Goal: Task Accomplishment & Management: Use online tool/utility

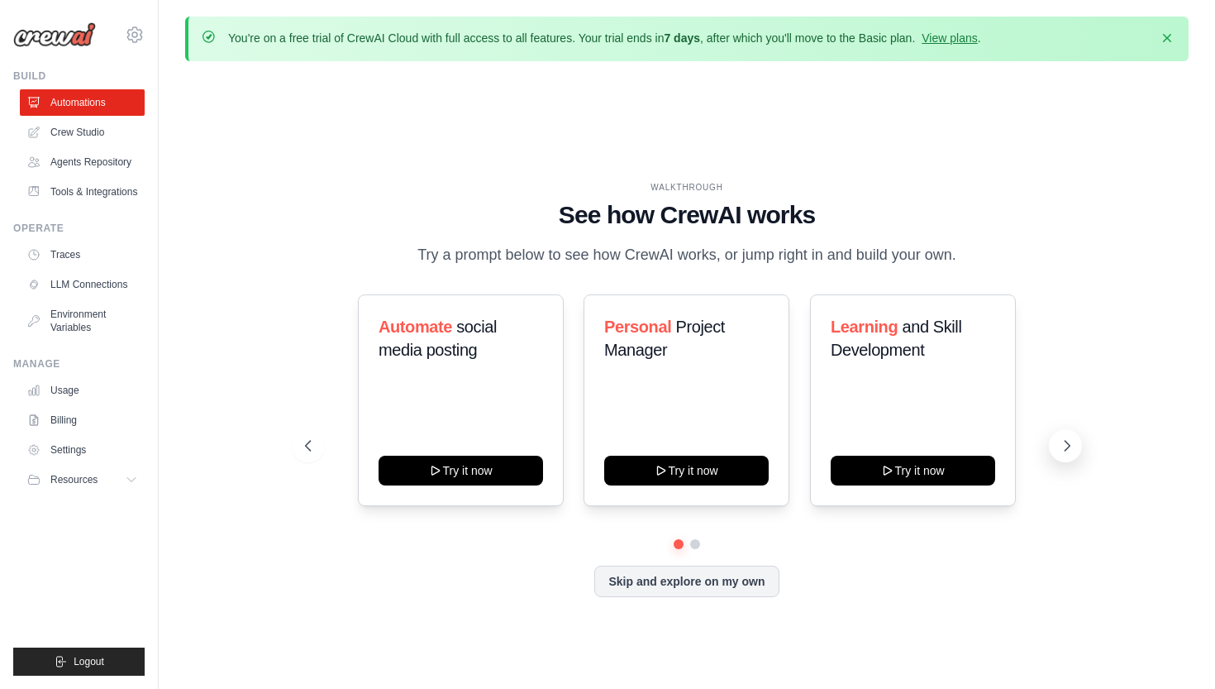
click at [1067, 442] on icon at bounding box center [1067, 446] width 5 height 10
click at [1067, 443] on icon at bounding box center [1067, 445] width 17 height 17
click at [931, 473] on button "Try it now" at bounding box center [913, 469] width 165 height 30
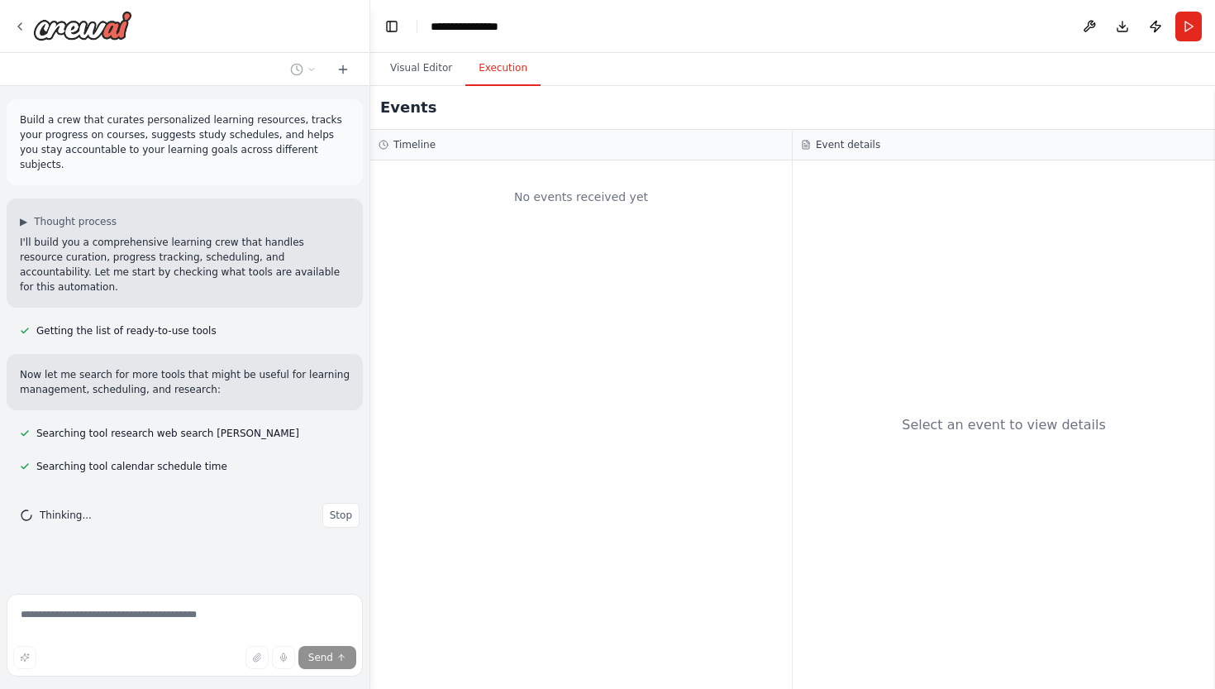
click at [513, 69] on button "Execution" at bounding box center [502, 68] width 75 height 35
click at [421, 67] on button "Visual Editor" at bounding box center [421, 68] width 88 height 35
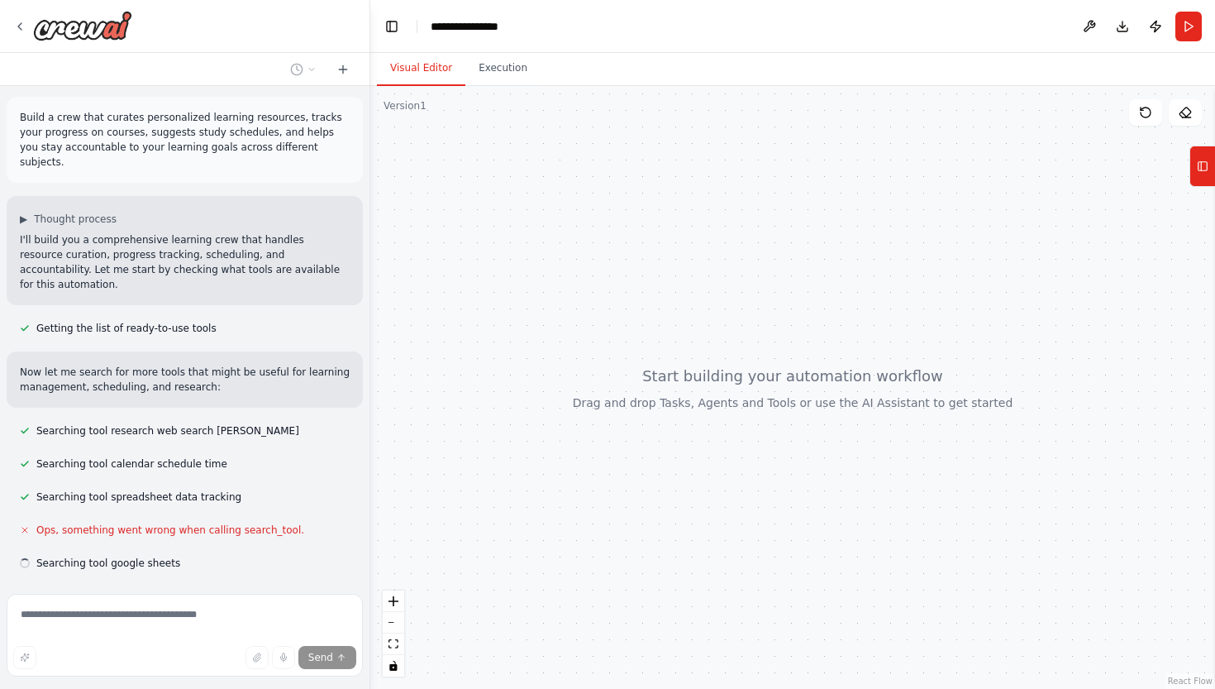
scroll to position [36, 0]
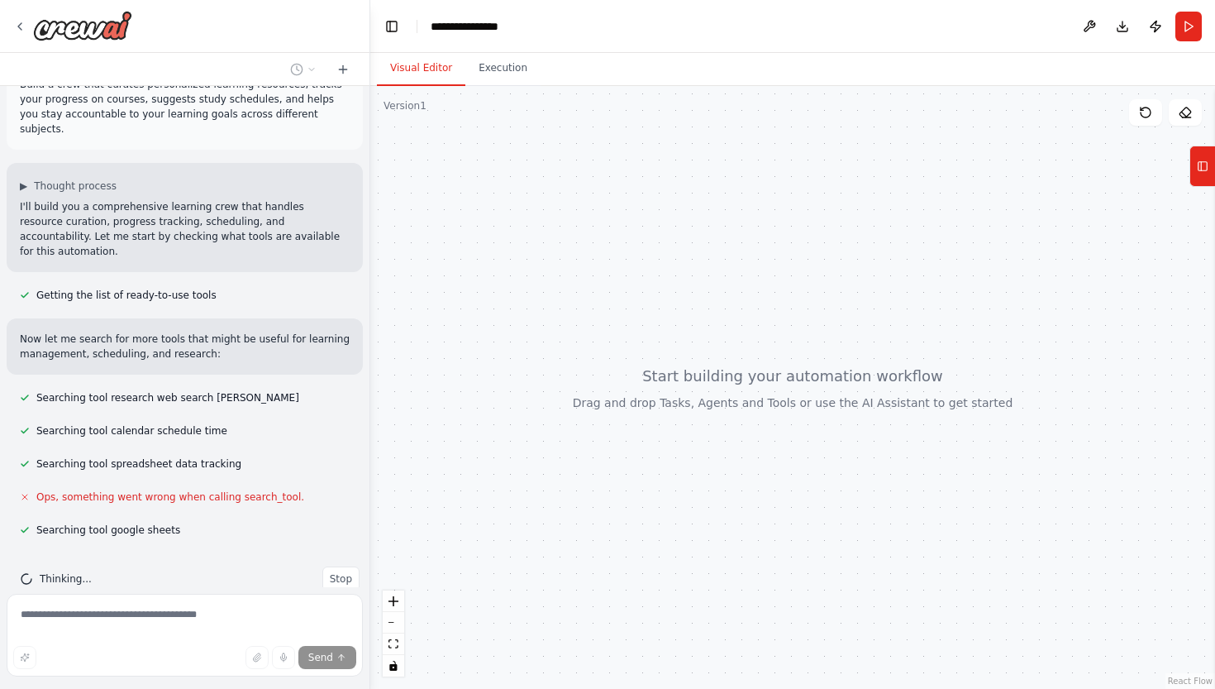
click at [24, 492] on icon at bounding box center [25, 497] width 10 height 10
click at [26, 494] on icon at bounding box center [24, 496] width 5 height 5
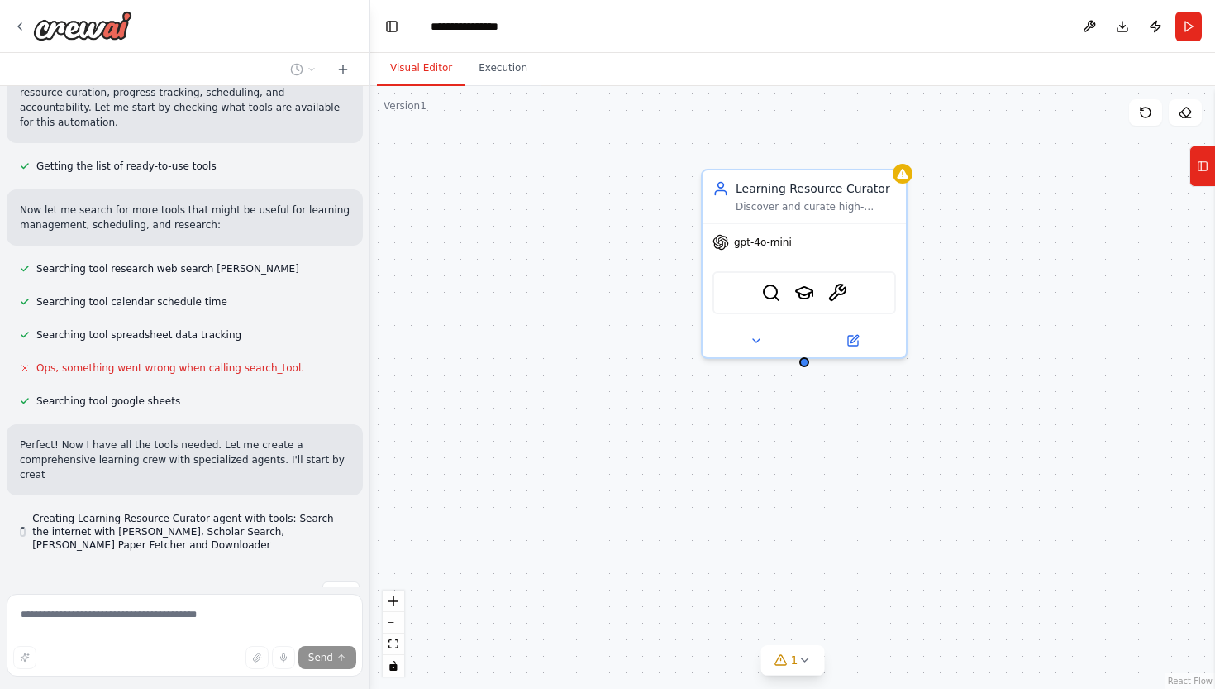
scroll to position [179, 0]
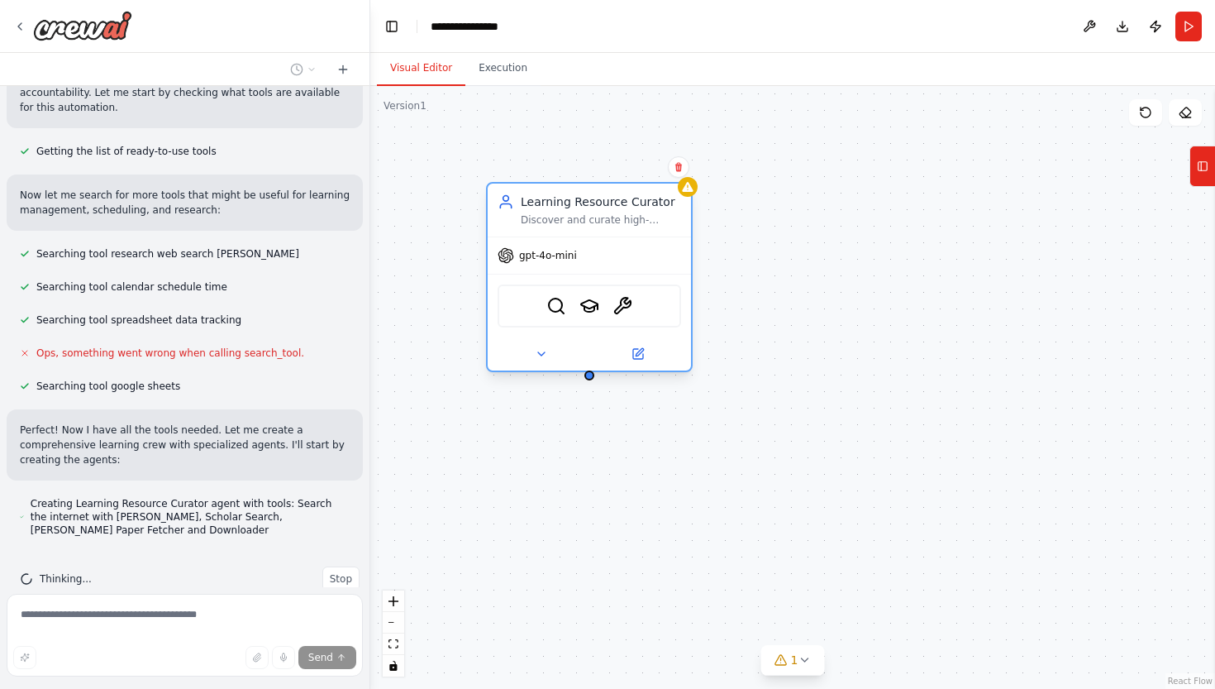
drag, startPoint x: 843, startPoint y: 250, endPoint x: 632, endPoint y: 271, distance: 211.9
click at [632, 270] on div "gpt-4o-mini" at bounding box center [589, 255] width 203 height 36
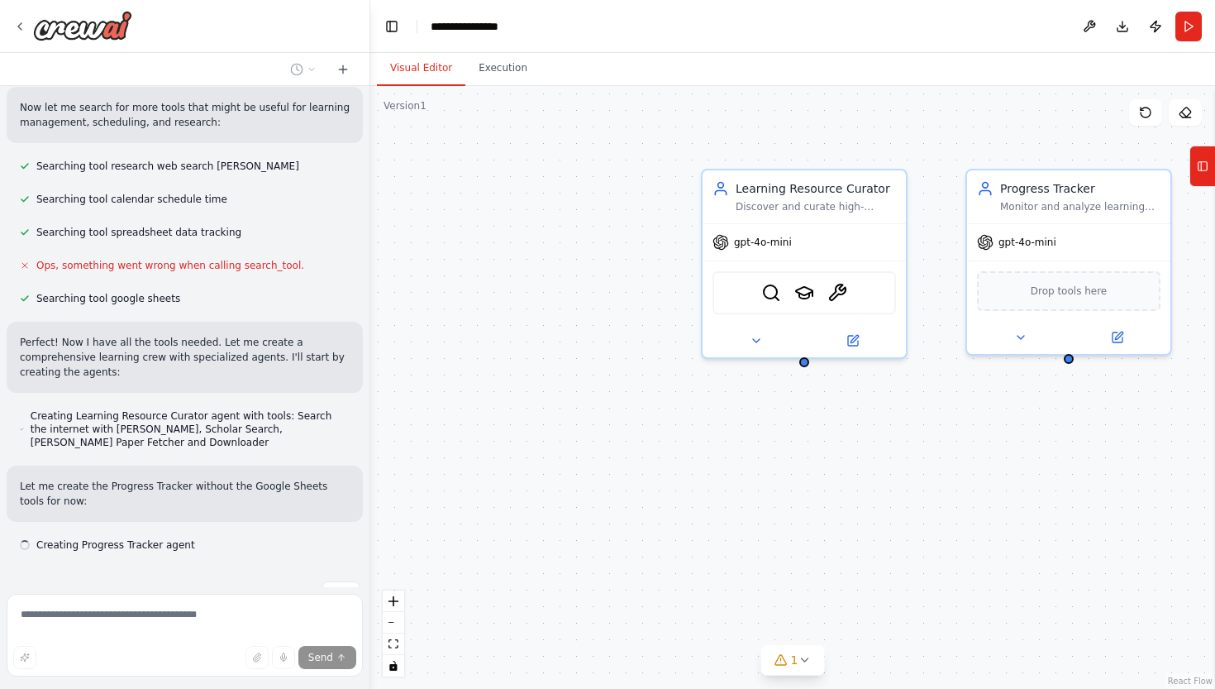
scroll to position [282, 0]
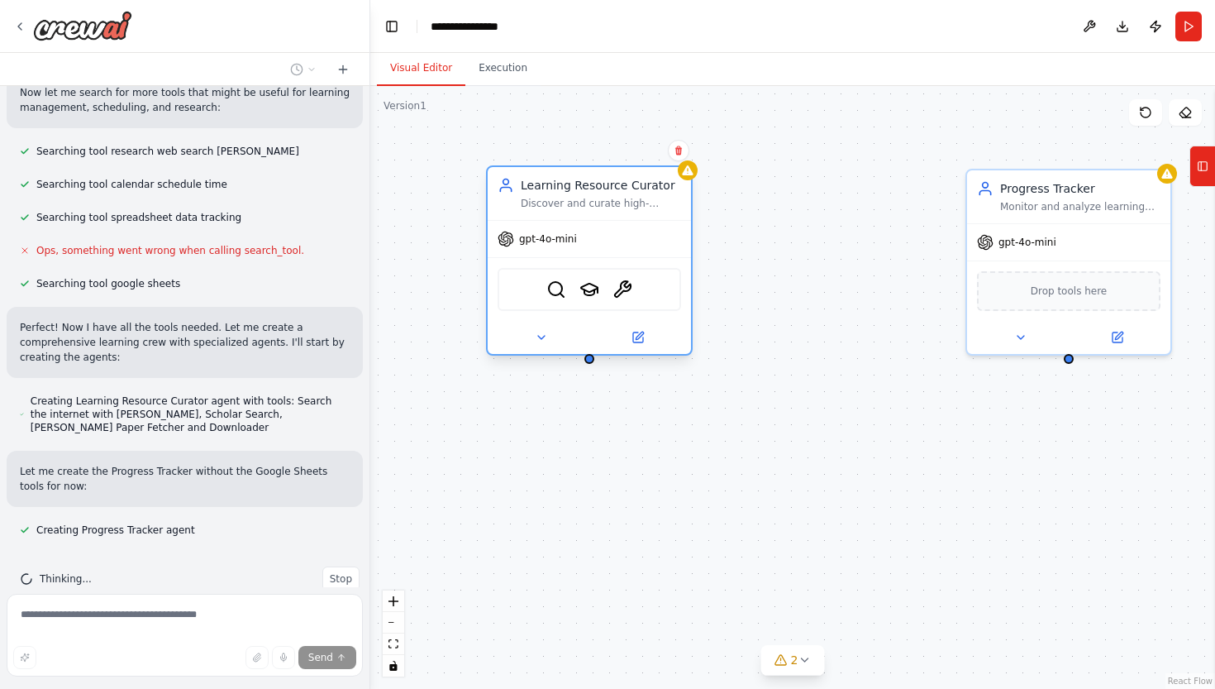
drag, startPoint x: 736, startPoint y: 253, endPoint x: 518, endPoint y: 249, distance: 217.5
click at [517, 249] on div "gpt-4o-mini" at bounding box center [589, 239] width 203 height 36
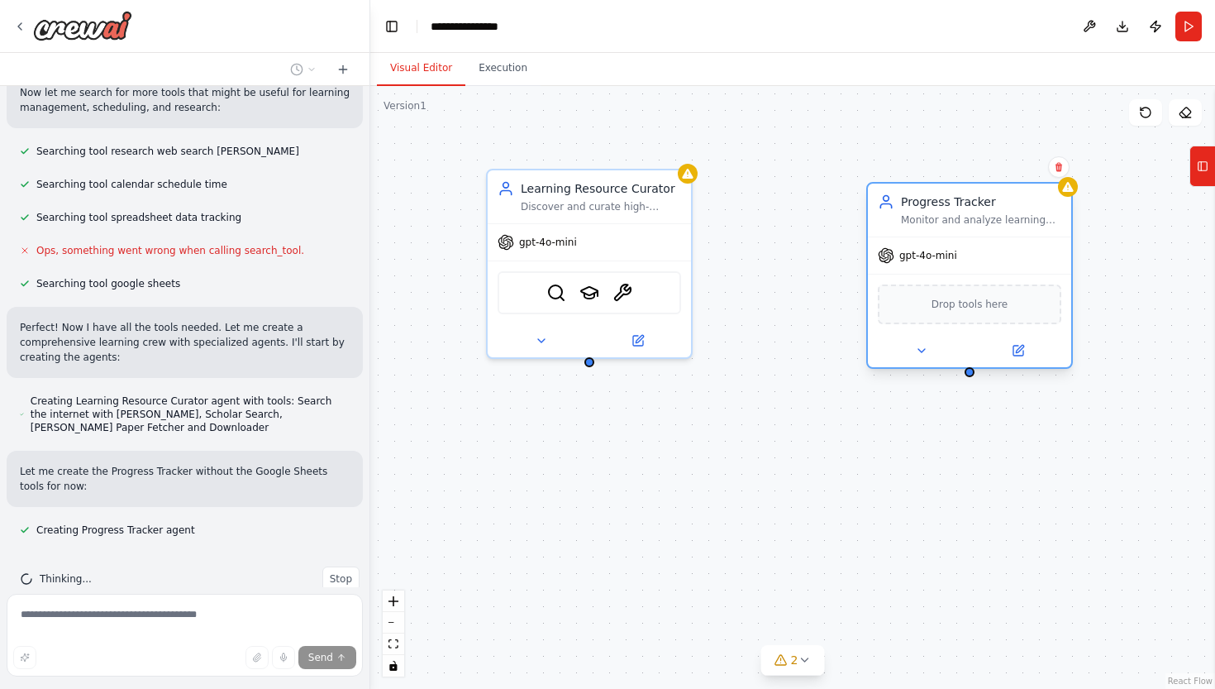
drag, startPoint x: 977, startPoint y: 222, endPoint x: 873, endPoint y: 236, distance: 105.1
click at [873, 236] on div "gpt-4o-mini Drop tools here" at bounding box center [969, 301] width 203 height 131
click at [595, 370] on div "Learning Resource Curator Discover and curate high-quality, personalized learni…" at bounding box center [792, 387] width 845 height 603
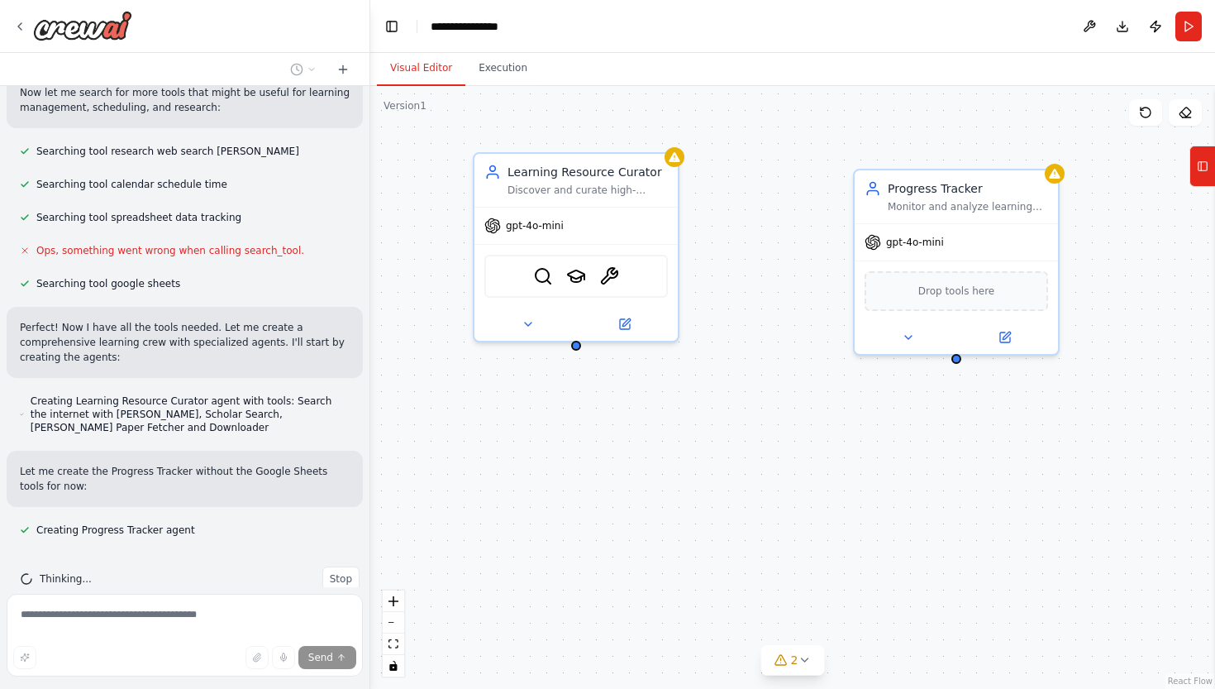
scroll to position [315, 0]
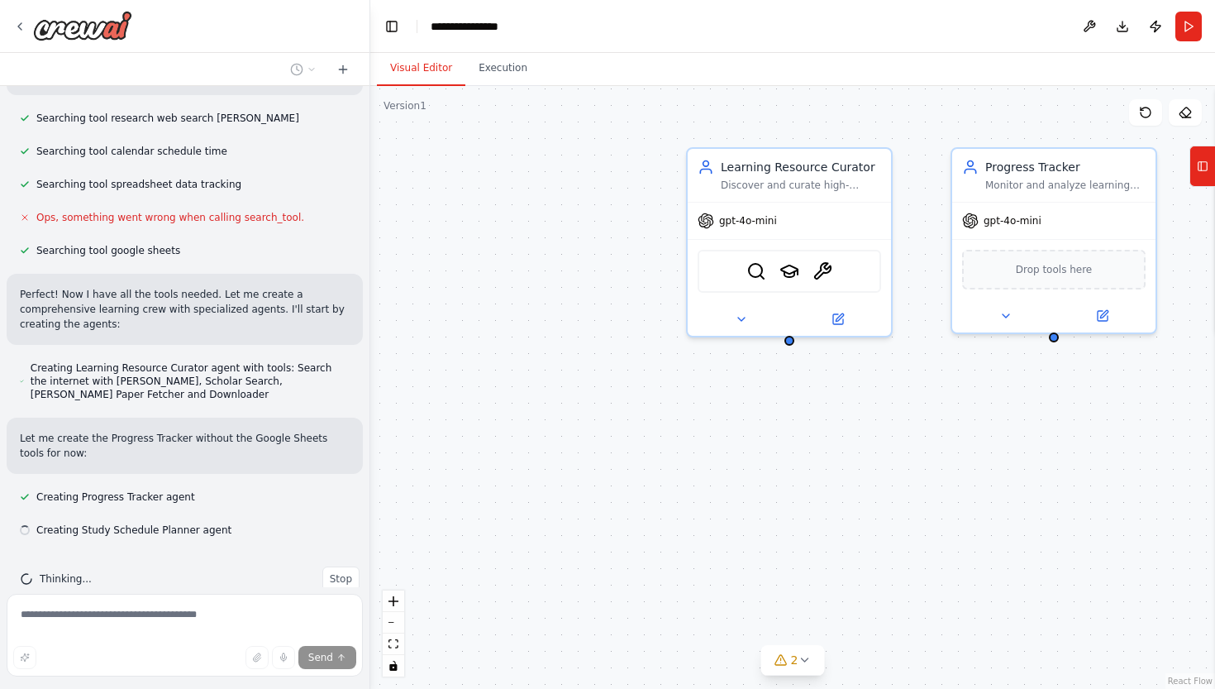
drag, startPoint x: 595, startPoint y: 370, endPoint x: 580, endPoint y: 350, distance: 25.3
click at [580, 349] on div "Learning Resource Curator Discover and curate high-quality, personalized learni…" at bounding box center [792, 387] width 845 height 603
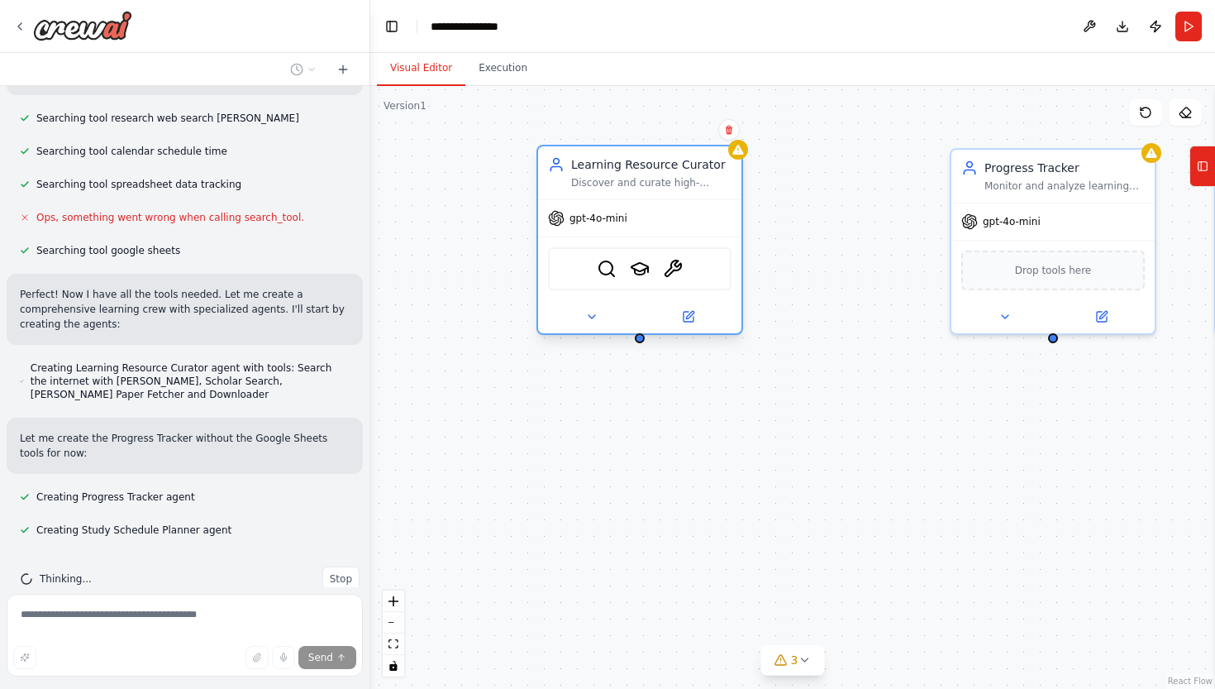
drag, startPoint x: 785, startPoint y: 233, endPoint x: 633, endPoint y: 236, distance: 152.2
click at [632, 236] on div "gpt-4o-mini SerperDevTool SerplyScholarSearchTool ArxivPaperTool" at bounding box center [639, 266] width 203 height 134
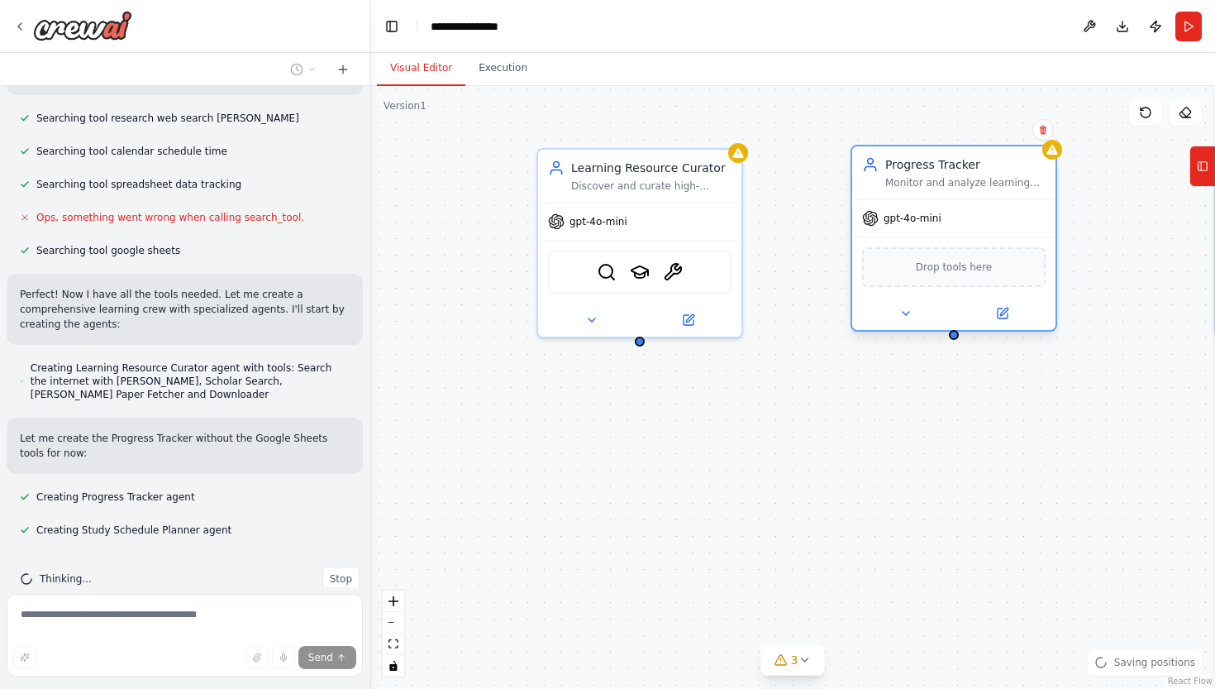
drag, startPoint x: 989, startPoint y: 189, endPoint x: 892, endPoint y: 195, distance: 96.9
click at [892, 195] on div "Progress Tracker Monitor and analyze learning progress across {subject} courses…" at bounding box center [953, 172] width 203 height 53
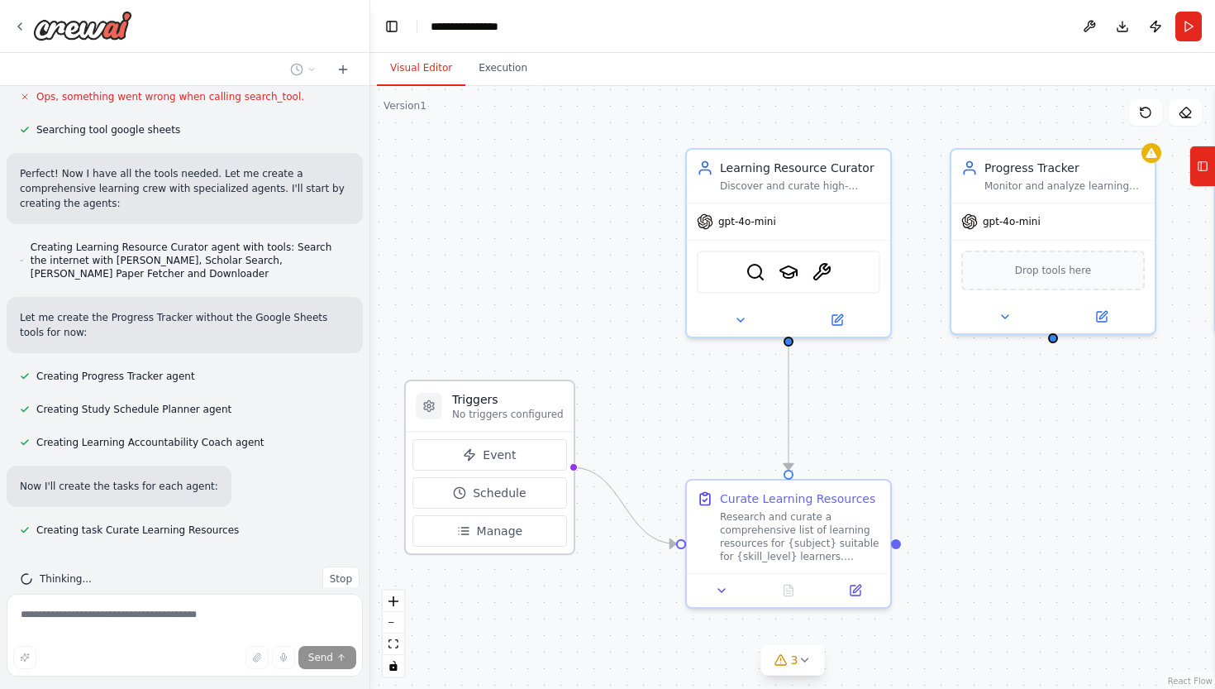
scroll to position [469, 0]
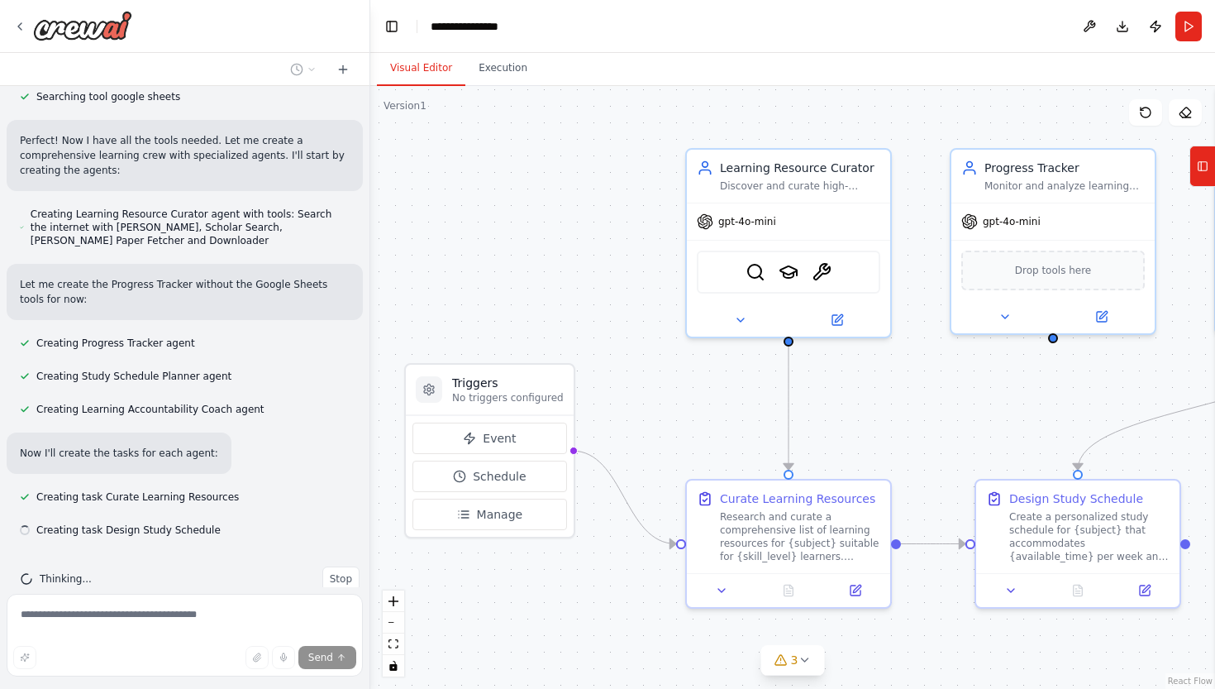
drag, startPoint x: 518, startPoint y: 463, endPoint x: 479, endPoint y: 405, distance: 70.2
click at [479, 405] on div "Triggers No triggers configured" at bounding box center [490, 390] width 168 height 50
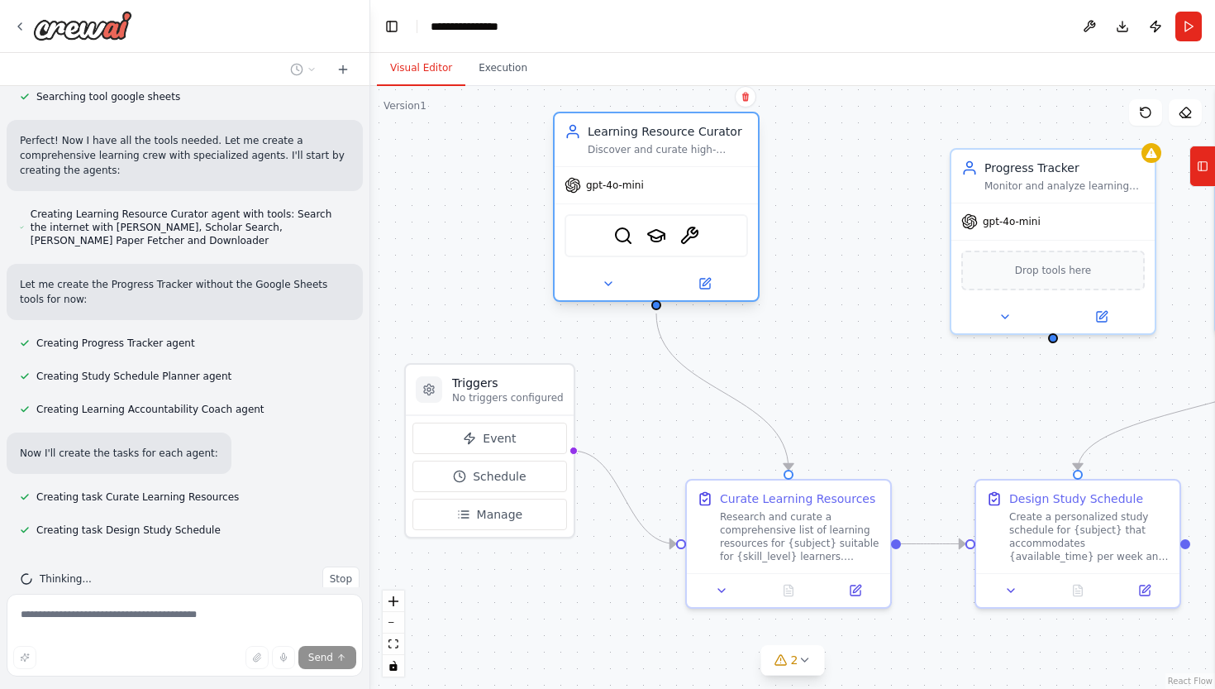
drag, startPoint x: 714, startPoint y: 283, endPoint x: 589, endPoint y: 251, distance: 129.5
click at [588, 251] on div "SerperDevTool SerplyScholarSearchTool ArxivPaperTool" at bounding box center [657, 235] width 184 height 43
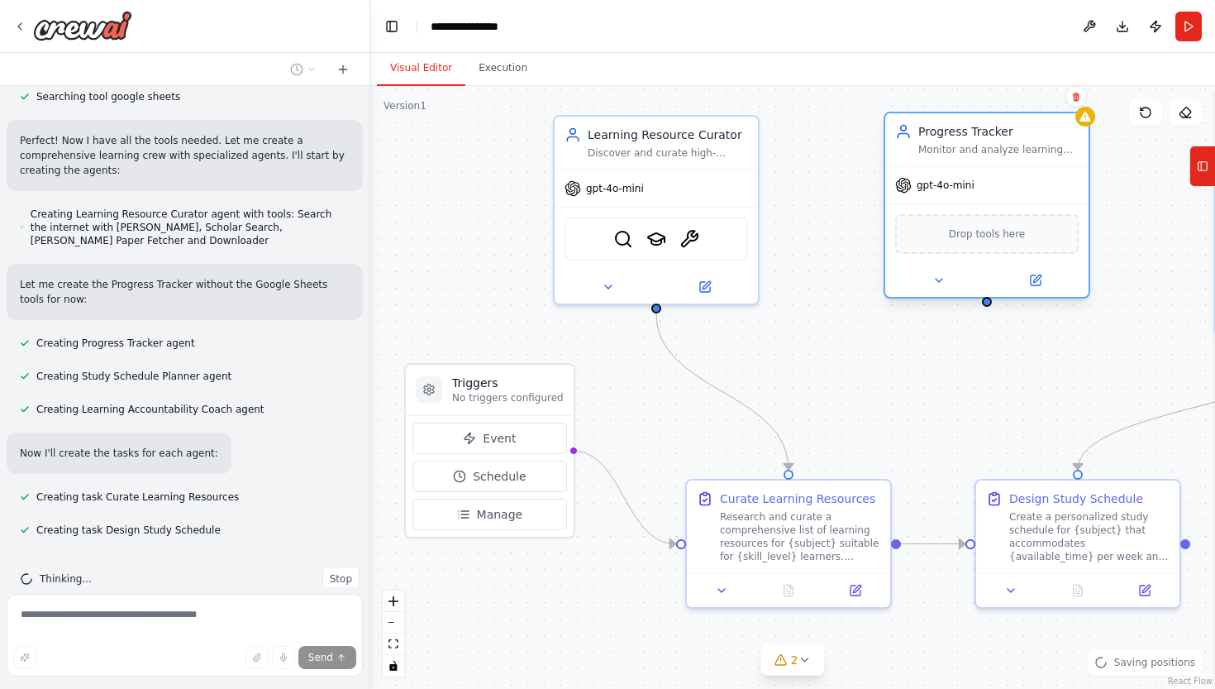
drag, startPoint x: 976, startPoint y: 216, endPoint x: 919, endPoint y: 188, distance: 64.3
click at [918, 187] on div "gpt-4o-mini" at bounding box center [934, 185] width 79 height 17
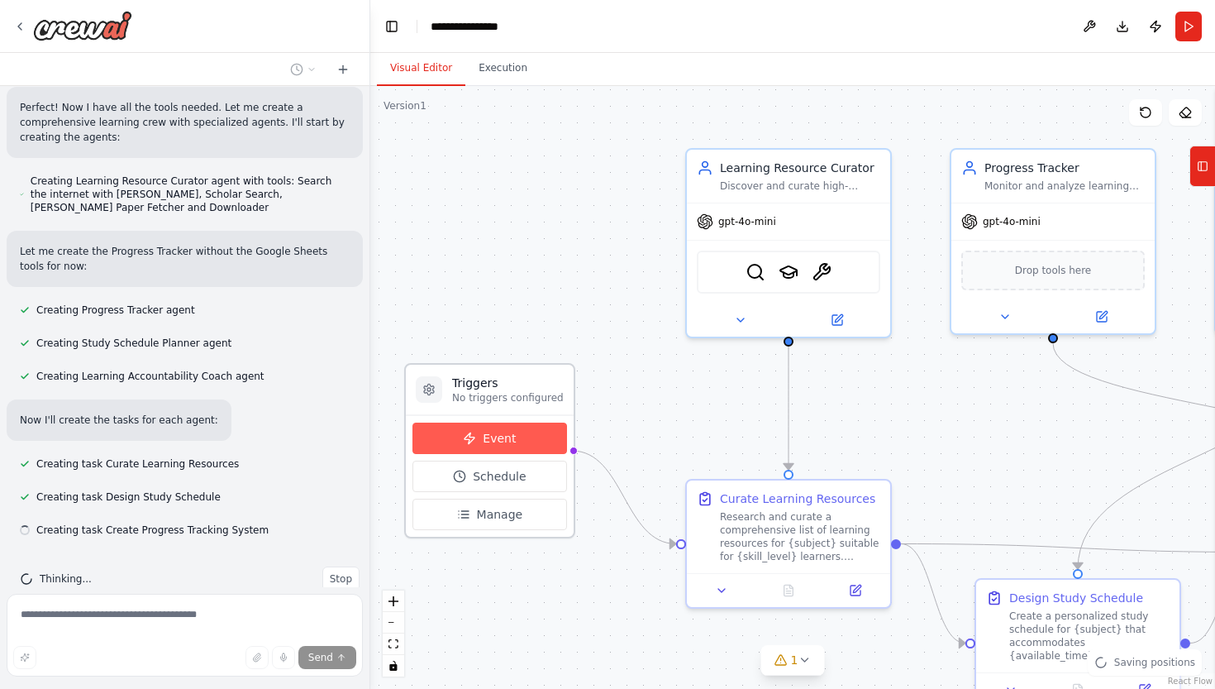
click at [514, 436] on button "Event" at bounding box center [490, 437] width 155 height 31
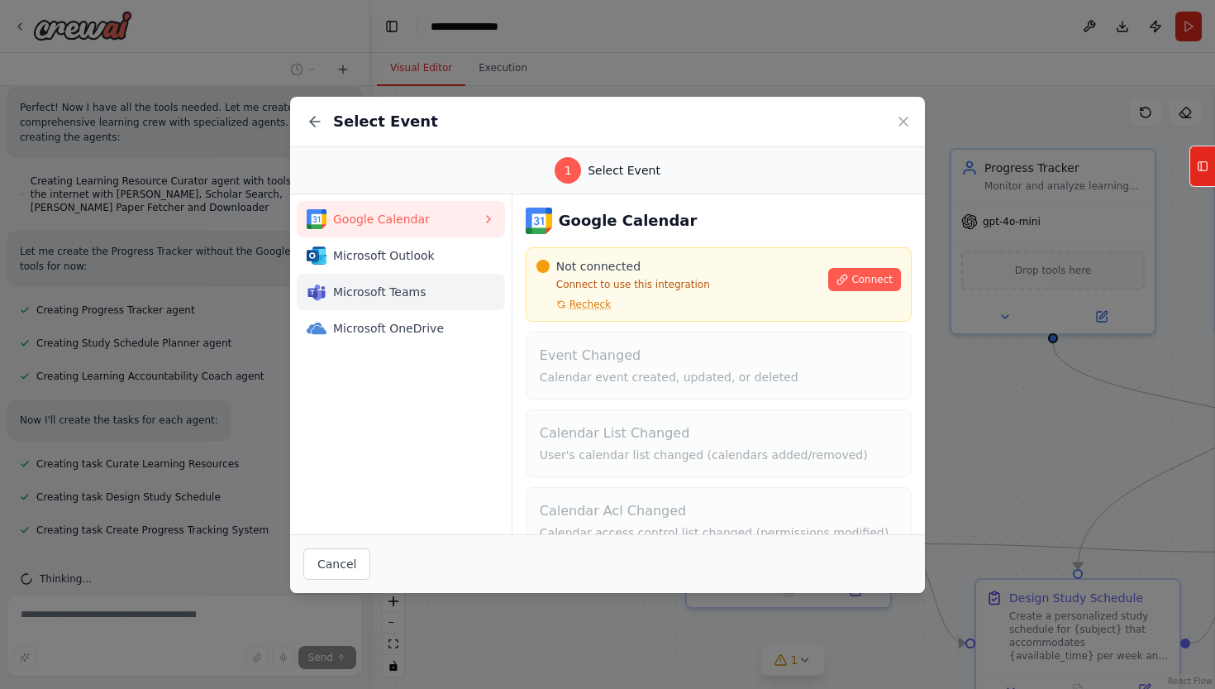
scroll to position [535, 0]
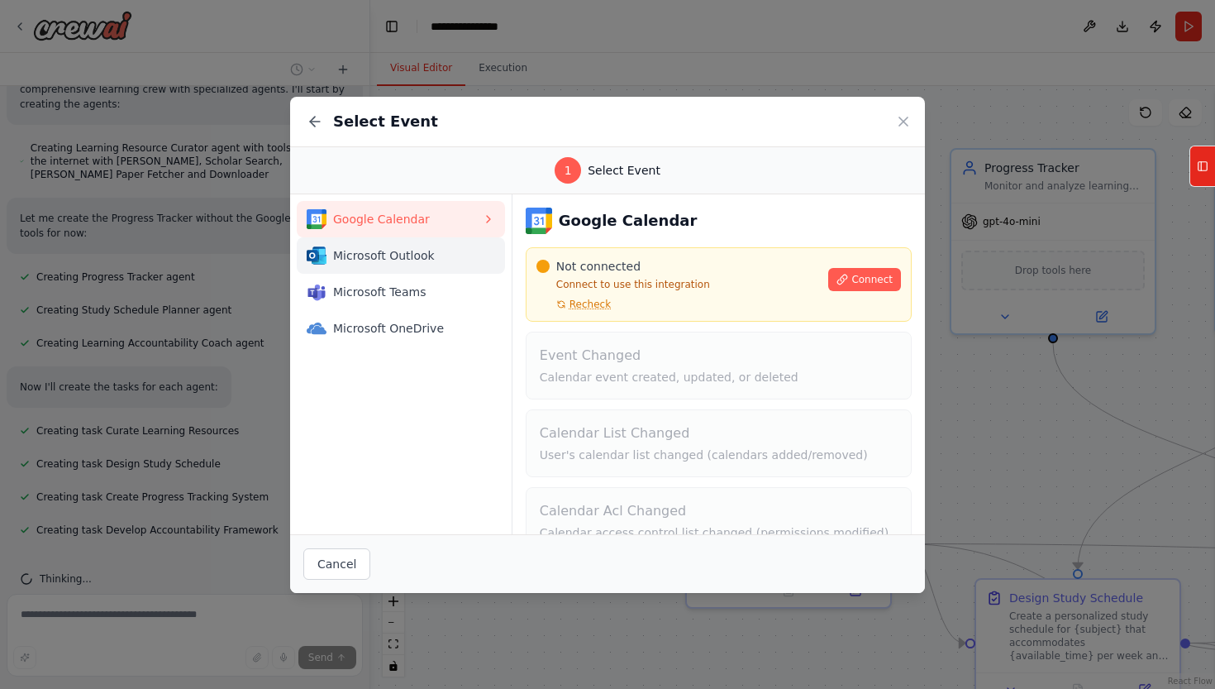
click at [425, 256] on span "Microsoft Outlook" at bounding box center [407, 255] width 149 height 17
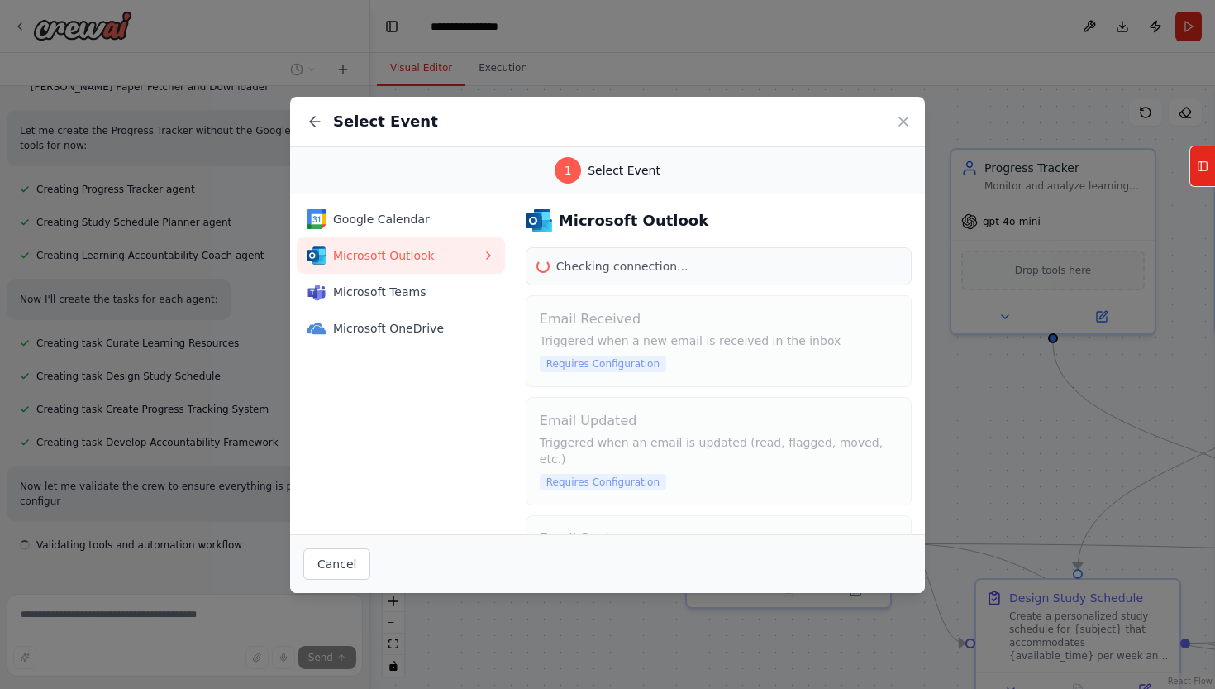
scroll to position [637, 0]
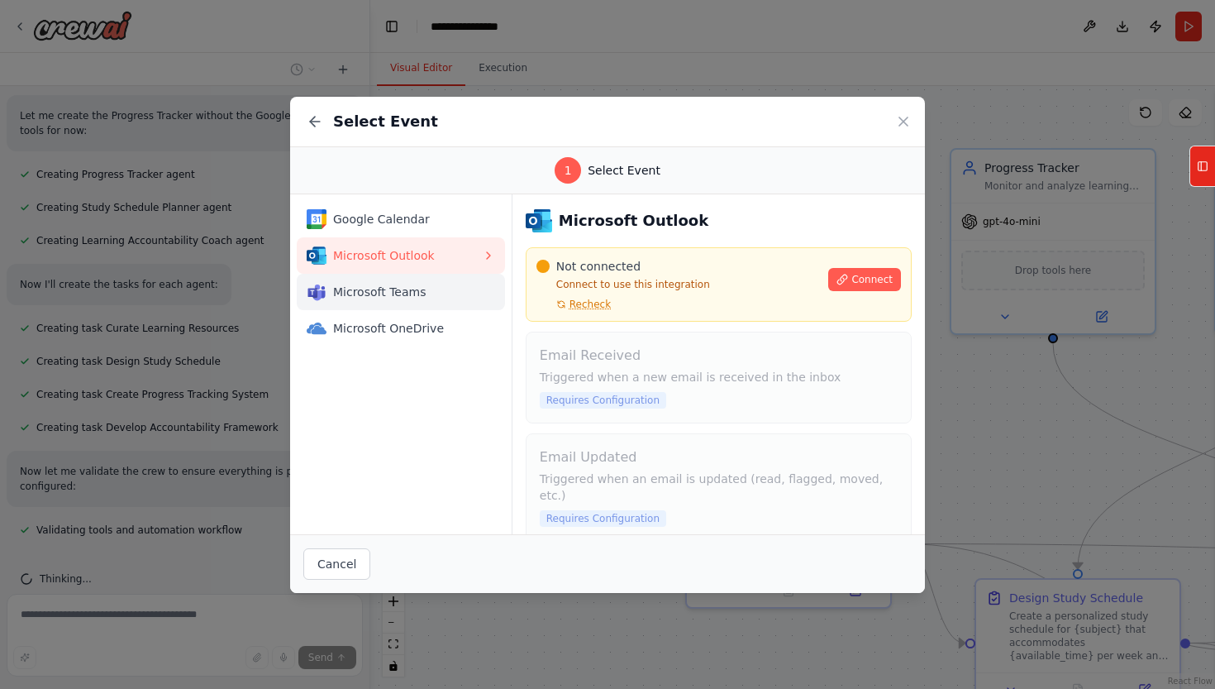
click at [414, 284] on span "Microsoft Teams" at bounding box center [407, 292] width 149 height 17
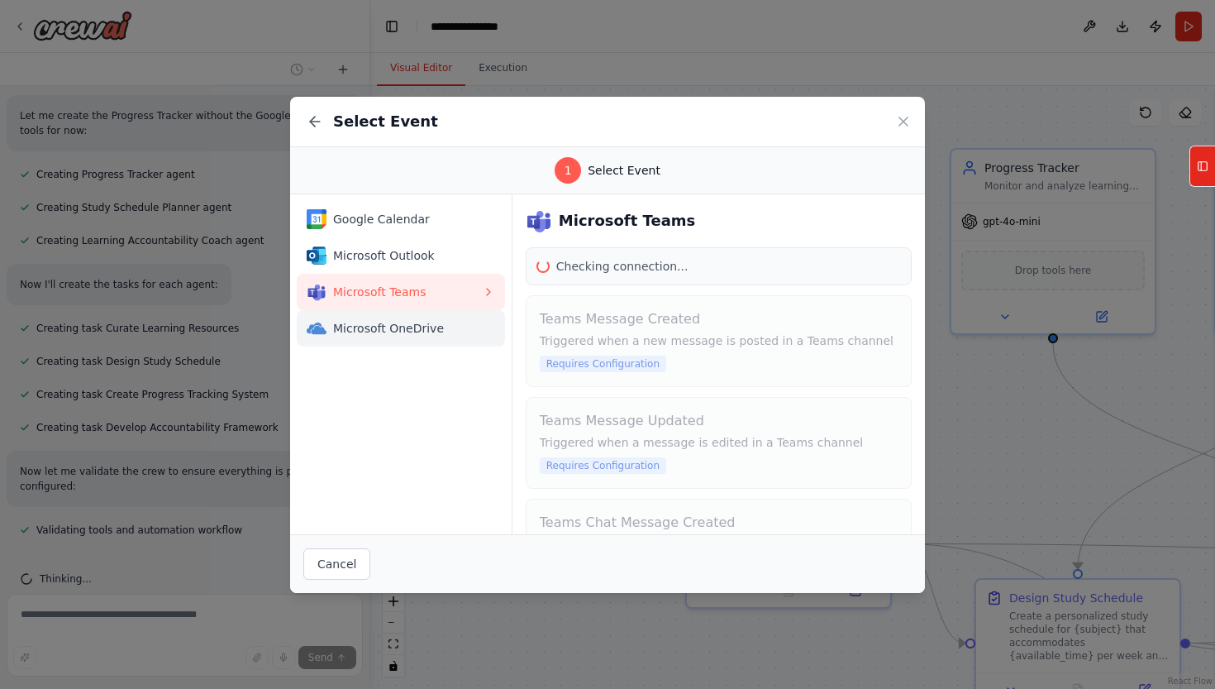
click at [399, 323] on span "Microsoft OneDrive" at bounding box center [407, 328] width 149 height 17
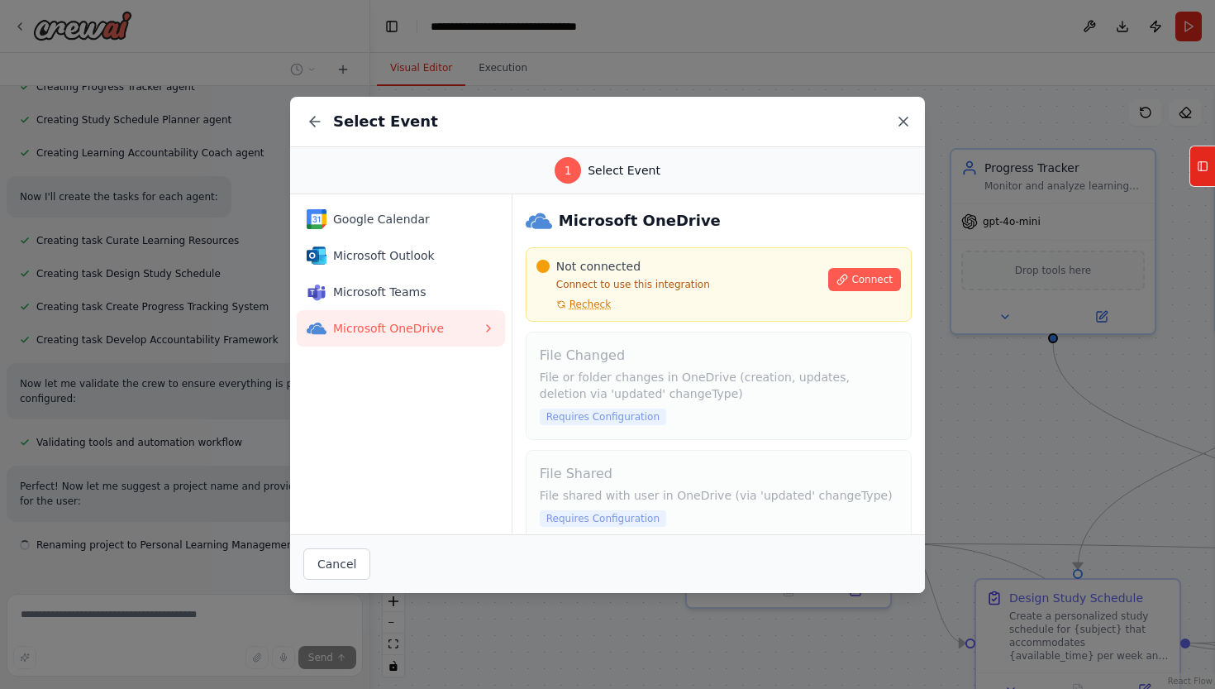
scroll to position [740, 0]
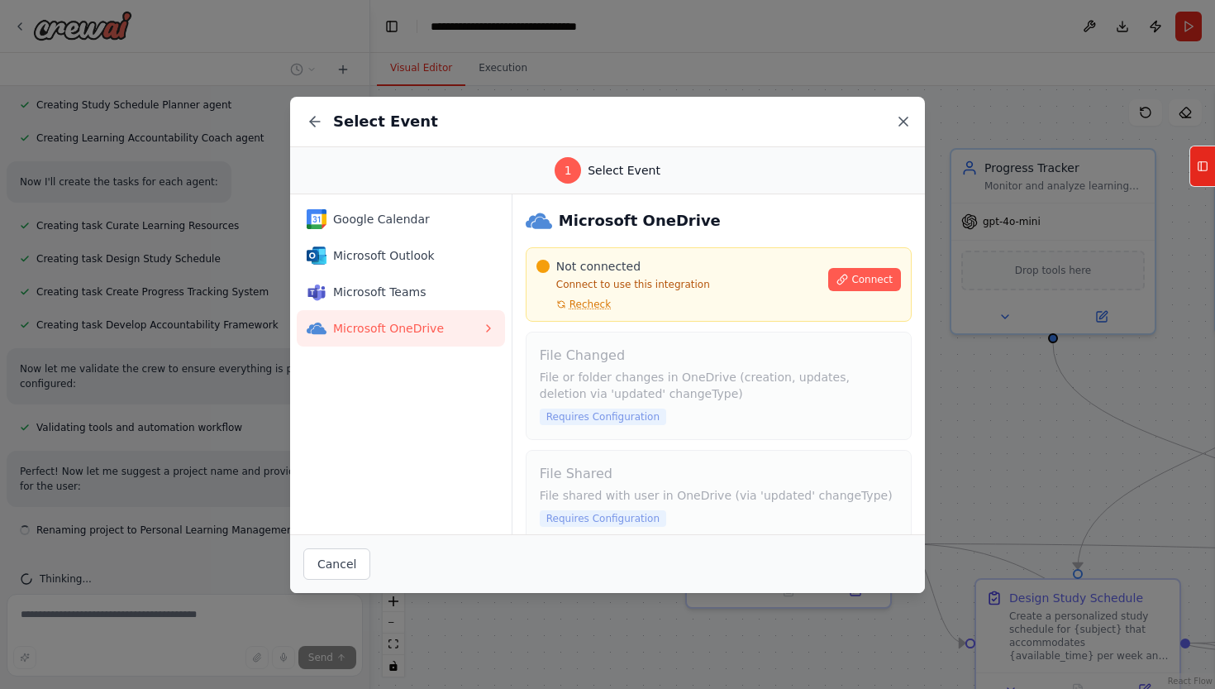
click at [906, 122] on icon at bounding box center [903, 121] width 17 height 17
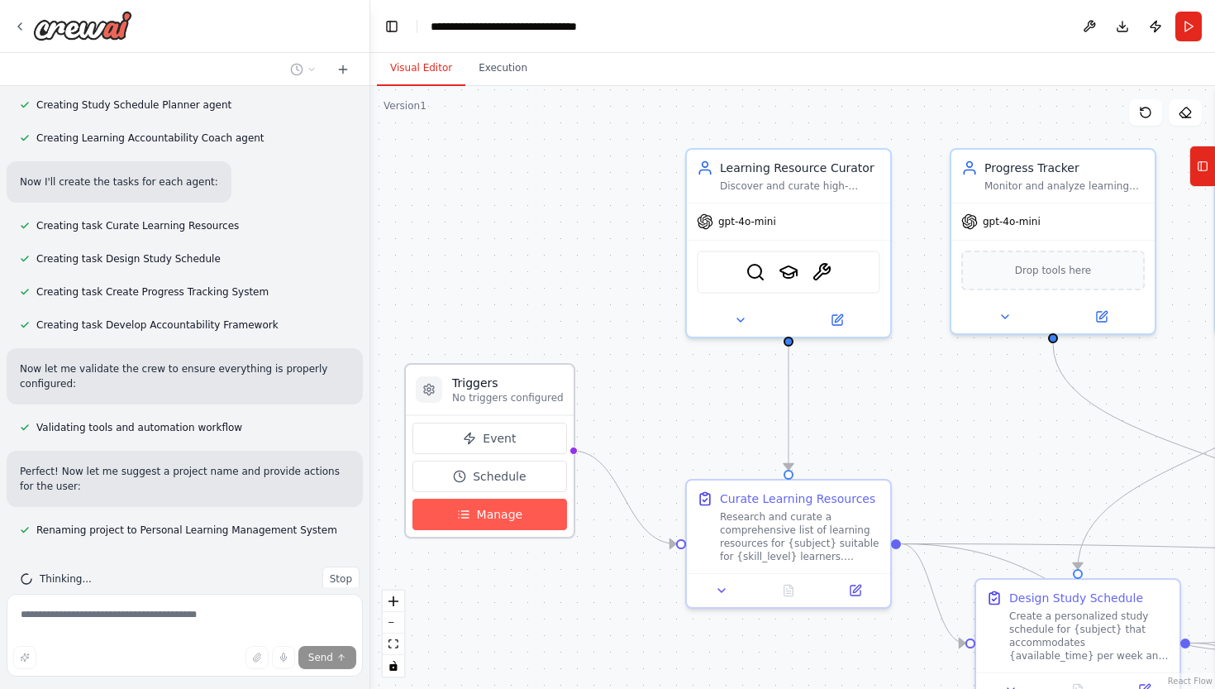
click at [494, 525] on button "Manage" at bounding box center [490, 514] width 155 height 31
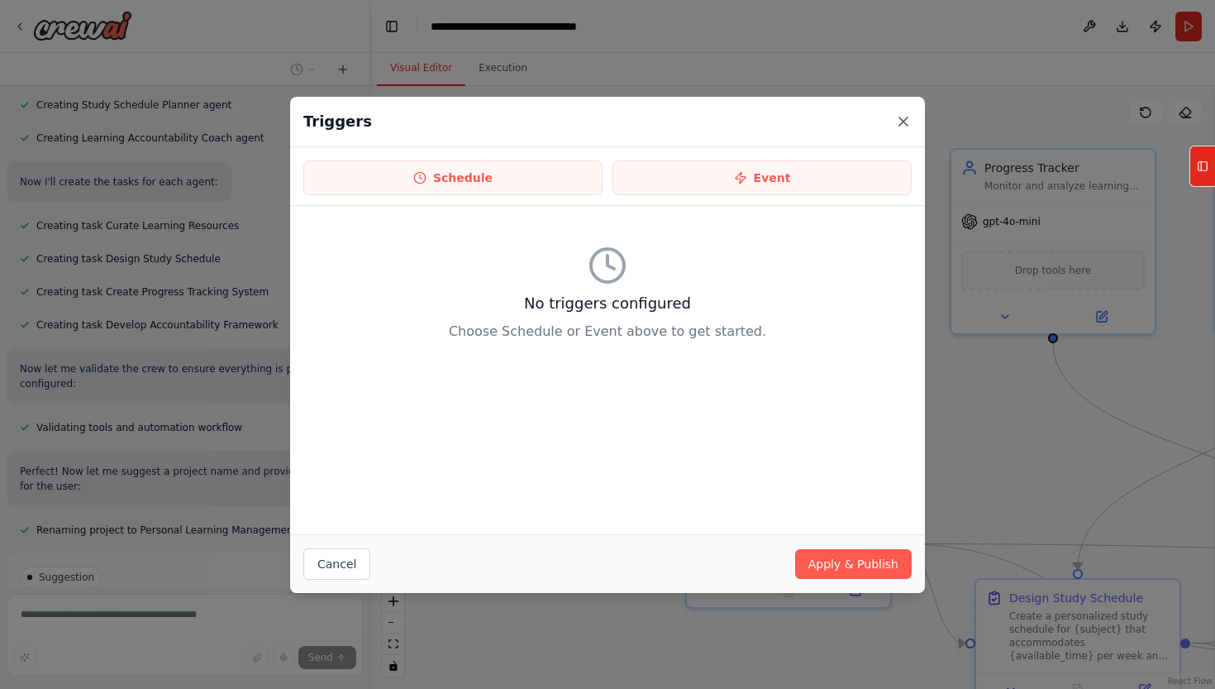
click at [910, 117] on icon at bounding box center [903, 121] width 17 height 17
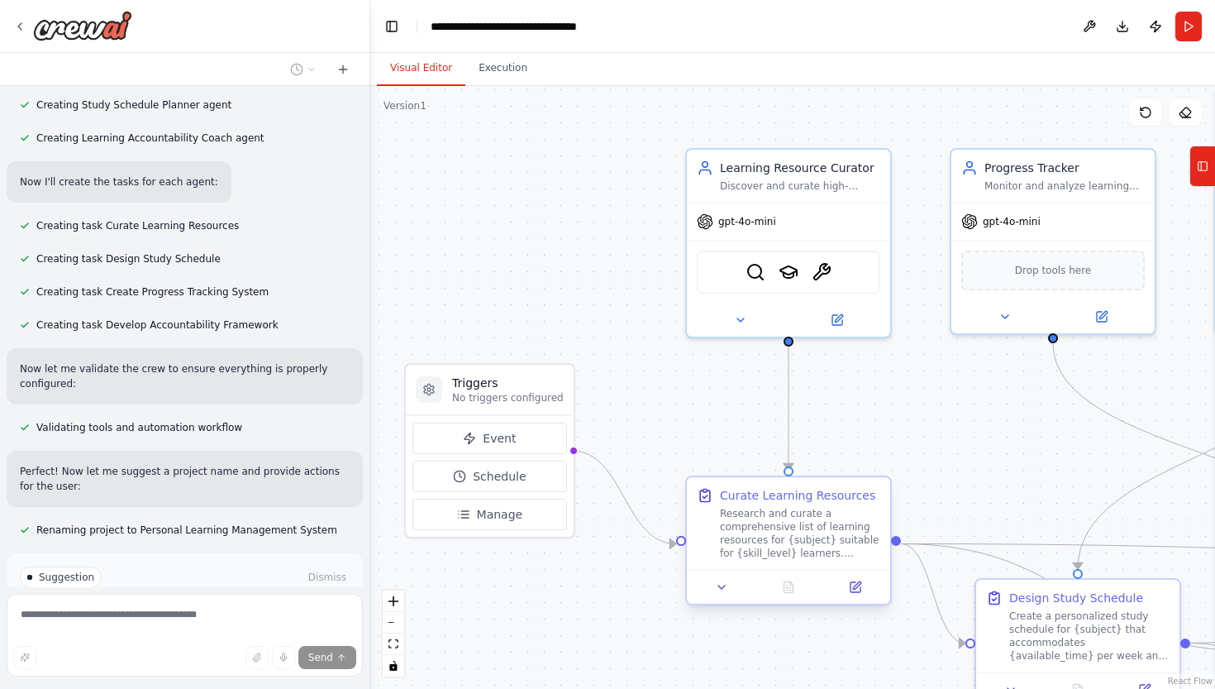
click at [769, 541] on div "Research and curate a comprehensive list of learning resources for {subject} su…" at bounding box center [800, 533] width 160 height 53
click at [803, 225] on div "gpt-4o-mini" at bounding box center [788, 218] width 203 height 36
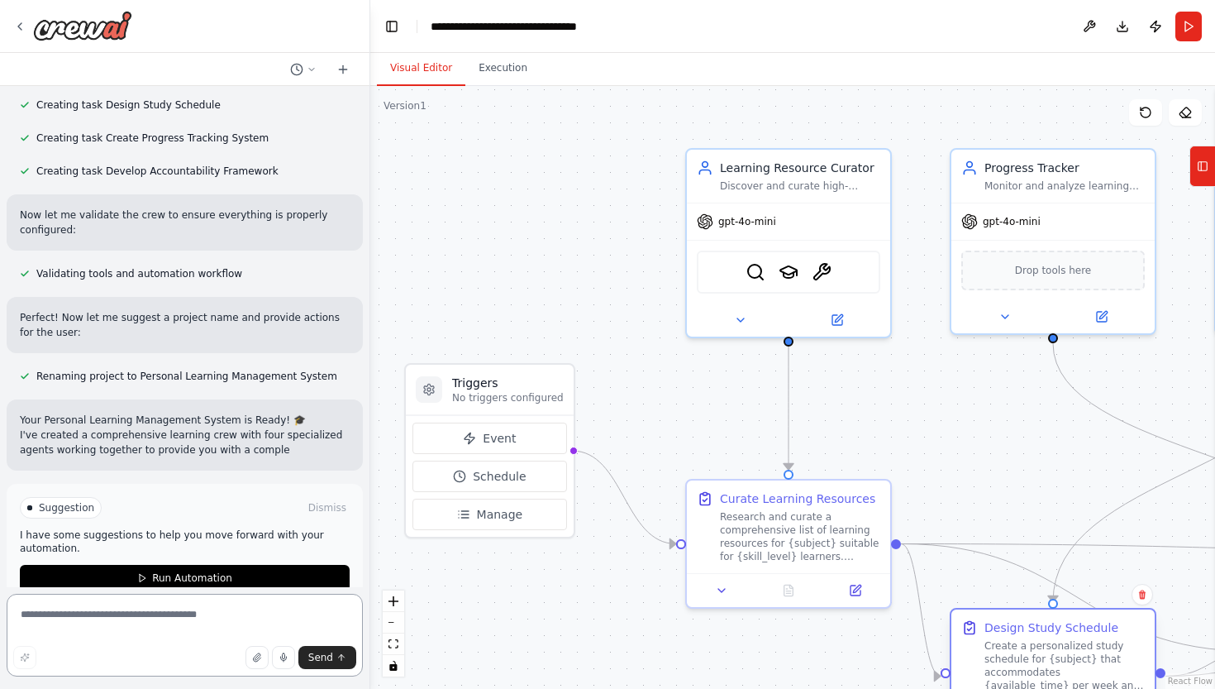
drag, startPoint x: 1056, startPoint y: 623, endPoint x: 1038, endPoint y: 653, distance: 34.9
click at [1037, 654] on div "Create a personalized study schedule for {subject} that accommodates {available…" at bounding box center [1065, 665] width 160 height 53
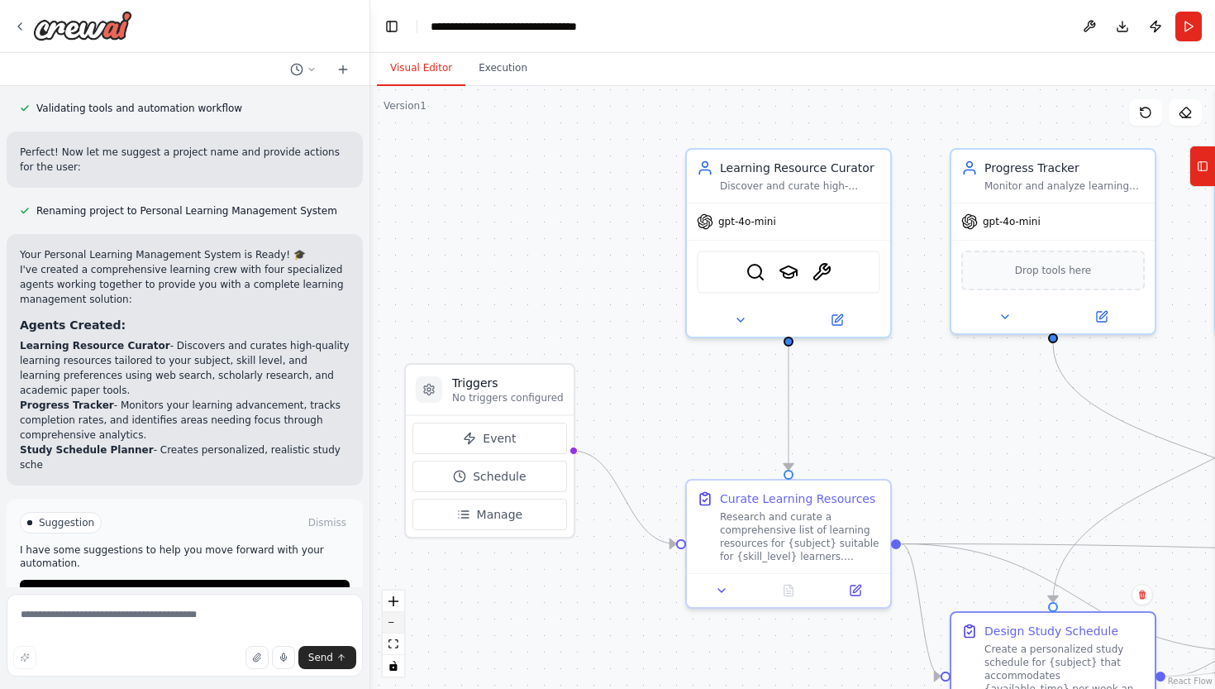
click at [393, 625] on button "zoom out" at bounding box center [393, 622] width 21 height 21
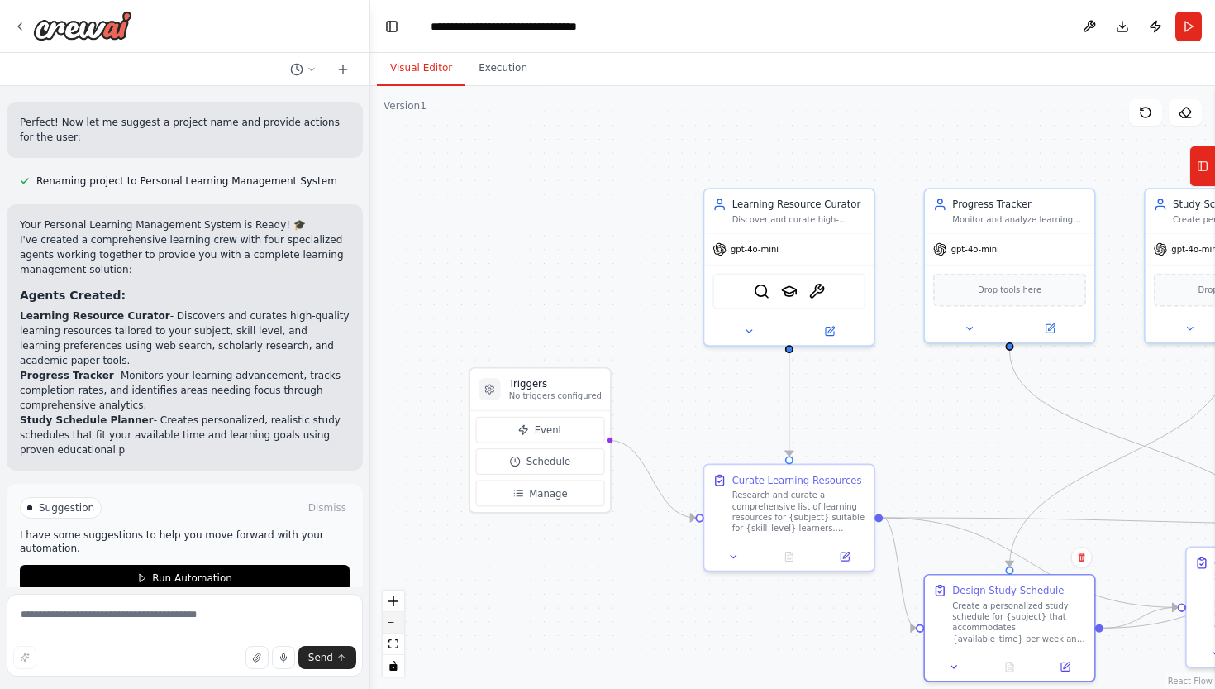
click at [393, 625] on button "zoom out" at bounding box center [393, 622] width 21 height 21
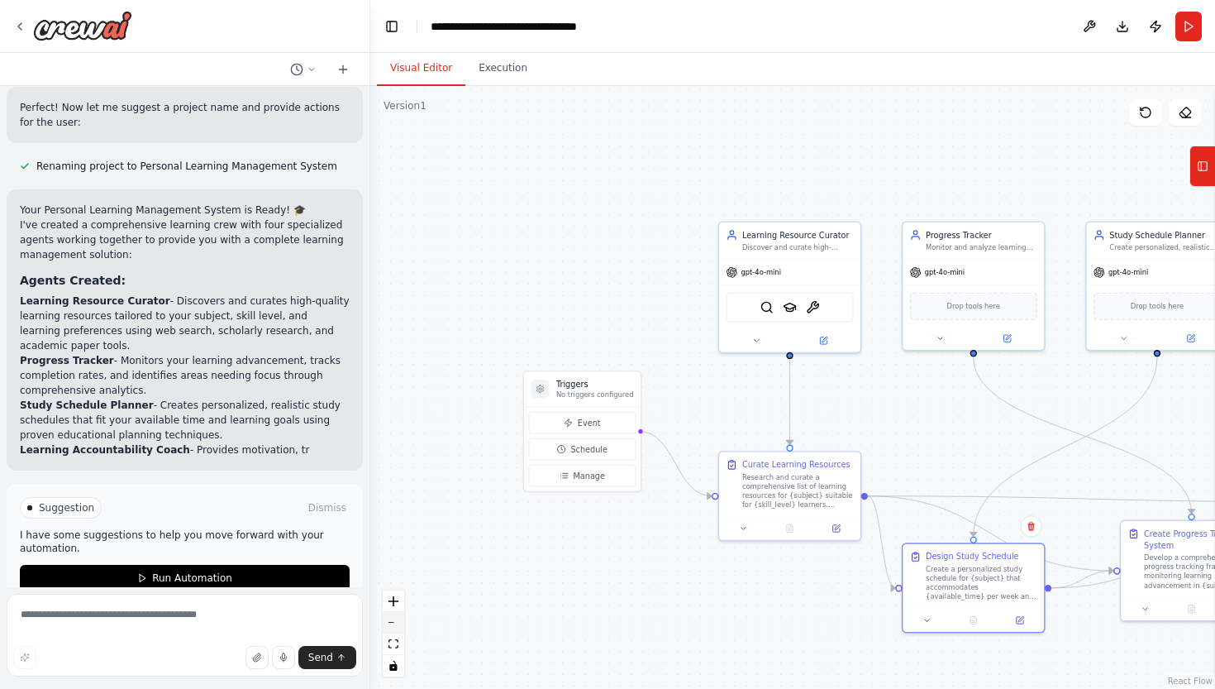
click at [393, 625] on button "zoom out" at bounding box center [393, 622] width 21 height 21
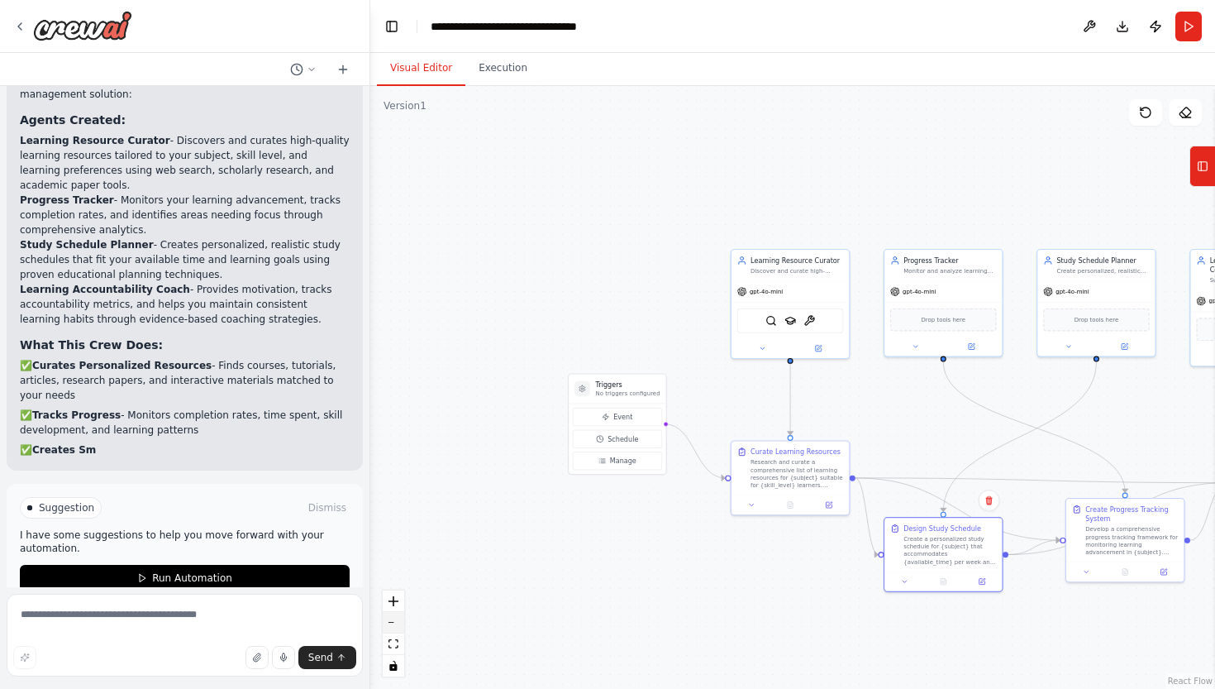
click at [394, 622] on icon "zoom out" at bounding box center [394, 623] width 10 height 2
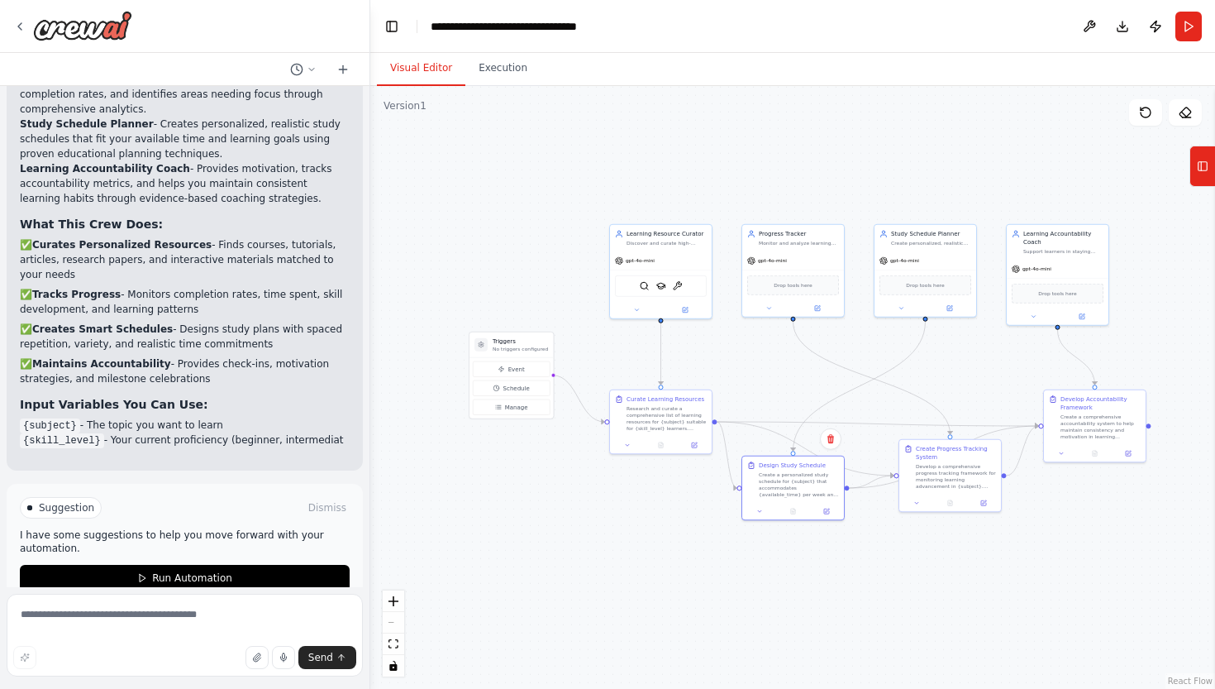
drag, startPoint x: 816, startPoint y: 363, endPoint x: 686, endPoint y: 319, distance: 137.0
click at [686, 319] on div ".deletable-edge-delete-btn { width: 20px; height: 20px; border: 0px solid #ffff…" at bounding box center [792, 387] width 845 height 603
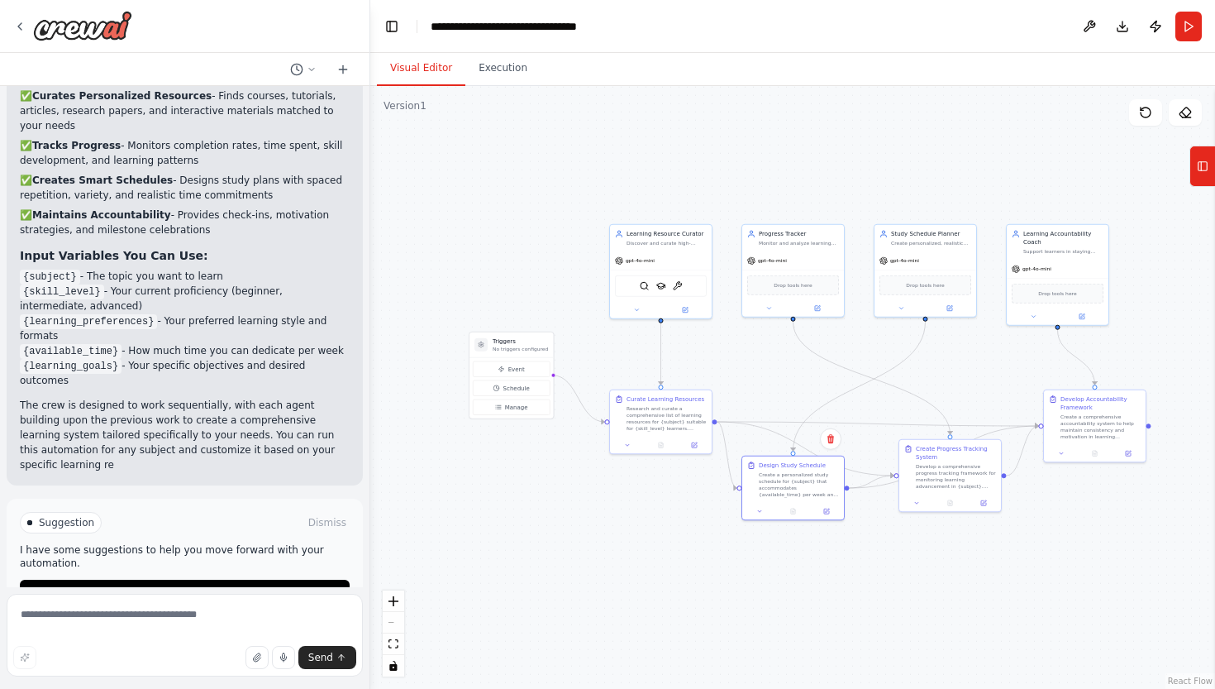
scroll to position [1549, 0]
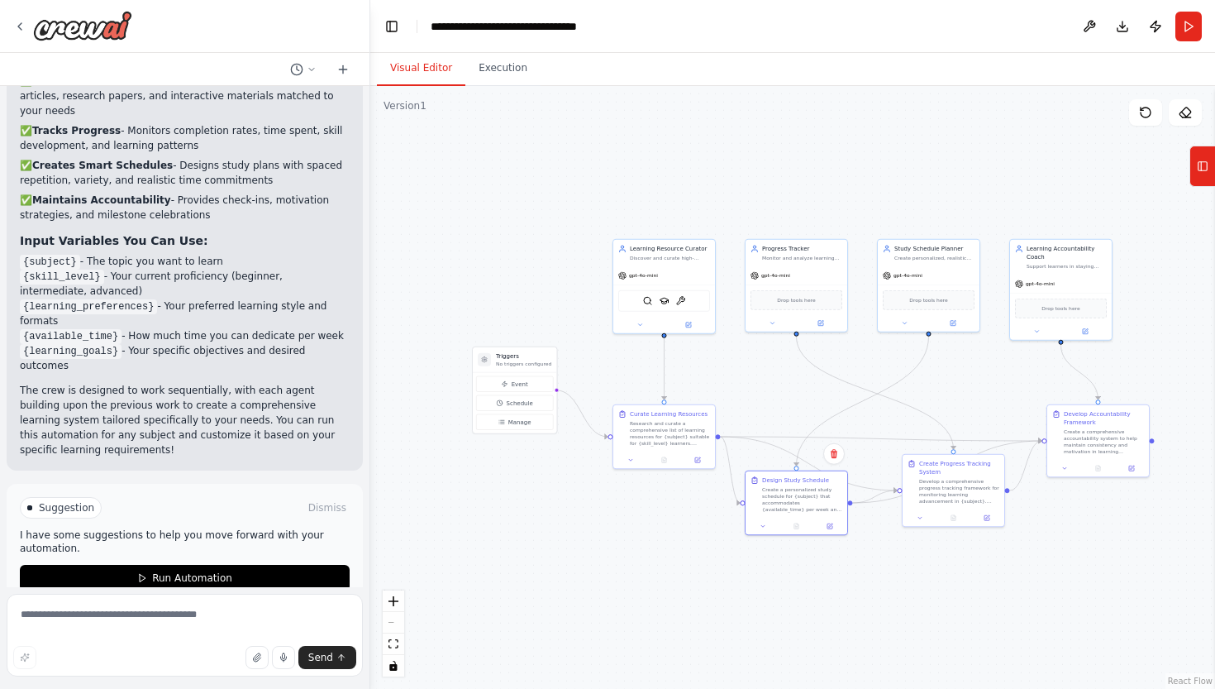
drag, startPoint x: 1151, startPoint y: 428, endPoint x: 1154, endPoint y: 441, distance: 13.6
click at [1154, 441] on div ".deletable-edge-delete-btn { width: 20px; height: 20px; border: 0px solid #ffff…" at bounding box center [792, 387] width 845 height 603
click at [1119, 436] on div "Create a comprehensive accountability system to help maintain consistency and m…" at bounding box center [1104, 438] width 80 height 26
click at [394, 598] on icon "zoom in" at bounding box center [394, 601] width 10 height 10
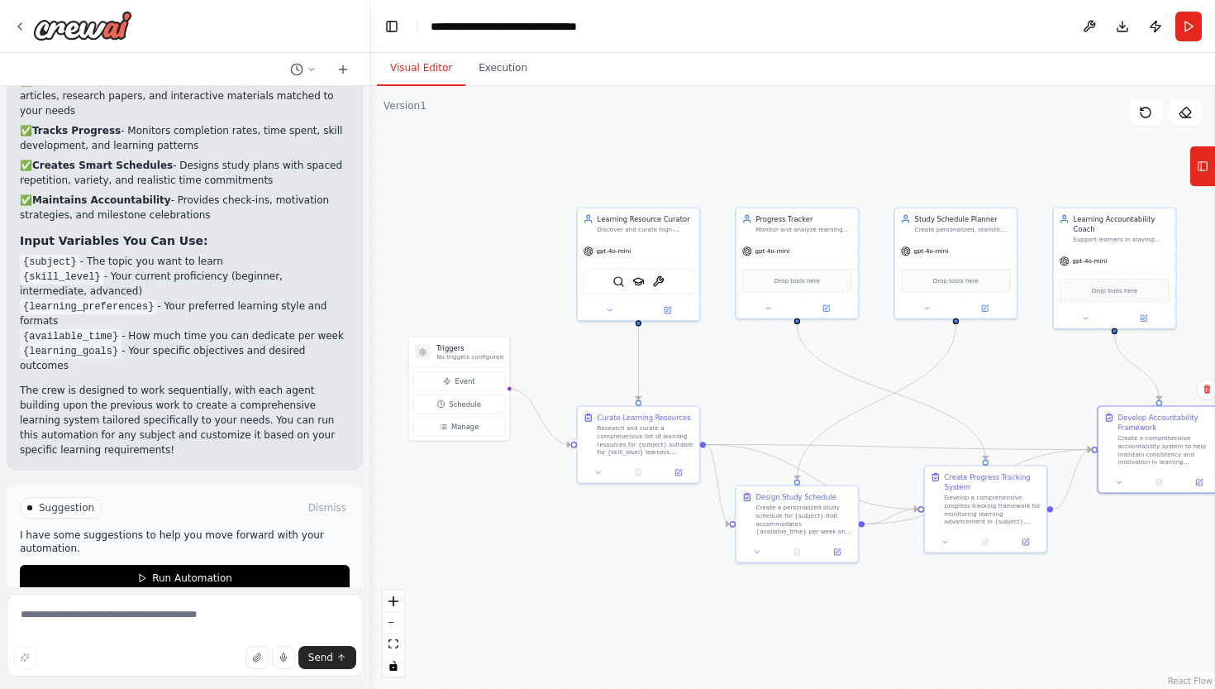
scroll to position [1548, 0]
click at [239, 566] on button "Run Automation" at bounding box center [185, 579] width 330 height 26
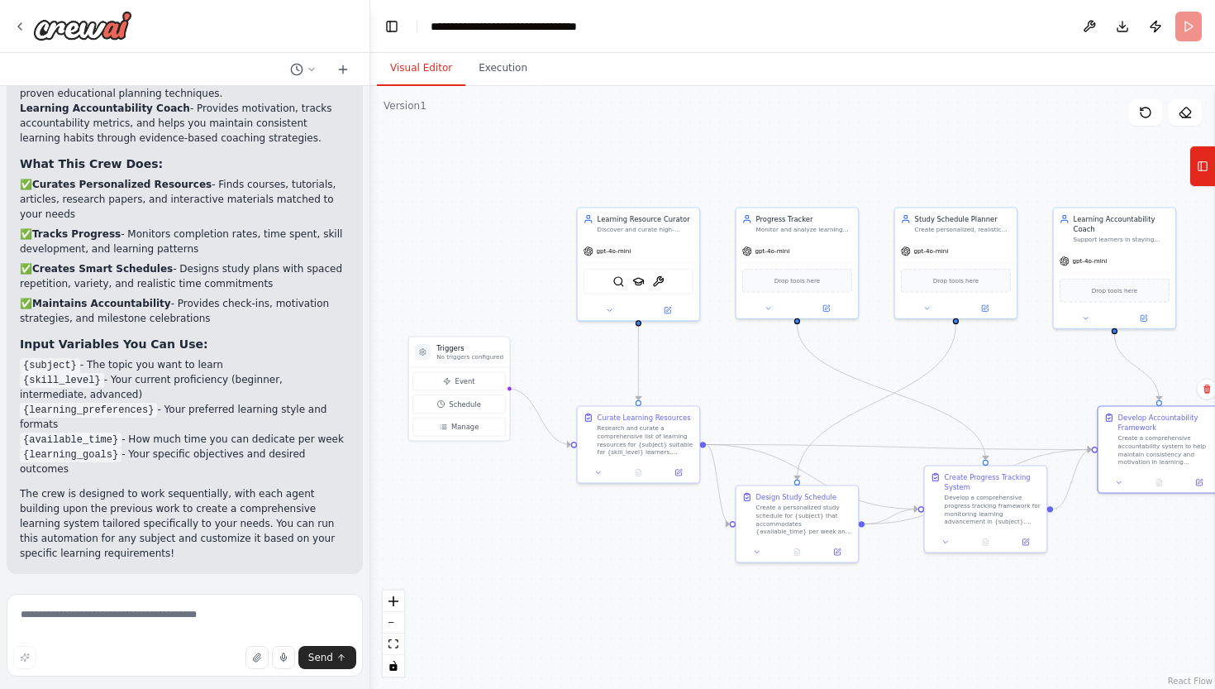
scroll to position [1415, 0]
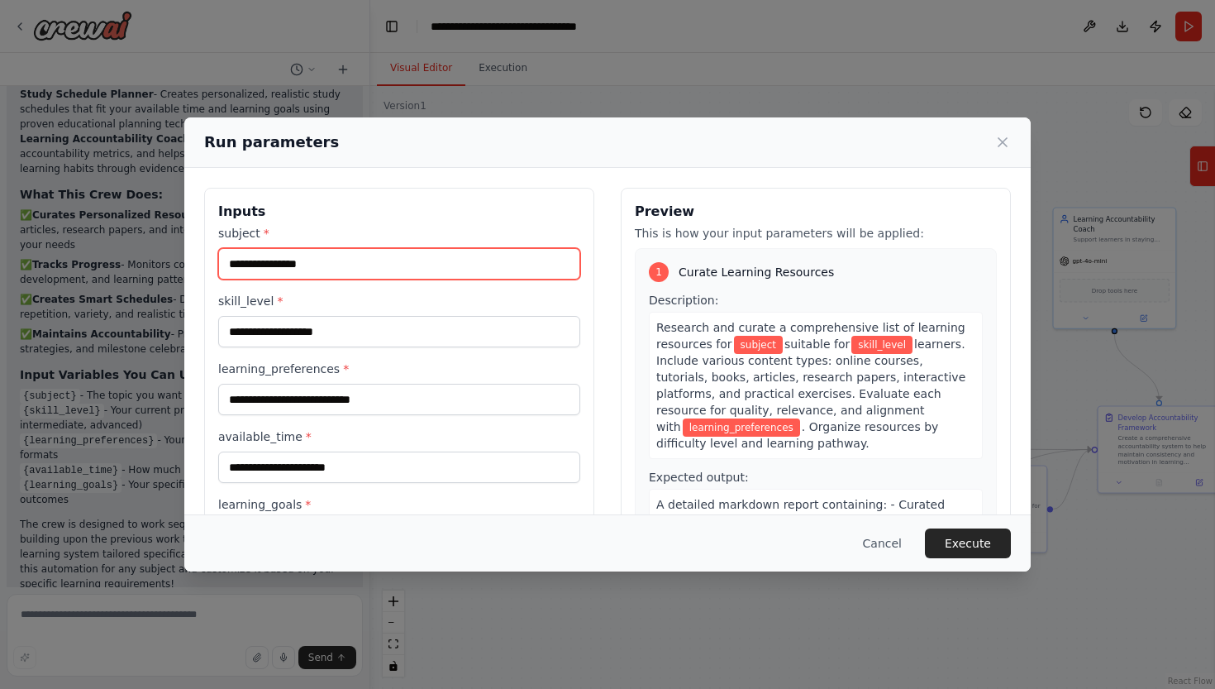
click at [332, 259] on input "subject *" at bounding box center [399, 263] width 362 height 31
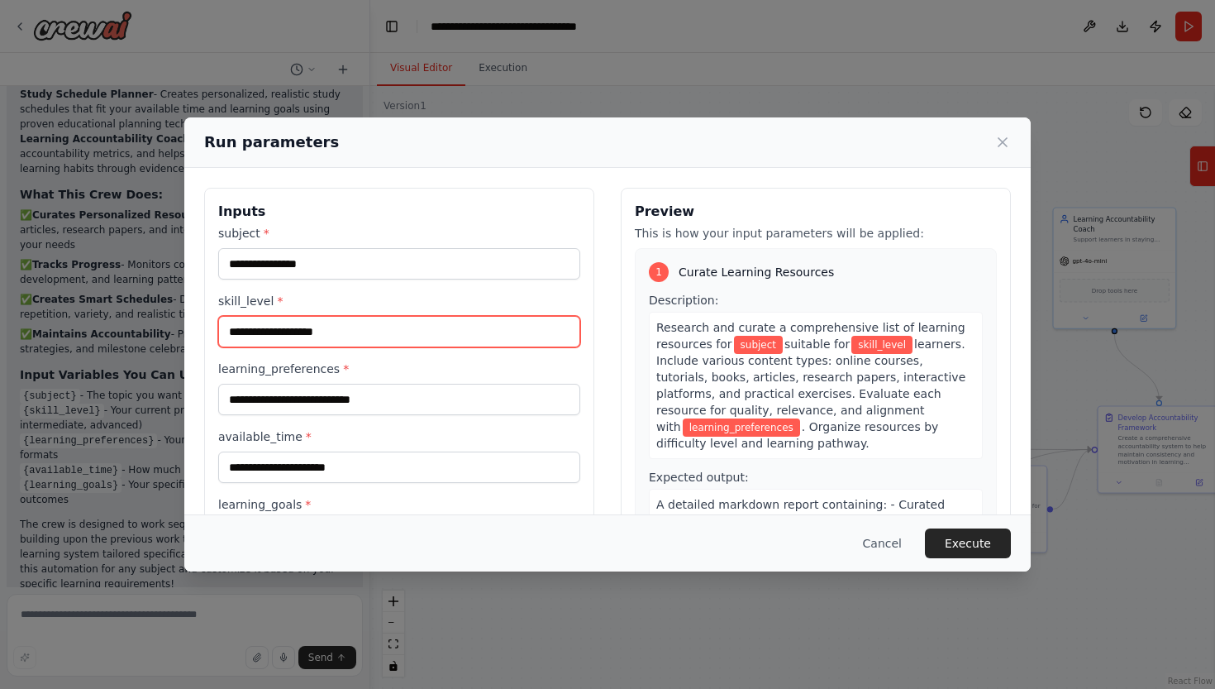
click at [298, 342] on input "skill_level *" at bounding box center [399, 331] width 362 height 31
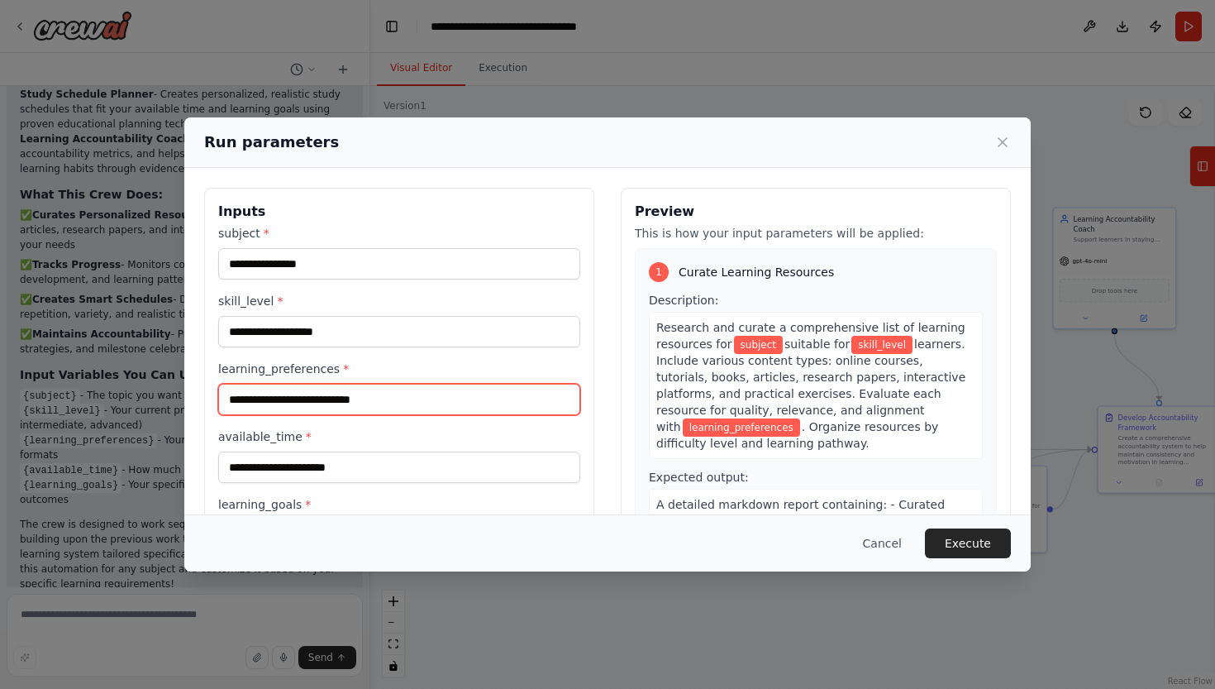
click at [280, 396] on input "learning_preferences *" at bounding box center [399, 399] width 362 height 31
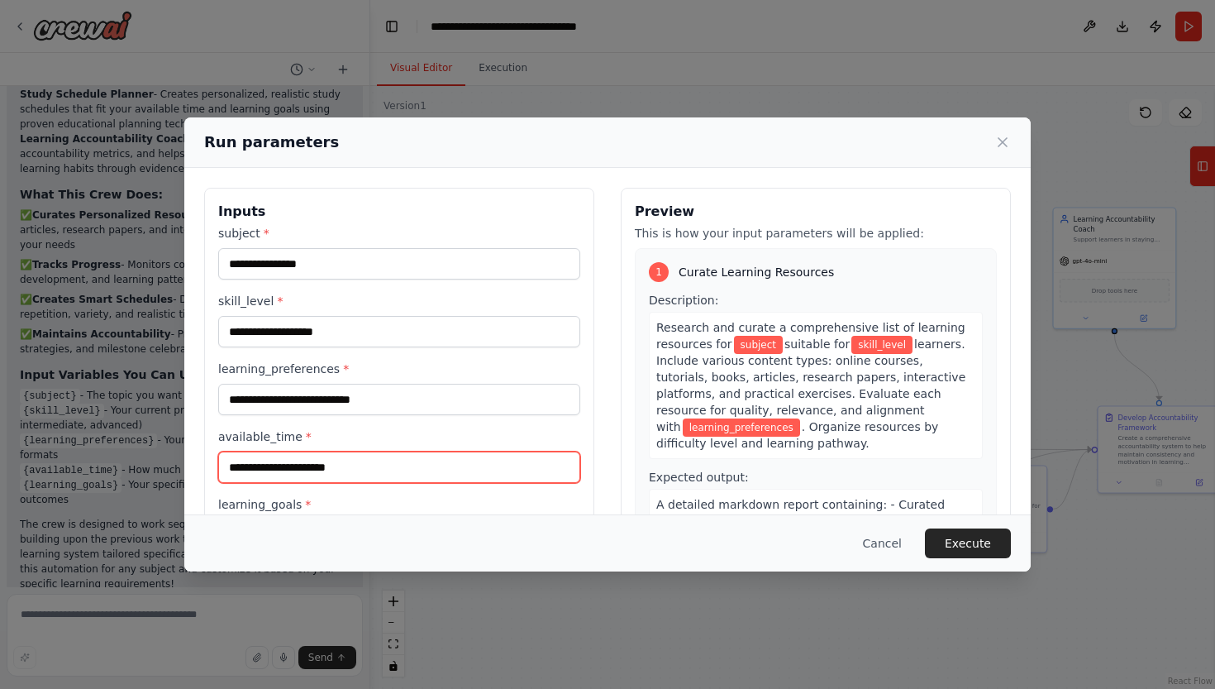
click at [285, 456] on input "available_time *" at bounding box center [399, 466] width 362 height 31
click at [612, 389] on div "Inputs subject * skill_level * learning_preferences * available_time * learning…" at bounding box center [607, 384] width 807 height 392
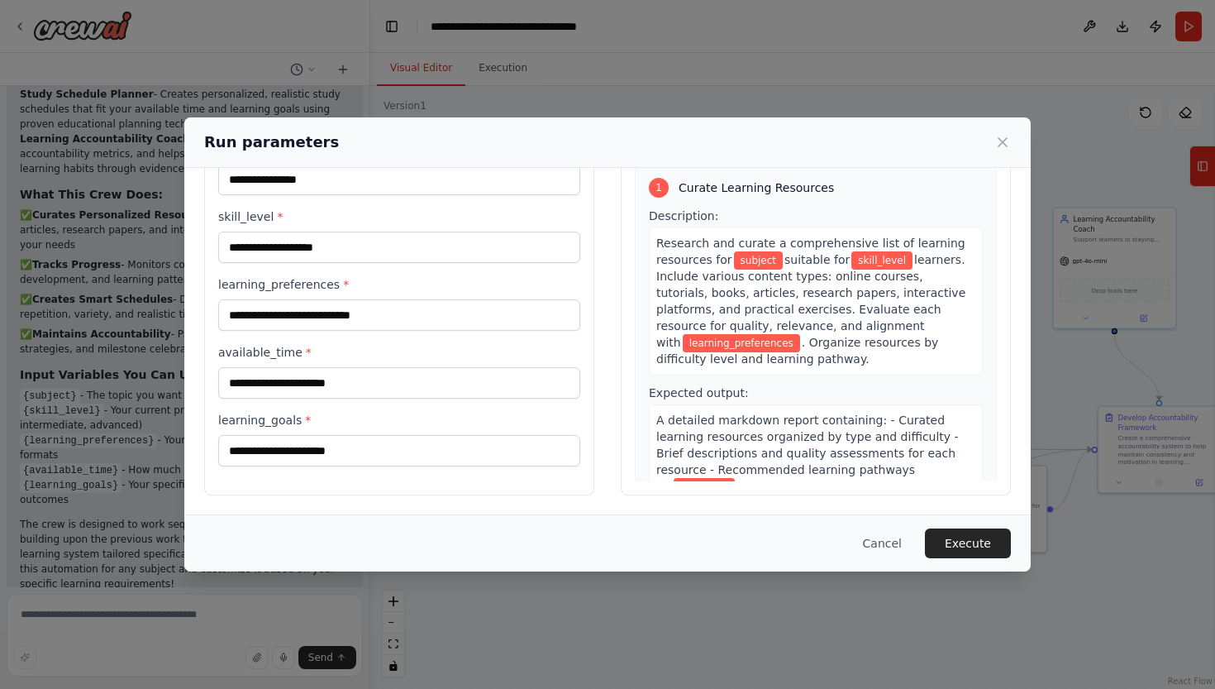
scroll to position [84, 0]
click at [1005, 142] on icon at bounding box center [1003, 142] width 17 height 17
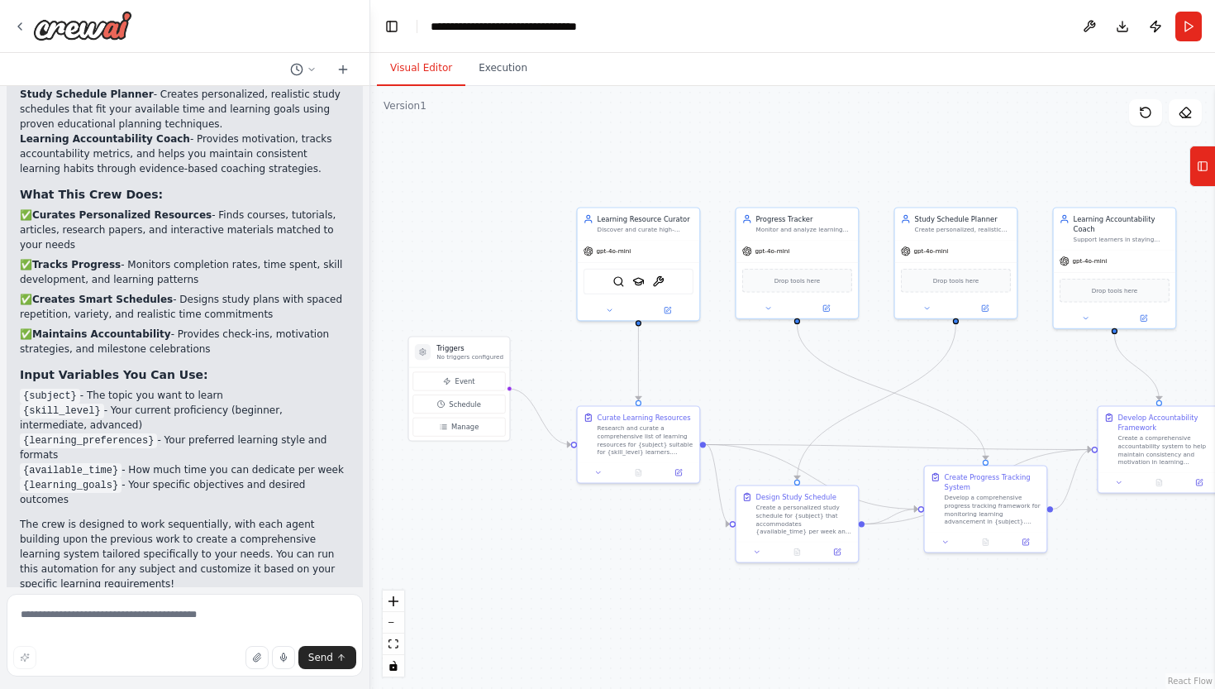
click at [66, 389] on code "{subject}" at bounding box center [50, 396] width 60 height 15
click at [462, 402] on span "Schedule" at bounding box center [465, 404] width 32 height 10
select select "******"
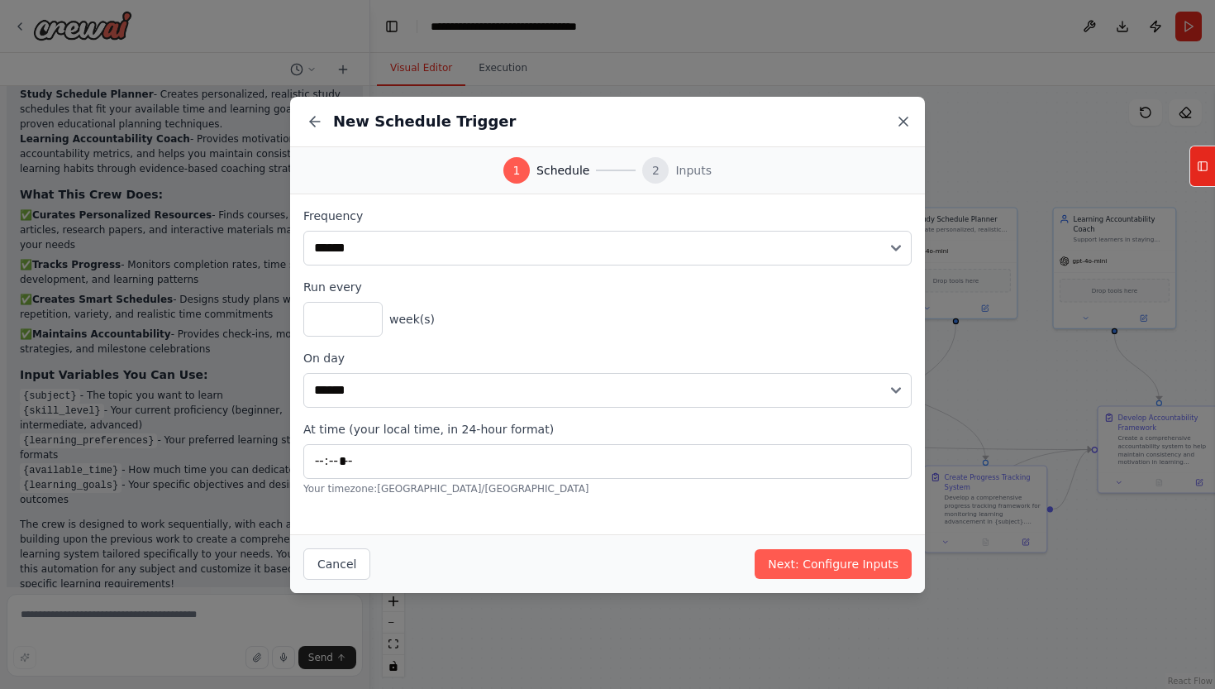
click at [904, 113] on icon at bounding box center [903, 121] width 17 height 17
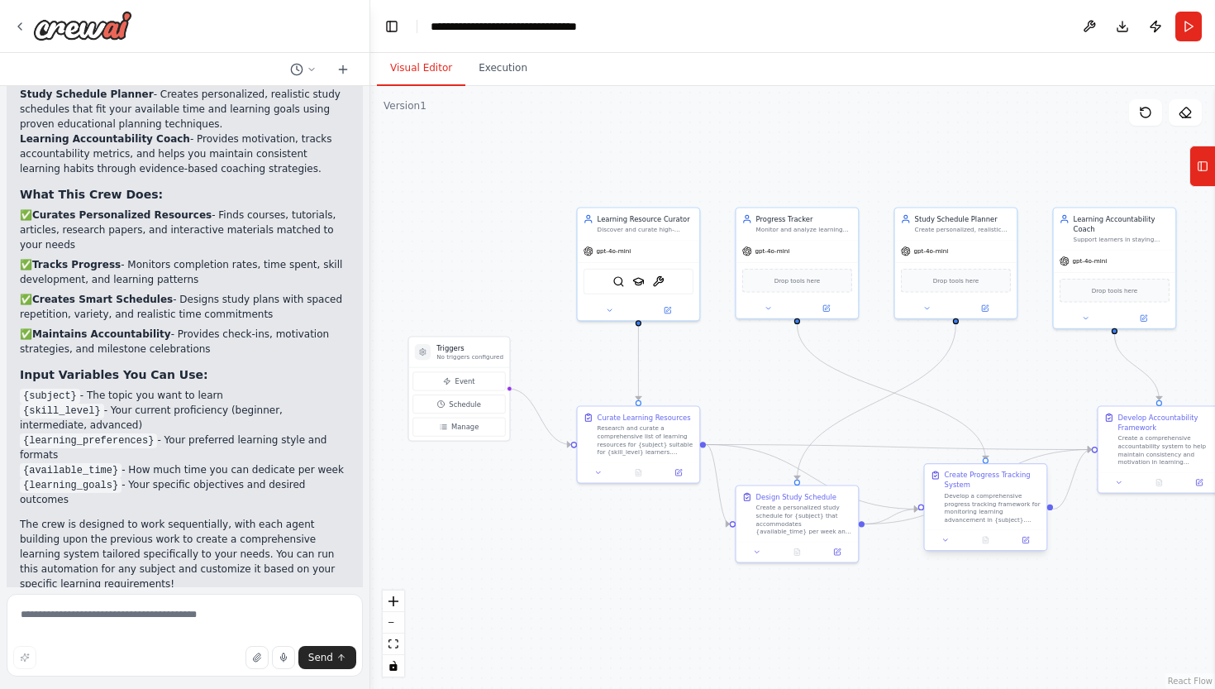
click at [1005, 485] on div "Create Progress Tracking System" at bounding box center [993, 480] width 96 height 20
click at [991, 493] on div "Develop a comprehensive progress tracking framework for monitoring learning adv…" at bounding box center [993, 507] width 96 height 31
drag, startPoint x: 991, startPoint y: 493, endPoint x: 975, endPoint y: 500, distance: 18.1
click at [975, 500] on div "Create Progress Tracking System Develop a comprehensive progress tracking frame…" at bounding box center [973, 507] width 96 height 54
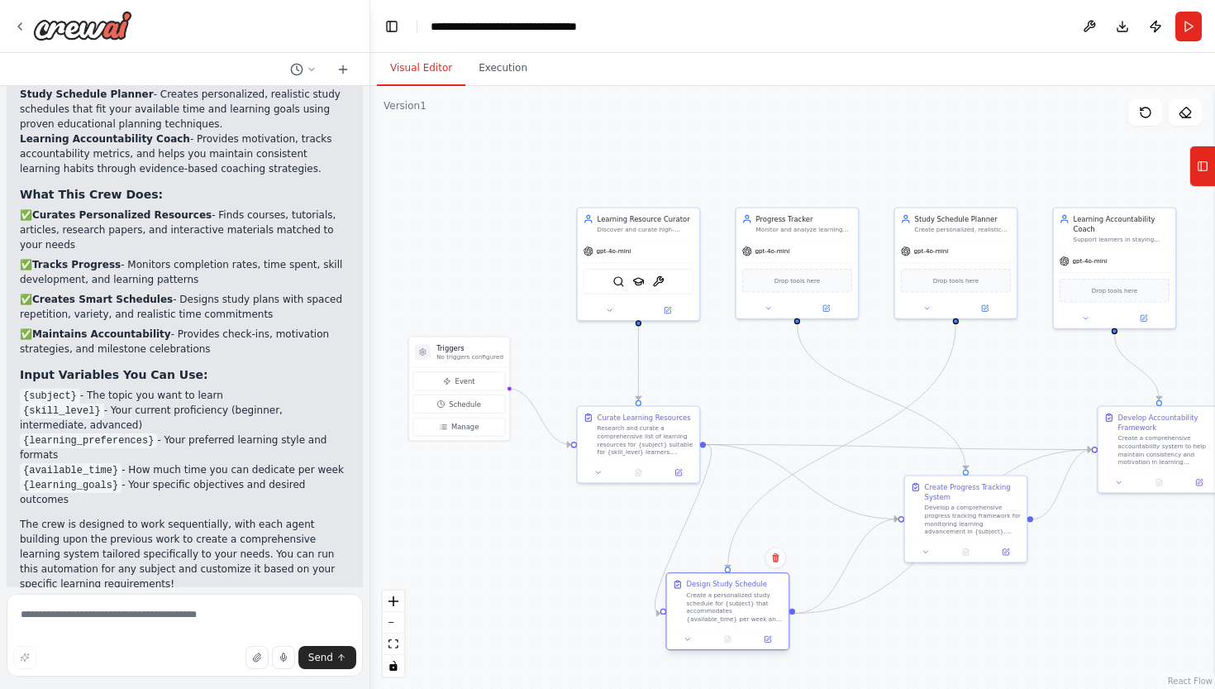
drag, startPoint x: 819, startPoint y: 537, endPoint x: 752, endPoint y: 623, distance: 109.0
click at [752, 623] on div "Design Study Schedule Create a personalized study schedule for {subject} that a…" at bounding box center [728, 600] width 122 height 55
click at [984, 631] on div at bounding box center [966, 631] width 122 height 21
drag, startPoint x: 977, startPoint y: 575, endPoint x: 967, endPoint y: 606, distance: 32.2
click at [968, 606] on div at bounding box center [946, 599] width 122 height 21
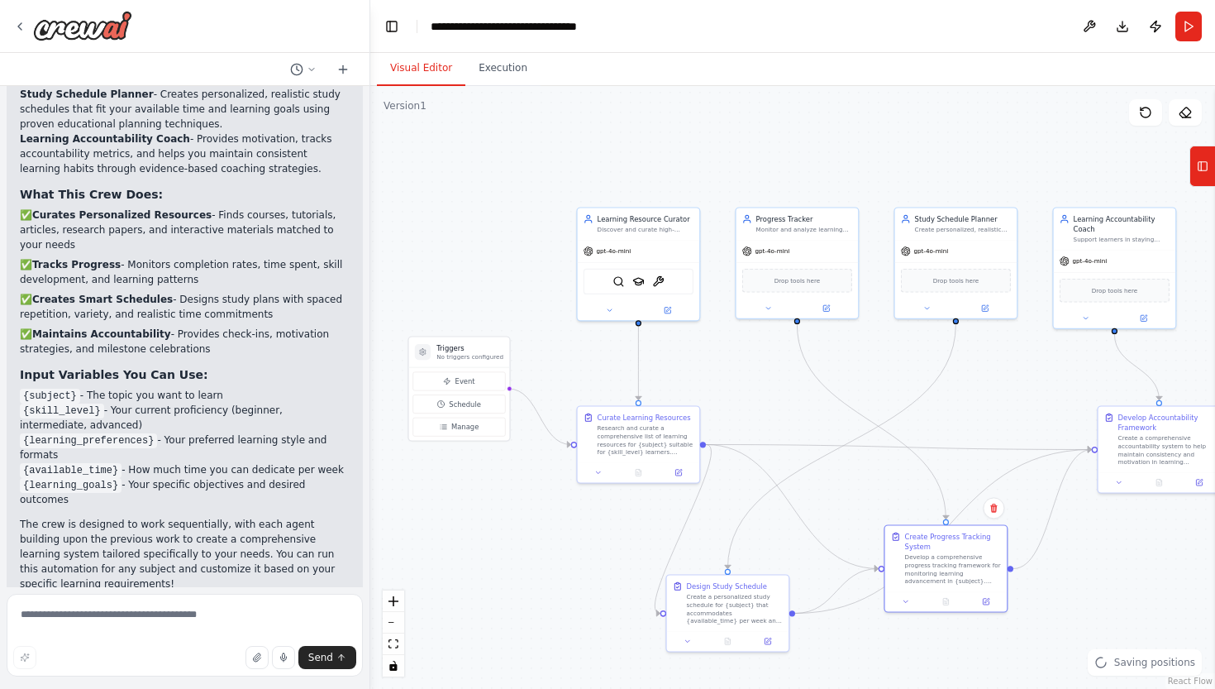
click at [962, 656] on div ".deletable-edge-delete-btn { width: 20px; height: 20px; border: 0px solid #ffff…" at bounding box center [792, 387] width 845 height 603
drag, startPoint x: 1172, startPoint y: 459, endPoint x: 1162, endPoint y: 474, distance: 17.9
click at [1162, 474] on div "Create a comprehensive accountability system to help maintain consistency and m…" at bounding box center [1162, 467] width 96 height 31
drag, startPoint x: 436, startPoint y: 393, endPoint x: 422, endPoint y: 370, distance: 26.4
click at [422, 370] on div "Event Schedule Manage" at bounding box center [449, 384] width 93 height 64
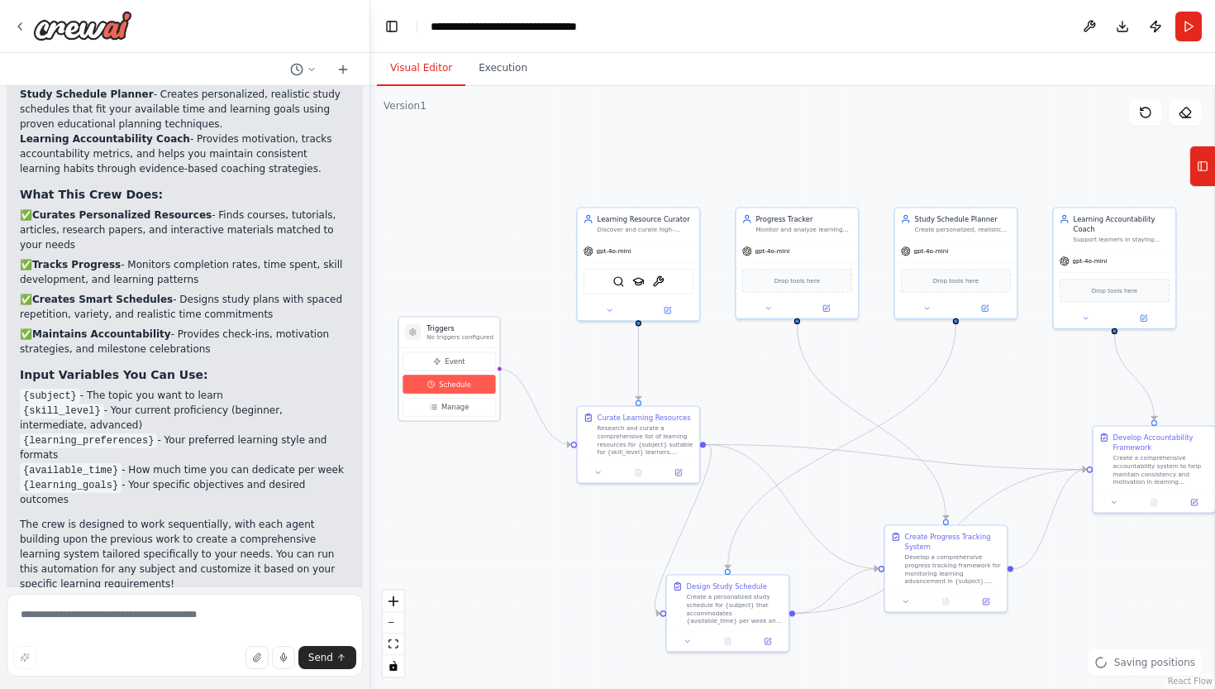
click at [439, 384] on span "Schedule" at bounding box center [455, 384] width 32 height 10
select select "******"
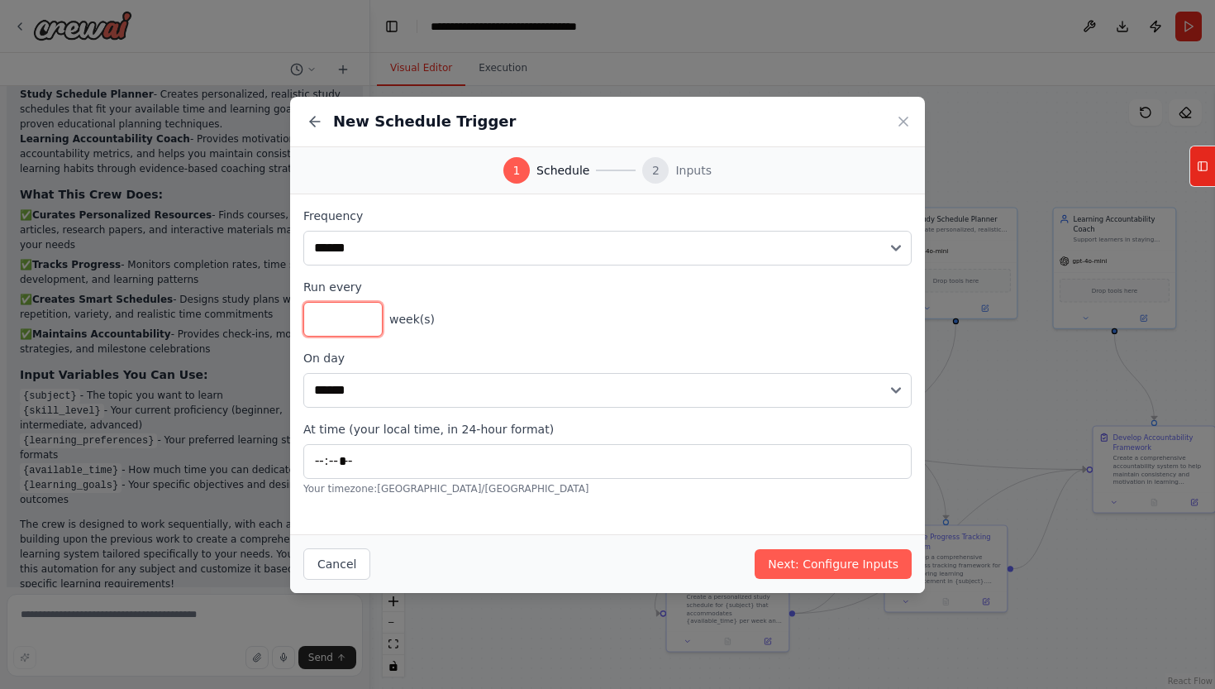
click at [365, 315] on input "*" at bounding box center [342, 319] width 79 height 35
type input "*"
click at [365, 322] on input "*" at bounding box center [342, 319] width 79 height 35
click at [900, 120] on icon at bounding box center [903, 121] width 17 height 17
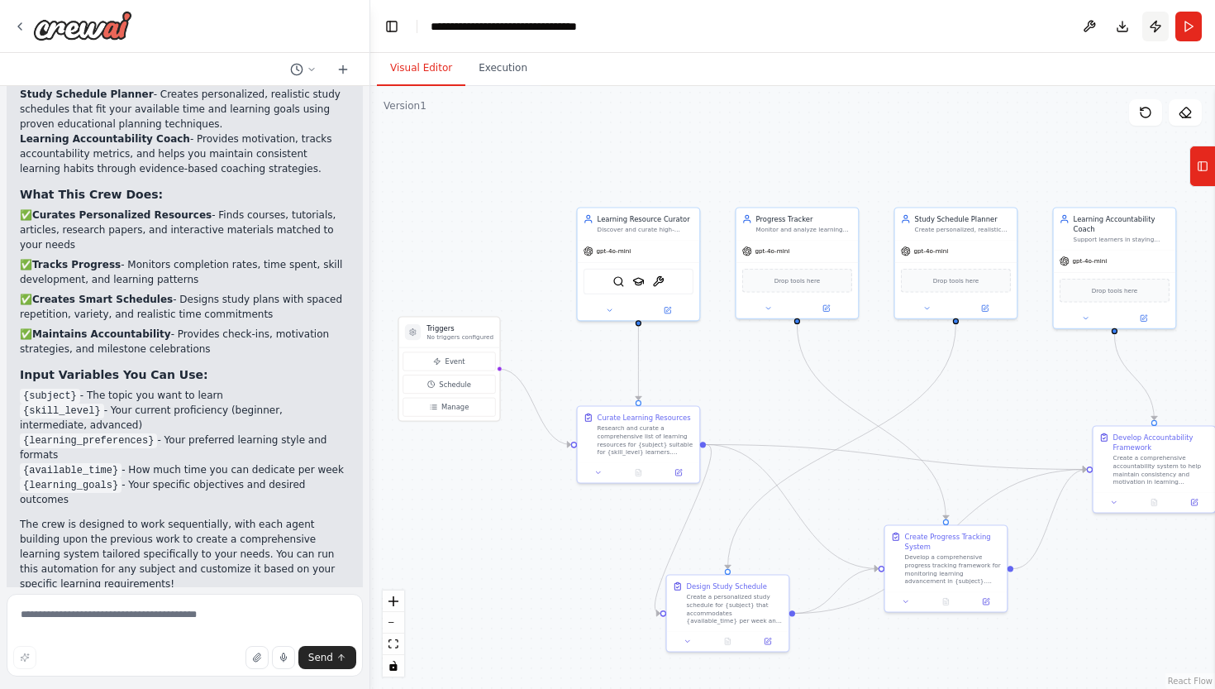
click at [1155, 23] on button "Publish" at bounding box center [1156, 27] width 26 height 30
click at [1156, 24] on header "**********" at bounding box center [792, 26] width 845 height 53
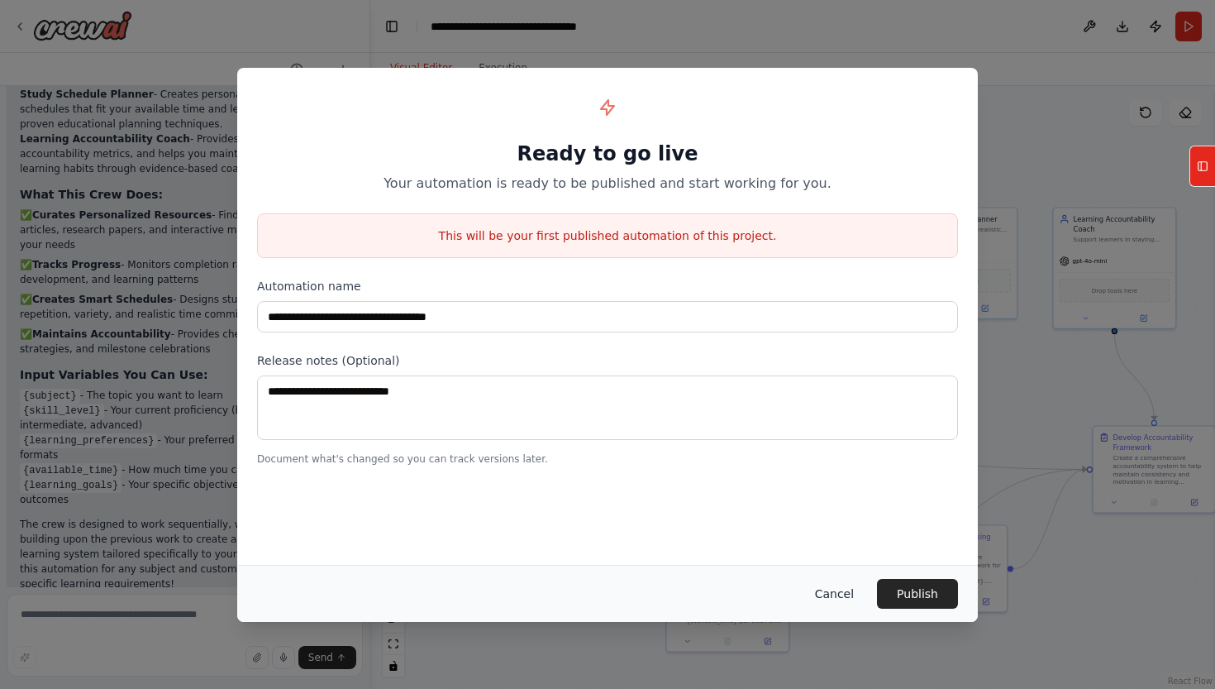
click at [842, 593] on button "Cancel" at bounding box center [834, 594] width 65 height 30
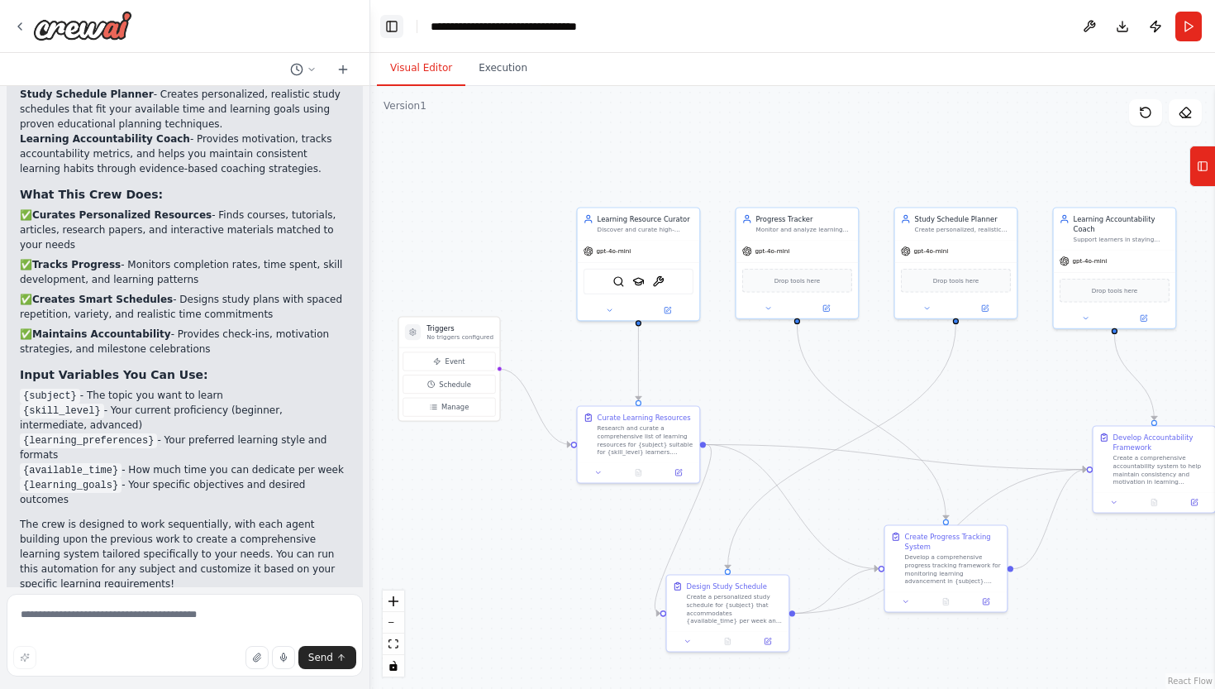
click at [386, 21] on button "Toggle Left Sidebar" at bounding box center [391, 26] width 23 height 23
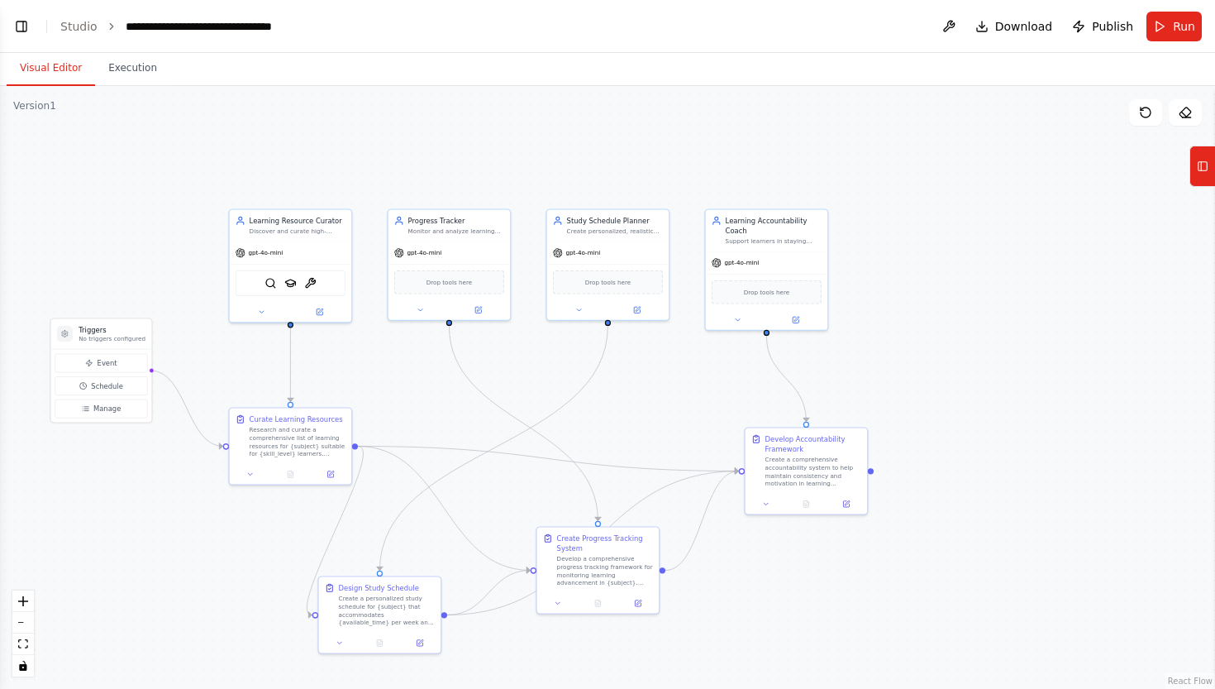
drag, startPoint x: 854, startPoint y: 472, endPoint x: 876, endPoint y: 474, distance: 22.4
click at [876, 474] on div ".deletable-edge-delete-btn { width: 20px; height: 20px; border: 0px solid #ffff…" at bounding box center [607, 387] width 1215 height 603
click at [26, 600] on icon "zoom in" at bounding box center [23, 601] width 10 height 10
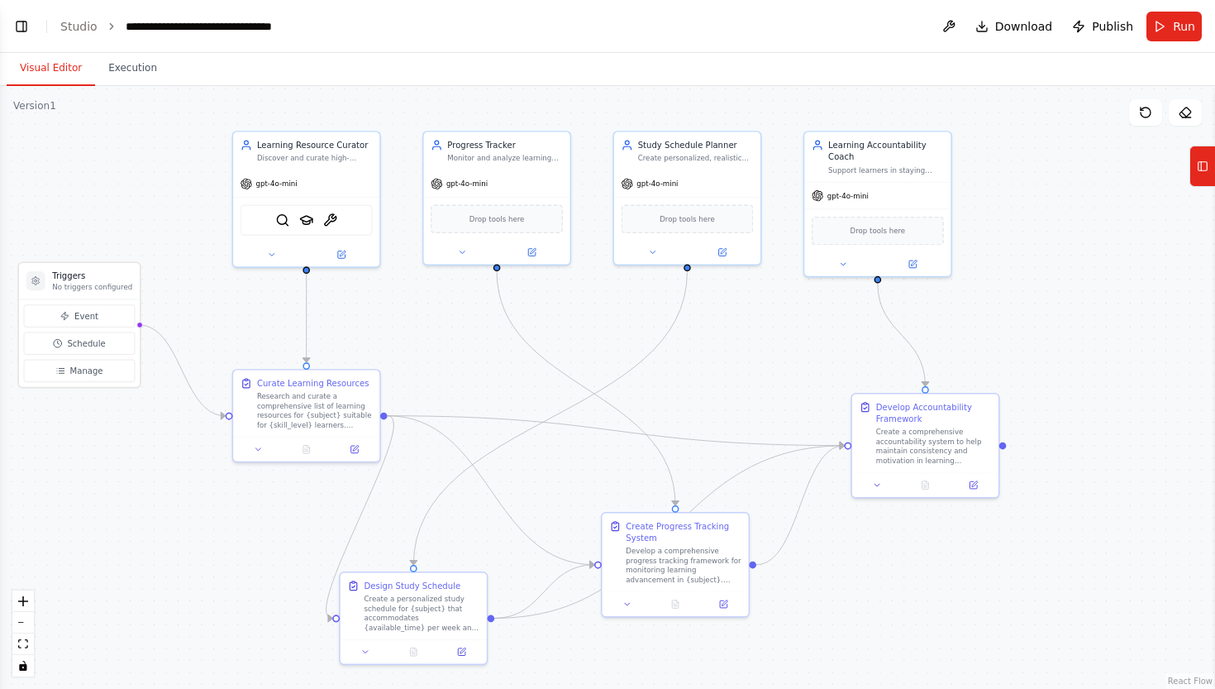
drag, startPoint x: 254, startPoint y: 370, endPoint x: 333, endPoint y: 328, distance: 89.9
click at [333, 328] on div ".deletable-edge-delete-btn { width: 20px; height: 20px; border: 0px solid #ffff…" at bounding box center [607, 387] width 1215 height 603
click at [22, 663] on icon "toggle interactivity" at bounding box center [23, 666] width 10 height 10
click at [26, 666] on icon "toggle interactivity" at bounding box center [22, 666] width 7 height 10
click at [26, 669] on icon "toggle interactivity" at bounding box center [22, 666] width 7 height 10
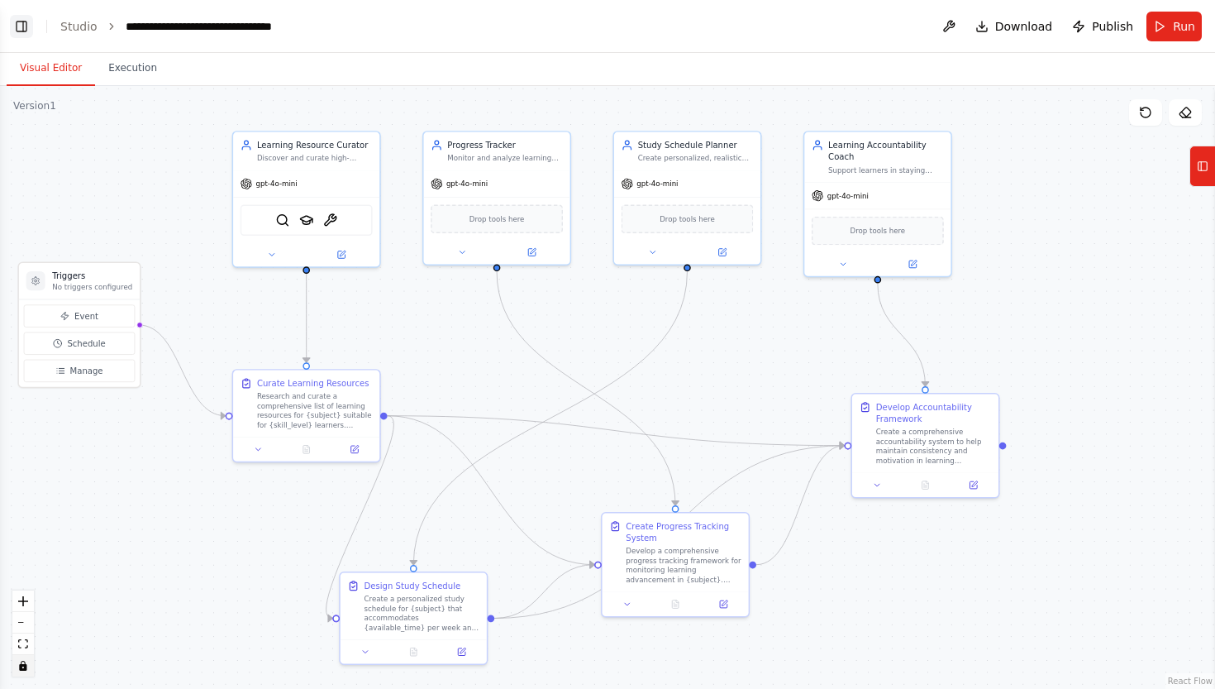
click at [26, 24] on button "Toggle Left Sidebar" at bounding box center [21, 26] width 23 height 23
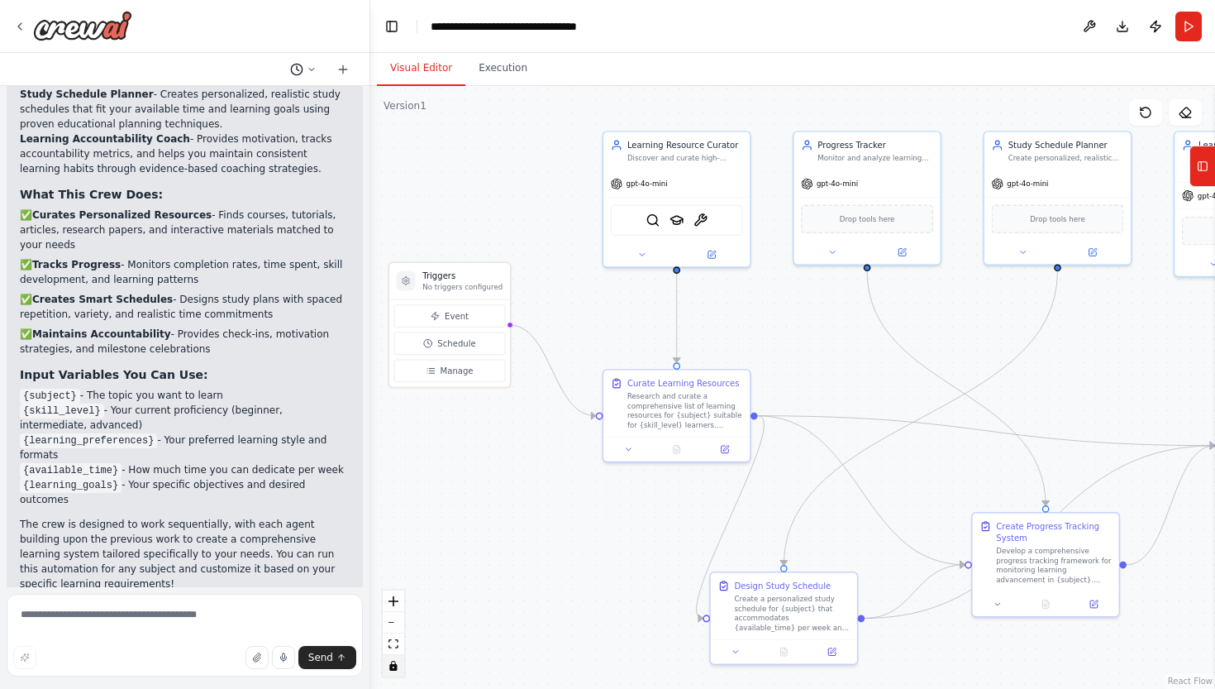
click at [313, 67] on icon at bounding box center [312, 69] width 10 height 10
click at [313, 67] on div at bounding box center [185, 344] width 370 height 689
click at [180, 555] on p "The crew is designed to work sequentially, with each agent building upon the pr…" at bounding box center [185, 554] width 330 height 74
click at [19, 22] on icon at bounding box center [19, 26] width 13 height 13
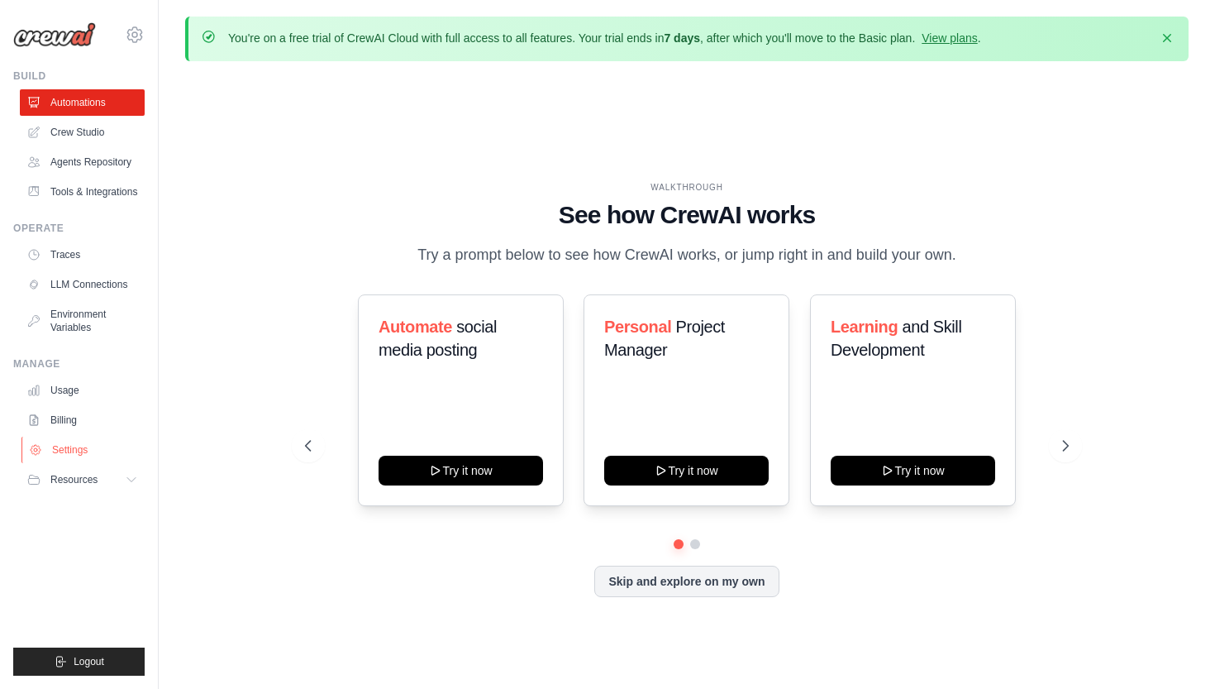
click at [70, 447] on link "Settings" at bounding box center [83, 450] width 125 height 26
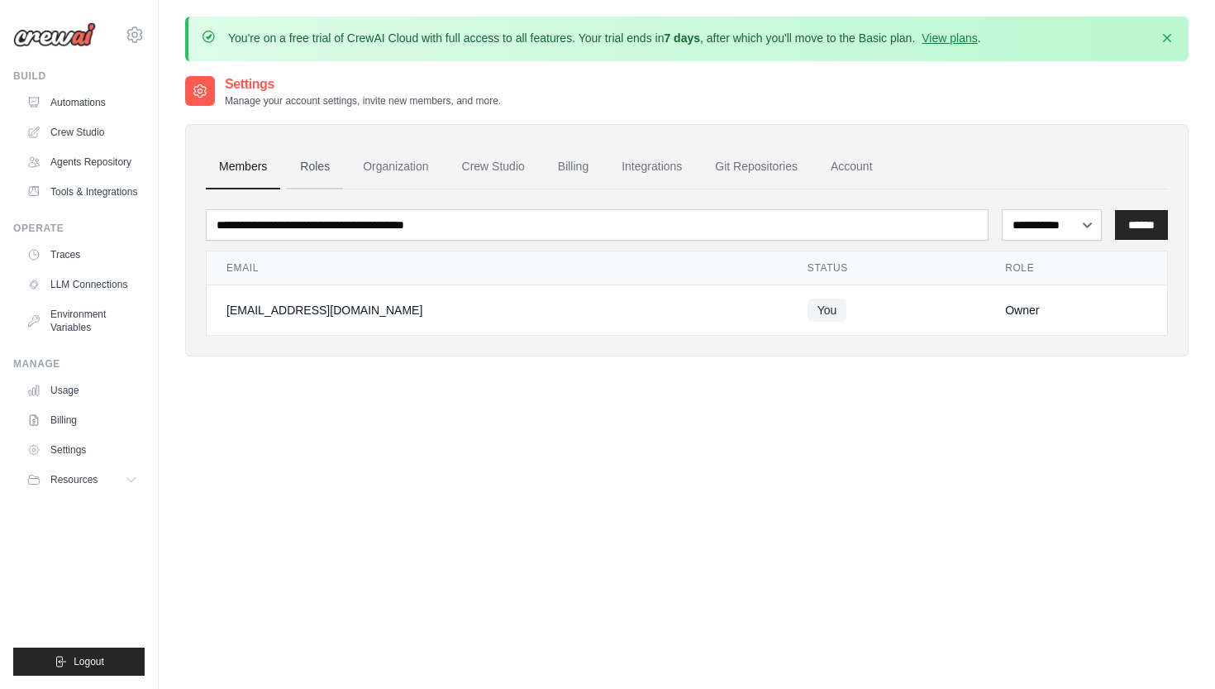
click at [308, 165] on link "Roles" at bounding box center [315, 167] width 56 height 45
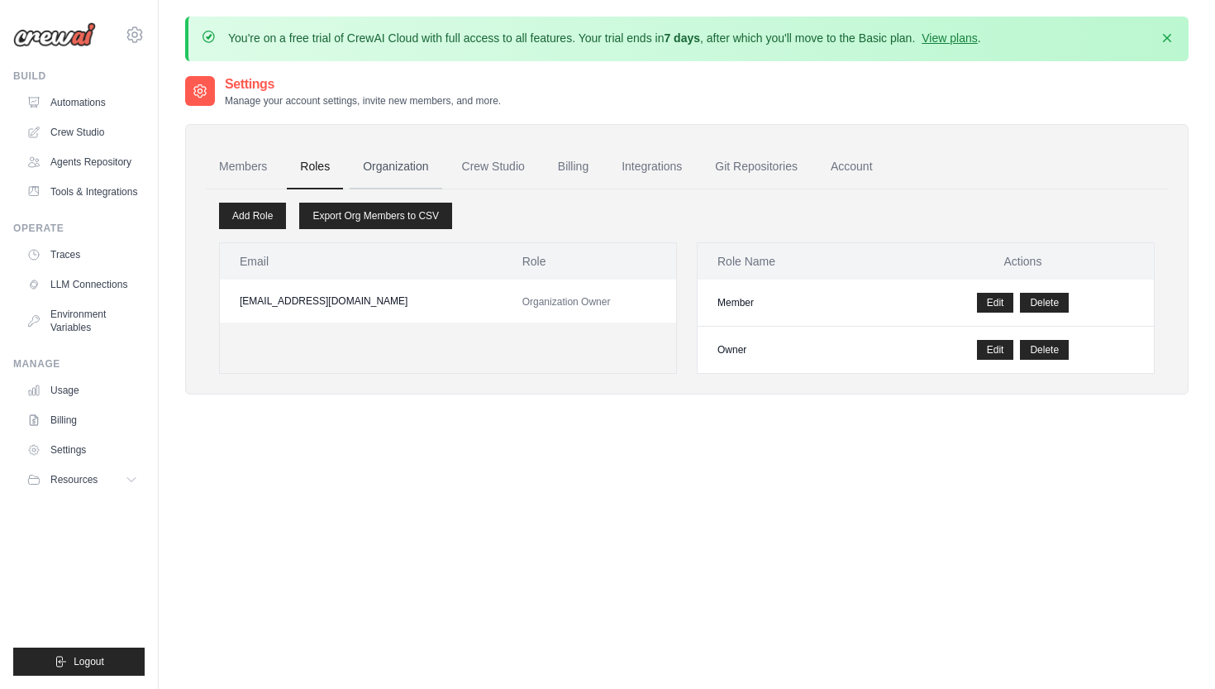
click at [405, 160] on link "Organization" at bounding box center [396, 167] width 92 height 45
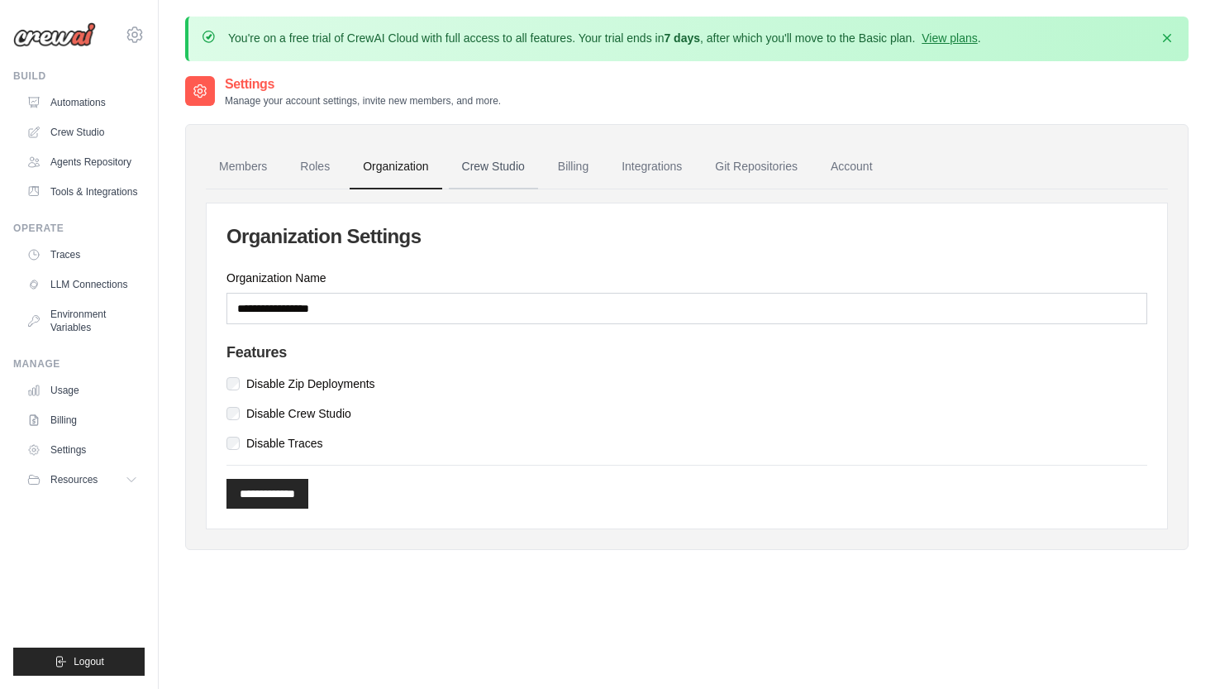
click at [509, 161] on link "Crew Studio" at bounding box center [493, 167] width 89 height 45
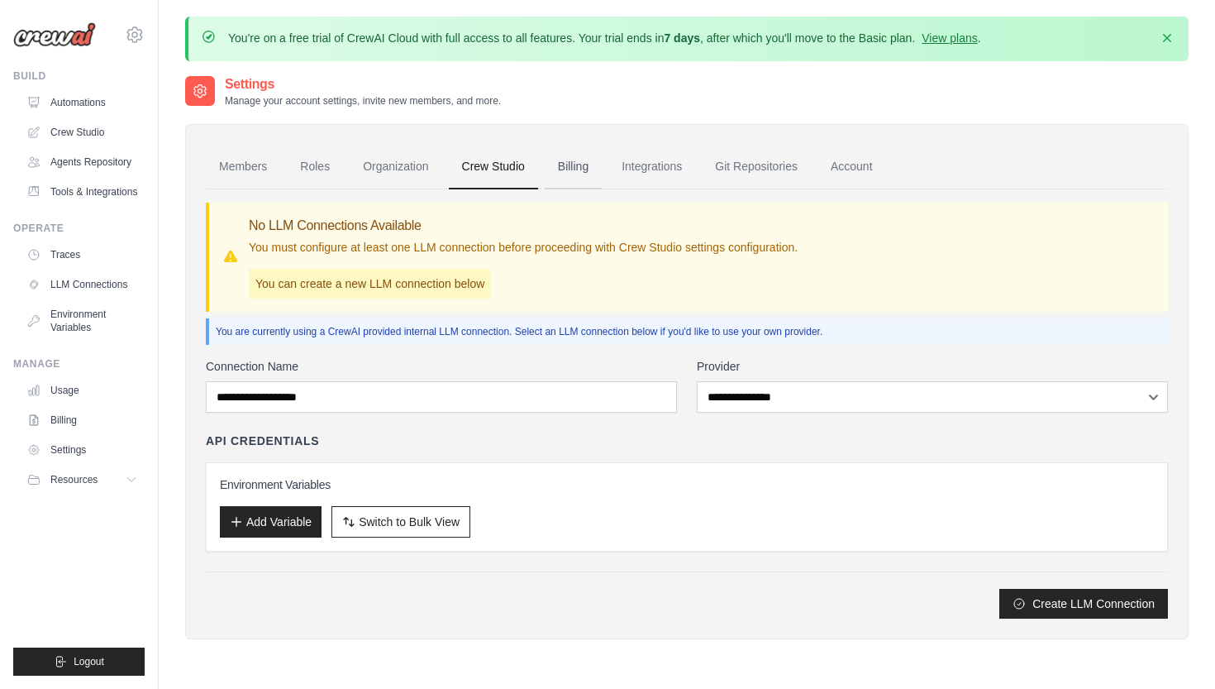
click at [570, 162] on link "Billing" at bounding box center [573, 167] width 57 height 45
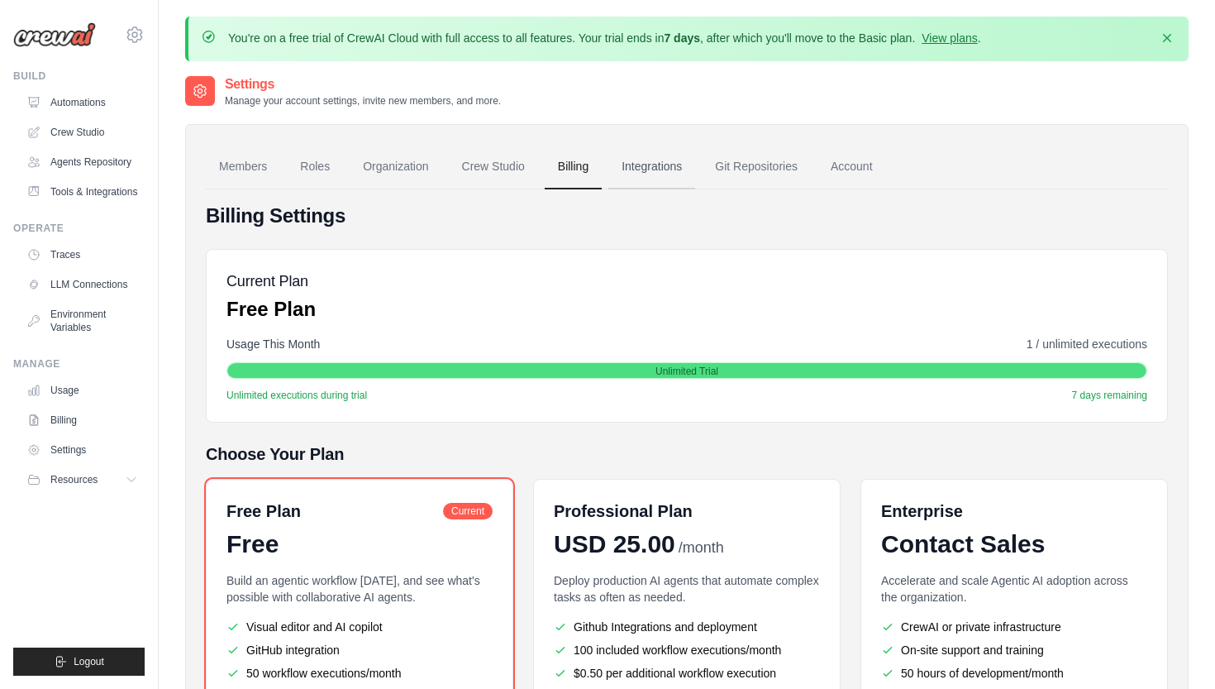
click at [632, 167] on link "Integrations" at bounding box center [652, 167] width 87 height 45
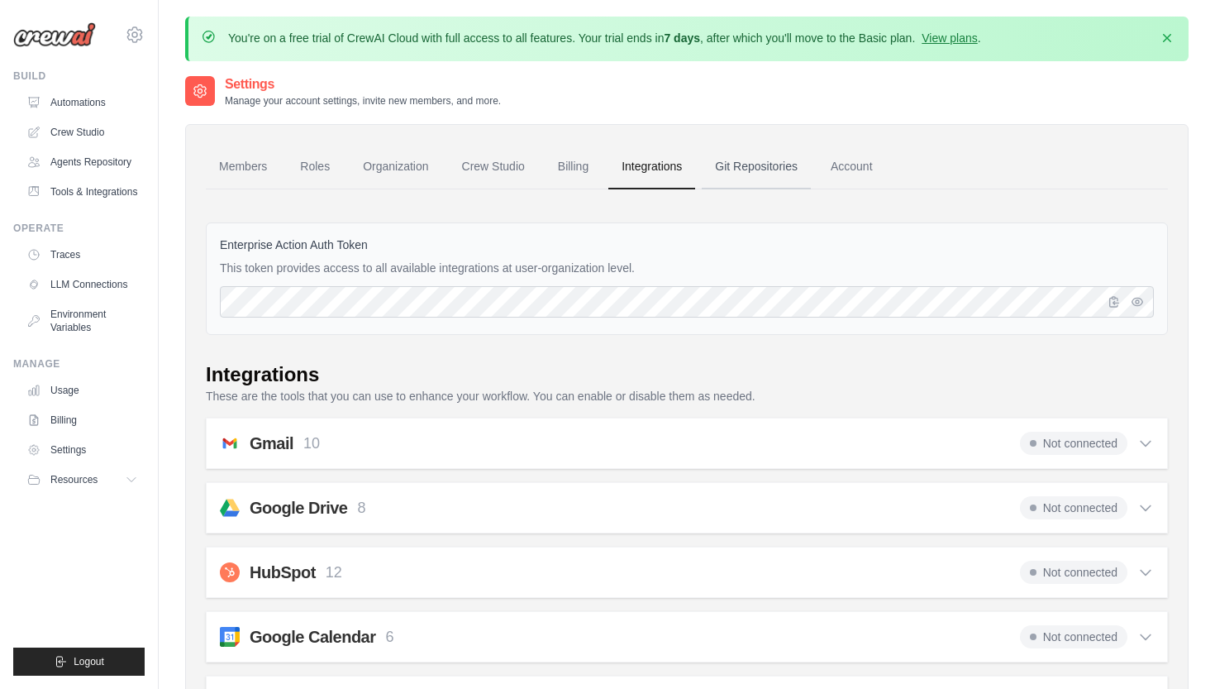
click at [742, 161] on link "Git Repositories" at bounding box center [756, 167] width 109 height 45
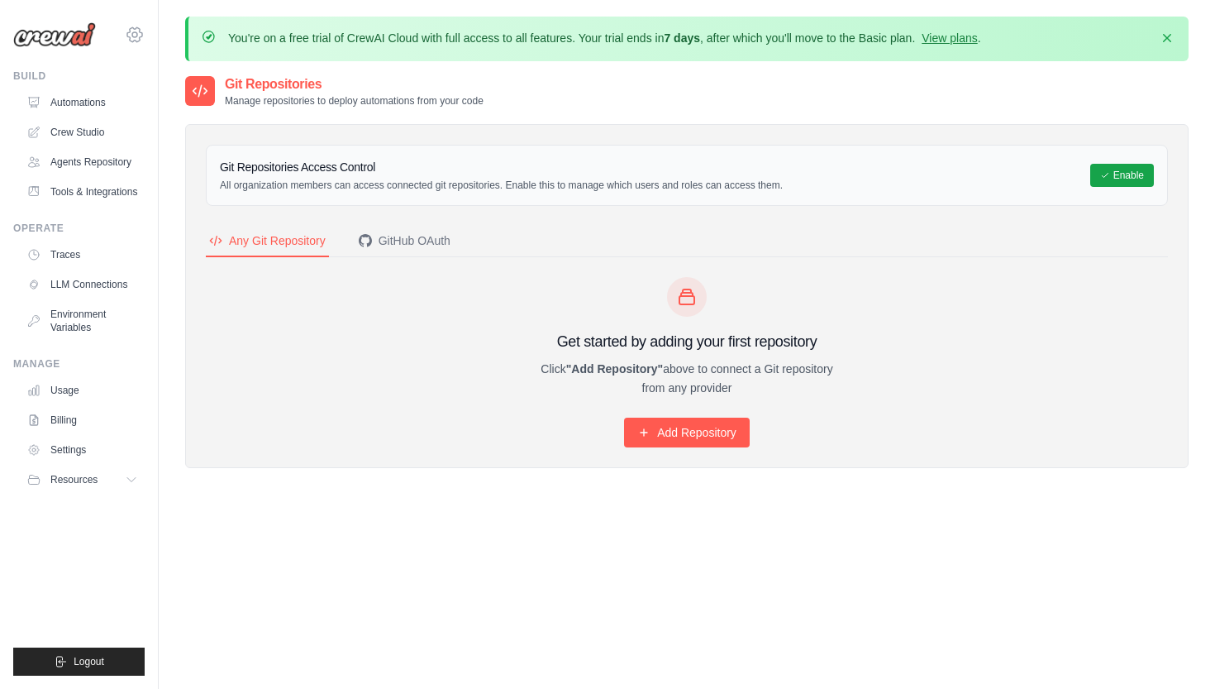
click at [132, 36] on icon at bounding box center [134, 34] width 5 height 5
click at [172, 112] on link "Settings" at bounding box center [204, 102] width 157 height 33
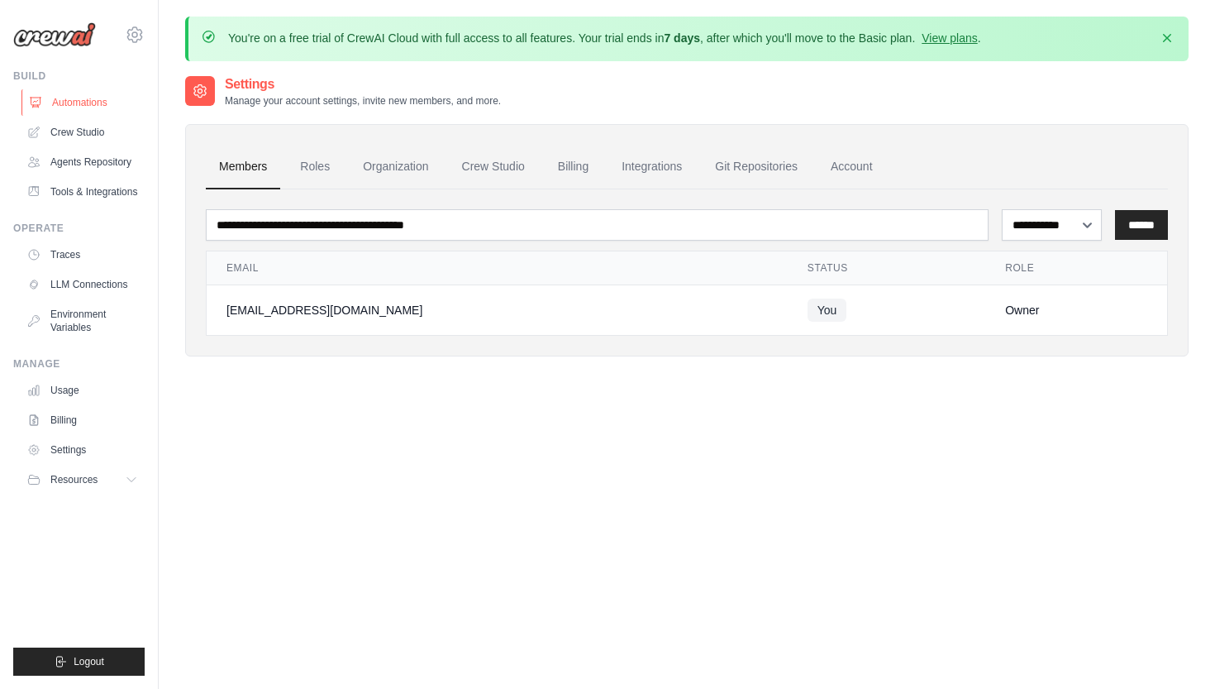
click at [68, 99] on link "Automations" at bounding box center [83, 102] width 125 height 26
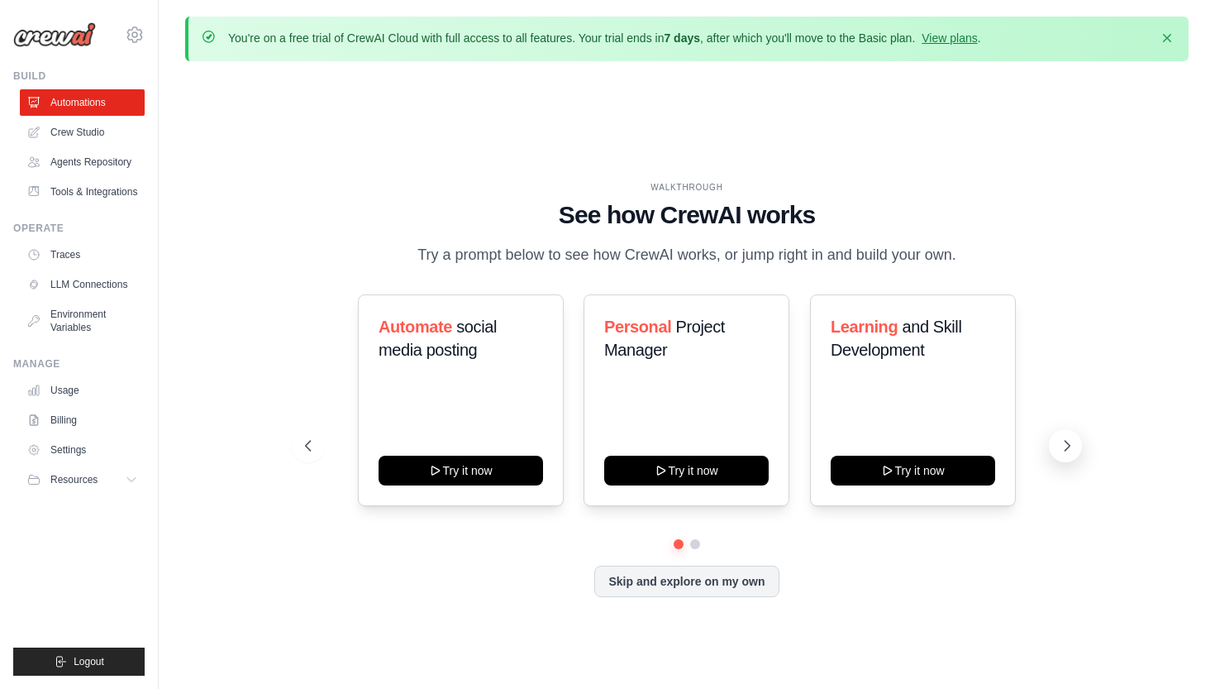
click at [1067, 439] on icon at bounding box center [1067, 445] width 17 height 17
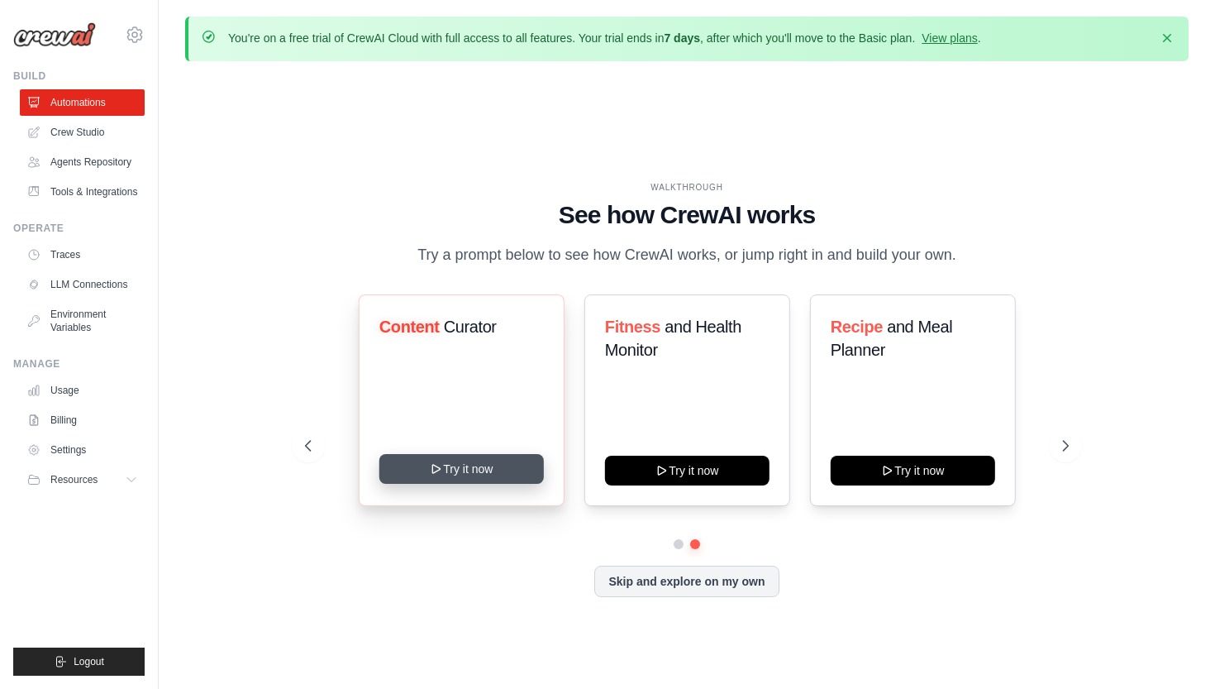
click at [496, 469] on button "Try it now" at bounding box center [461, 469] width 165 height 30
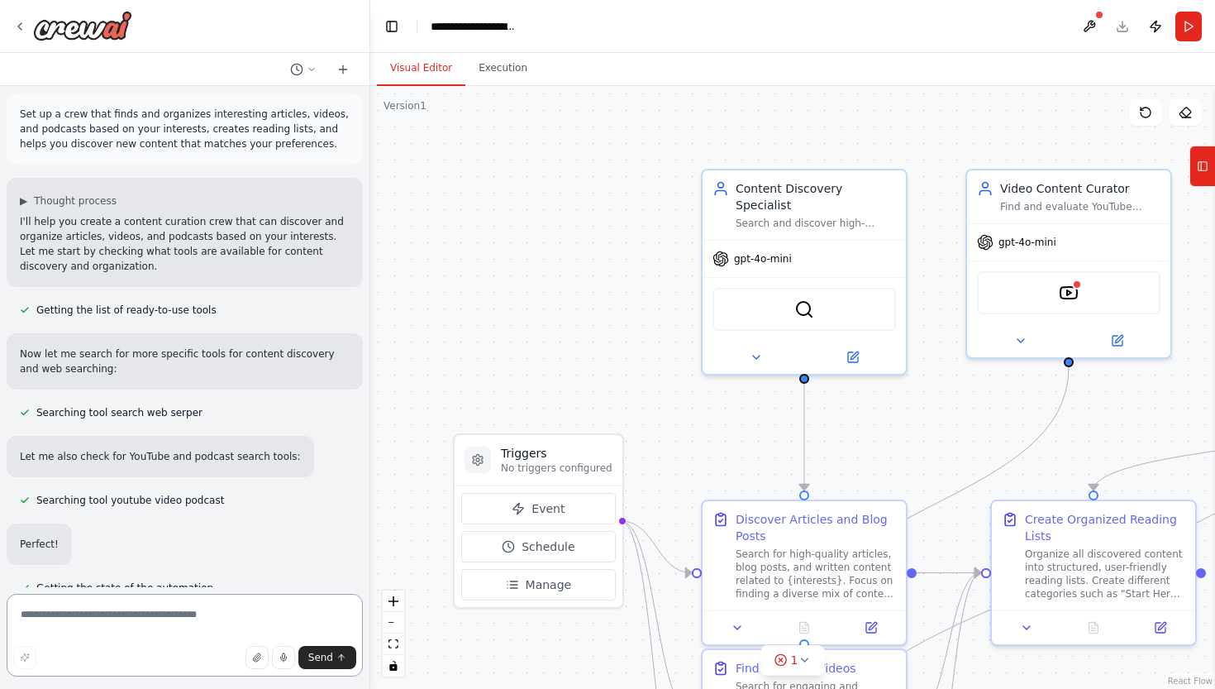
scroll to position [722, 0]
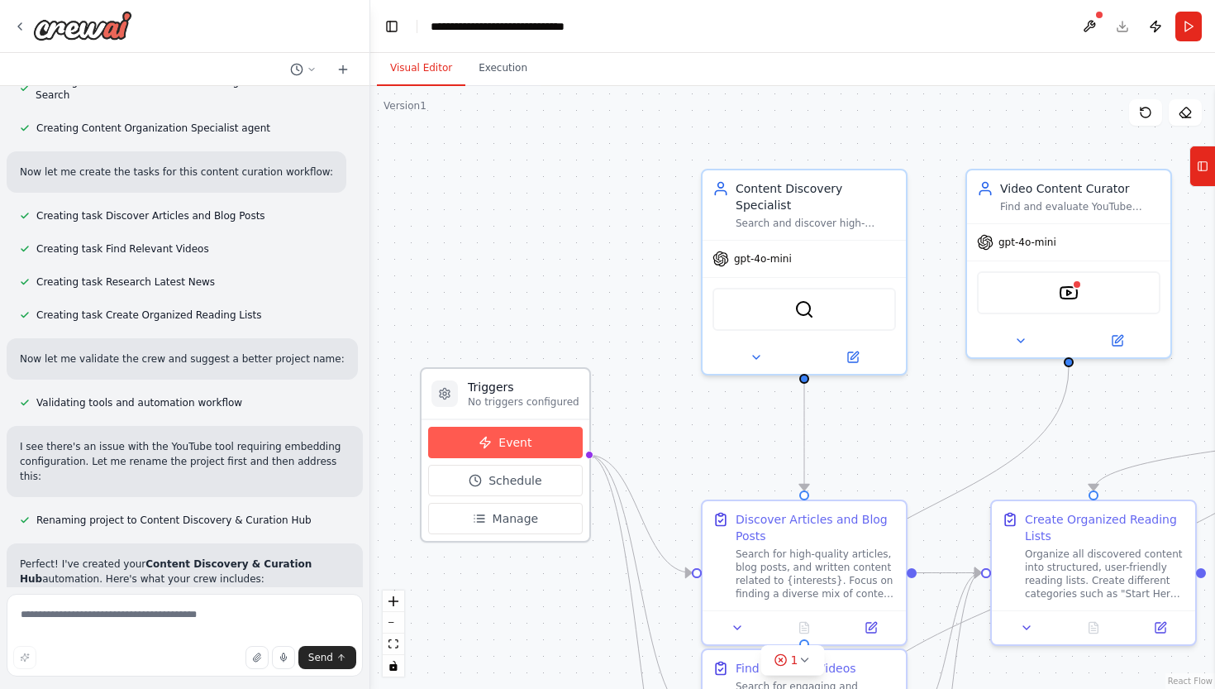
drag, startPoint x: 580, startPoint y: 505, endPoint x: 546, endPoint y: 438, distance: 75.1
click at [546, 438] on button "Event" at bounding box center [505, 442] width 155 height 31
click at [394, 624] on button "zoom out" at bounding box center [393, 622] width 21 height 21
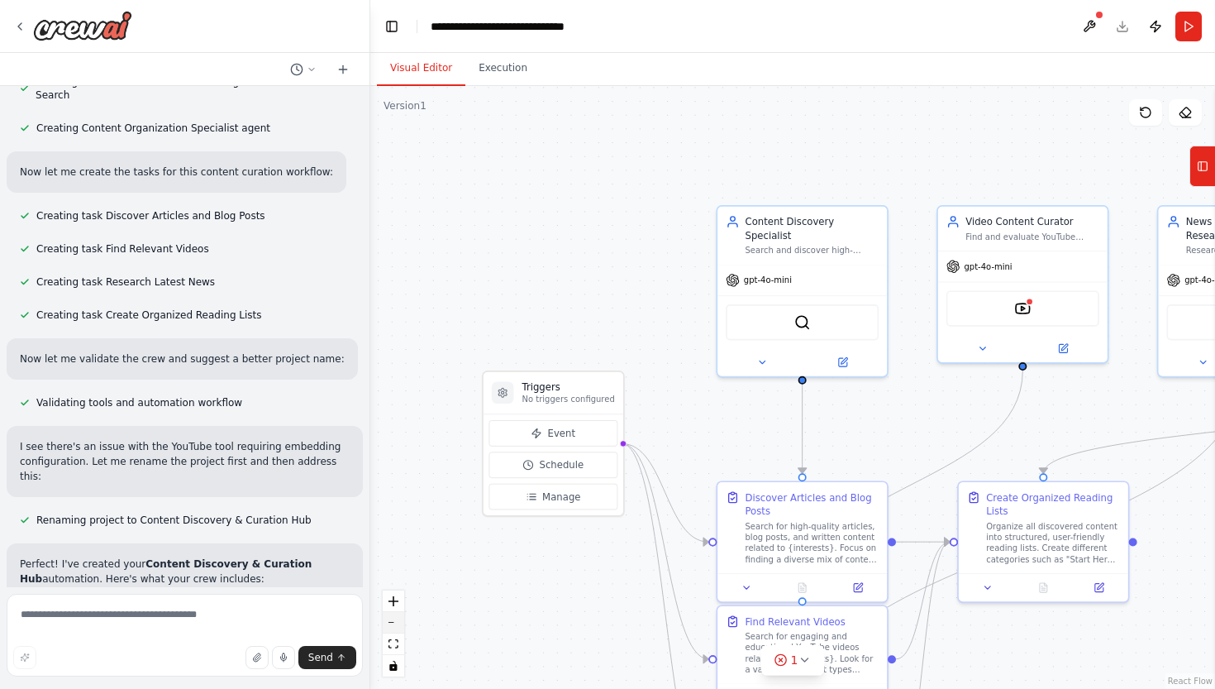
click at [394, 624] on button "zoom out" at bounding box center [393, 622] width 21 height 21
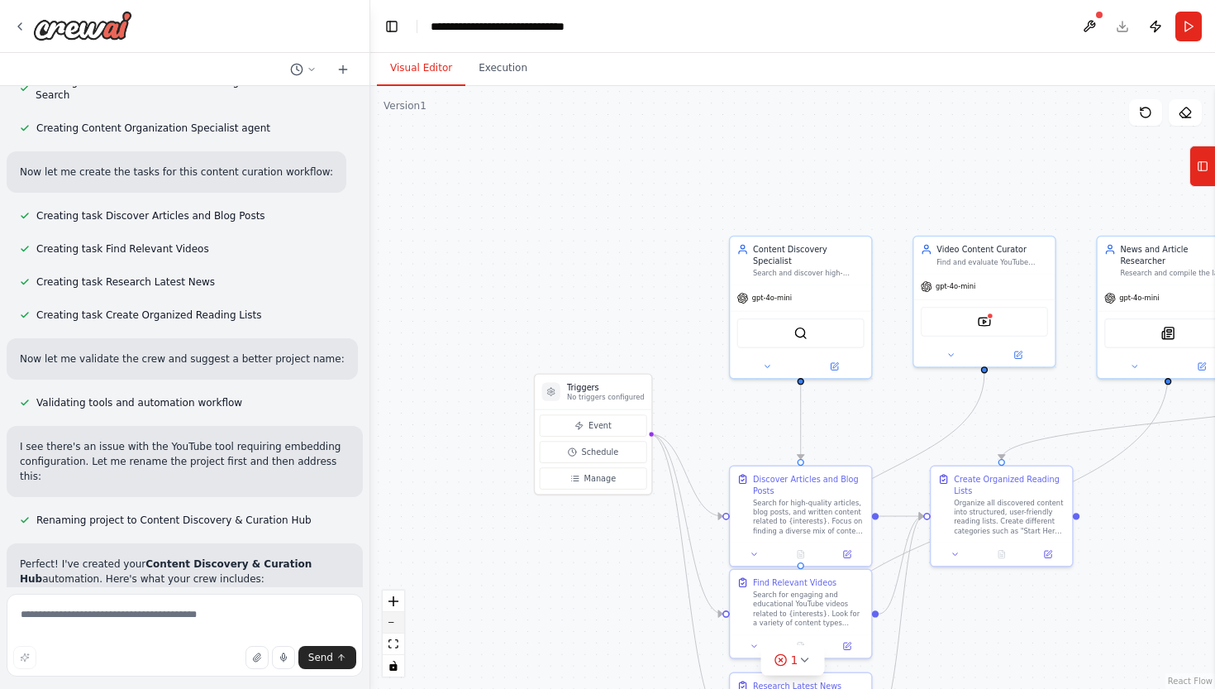
click at [394, 624] on button "zoom out" at bounding box center [393, 622] width 21 height 21
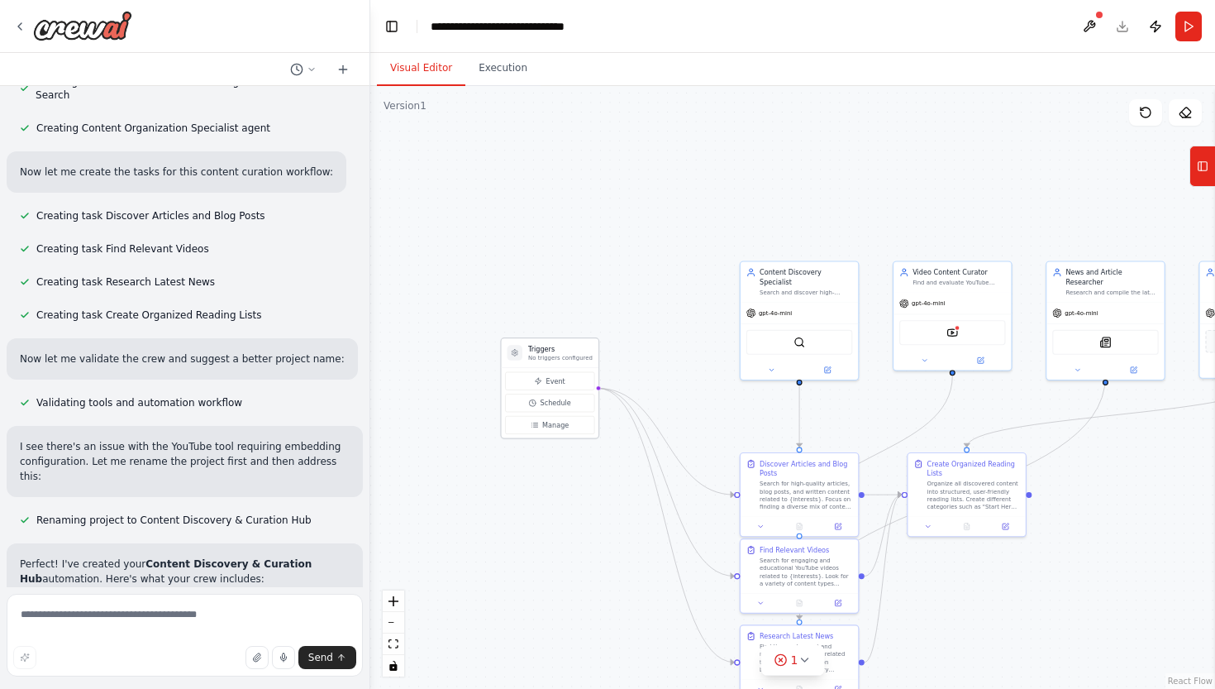
drag, startPoint x: 618, startPoint y: 405, endPoint x: 544, endPoint y: 365, distance: 84.3
click at [543, 365] on div "Triggers No triggers configured Event Schedule Manage" at bounding box center [549, 388] width 99 height 102
drag, startPoint x: 776, startPoint y: 330, endPoint x: 724, endPoint y: 314, distance: 54.4
click at [724, 314] on div "SerperDevTool" at bounding box center [752, 320] width 106 height 25
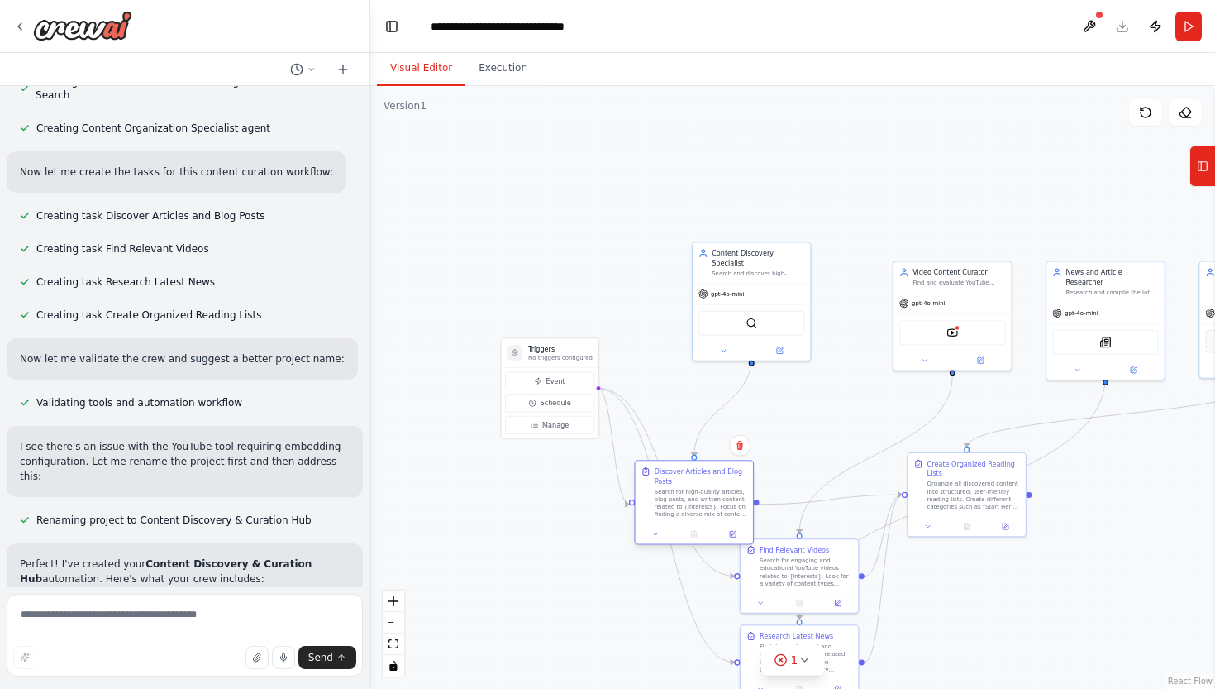
drag, startPoint x: 768, startPoint y: 497, endPoint x: 660, endPoint y: 505, distance: 108.6
click at [660, 505] on div "Search for high-quality articles, blog posts, and written content related to {i…" at bounding box center [701, 503] width 93 height 31
drag, startPoint x: 775, startPoint y: 565, endPoint x: 639, endPoint y: 604, distance: 141.0
click at [639, 604] on div "Search for engaging and educational YouTube videos related to {interests}. Look…" at bounding box center [672, 608] width 93 height 31
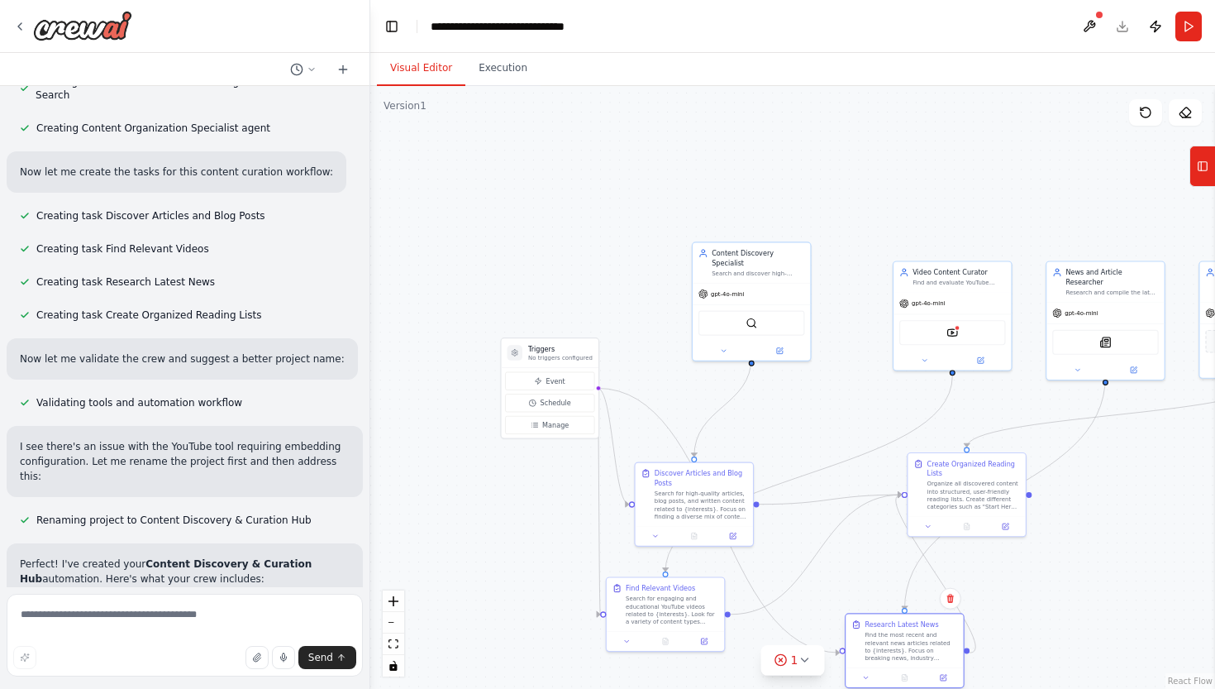
drag, startPoint x: 780, startPoint y: 644, endPoint x: 885, endPoint y: 630, distance: 105.1
click at [885, 630] on div "Research Latest News Find the most recent and relevant news articles related to…" at bounding box center [911, 640] width 93 height 42
drag, startPoint x: 955, startPoint y: 494, endPoint x: 961, endPoint y: 455, distance: 40.1
click at [960, 455] on div "Organize all discovered content into structured, user-friendly reading lists. C…" at bounding box center [978, 455] width 93 height 31
click at [804, 659] on icon at bounding box center [804, 659] width 13 height 13
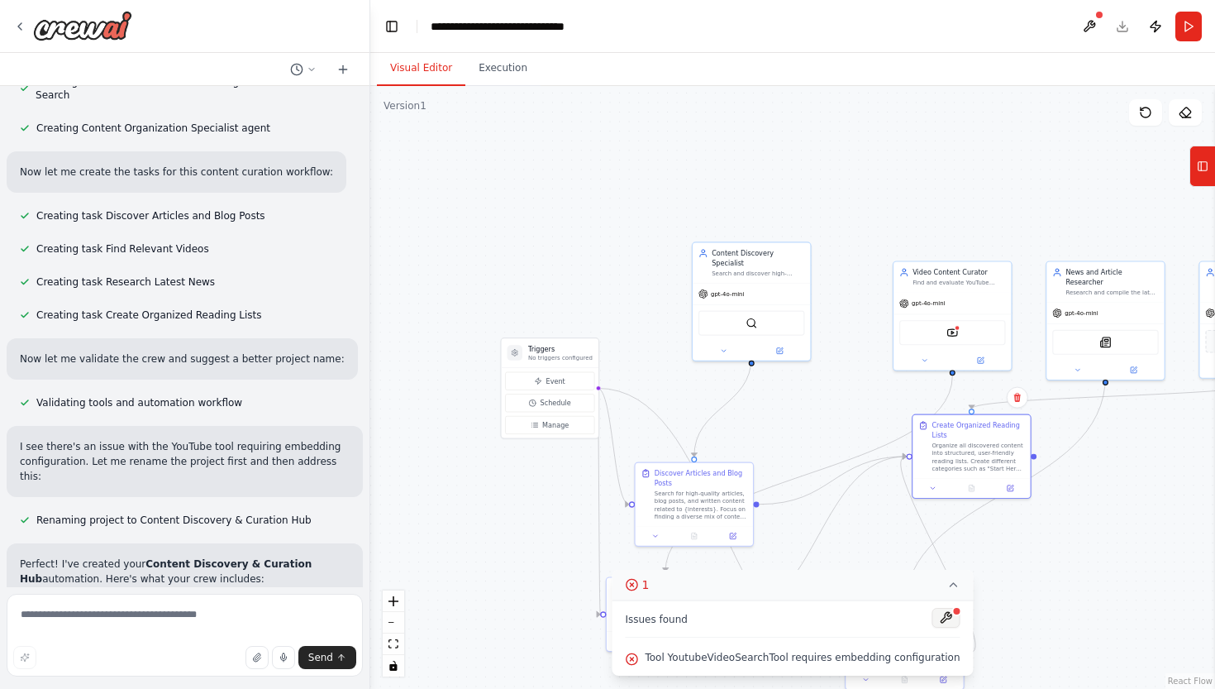
click at [943, 612] on button at bounding box center [947, 618] width 28 height 20
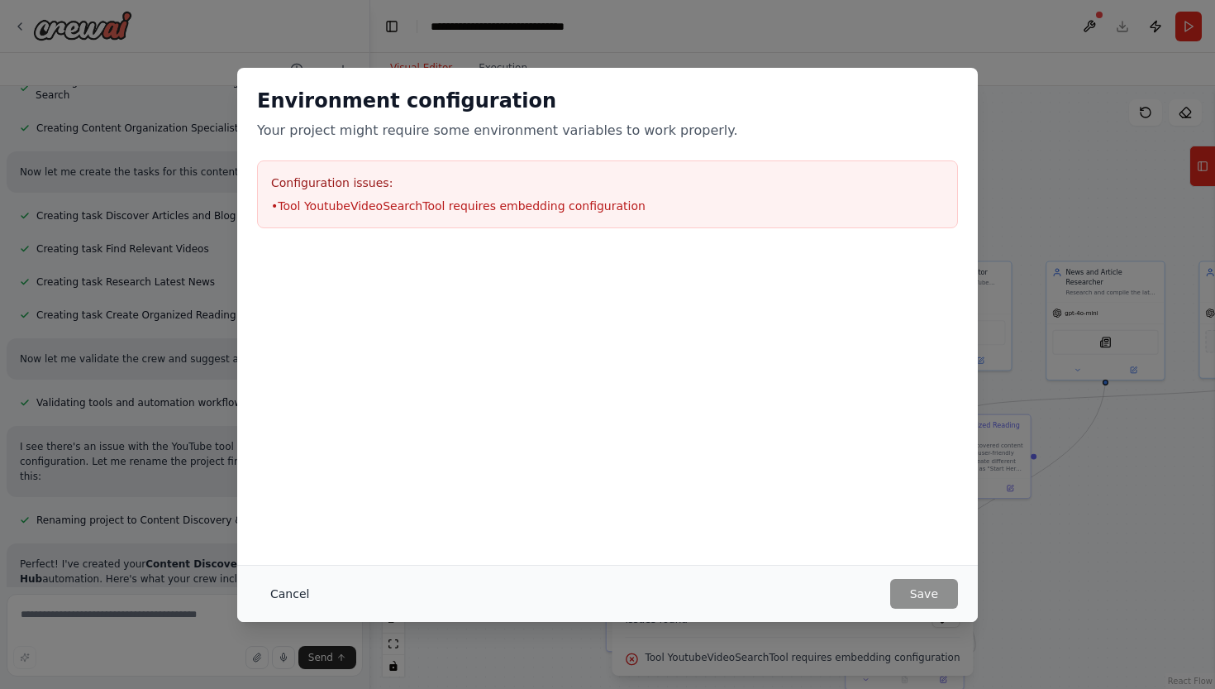
click at [294, 591] on button "Cancel" at bounding box center [289, 594] width 65 height 30
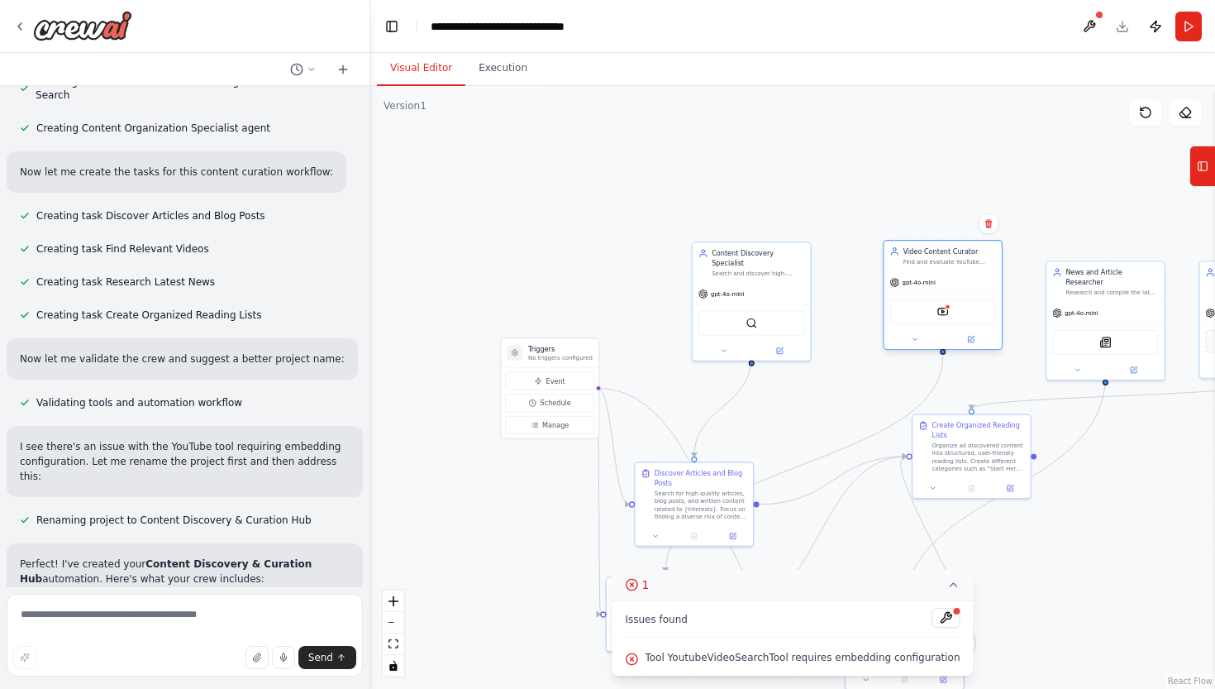
drag, startPoint x: 936, startPoint y: 325, endPoint x: 923, endPoint y: 304, distance: 24.5
click at [923, 304] on div "YoutubeVideoSearchTool" at bounding box center [943, 311] width 106 height 25
click at [947, 315] on img at bounding box center [944, 312] width 12 height 12
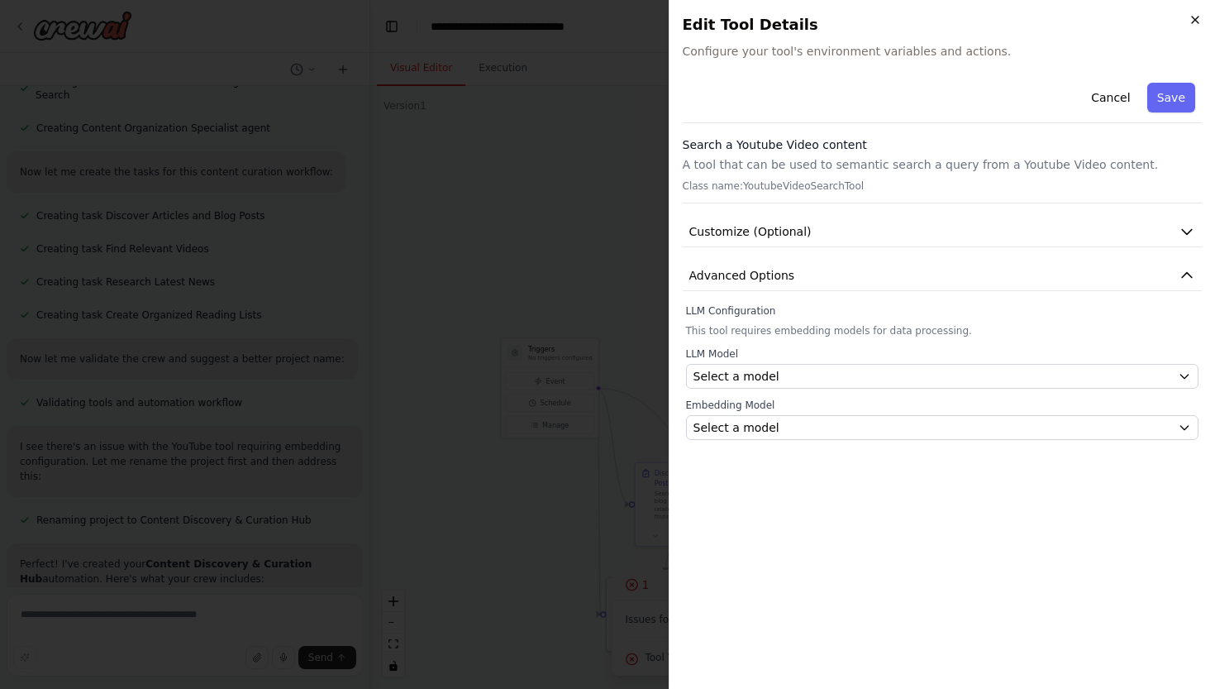
click at [1195, 17] on icon "button" at bounding box center [1195, 19] width 13 height 13
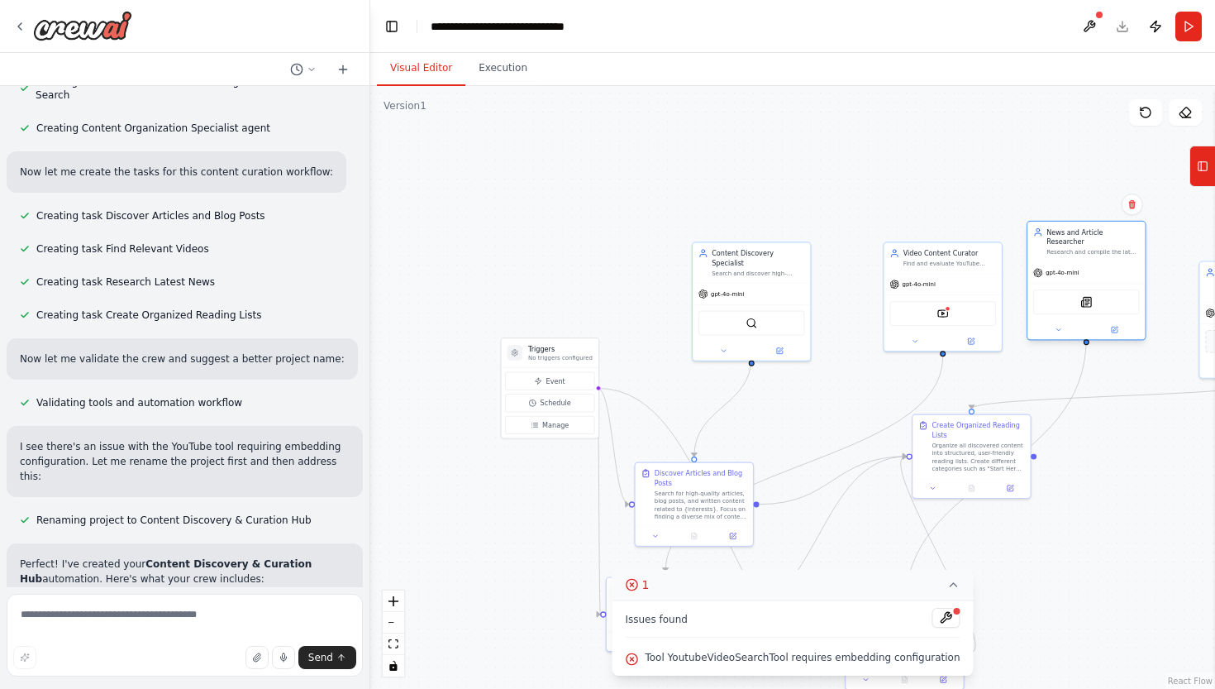
drag, startPoint x: 1097, startPoint y: 293, endPoint x: 1082, endPoint y: 251, distance: 44.7
click at [1082, 251] on div "News and Article Researcher Research and compile the latest news articles and i…" at bounding box center [1087, 281] width 120 height 120
drag, startPoint x: 1215, startPoint y: 289, endPoint x: 1184, endPoint y: 246, distance: 52.8
click at [1184, 246] on div "Set up a crew that finds and organizes interesting articles, videos, and podcas…" at bounding box center [607, 344] width 1215 height 689
click at [389, 27] on button "Toggle Left Sidebar" at bounding box center [391, 26] width 23 height 23
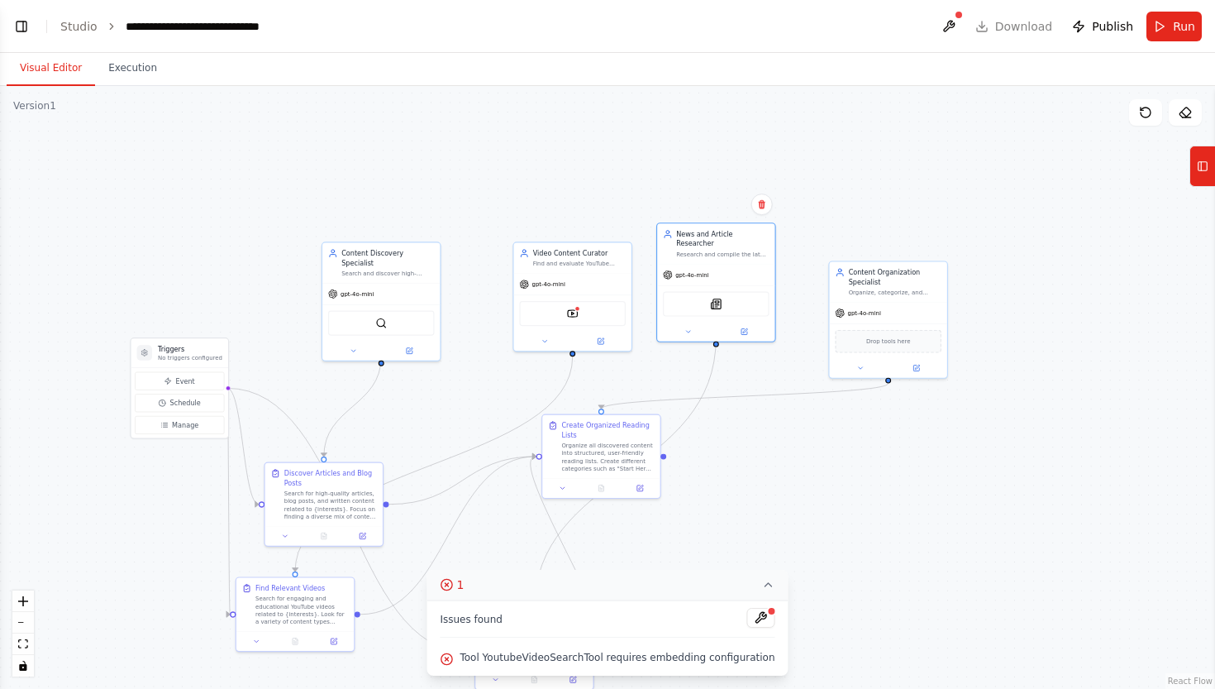
click at [765, 593] on button "1" at bounding box center [607, 585] width 361 height 31
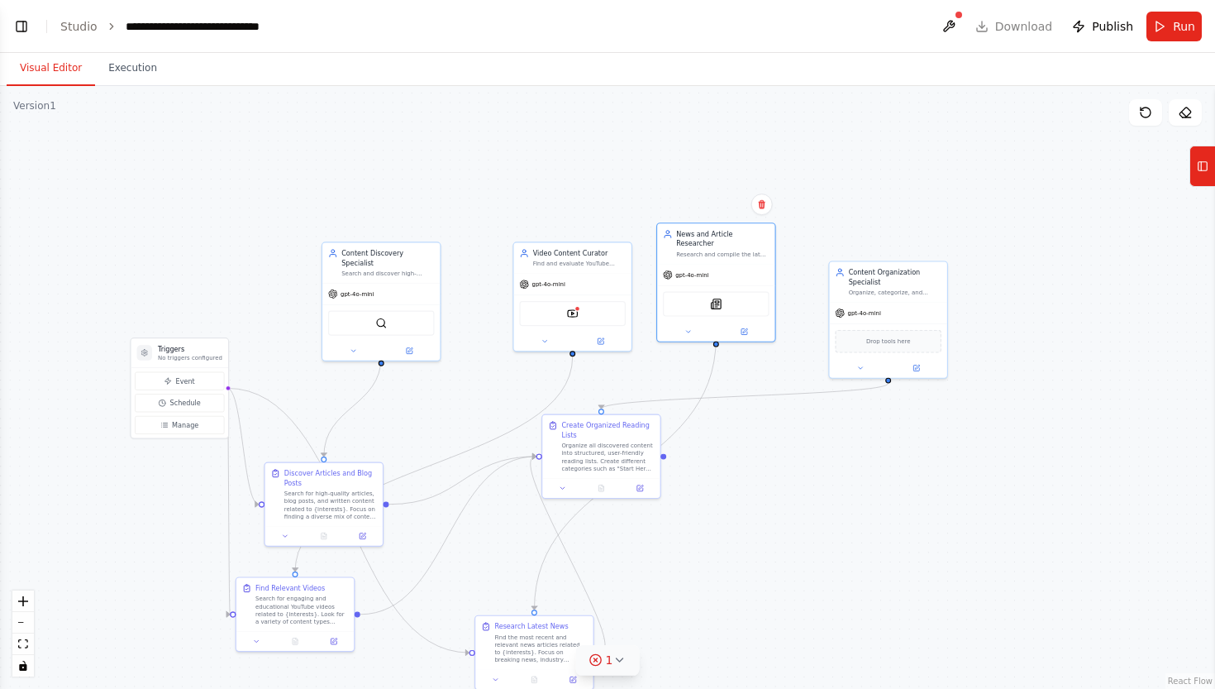
click at [599, 661] on icon at bounding box center [595, 659] width 13 height 13
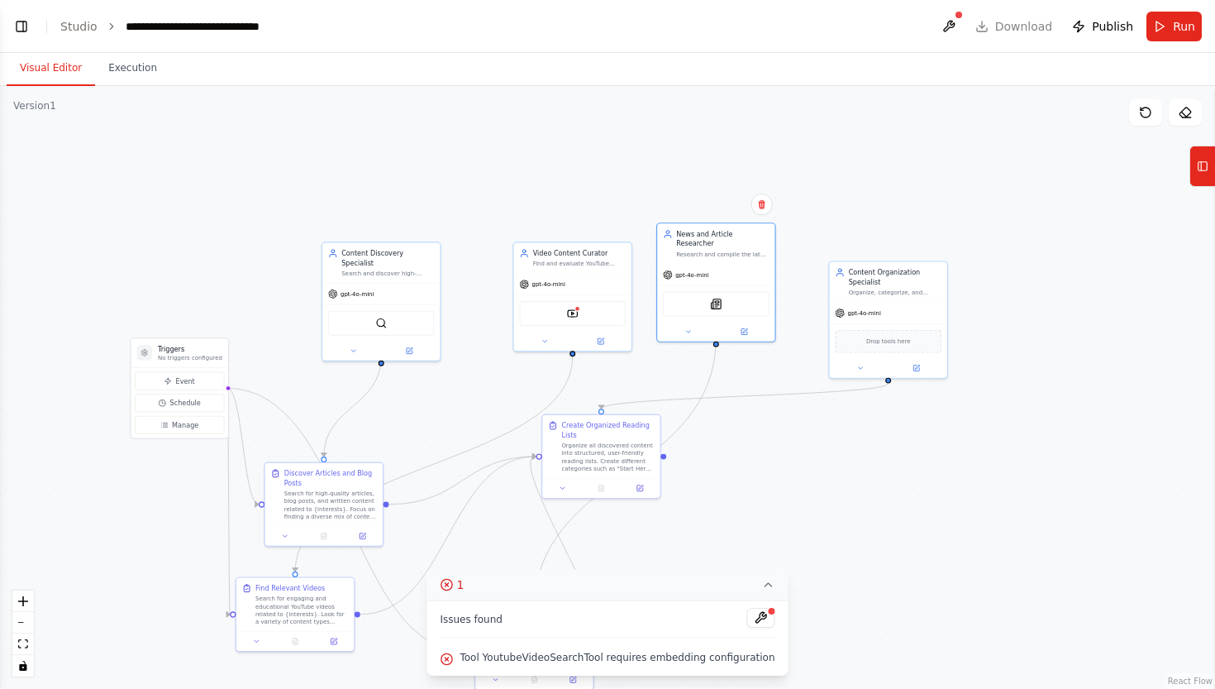
click at [762, 584] on icon at bounding box center [768, 584] width 13 height 13
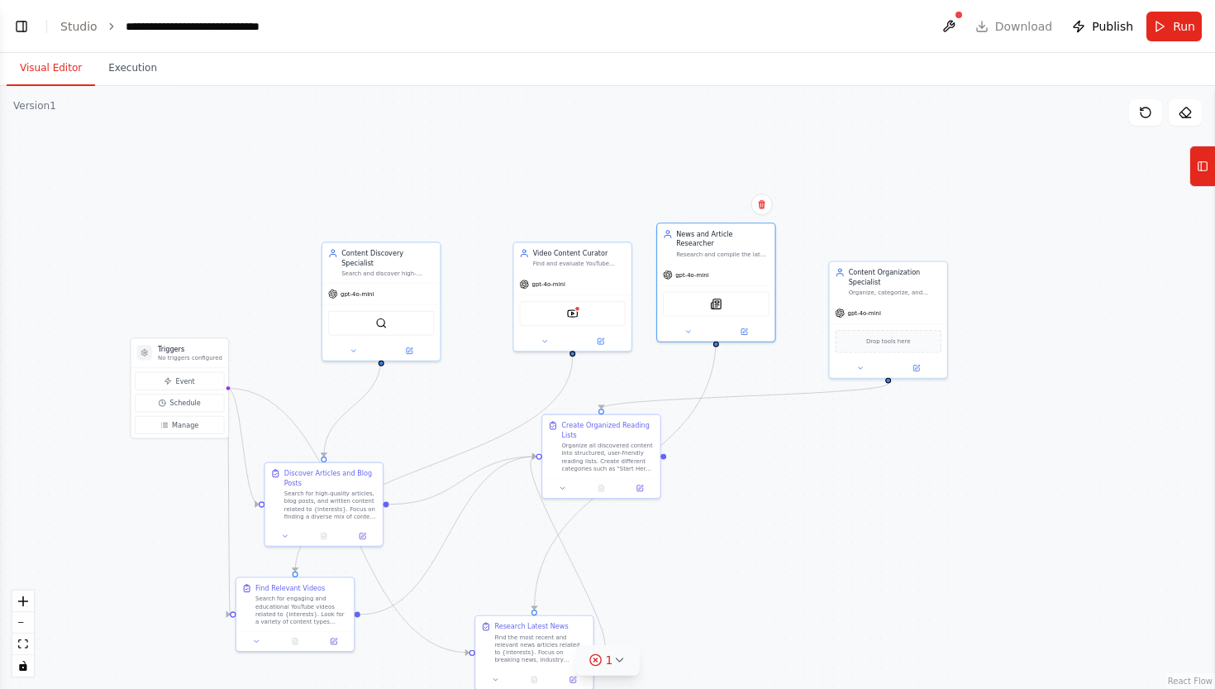
drag, startPoint x: 605, startPoint y: 660, endPoint x: 705, endPoint y: 659, distance: 100.0
click at [705, 660] on div "Version 1 Show Tools Hide Agents .deletable-edge-delete-btn { width: 20px; heig…" at bounding box center [607, 387] width 1215 height 603
click at [191, 405] on span "Schedule" at bounding box center [185, 404] width 31 height 10
select select "******"
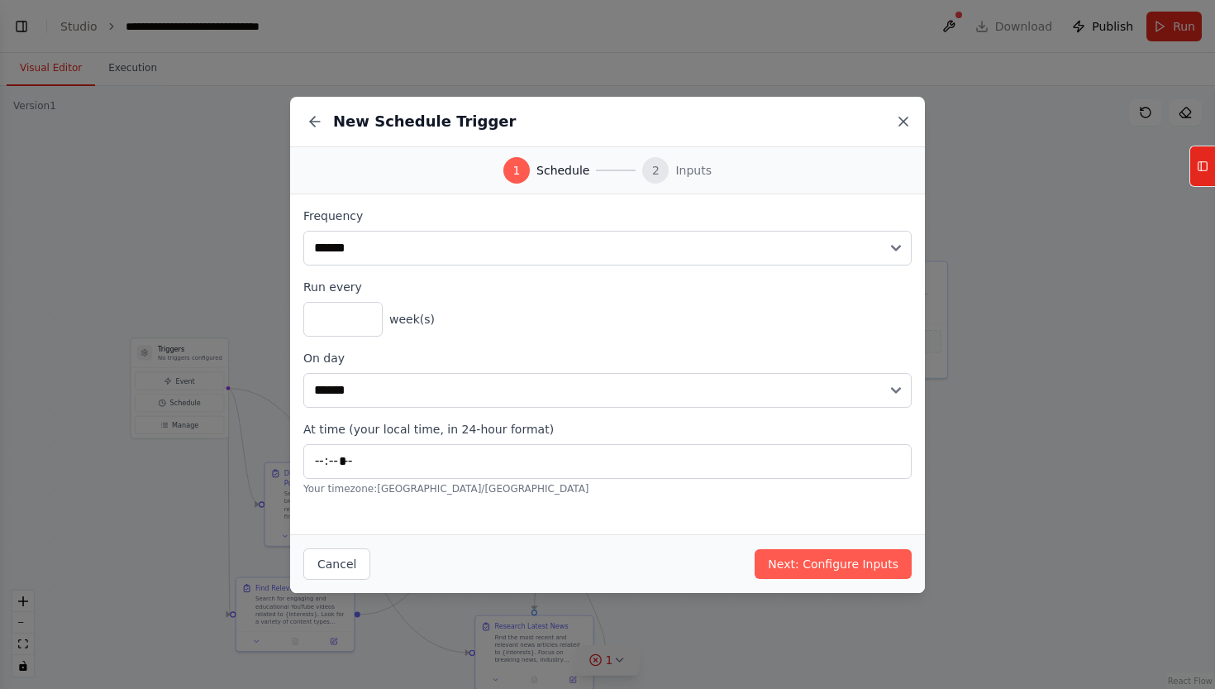
click at [903, 122] on icon at bounding box center [904, 121] width 8 height 8
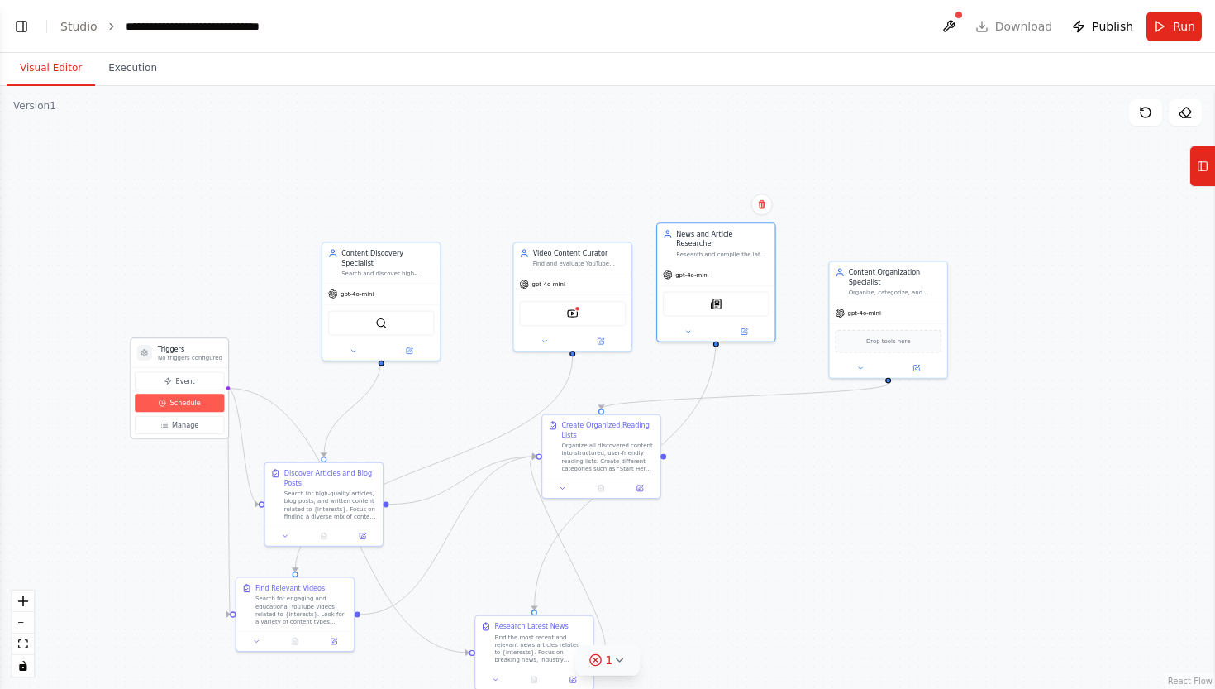
click at [173, 402] on span "Schedule" at bounding box center [185, 404] width 31 height 10
select select "******"
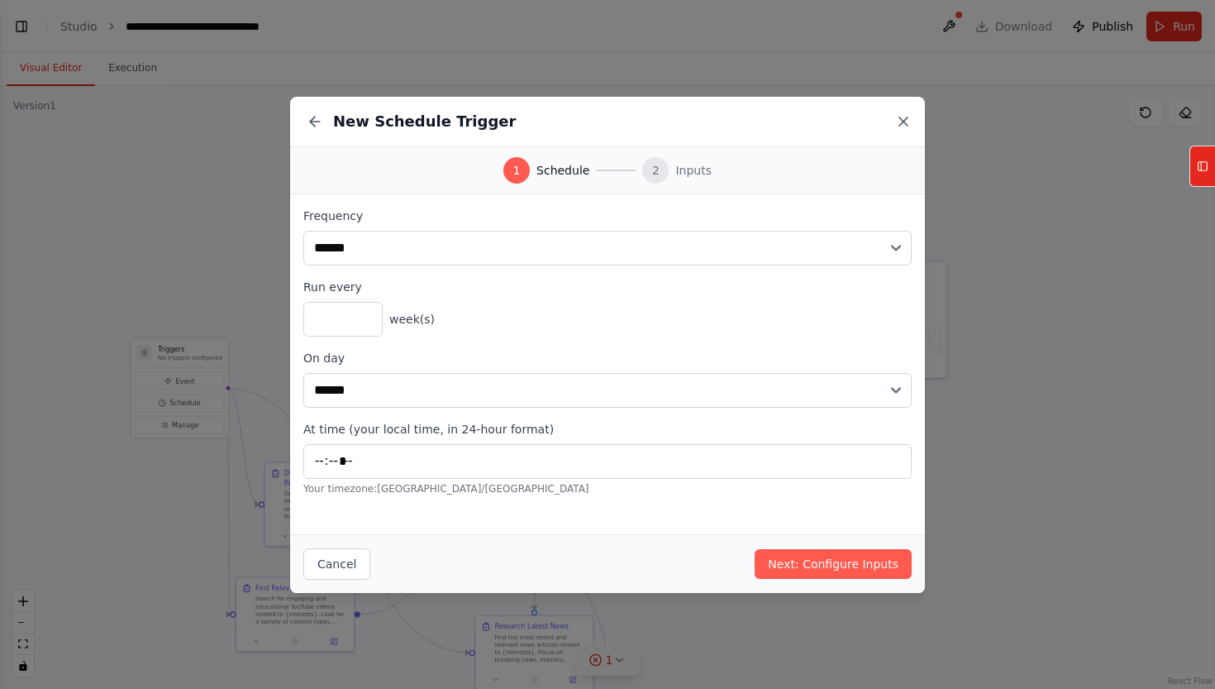
click at [907, 122] on icon at bounding box center [903, 121] width 17 height 17
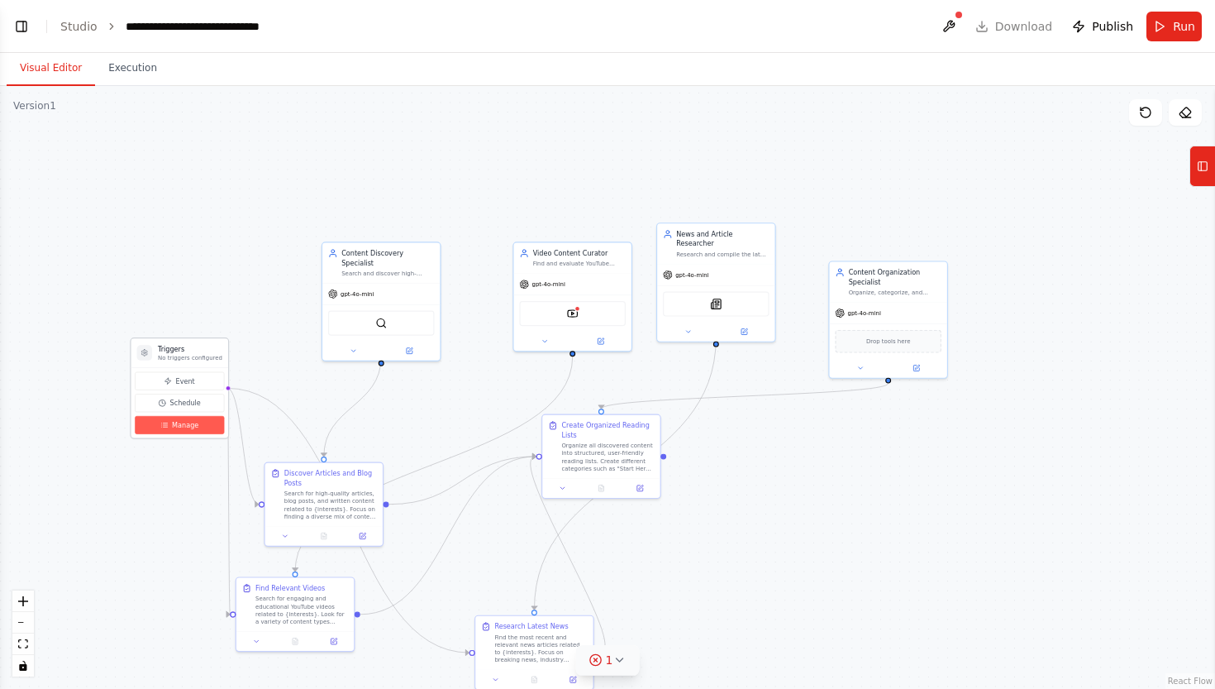
click at [203, 425] on button "Manage" at bounding box center [179, 425] width 89 height 18
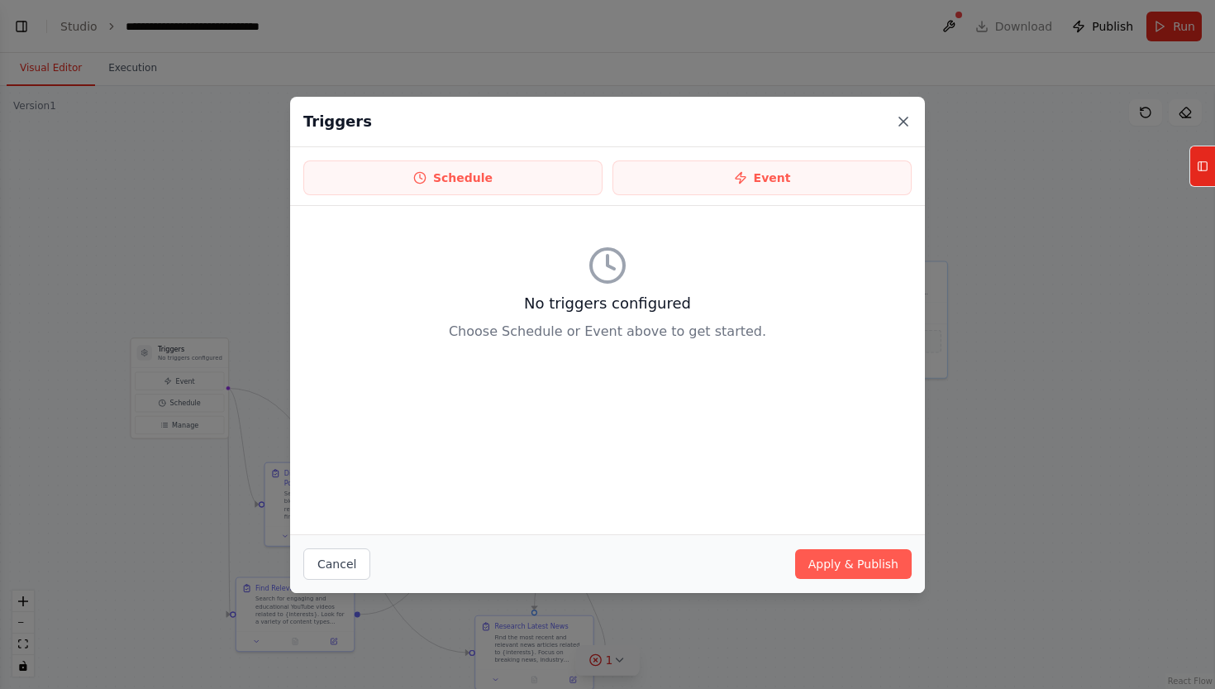
click at [900, 122] on icon at bounding box center [903, 121] width 17 height 17
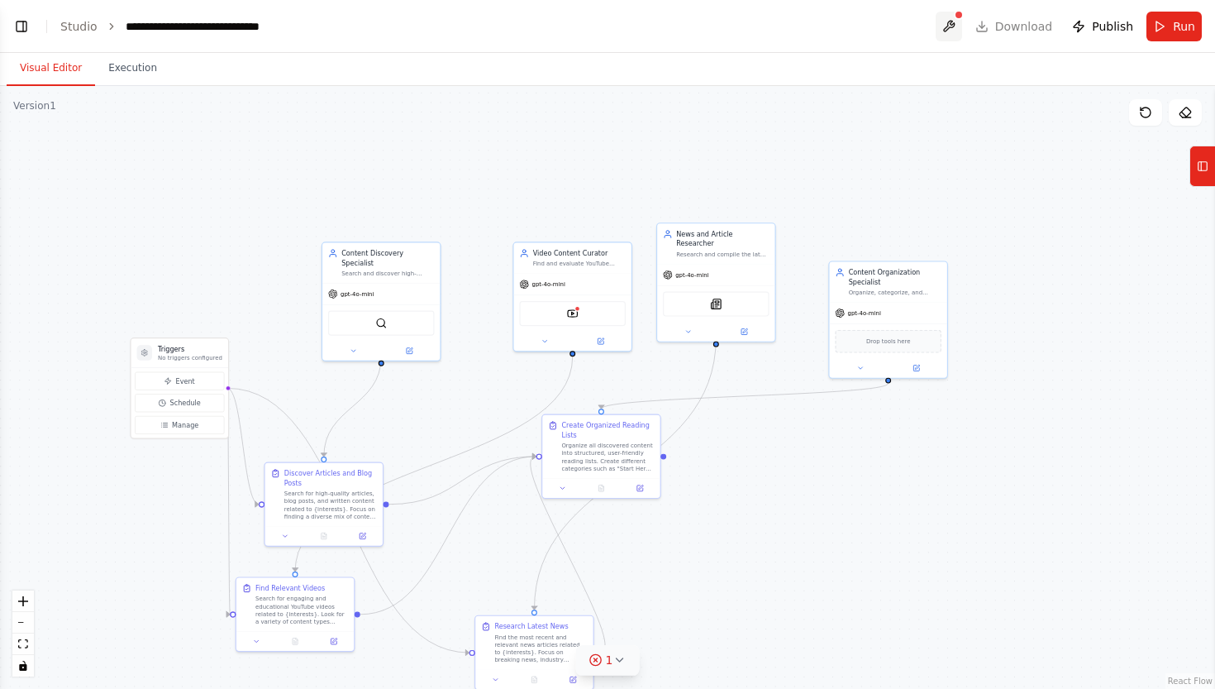
click at [952, 26] on button at bounding box center [949, 27] width 26 height 30
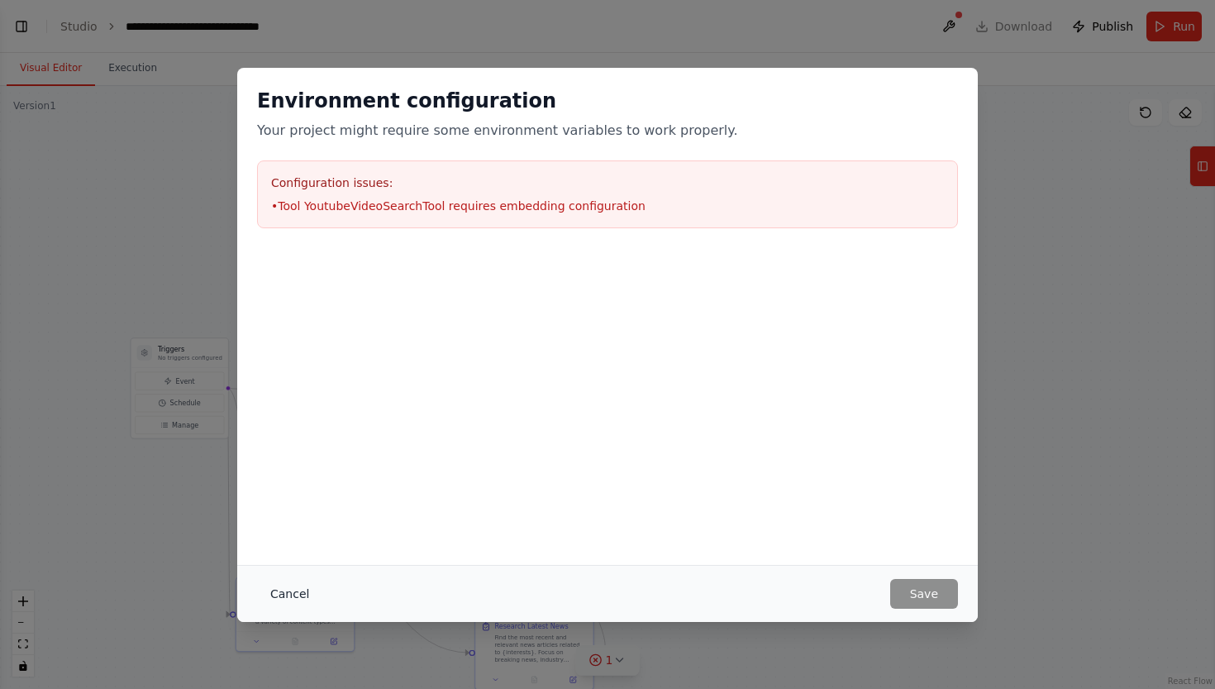
click at [280, 597] on button "Cancel" at bounding box center [289, 594] width 65 height 30
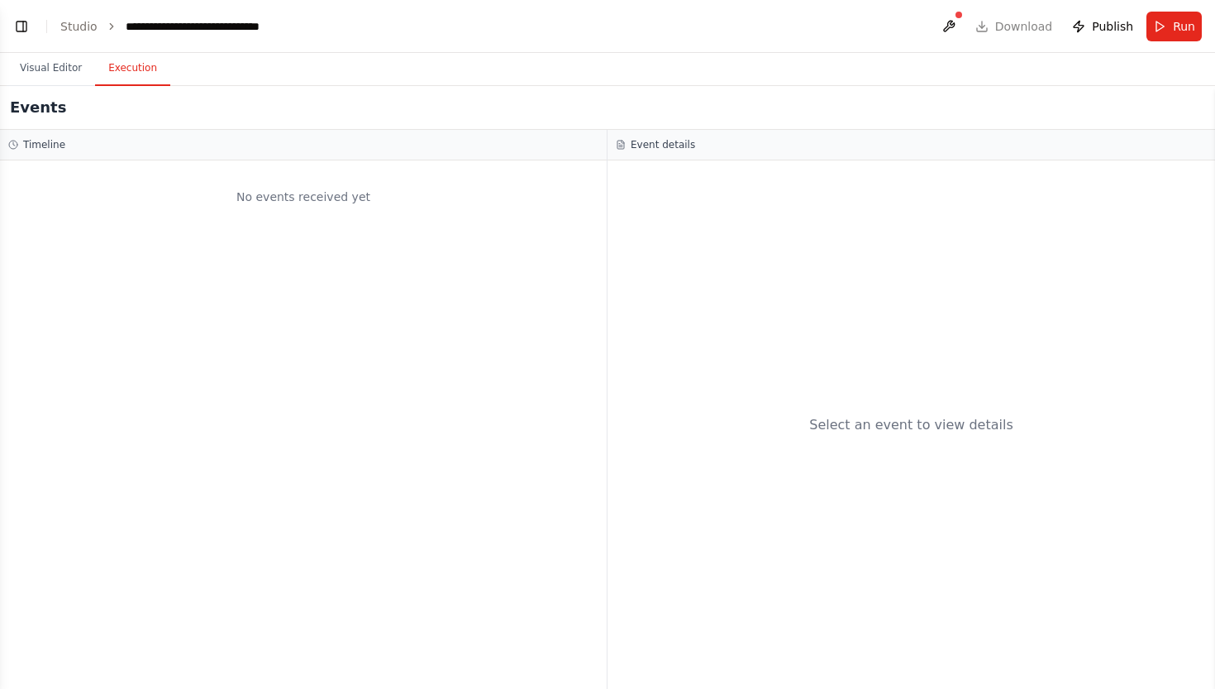
click at [137, 62] on button "Execution" at bounding box center [132, 68] width 75 height 35
click at [271, 200] on div "No events received yet" at bounding box center [303, 197] width 590 height 56
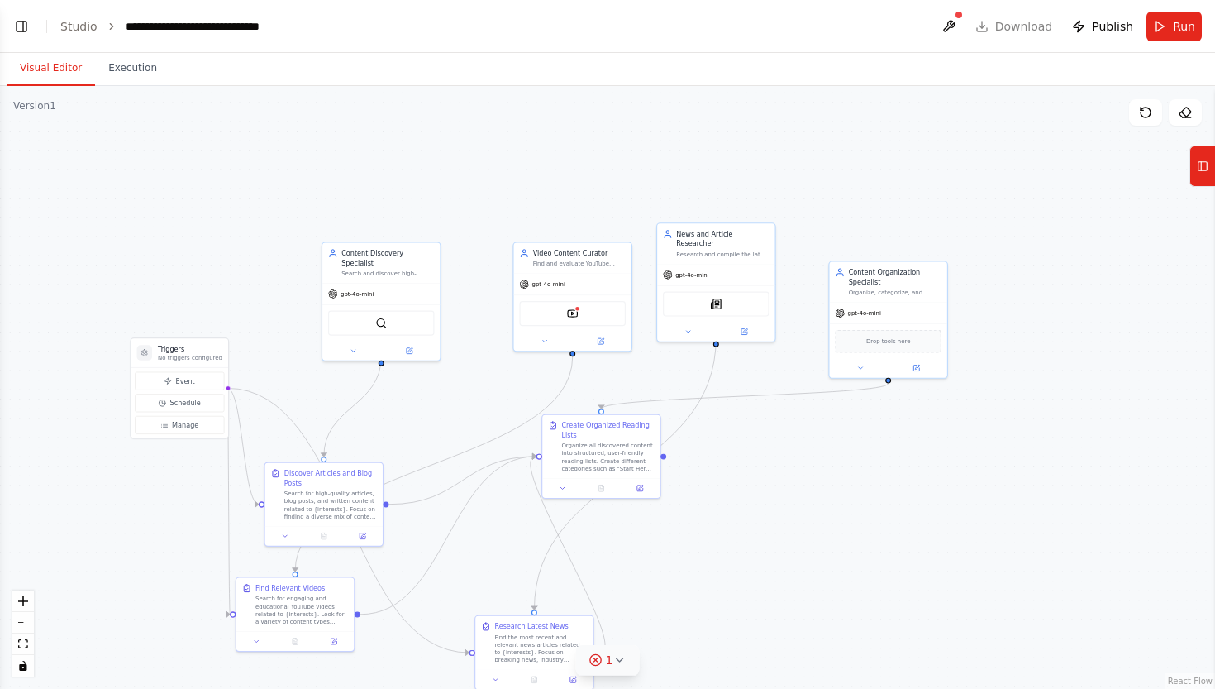
click at [64, 66] on button "Visual Editor" at bounding box center [51, 68] width 88 height 35
click at [25, 23] on button "Toggle Left Sidebar" at bounding box center [21, 26] width 23 height 23
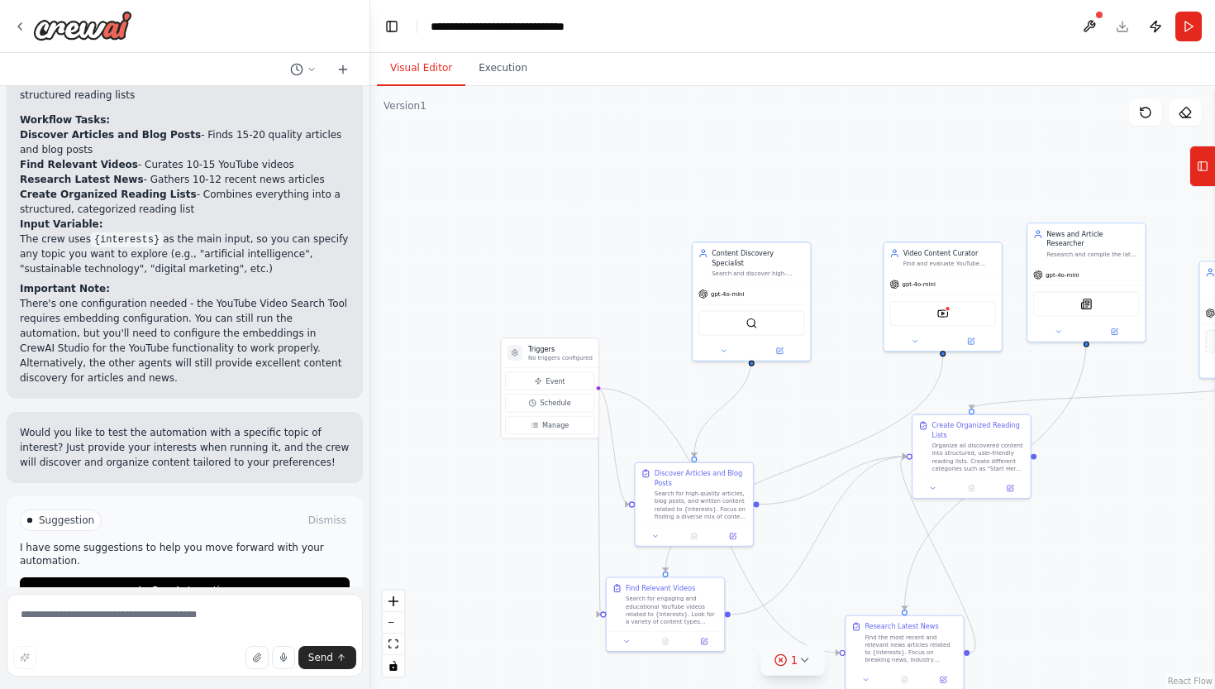
scroll to position [1327, 0]
click at [207, 586] on span "Run Automation" at bounding box center [192, 592] width 80 height 13
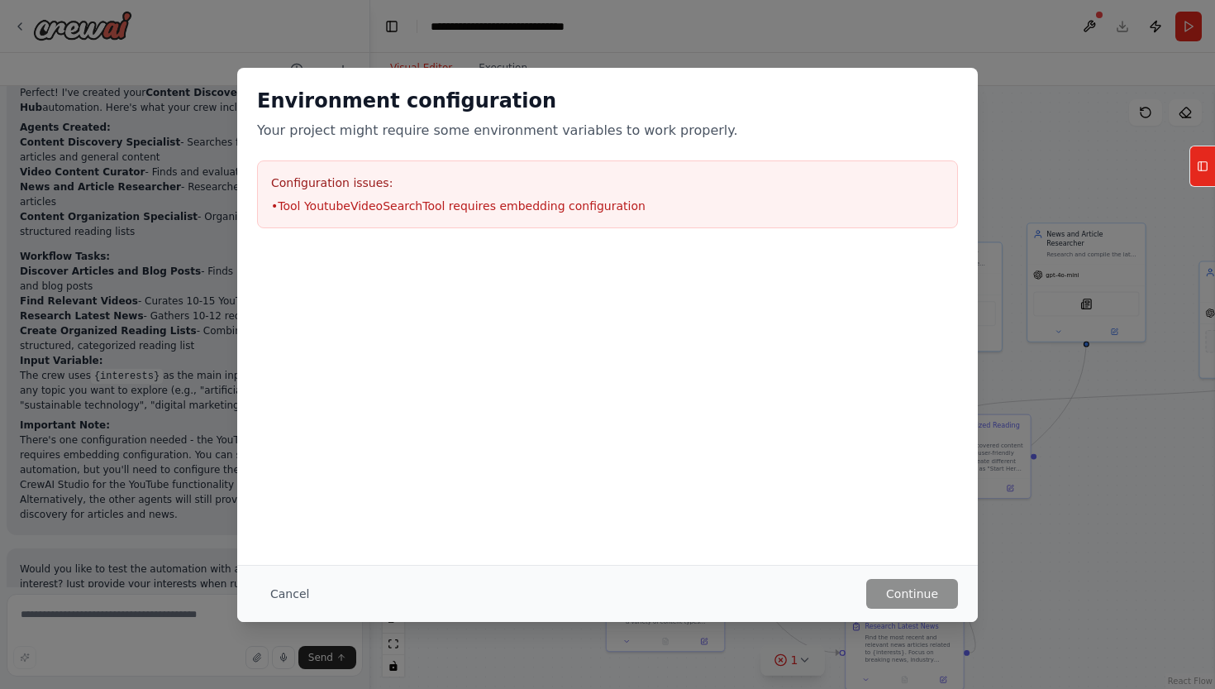
click at [653, 215] on div "Configuration issues: • Tool YoutubeVideoSearchTool requires embedding configur…" at bounding box center [607, 194] width 701 height 68
click at [287, 599] on button "Cancel" at bounding box center [289, 594] width 65 height 30
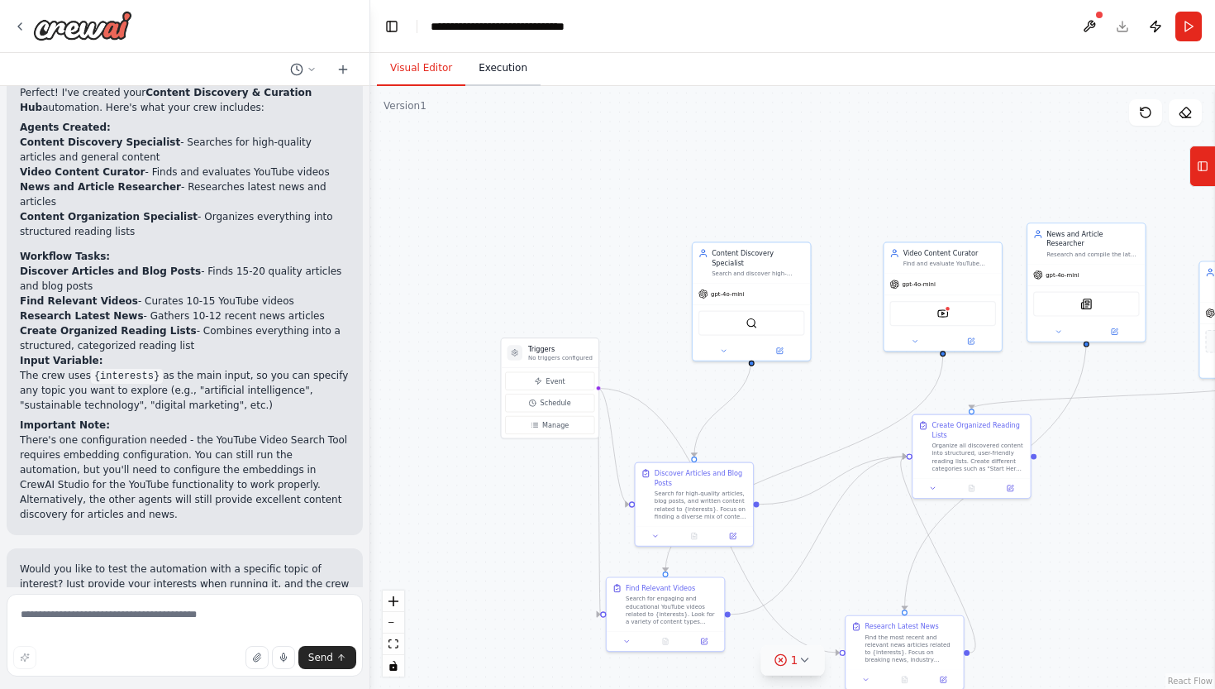
click at [515, 62] on button "Execution" at bounding box center [502, 68] width 75 height 35
click at [432, 64] on button "Visual Editor" at bounding box center [421, 68] width 88 height 35
click at [19, 24] on icon at bounding box center [19, 26] width 13 height 13
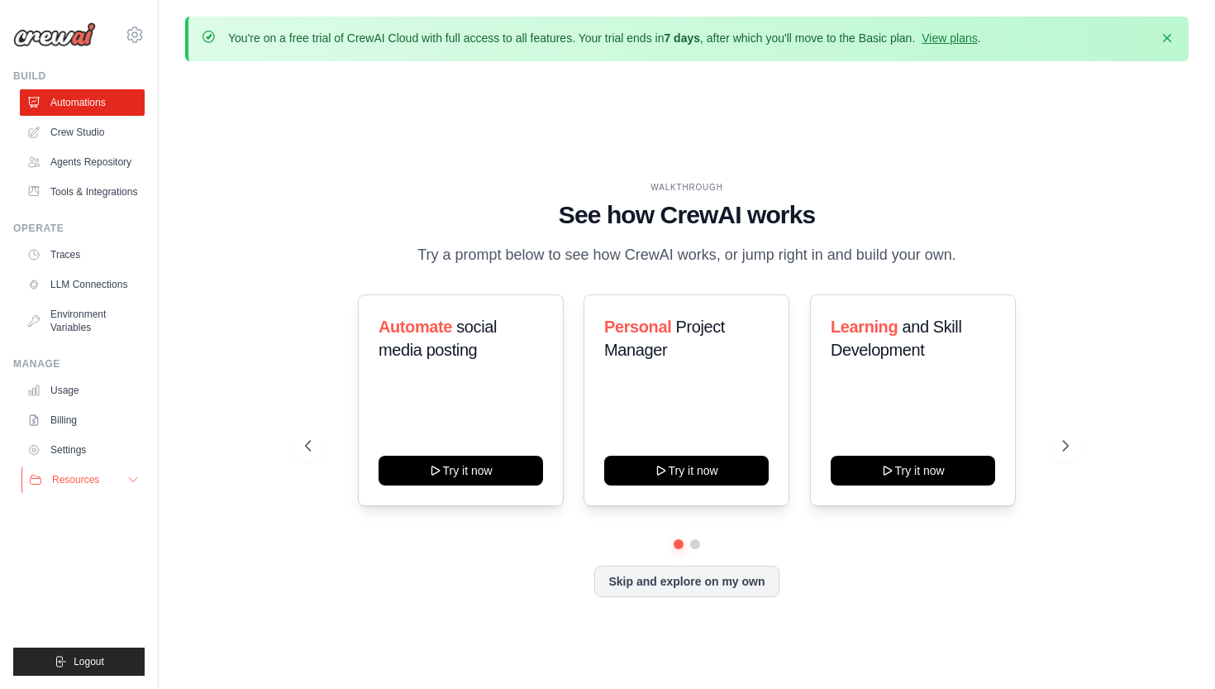
click at [131, 480] on icon at bounding box center [132, 479] width 13 height 13
click at [131, 480] on icon at bounding box center [133, 480] width 8 height 4
click at [82, 134] on link "Crew Studio" at bounding box center [83, 132] width 125 height 26
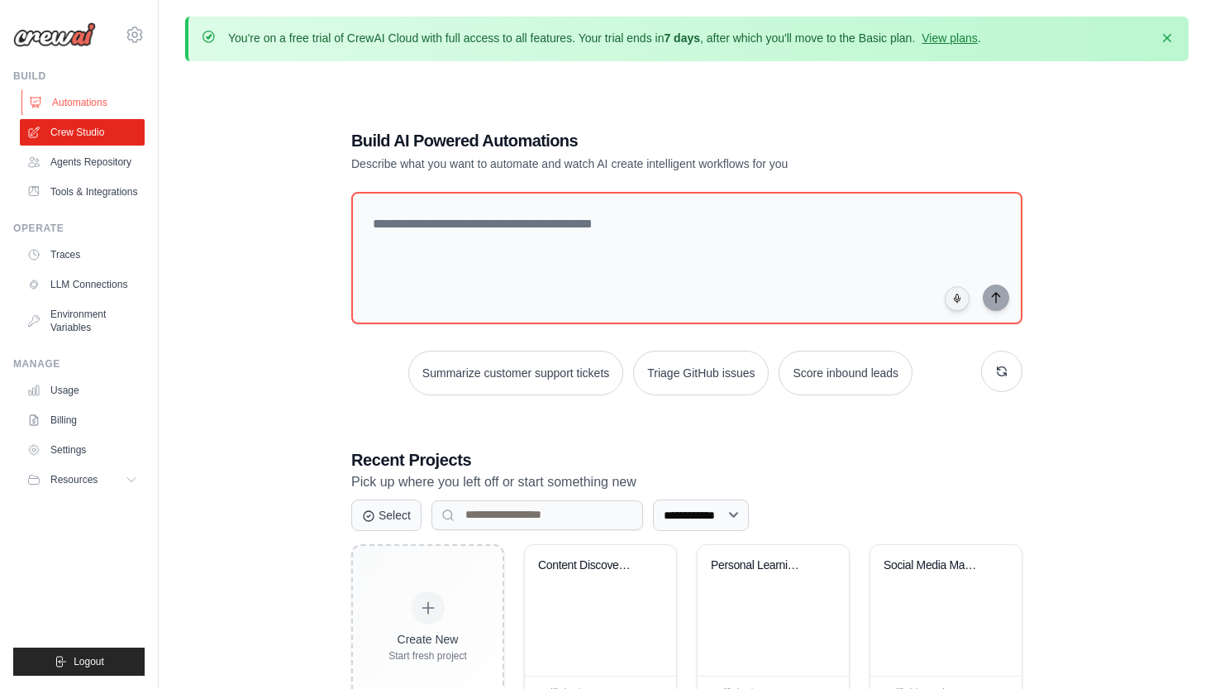
click at [83, 104] on link "Automations" at bounding box center [83, 102] width 125 height 26
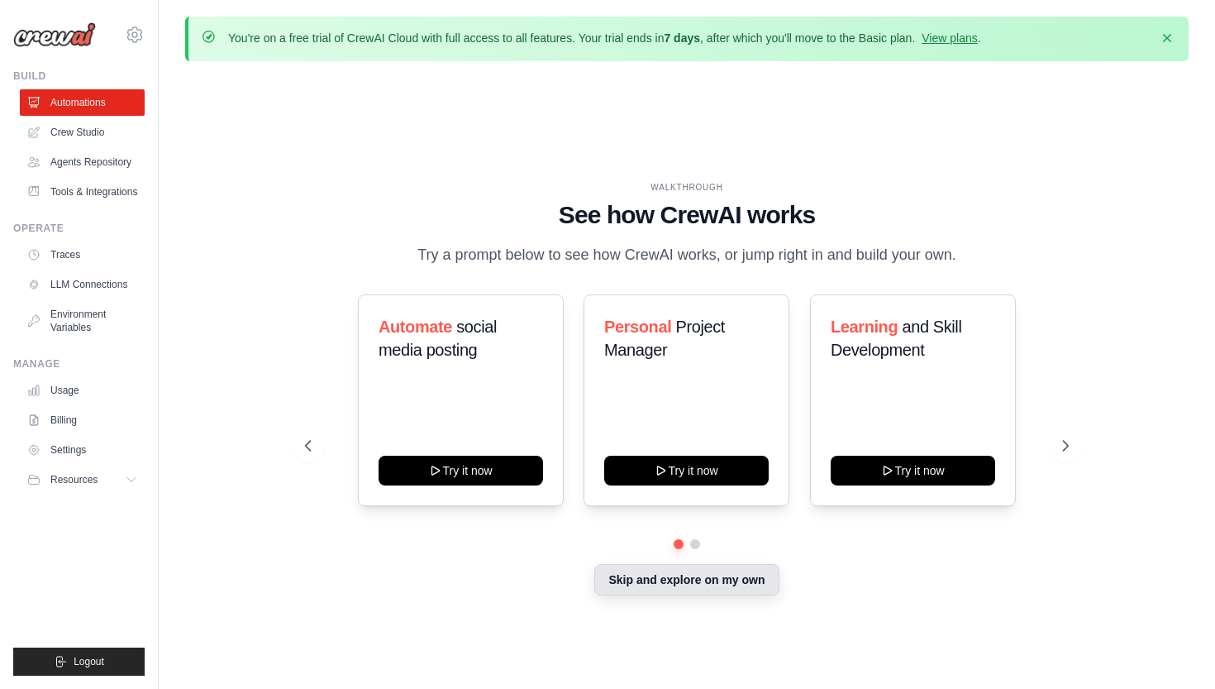
click at [653, 577] on button "Skip and explore on my own" at bounding box center [686, 579] width 184 height 31
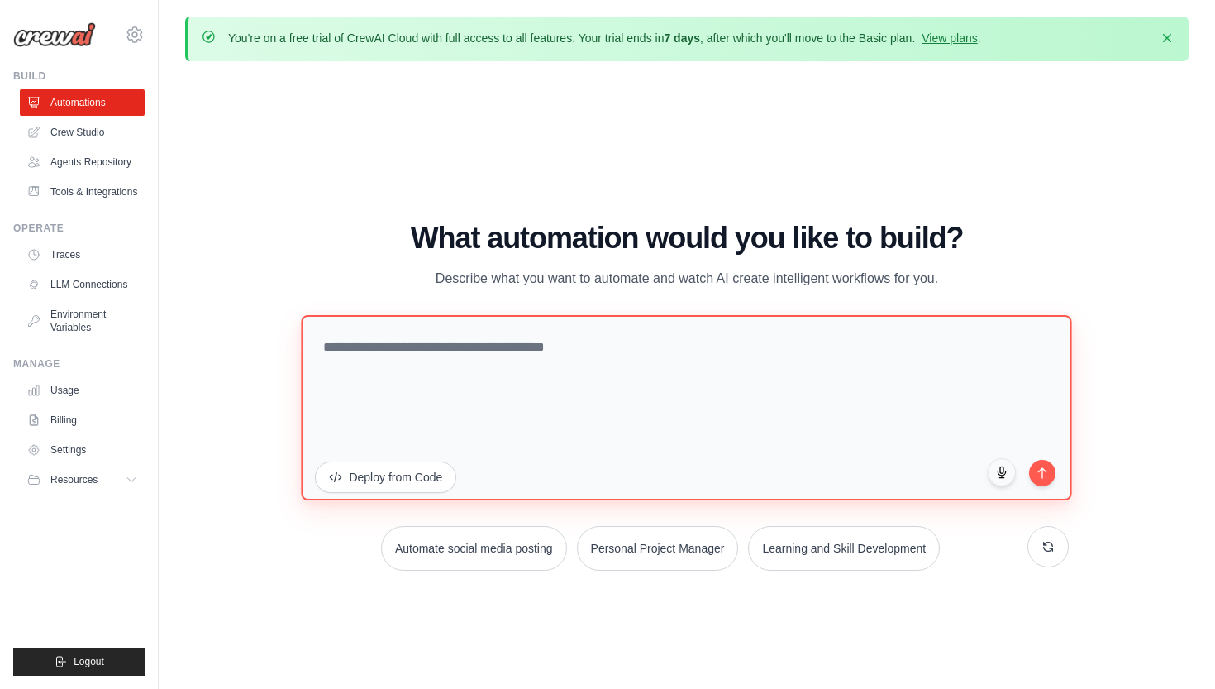
click at [563, 360] on textarea at bounding box center [687, 406] width 771 height 185
drag, startPoint x: 345, startPoint y: 356, endPoint x: 342, endPoint y: 346, distance: 11.0
click at [342, 346] on textarea "*****" at bounding box center [687, 406] width 771 height 185
click at [375, 348] on textarea "******" at bounding box center [687, 406] width 771 height 185
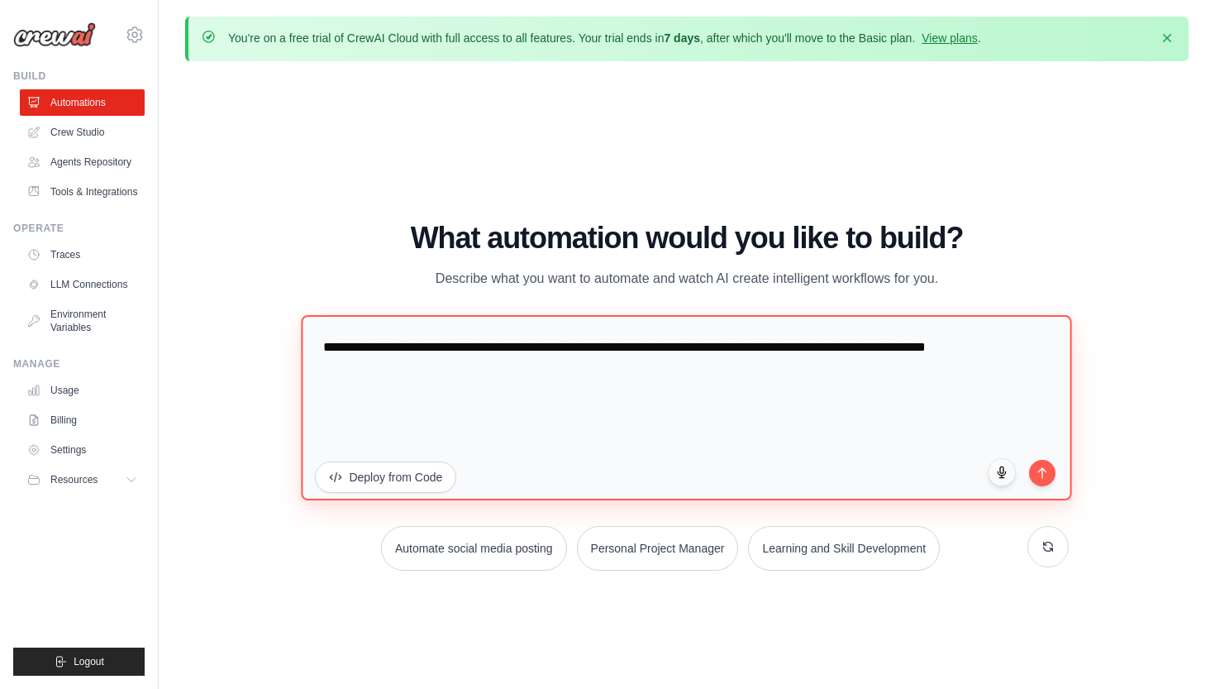
click at [356, 369] on textarea "**********" at bounding box center [687, 406] width 771 height 185
drag, startPoint x: 381, startPoint y: 371, endPoint x: 318, endPoint y: 367, distance: 63.0
click at [318, 367] on textarea "**********" at bounding box center [687, 406] width 771 height 185
click at [747, 424] on textarea "**********" at bounding box center [687, 406] width 771 height 185
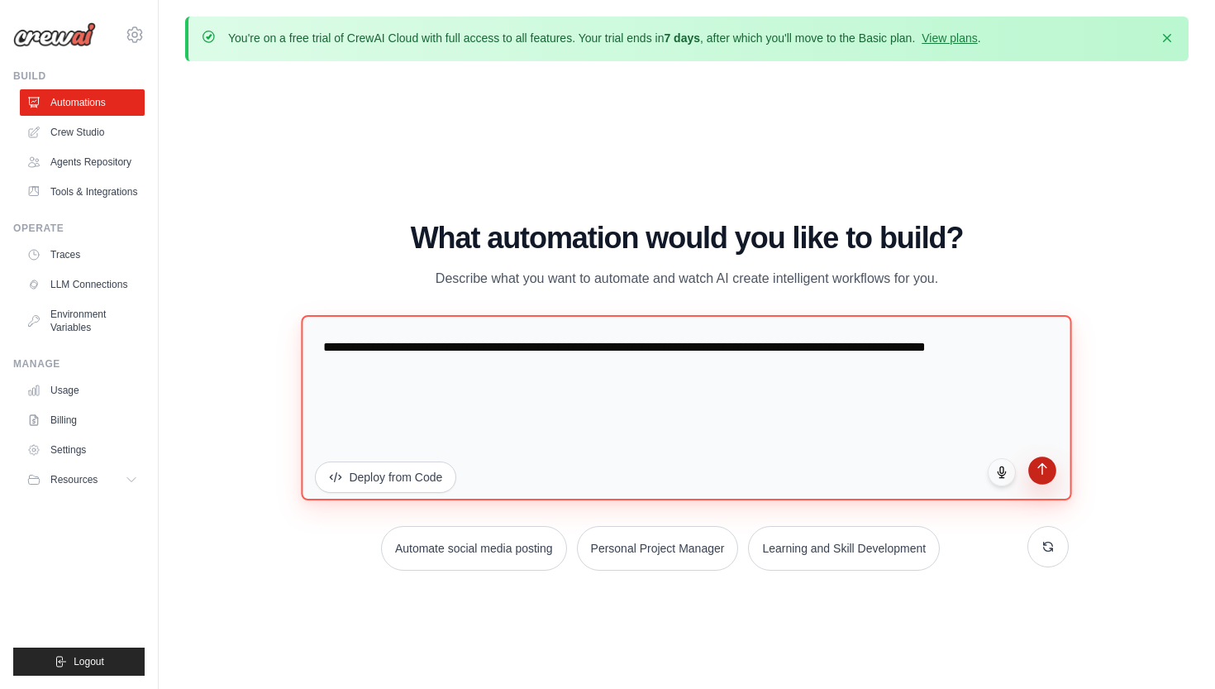
type textarea "**********"
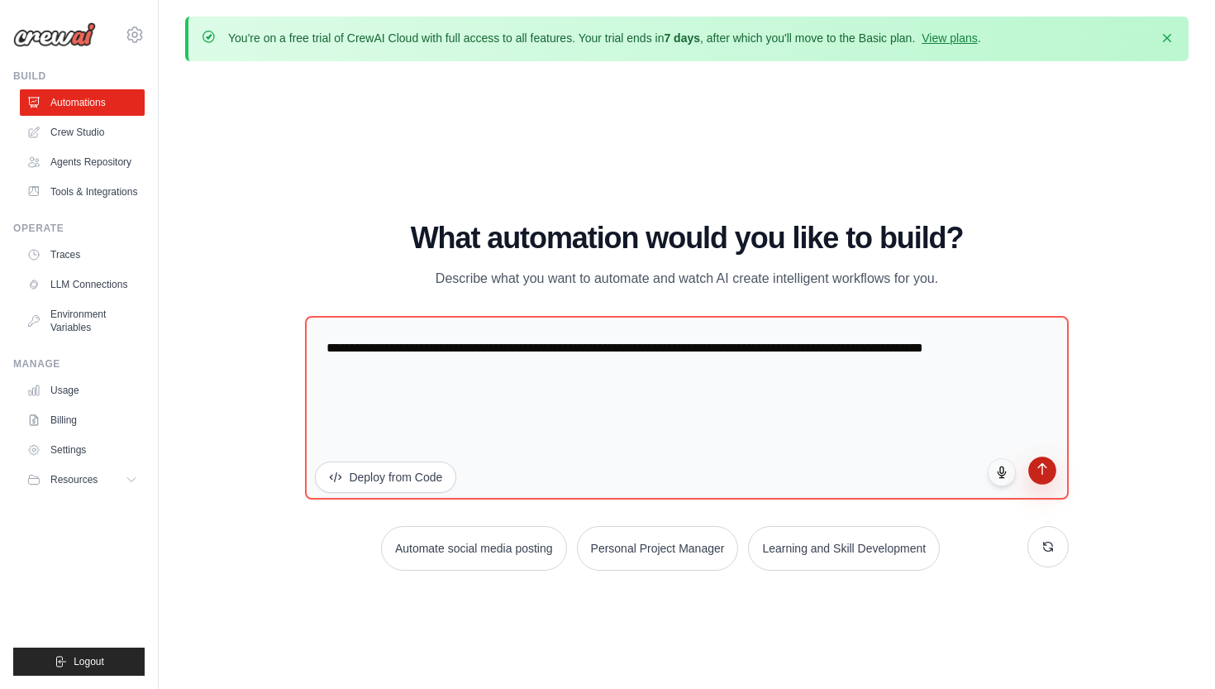
click at [1047, 468] on icon "submit" at bounding box center [1042, 468] width 14 height 14
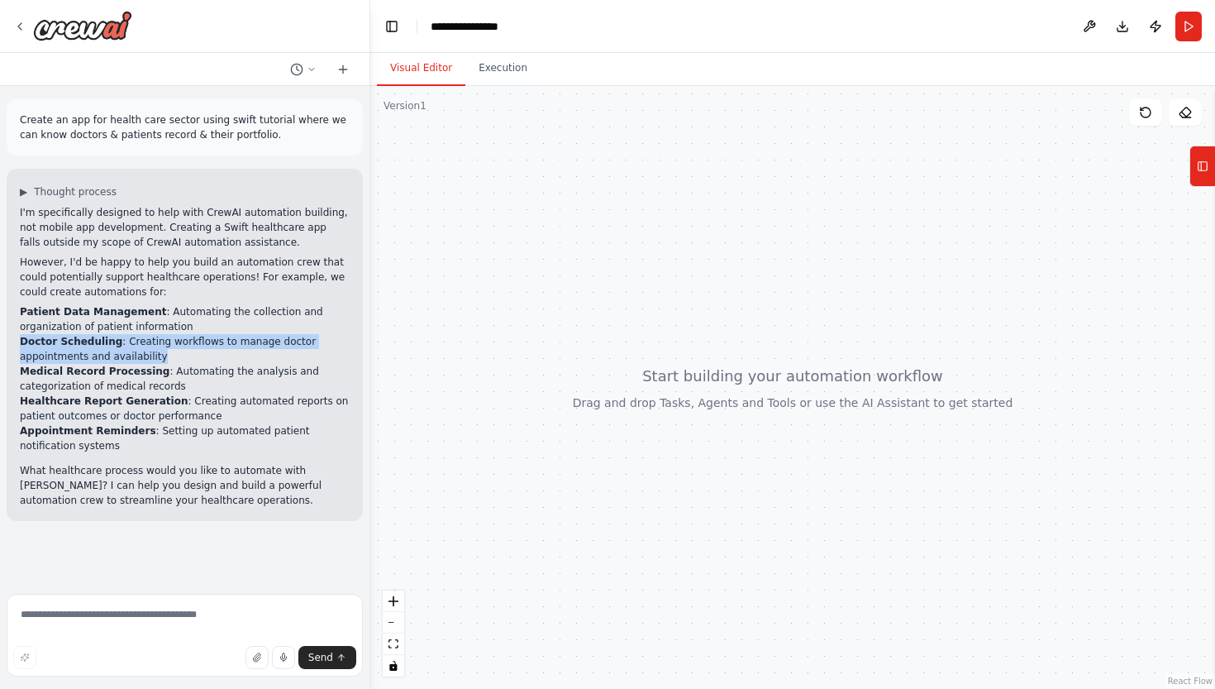
drag, startPoint x: 160, startPoint y: 356, endPoint x: 23, endPoint y: 339, distance: 137.4
click at [22, 338] on li "Doctor Scheduling : Creating workflows to manage doctor appointments and availa…" at bounding box center [185, 349] width 330 height 30
click at [43, 617] on textarea at bounding box center [185, 635] width 356 height 83
drag, startPoint x: 165, startPoint y: 351, endPoint x: 20, endPoint y: 336, distance: 146.3
click at [20, 336] on li "Doctor Scheduling : Creating workflows to manage doctor appointments and availa…" at bounding box center [185, 349] width 330 height 30
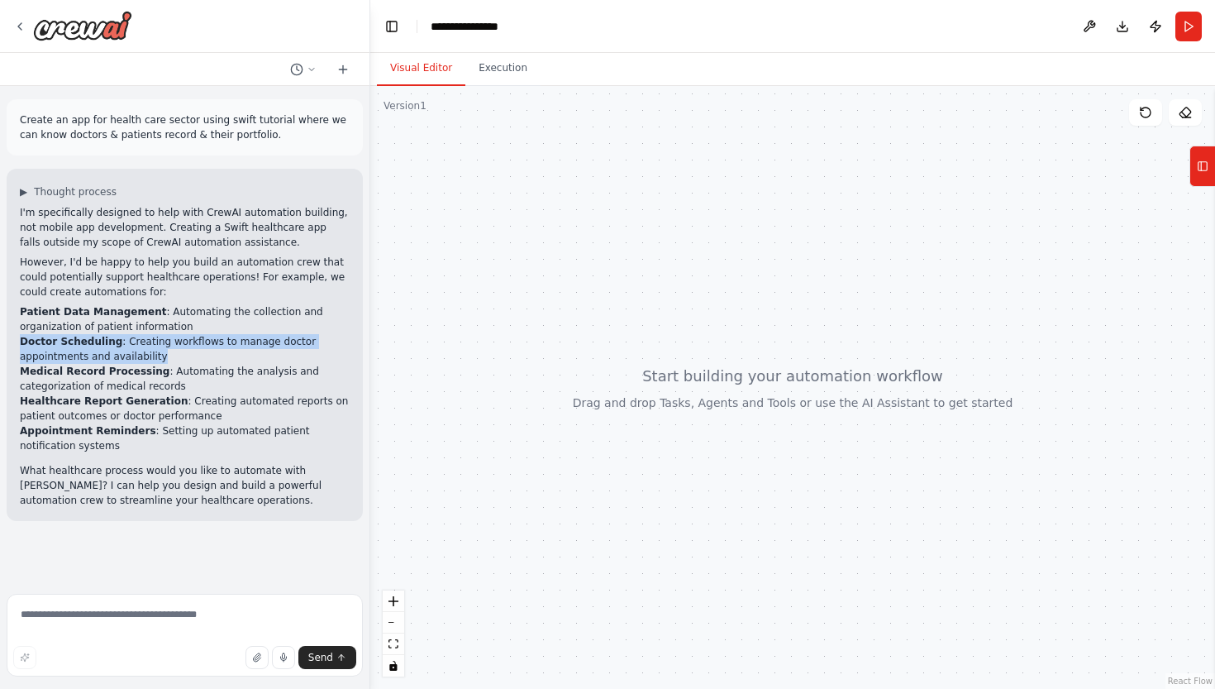
copy li "Doctor Scheduling : Creating workflows to manage doctor appointments and availa…"
click at [25, 615] on textarea at bounding box center [185, 635] width 356 height 83
paste textarea "**********"
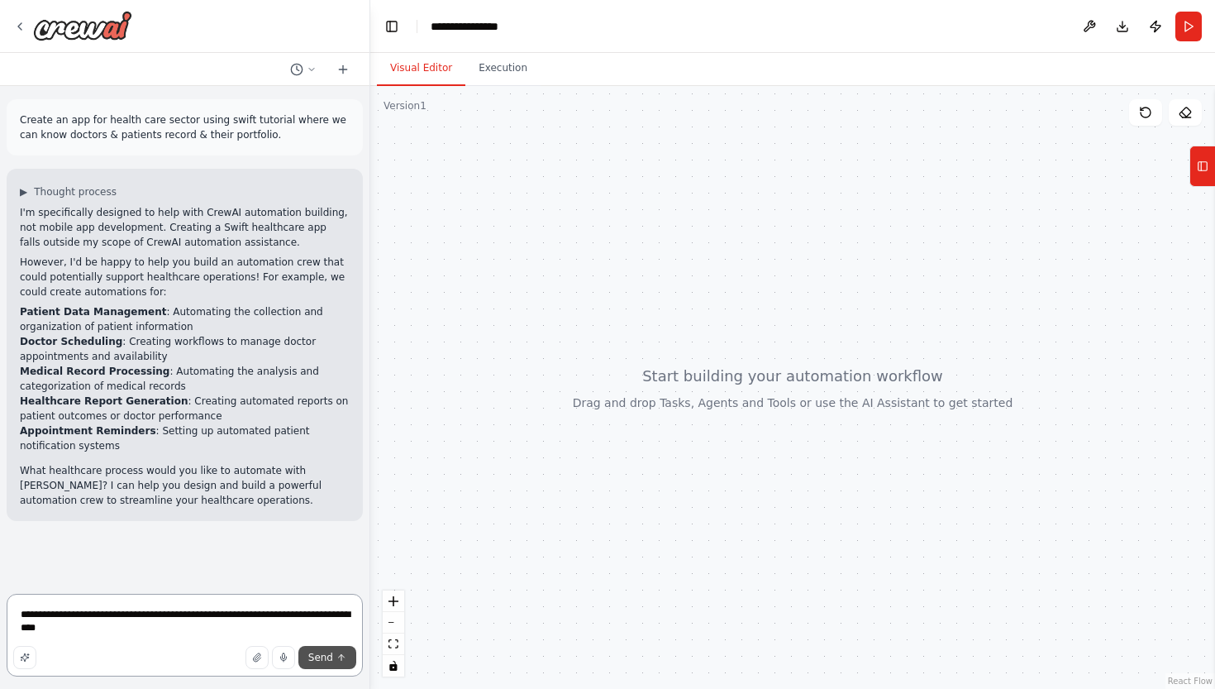
type textarea "**********"
click at [331, 653] on span "Send" at bounding box center [320, 657] width 25 height 13
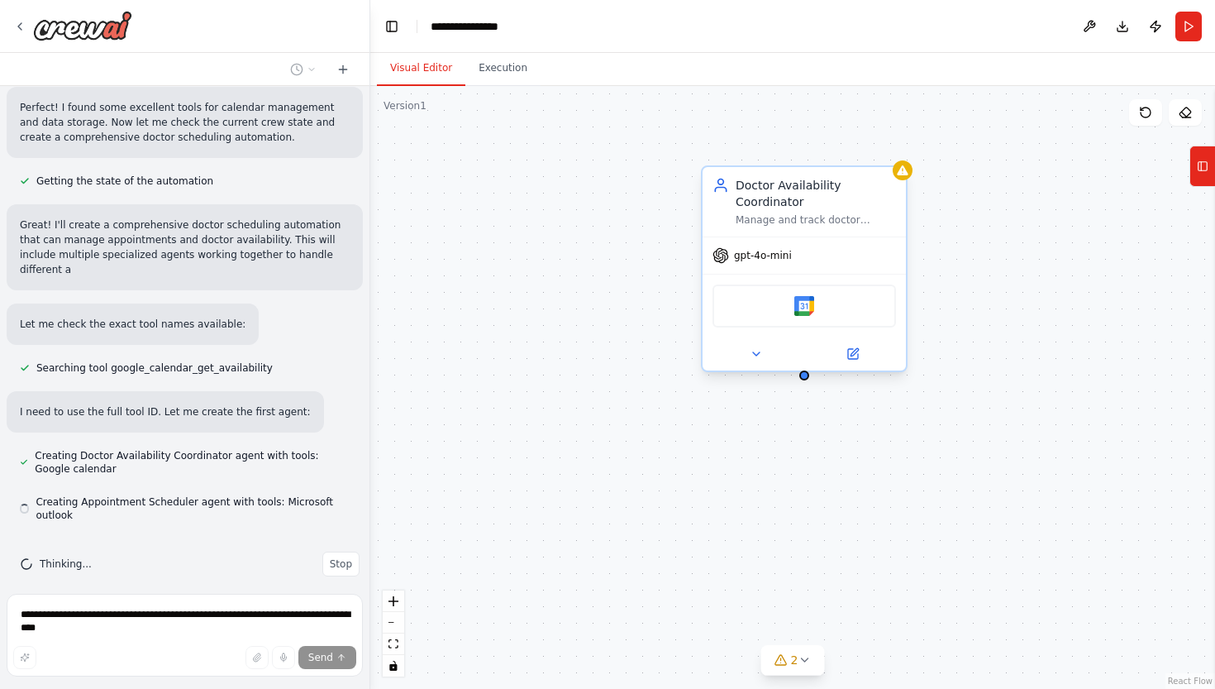
scroll to position [841, 0]
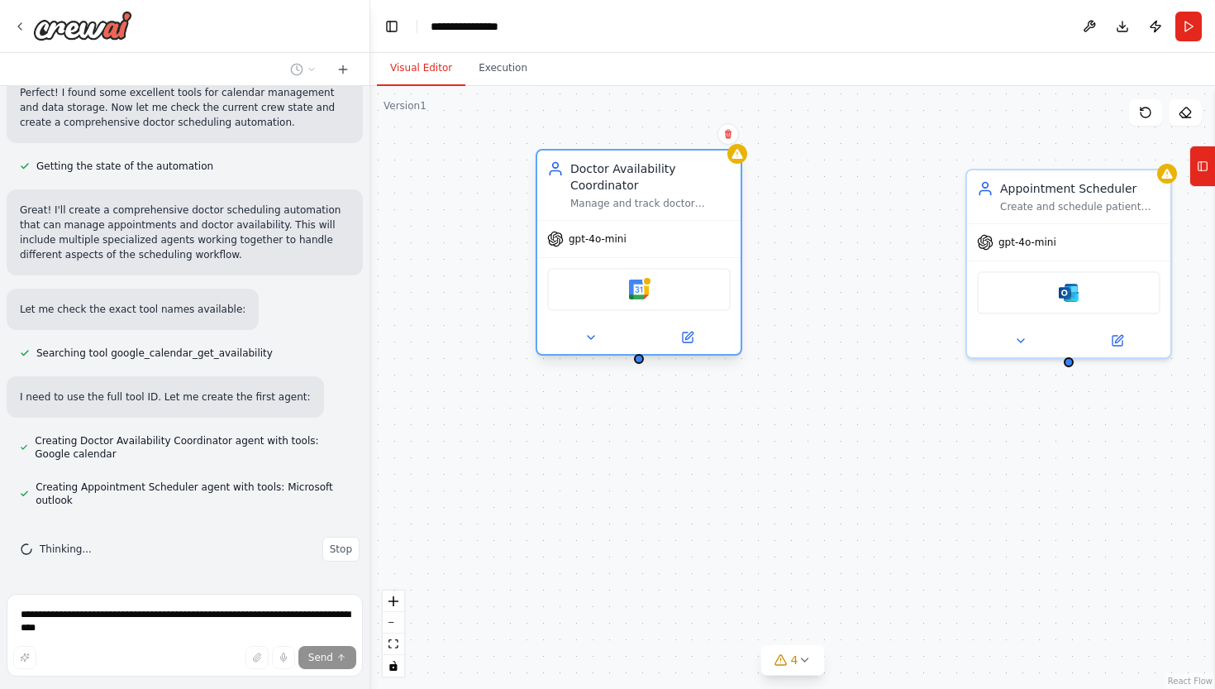
drag, startPoint x: 847, startPoint y: 232, endPoint x: 684, endPoint y: 222, distance: 164.1
click at [684, 222] on div "Doctor Availability Coordinator Manage and track doctor availability by checkin…" at bounding box center [639, 252] width 207 height 207
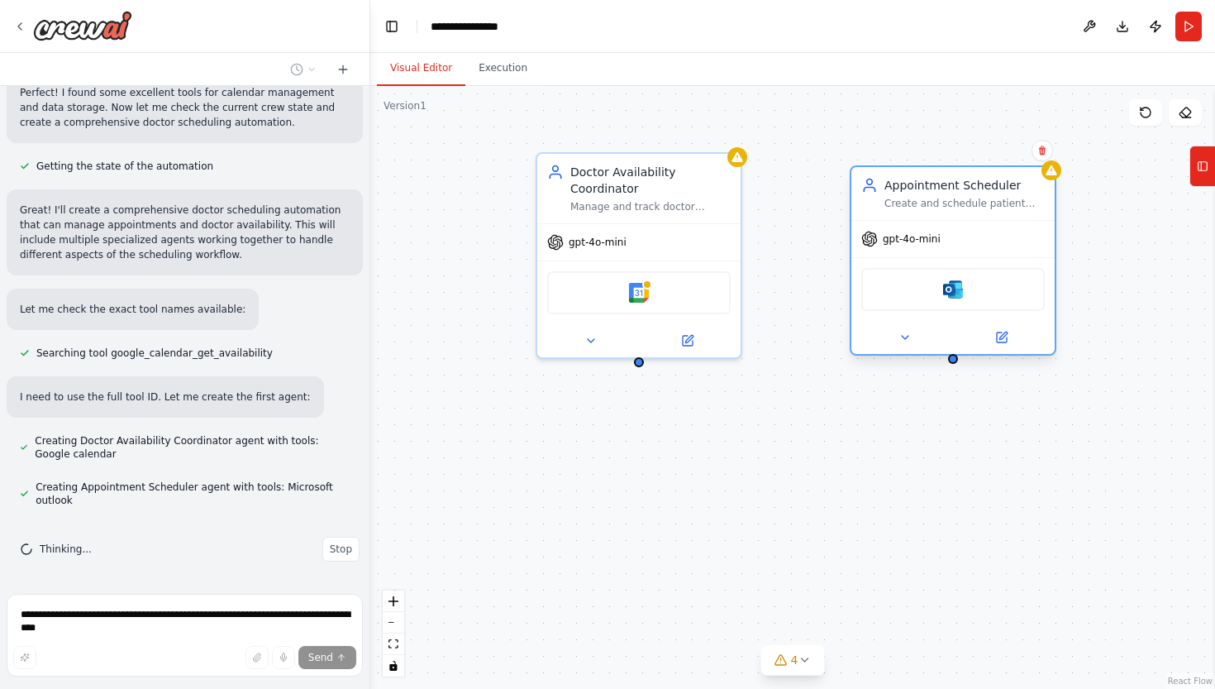
drag, startPoint x: 990, startPoint y: 255, endPoint x: 871, endPoint y: 249, distance: 118.4
click at [871, 249] on div "gpt-4o-mini" at bounding box center [953, 239] width 203 height 36
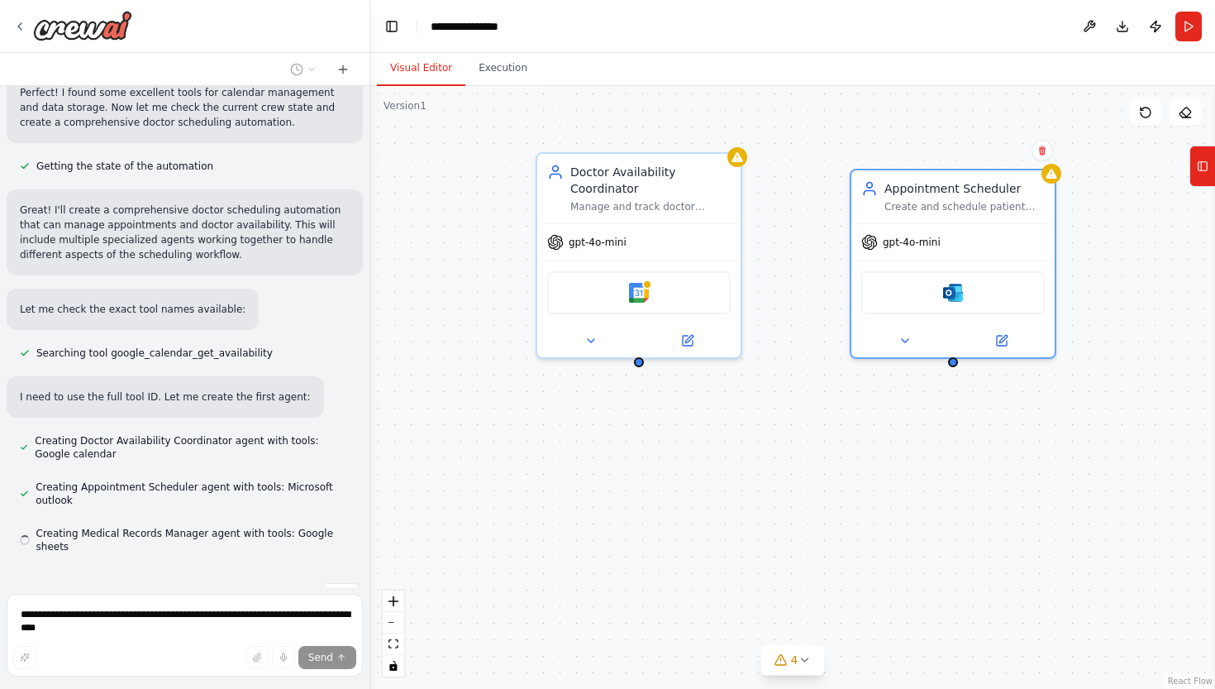
scroll to position [887, 0]
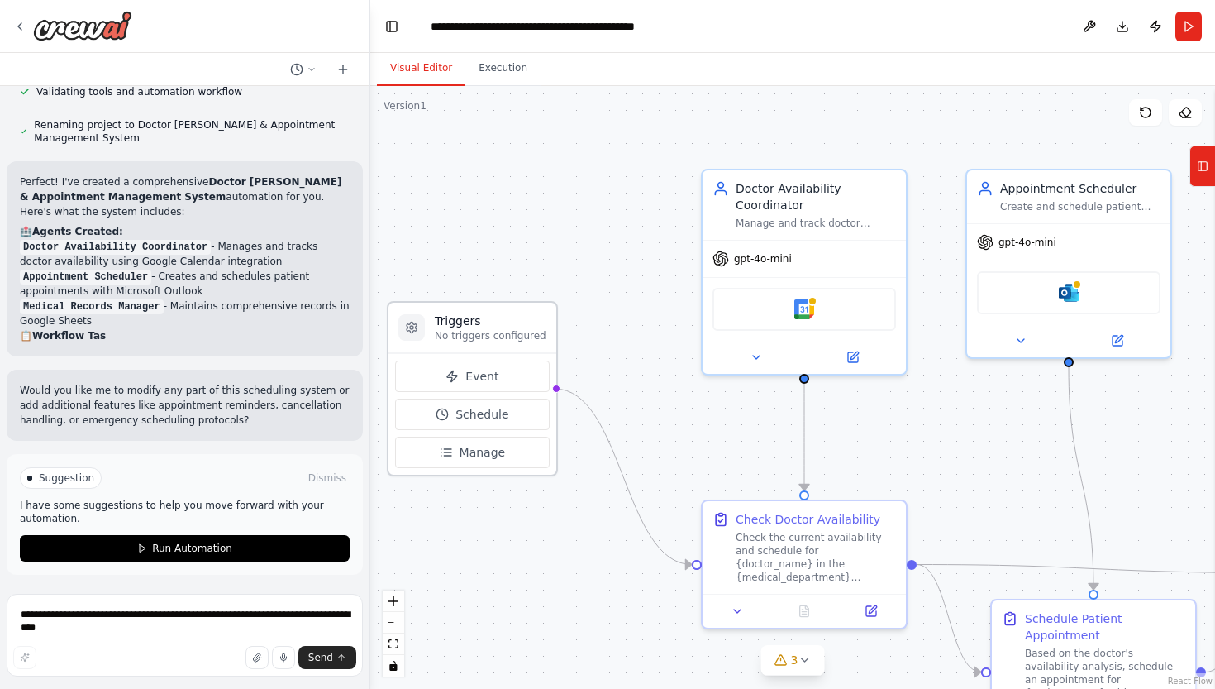
drag, startPoint x: 576, startPoint y: 466, endPoint x: 517, endPoint y: 337, distance: 142.1
click at [516, 336] on p "No triggers configured" at bounding box center [491, 335] width 112 height 13
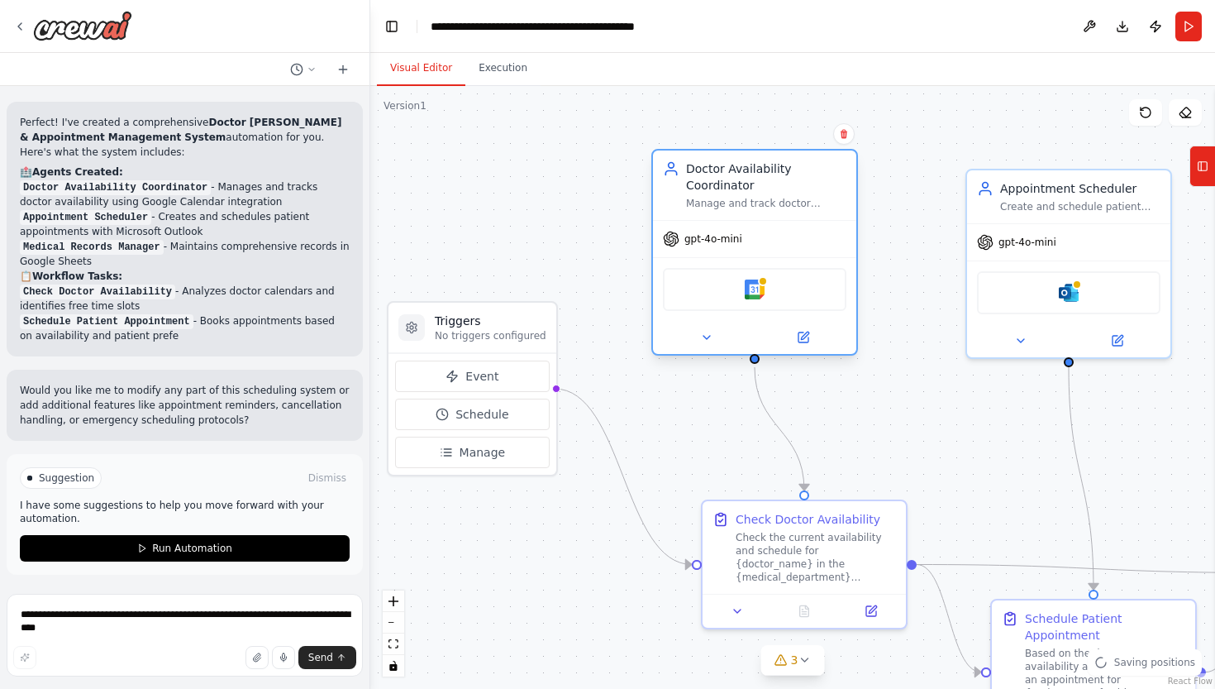
drag, startPoint x: 752, startPoint y: 270, endPoint x: 695, endPoint y: 256, distance: 58.6
click at [695, 256] on div "gpt-4o-mini" at bounding box center [754, 239] width 203 height 36
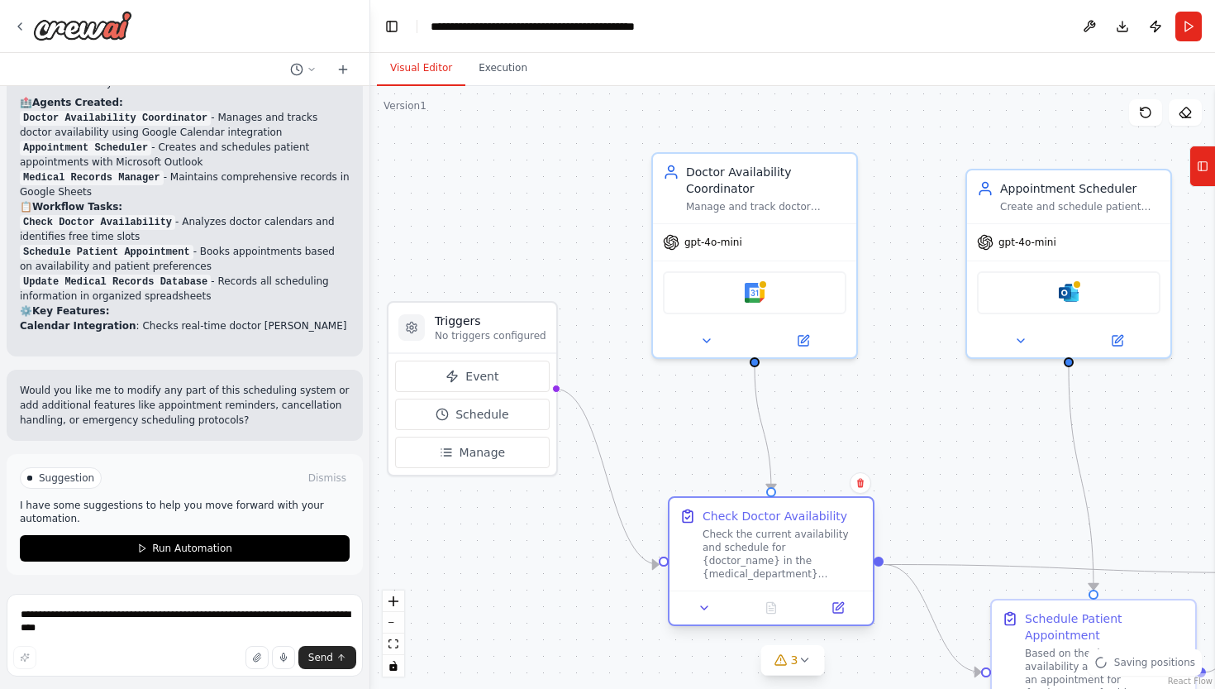
drag, startPoint x: 790, startPoint y: 547, endPoint x: 748, endPoint y: 543, distance: 41.5
click at [748, 544] on div "Check the current availability and schedule for {doctor_name} in the {medical_d…" at bounding box center [783, 553] width 160 height 53
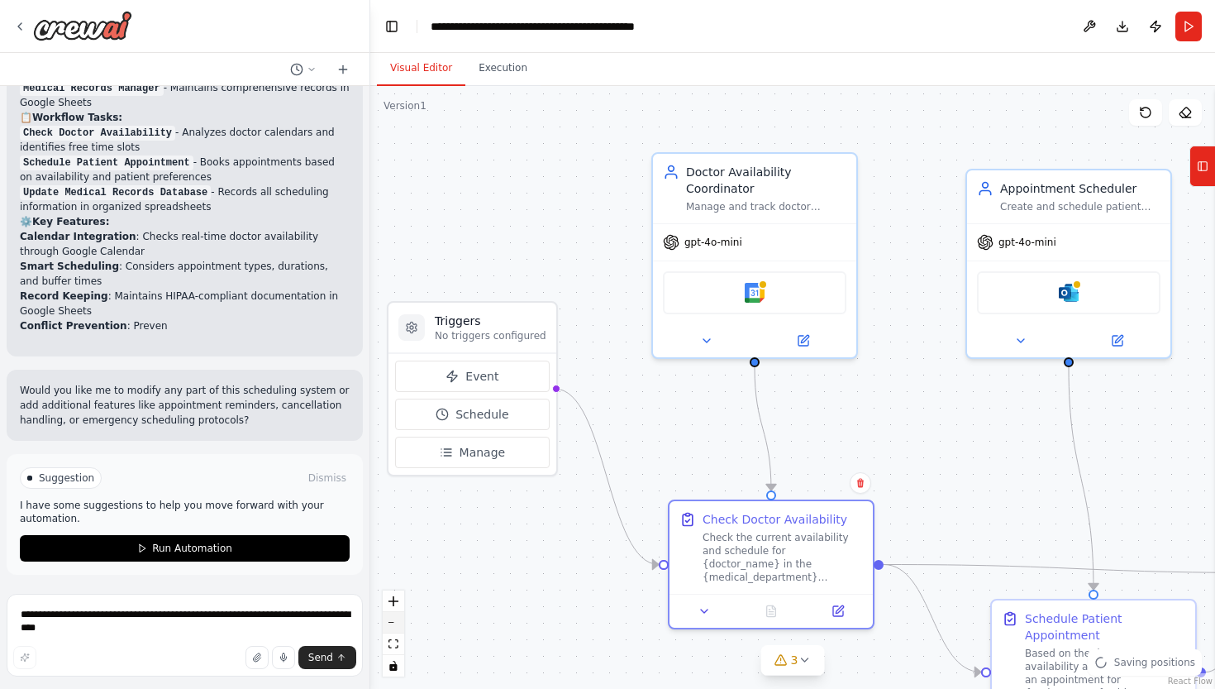
click at [394, 630] on button "zoom out" at bounding box center [393, 622] width 21 height 21
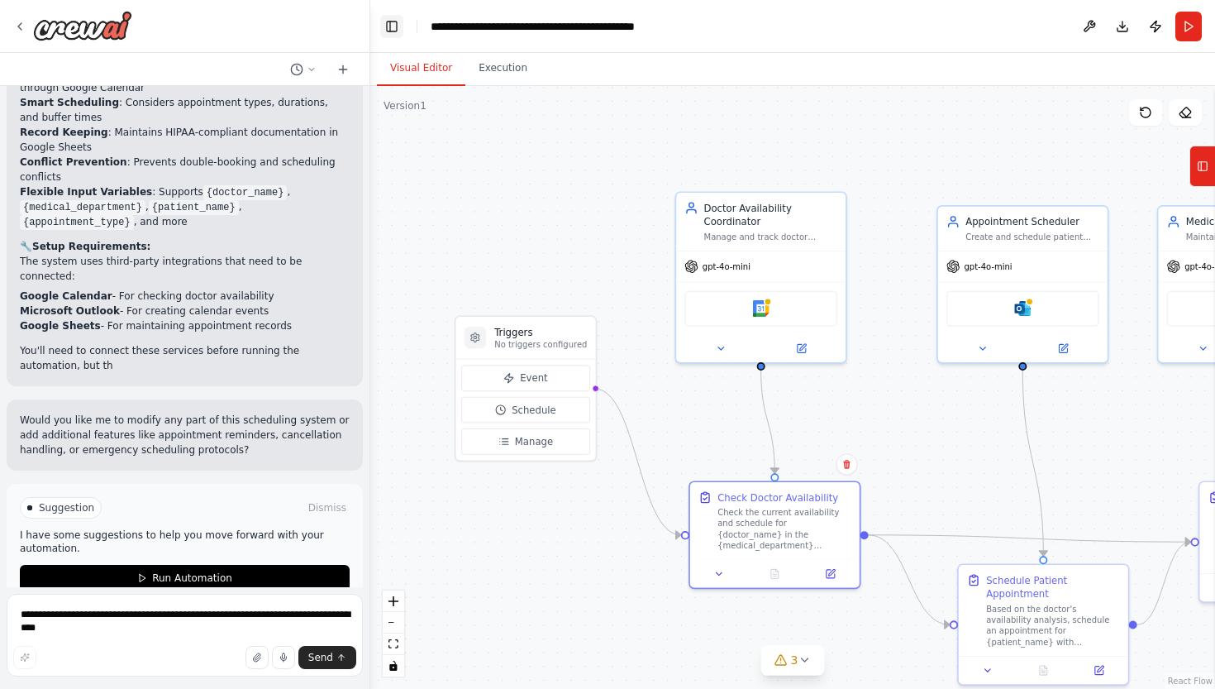
scroll to position [1934, 0]
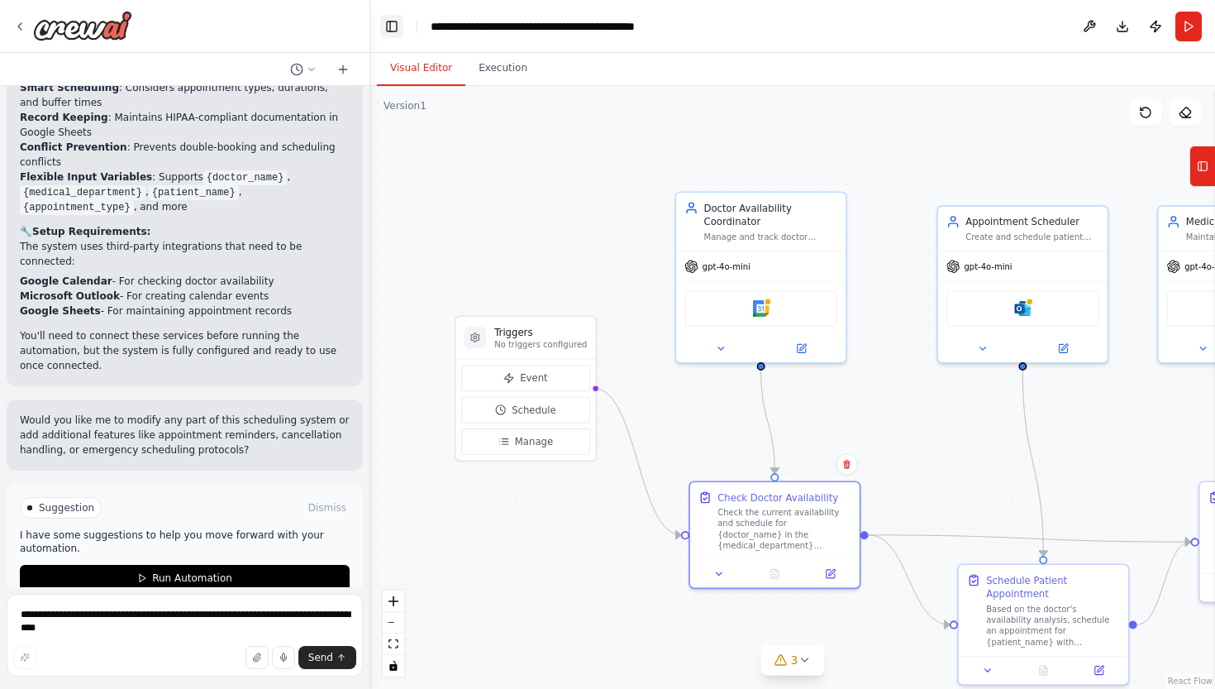
click at [391, 21] on button "Toggle Left Sidebar" at bounding box center [391, 26] width 23 height 23
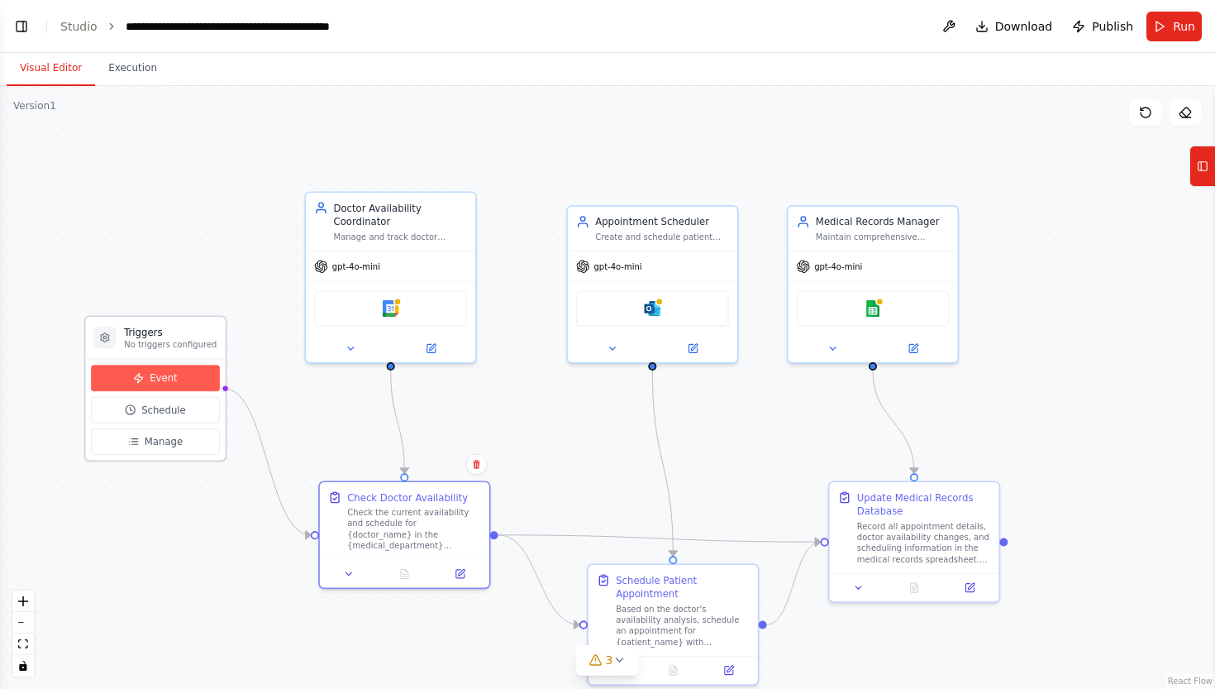
click at [169, 383] on span "Event" at bounding box center [163, 378] width 27 height 14
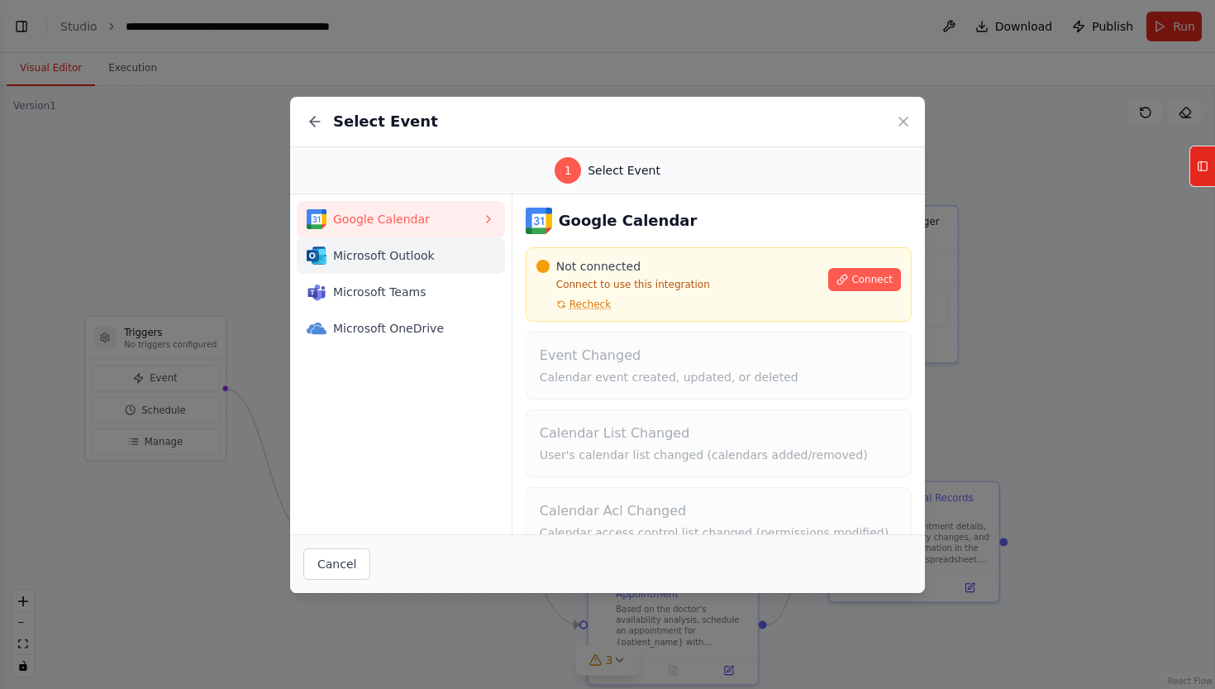
click at [368, 249] on span "Microsoft Outlook" at bounding box center [407, 255] width 149 height 17
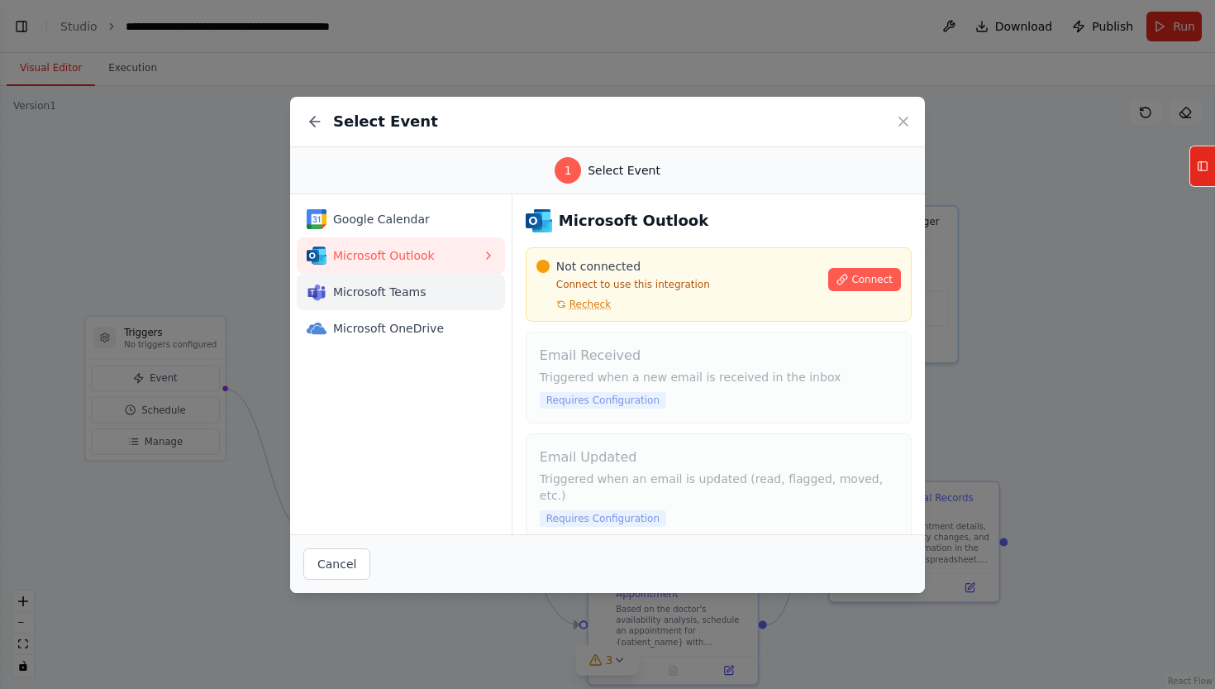
click at [381, 289] on span "Microsoft Teams" at bounding box center [407, 292] width 149 height 17
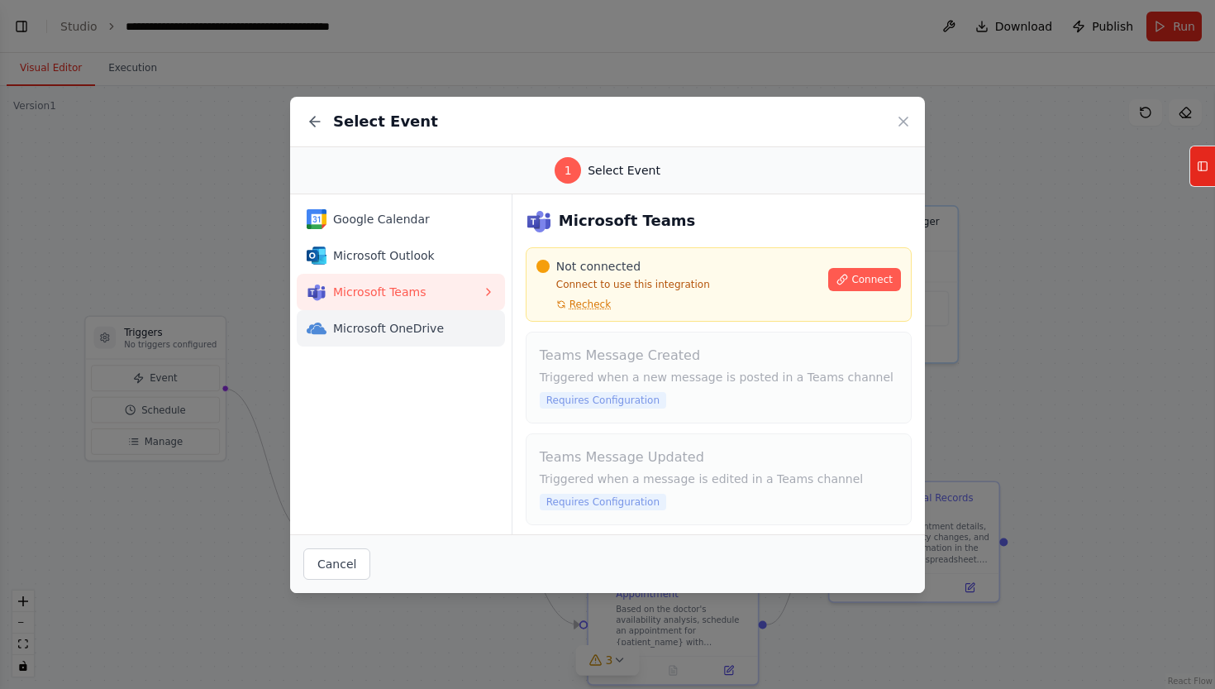
click at [379, 318] on div "Microsoft OneDrive" at bounding box center [394, 328] width 175 height 20
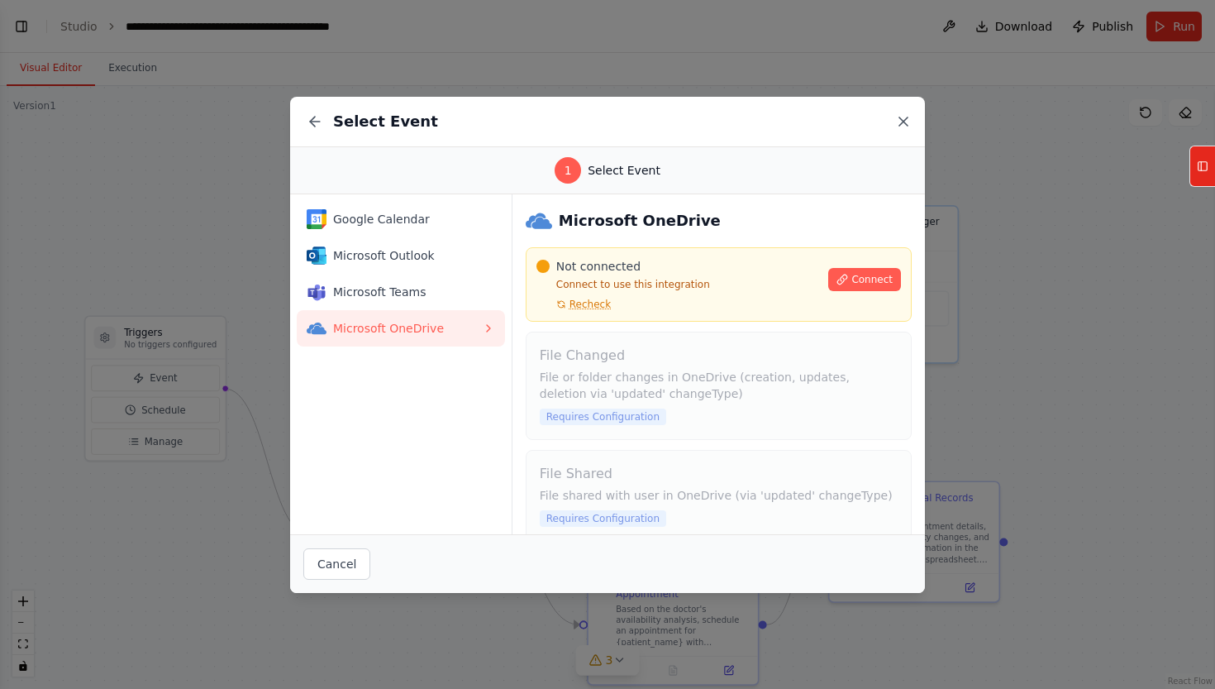
click at [903, 114] on icon at bounding box center [903, 121] width 17 height 17
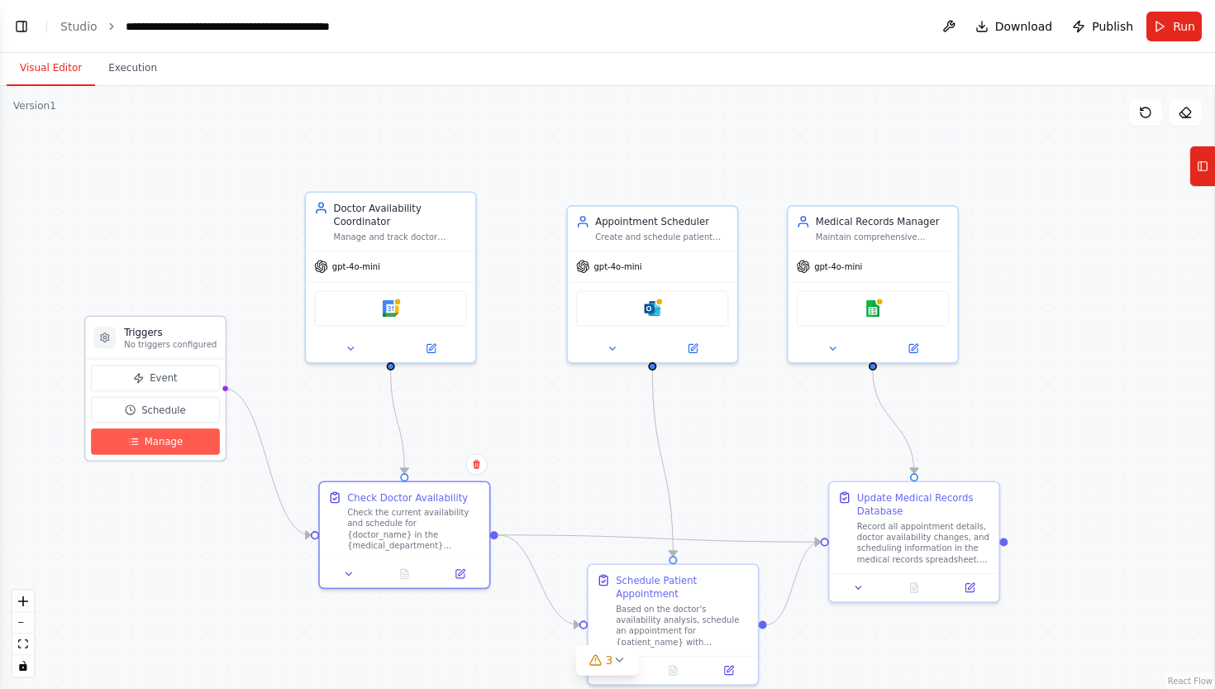
click at [188, 439] on button "Manage" at bounding box center [155, 441] width 129 height 26
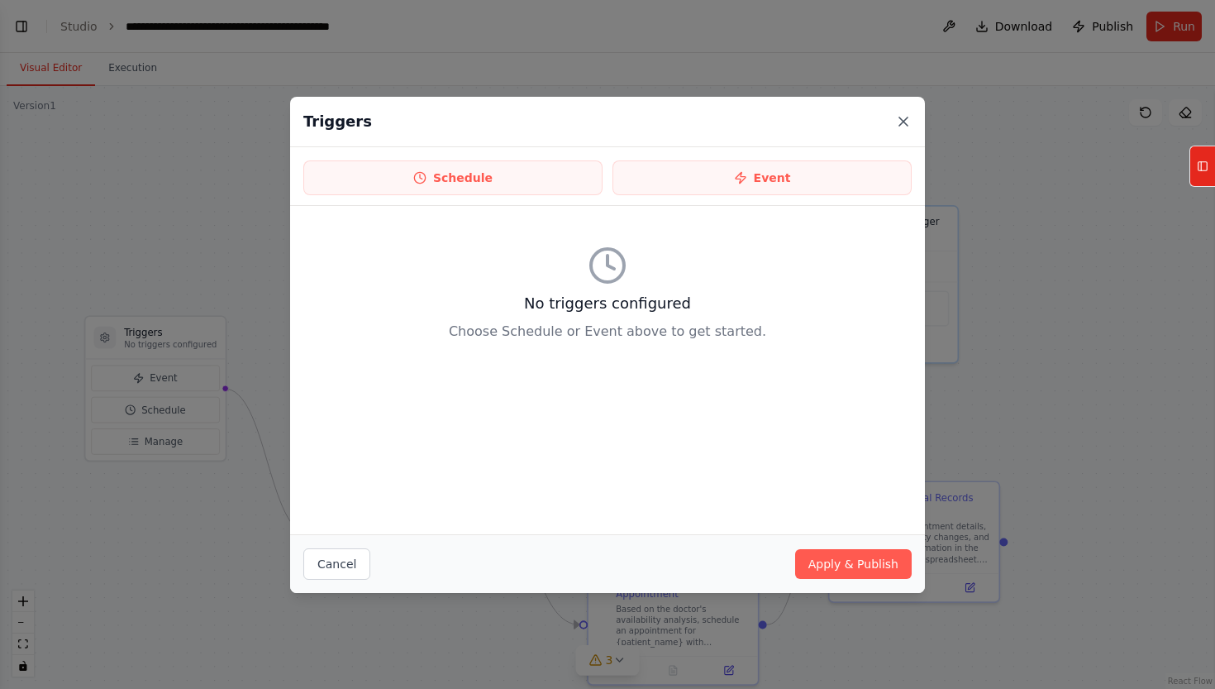
click at [903, 120] on icon at bounding box center [904, 121] width 8 height 8
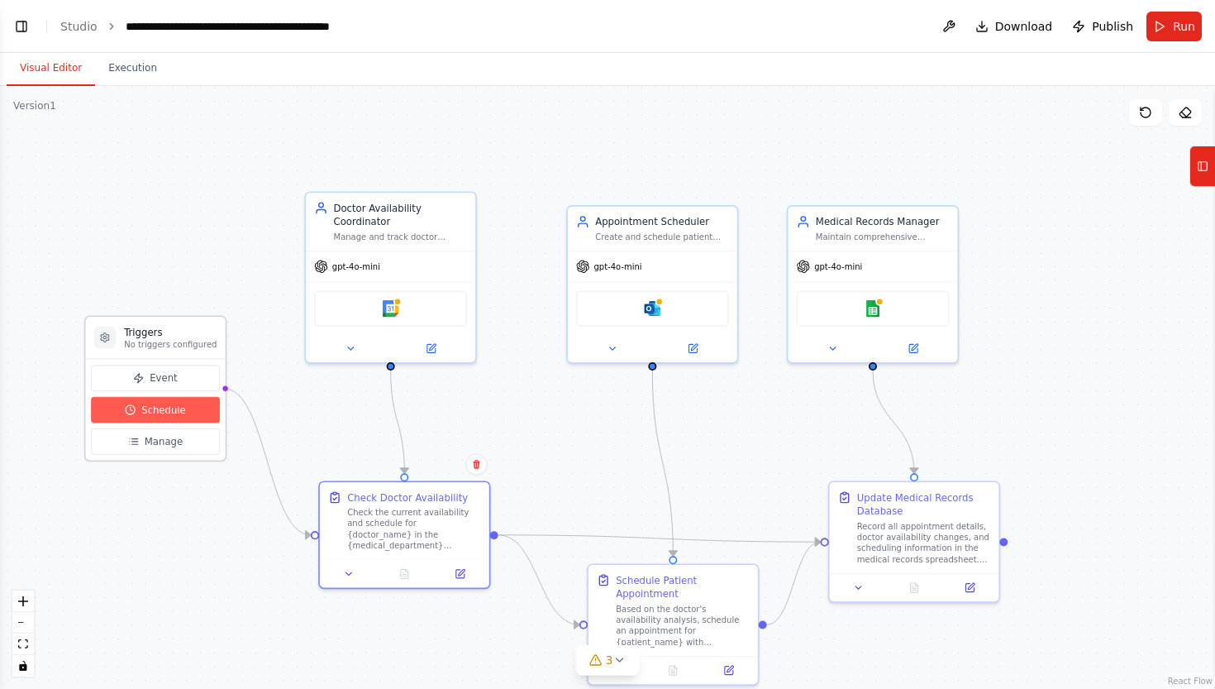
click at [190, 411] on button "Schedule" at bounding box center [155, 410] width 129 height 26
select select "******"
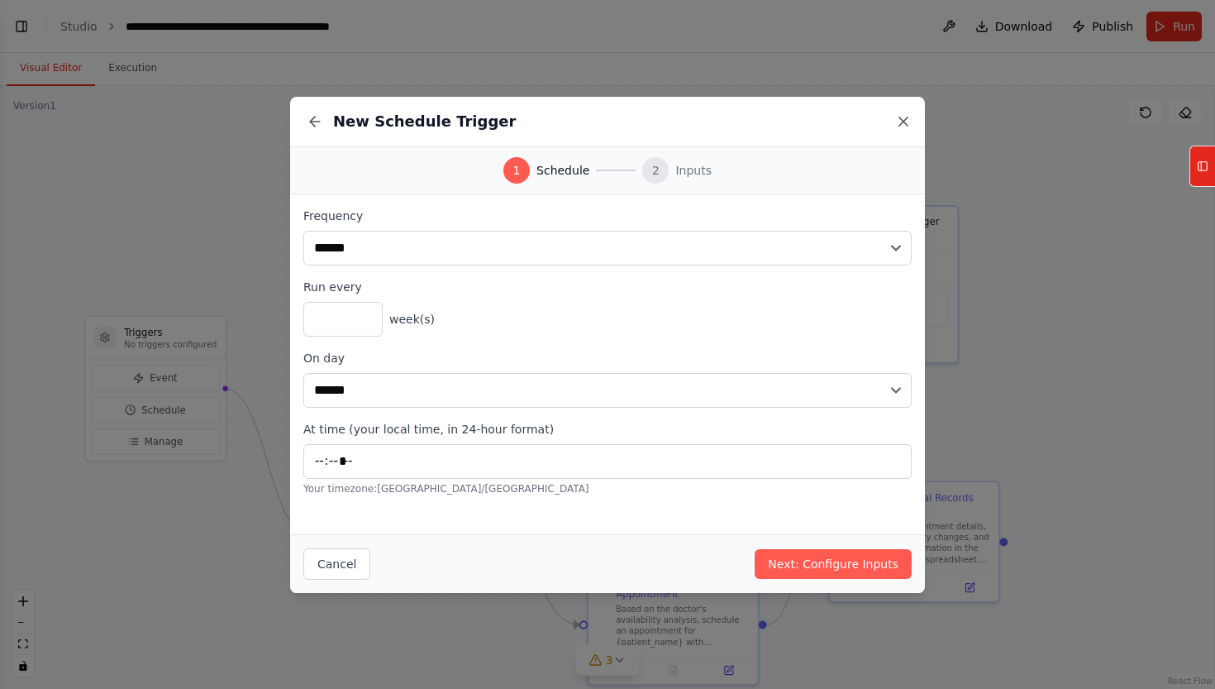
click at [905, 116] on icon at bounding box center [903, 121] width 17 height 17
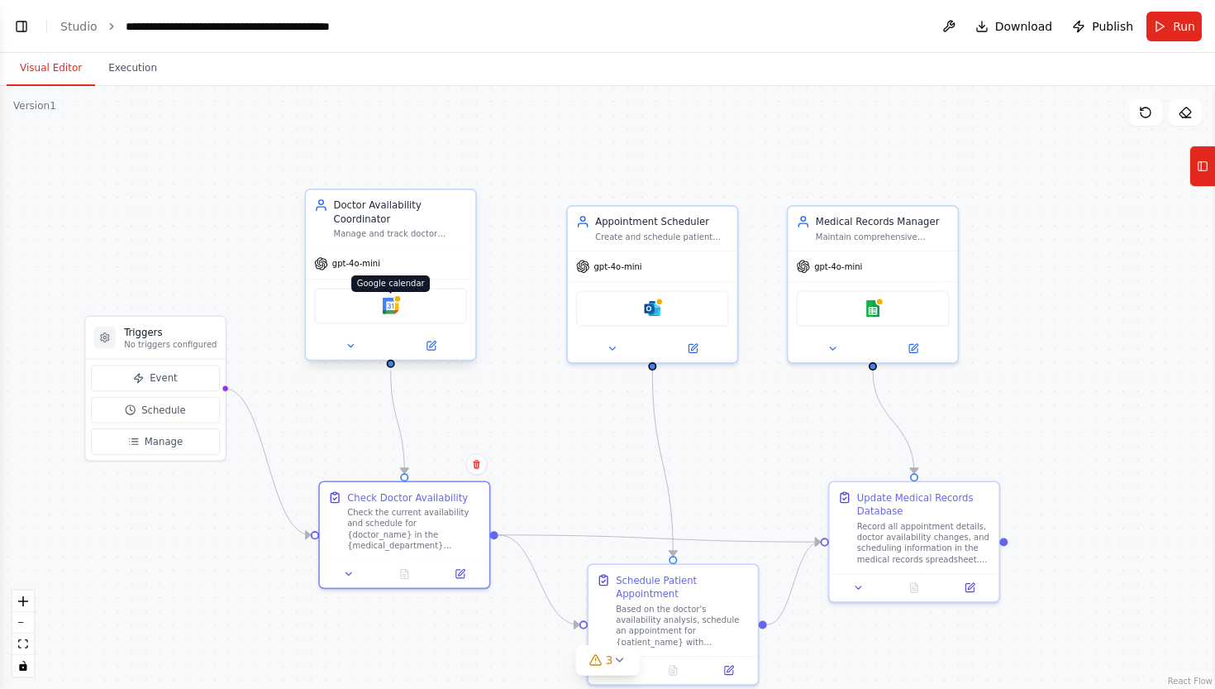
click at [390, 301] on img at bounding box center [391, 306] width 17 height 17
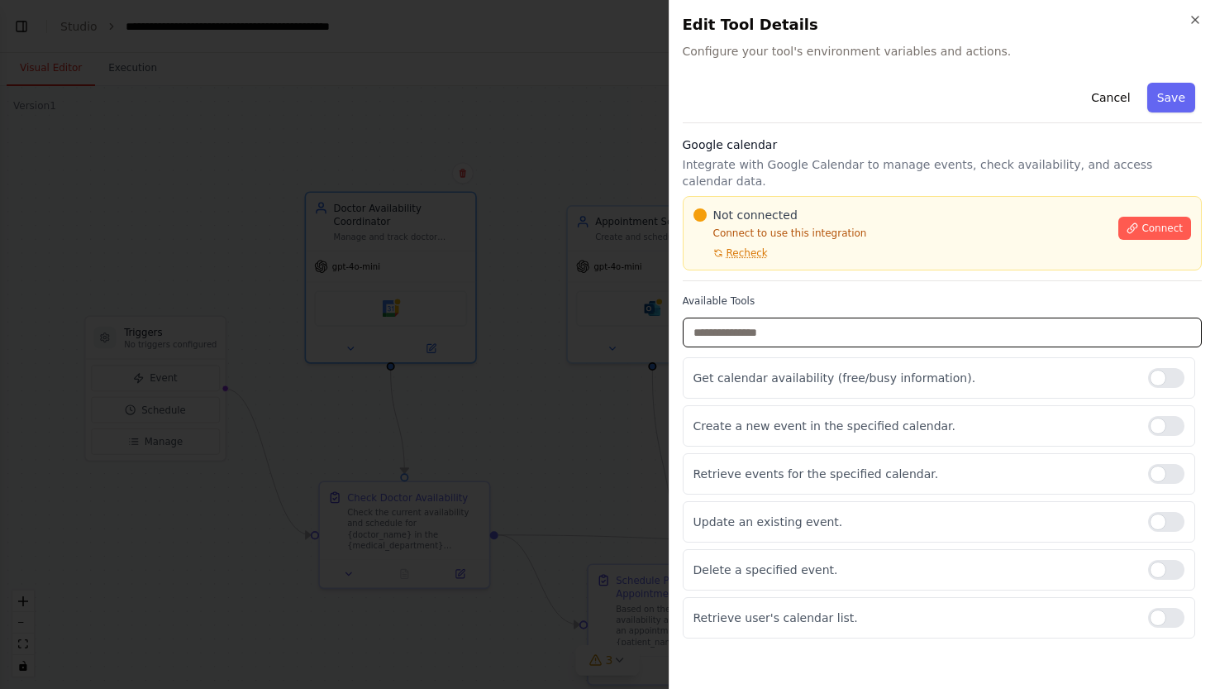
click at [944, 321] on input "text" at bounding box center [943, 332] width 520 height 30
click at [824, 418] on p "Create a new event in the specified calendar." at bounding box center [915, 426] width 442 height 17
click at [1162, 416] on div at bounding box center [1166, 426] width 36 height 20
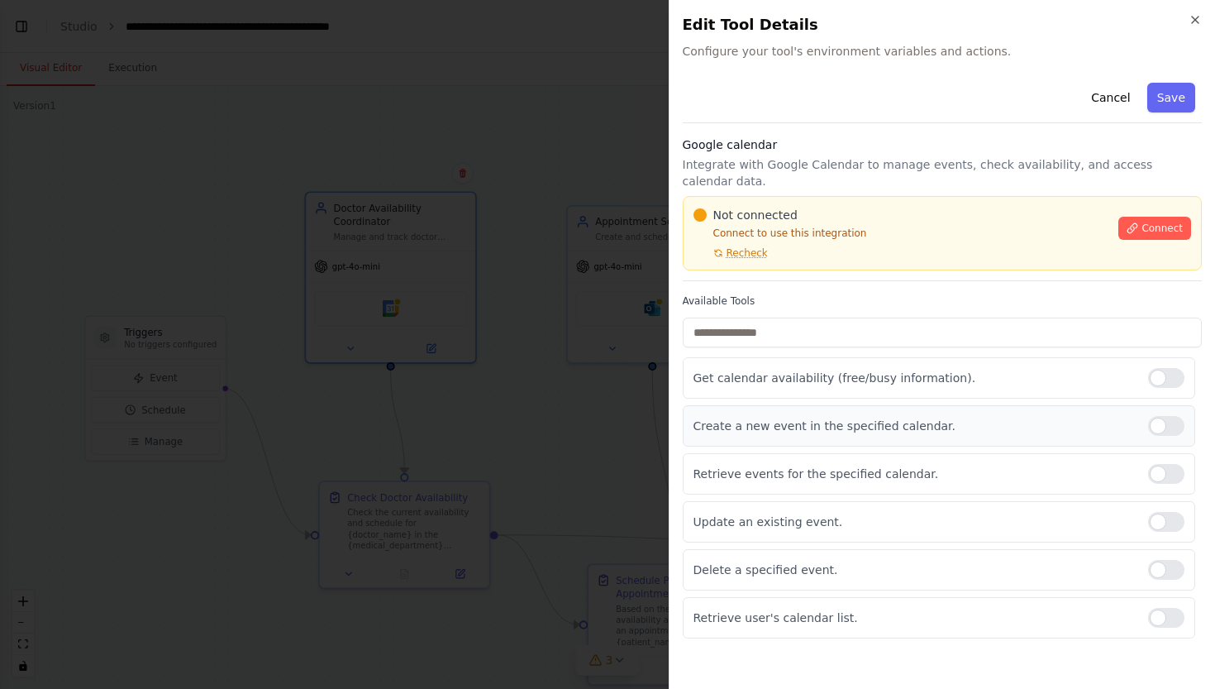
click at [881, 418] on p "Create a new event in the specified calendar." at bounding box center [915, 426] width 442 height 17
click at [790, 322] on input "text" at bounding box center [943, 332] width 520 height 30
click at [1158, 416] on div at bounding box center [1166, 426] width 36 height 20
click at [1197, 23] on icon "button" at bounding box center [1195, 19] width 13 height 13
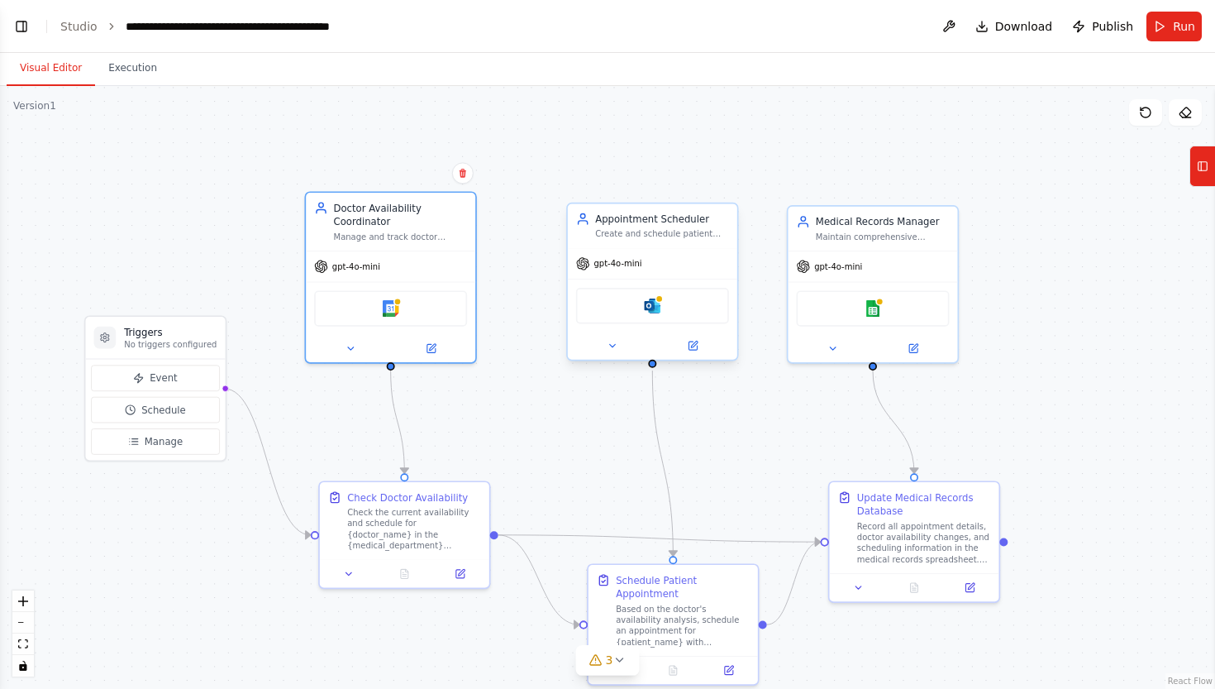
click at [643, 268] on div "gpt-4o-mini" at bounding box center [652, 264] width 169 height 31
click at [660, 315] on div "Microsoft outlook" at bounding box center [652, 306] width 153 height 36
click at [657, 588] on div "Schedule Patient Appointment" at bounding box center [683, 583] width 134 height 27
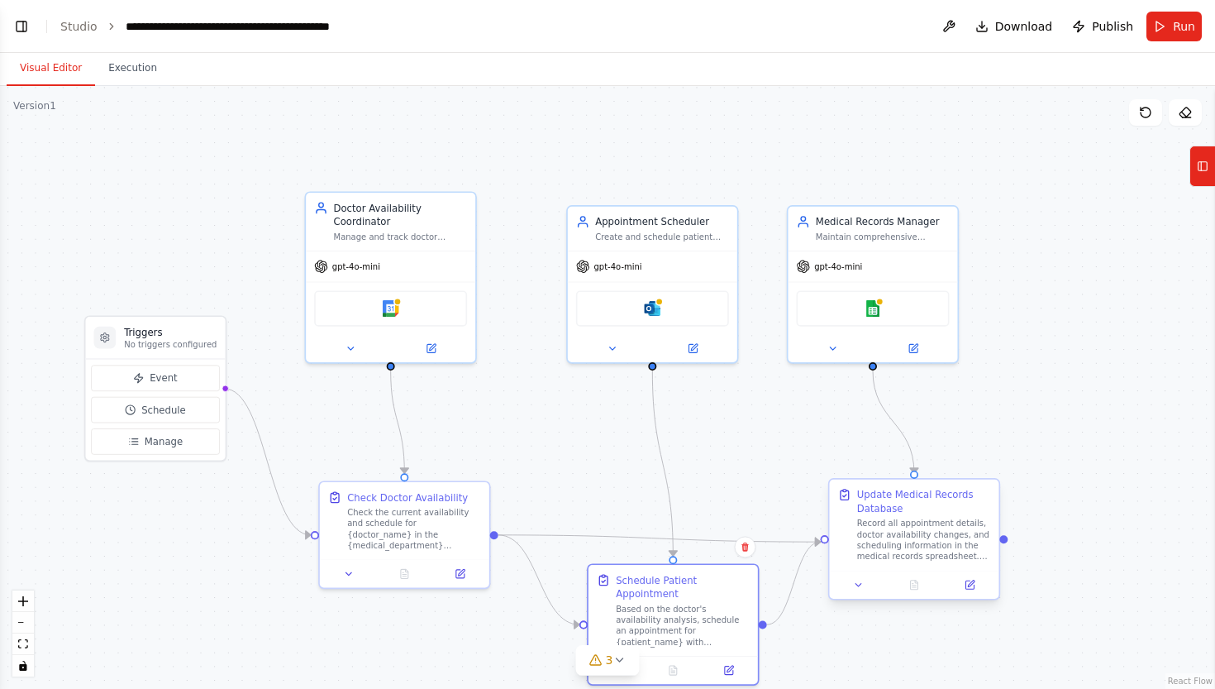
click at [908, 537] on div "Record all appointment details, doctor availability changes, and scheduling inf…" at bounding box center [924, 540] width 134 height 44
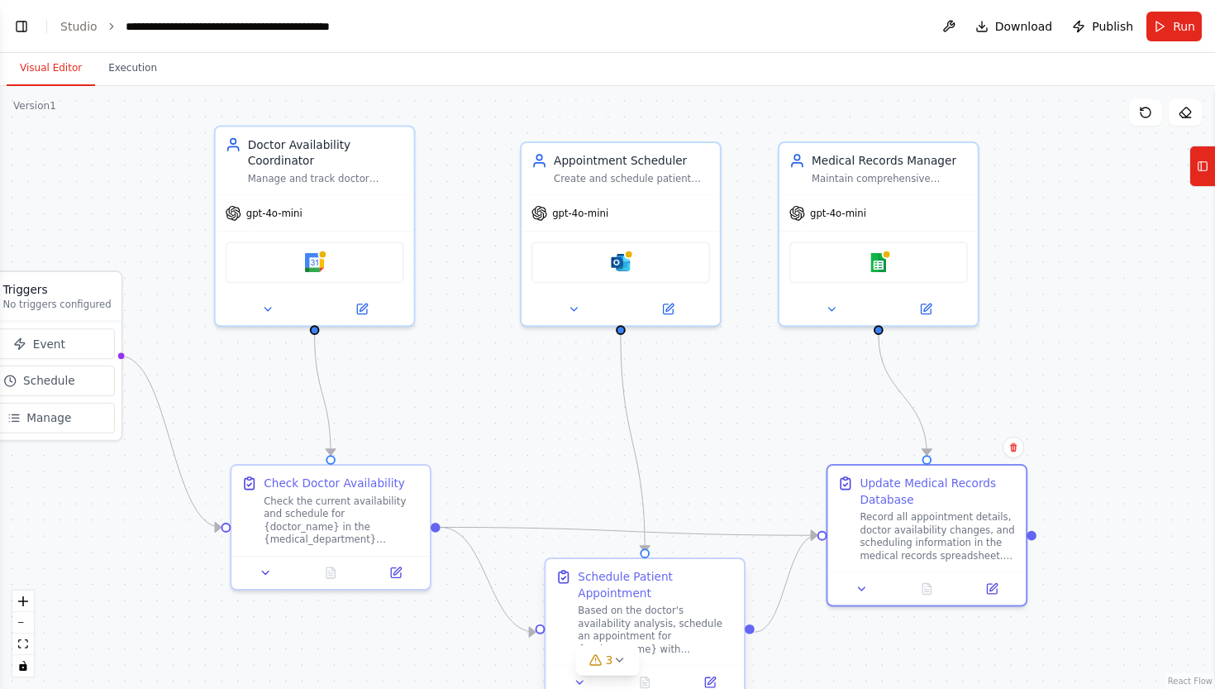
click at [699, 604] on div "Based on the doctor's availability analysis, schedule an appointment for {patie…" at bounding box center [656, 629] width 156 height 51
click at [694, 575] on div "Schedule Patient Appointment" at bounding box center [656, 585] width 156 height 32
click at [21, 622] on icon "zoom out" at bounding box center [23, 623] width 10 height 2
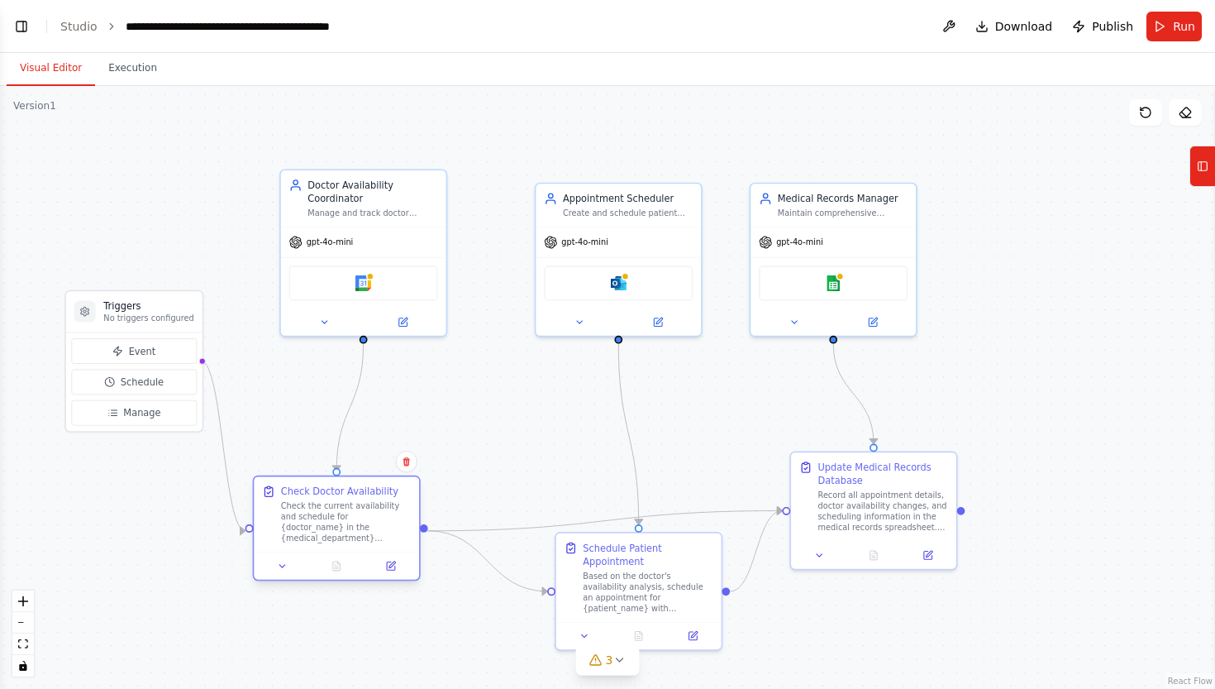
drag, startPoint x: 359, startPoint y: 496, endPoint x: 317, endPoint y: 525, distance: 51.1
click at [317, 525] on div "Check the current availability and schedule for {doctor_name} in the {medical_d…" at bounding box center [346, 522] width 131 height 43
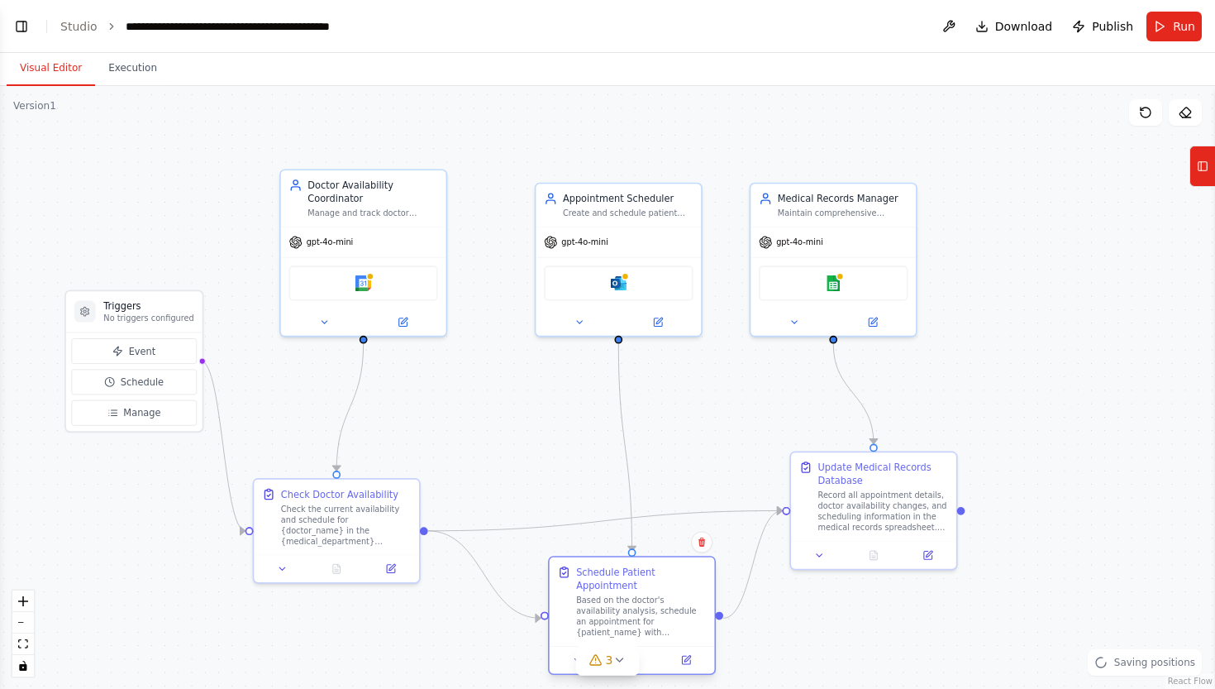
drag, startPoint x: 652, startPoint y: 568, endPoint x: 640, endPoint y: 591, distance: 26.3
click at [640, 591] on div "Schedule Patient Appointment Based on the doctor's availability analysis, sched…" at bounding box center [641, 602] width 131 height 73
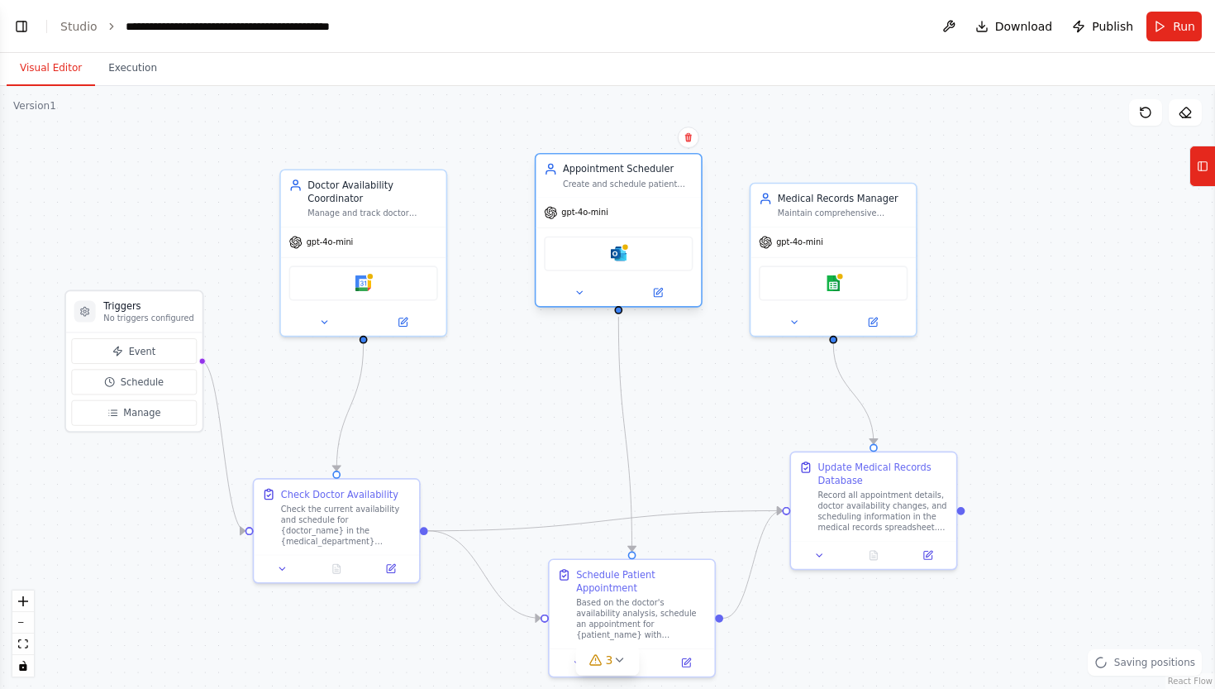
drag, startPoint x: 620, startPoint y: 252, endPoint x: 613, endPoint y: 227, distance: 25.7
click at [613, 227] on div "gpt-4o-mini Microsoft outlook" at bounding box center [618, 252] width 165 height 109
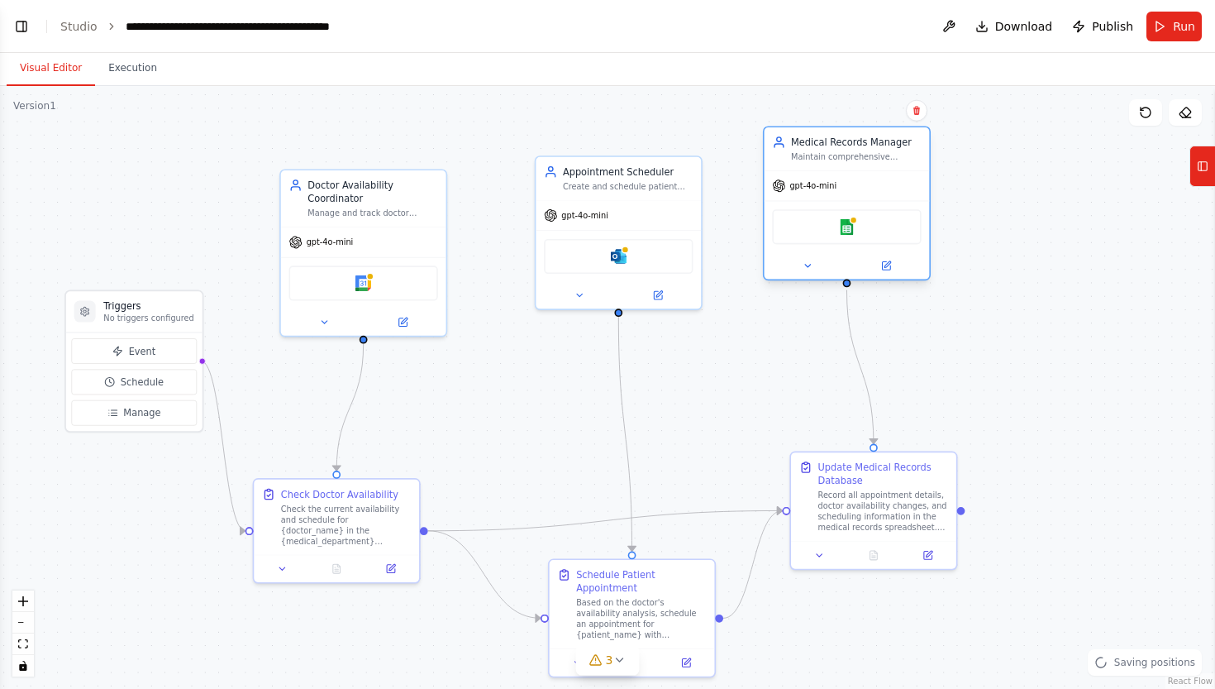
drag, startPoint x: 806, startPoint y: 231, endPoint x: 822, endPoint y: 183, distance: 50.5
click at [822, 183] on div "gpt-4o-mini" at bounding box center [847, 186] width 165 height 30
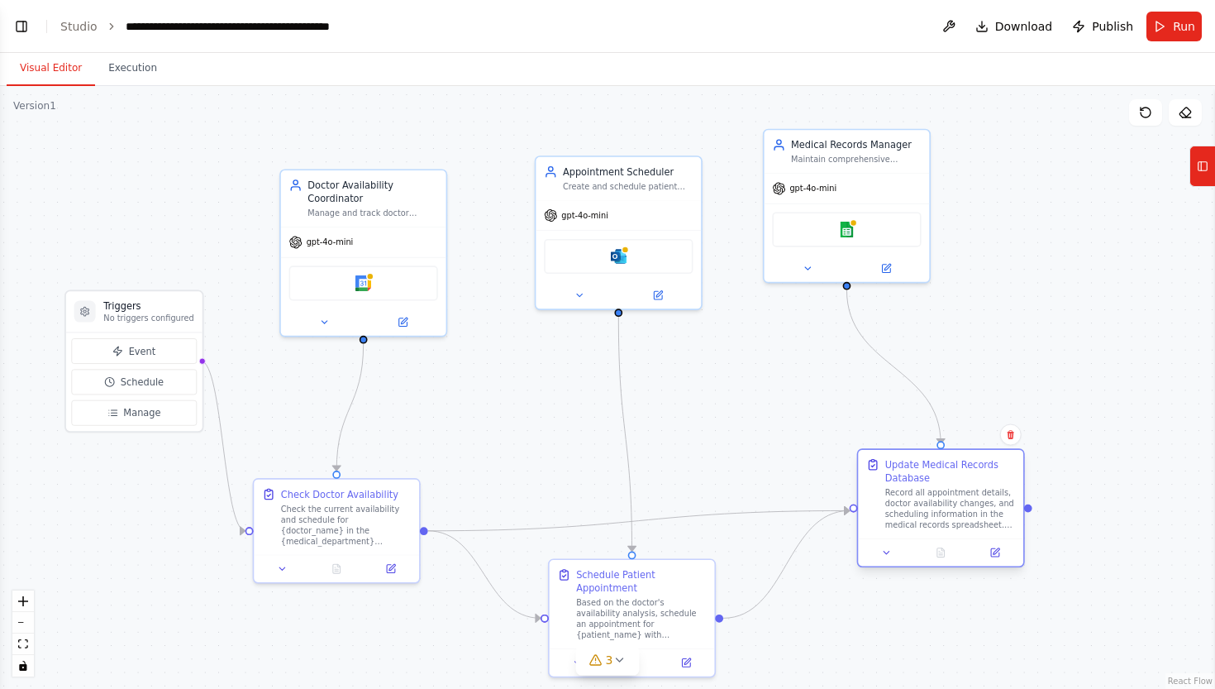
drag, startPoint x: 873, startPoint y: 475, endPoint x: 935, endPoint y: 475, distance: 62.0
click at [935, 475] on div "Update Medical Records Database" at bounding box center [950, 471] width 131 height 26
click at [1033, 513] on div ".deletable-edge-delete-btn { width: 20px; height: 20px; border: 0px solid #ffff…" at bounding box center [607, 387] width 1215 height 603
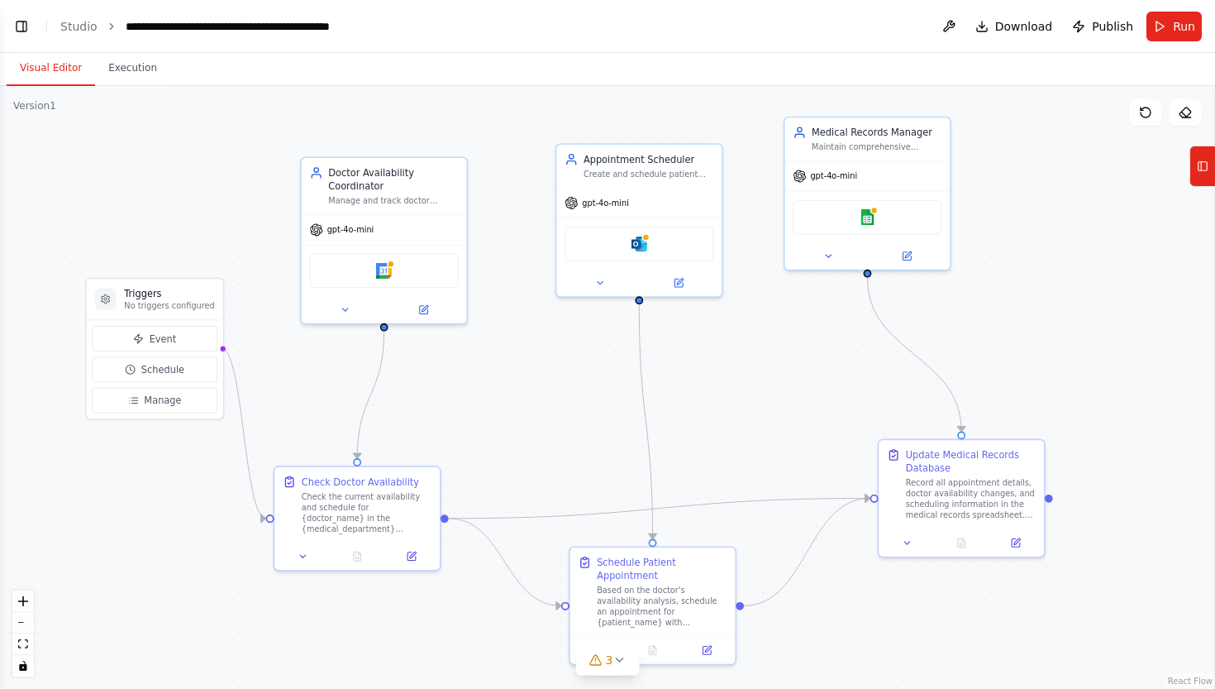
drag, startPoint x: 1033, startPoint y: 513, endPoint x: 1053, endPoint y: 499, distance: 23.8
click at [1054, 499] on div ".deletable-edge-delete-btn { width: 20px; height: 20px; border: 0px solid #ffff…" at bounding box center [607, 387] width 1215 height 603
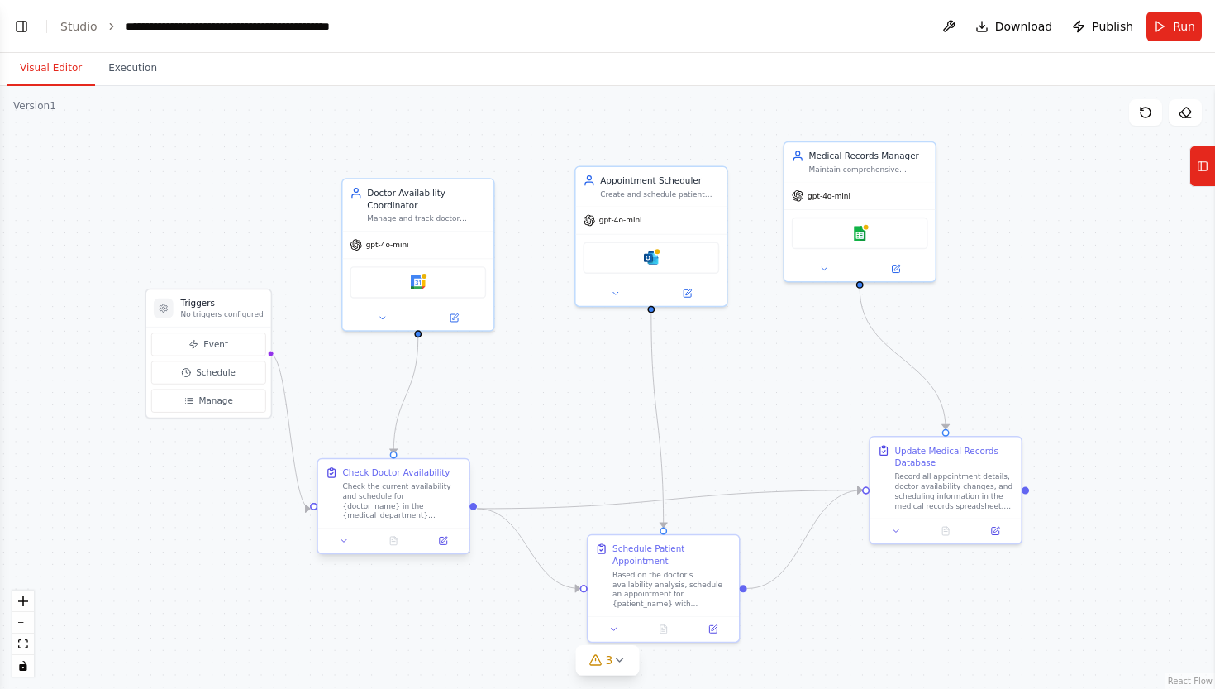
click at [380, 507] on div "Check the current availability and schedule for {doctor_name} in the {medical_d…" at bounding box center [402, 501] width 119 height 40
click at [136, 70] on button "Execution" at bounding box center [132, 68] width 75 height 35
click at [48, 64] on button "Visual Editor" at bounding box center [51, 68] width 88 height 35
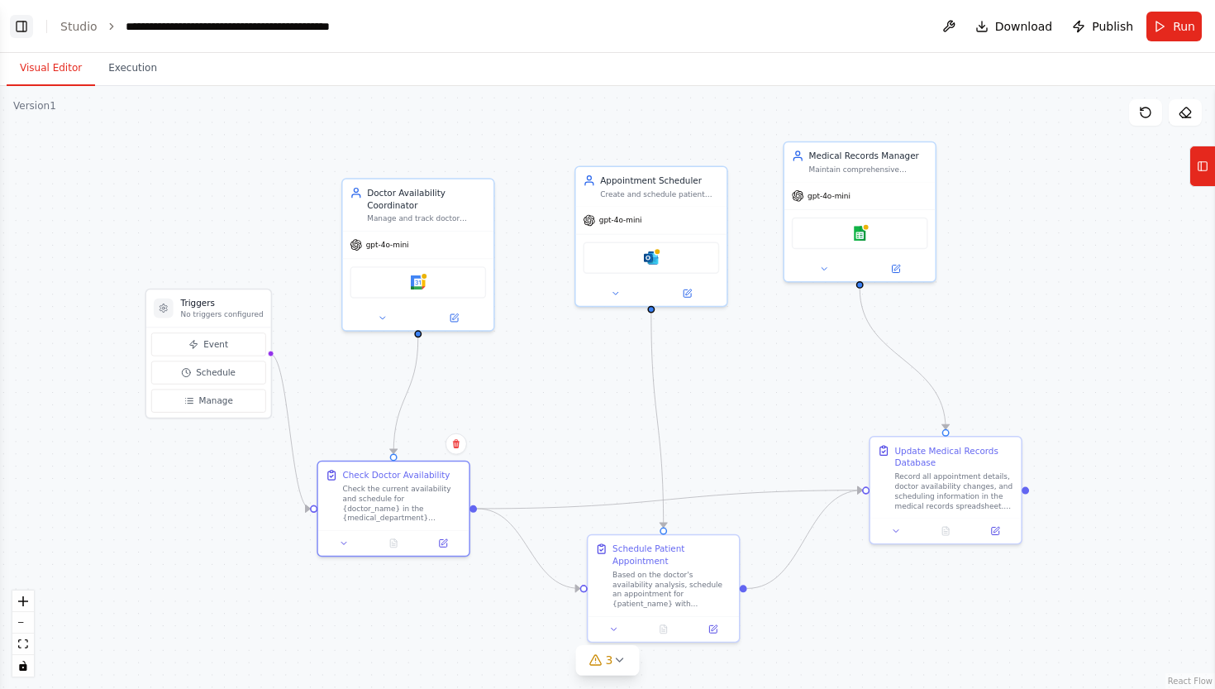
click at [23, 28] on button "Toggle Left Sidebar" at bounding box center [21, 26] width 23 height 23
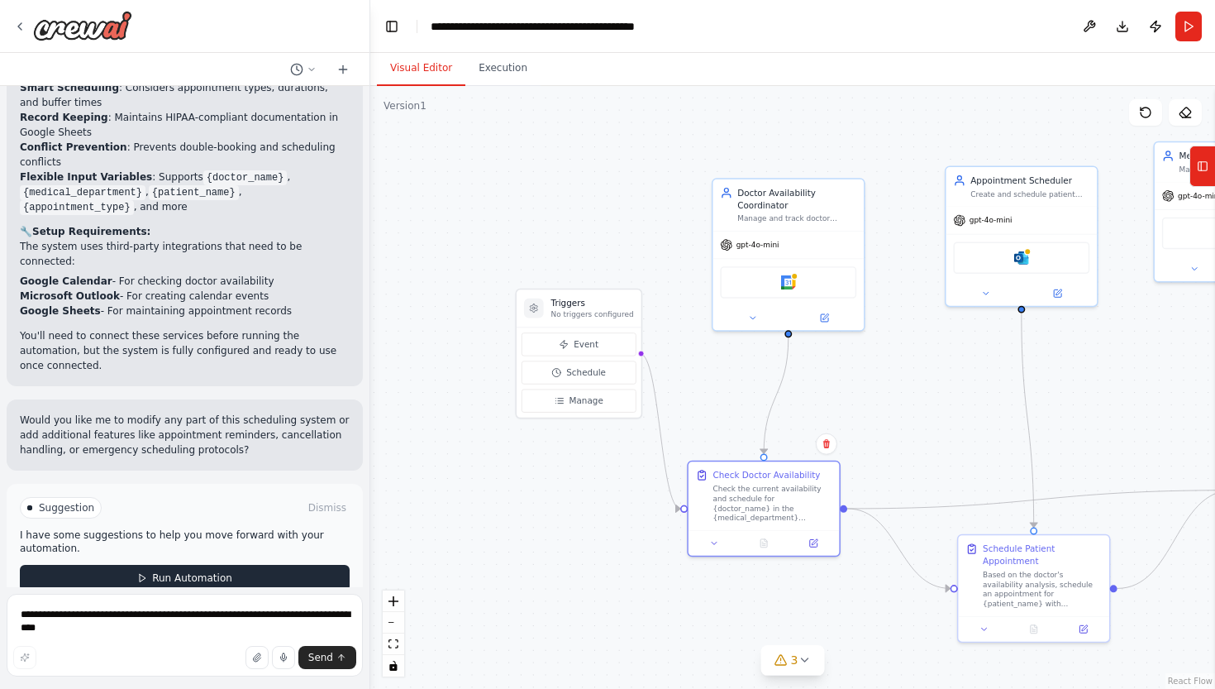
click at [155, 571] on span "Run Automation" at bounding box center [192, 577] width 80 height 13
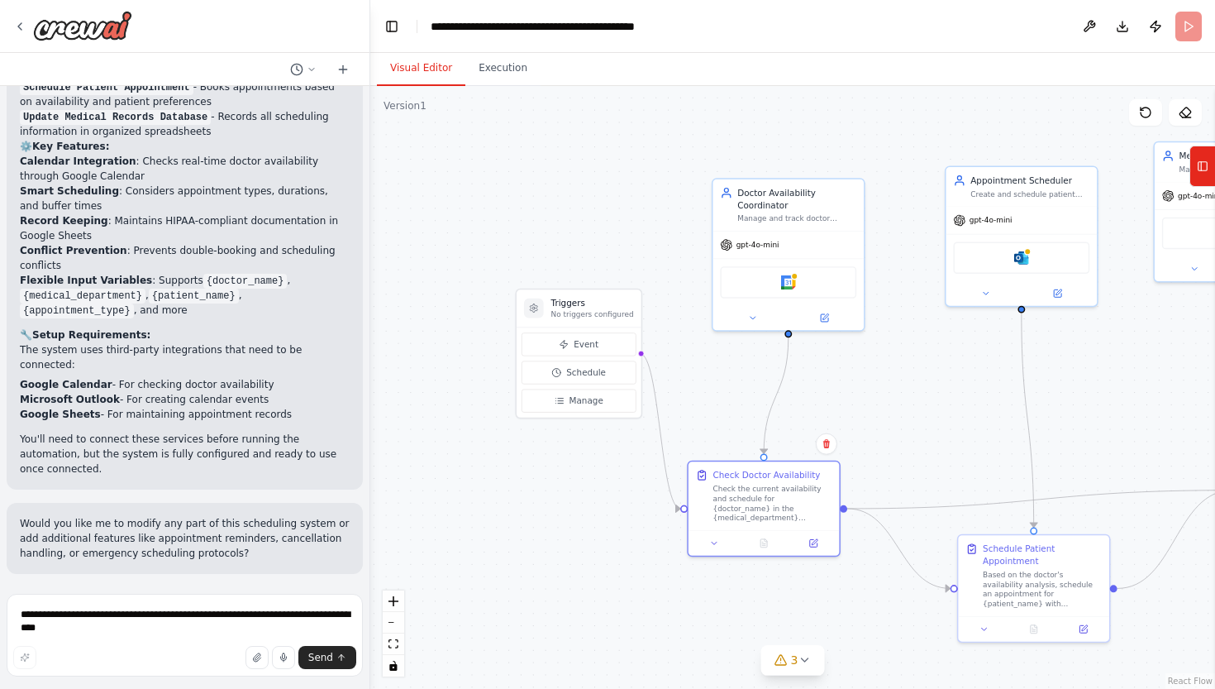
scroll to position [1800, 0]
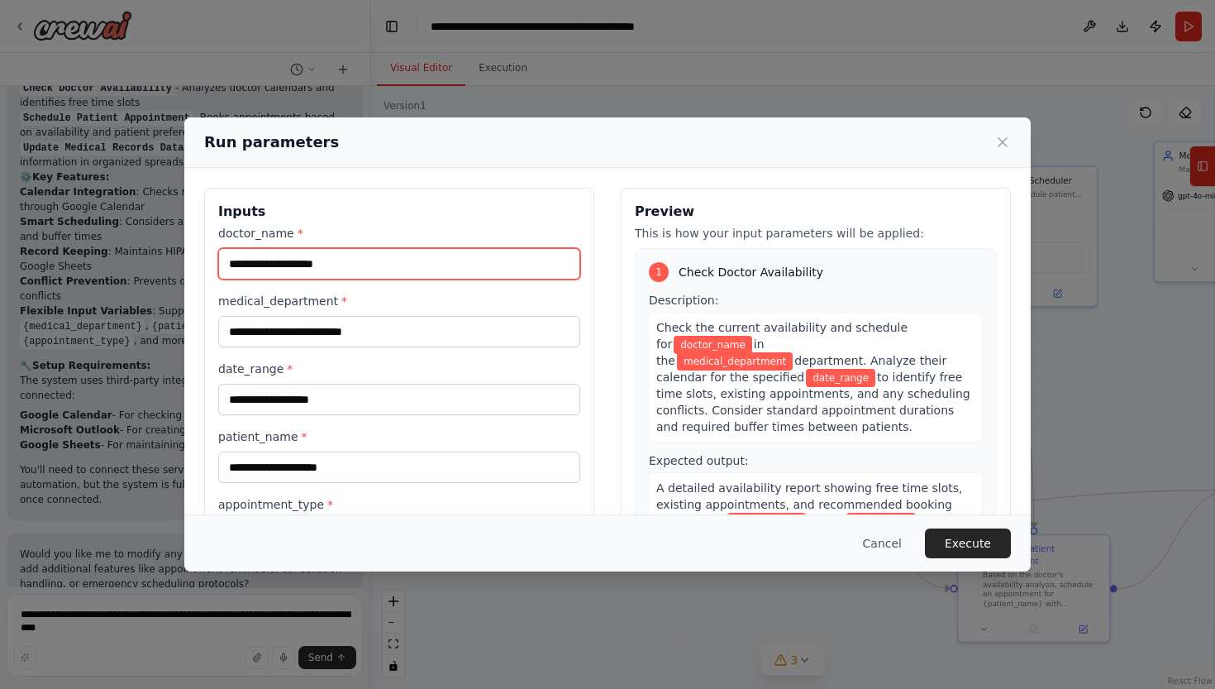
click at [284, 261] on input "doctor_name *" at bounding box center [399, 263] width 362 height 31
type input "**********"
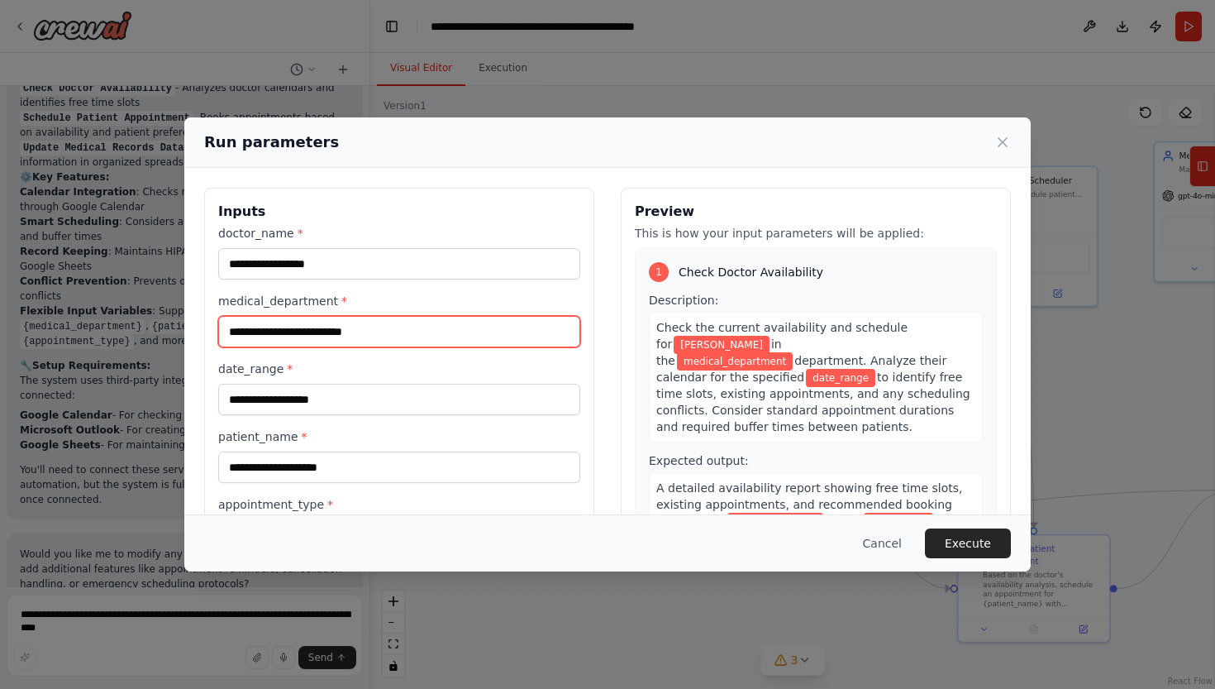
click at [279, 325] on input "medical_department *" at bounding box center [399, 331] width 362 height 31
paste input "**********"
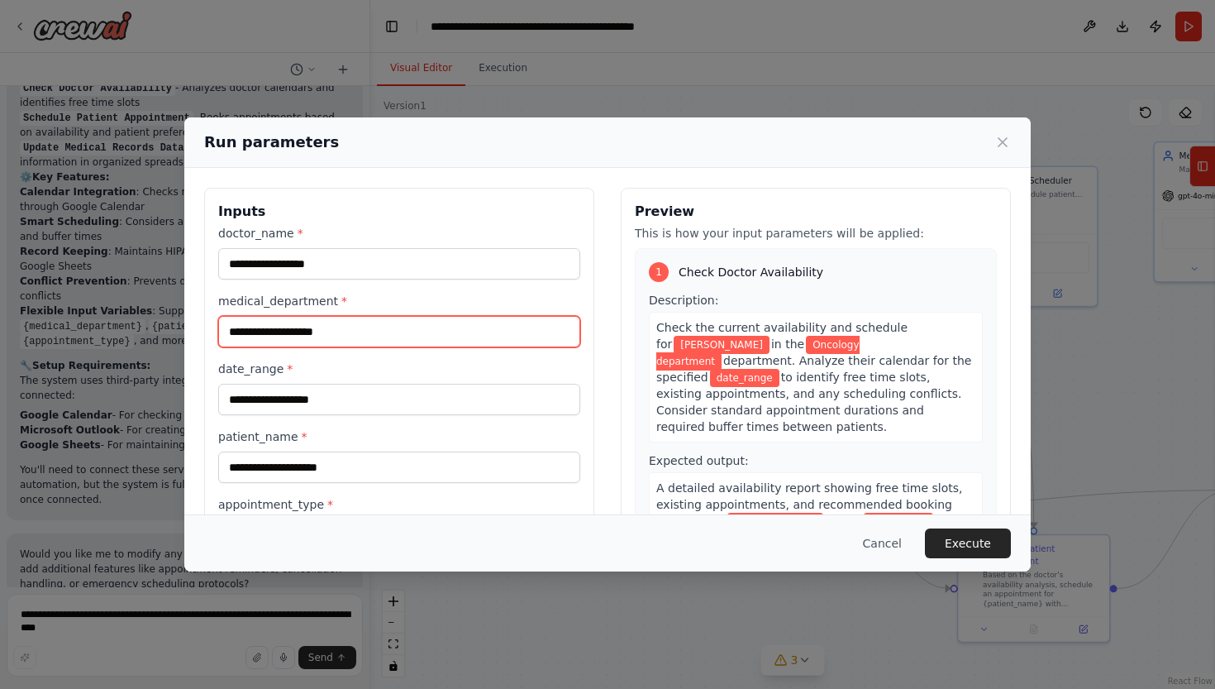
type input "**********"
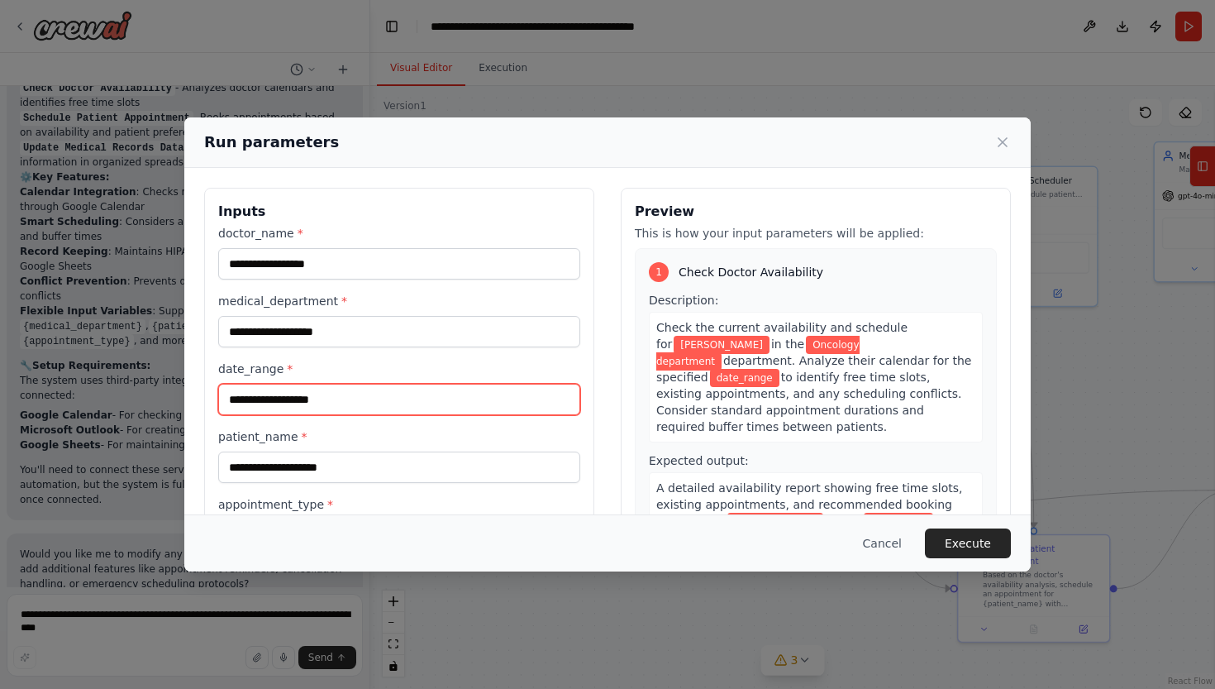
click at [282, 399] on input "date_range *" at bounding box center [399, 399] width 362 height 31
type input "**********"
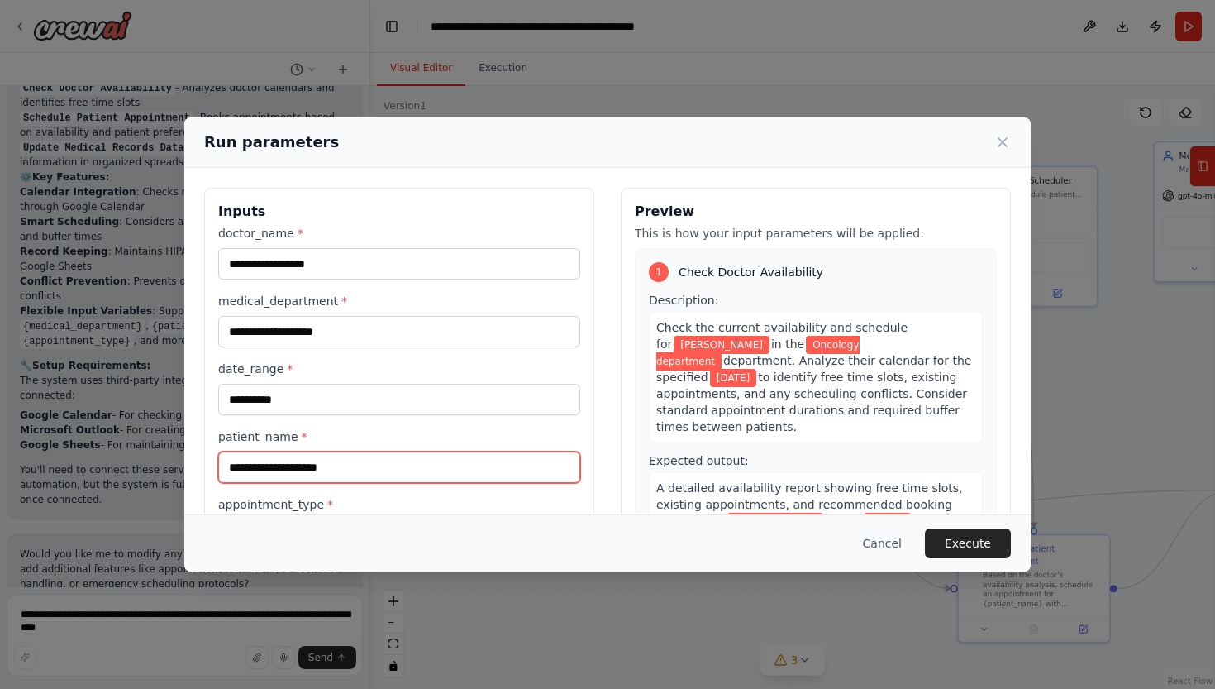
click at [271, 474] on input "patient_name *" at bounding box center [399, 466] width 362 height 31
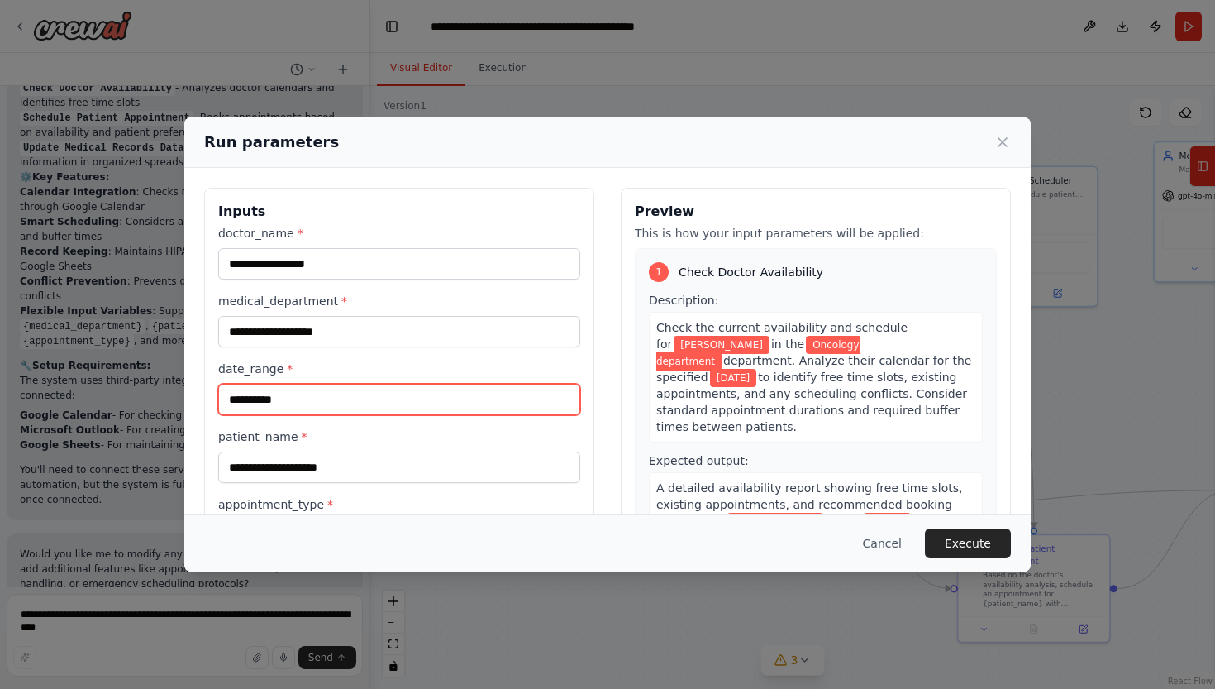
drag, startPoint x: 305, startPoint y: 401, endPoint x: 215, endPoint y: 394, distance: 90.4
click at [215, 394] on div "**********" at bounding box center [399, 410] width 390 height 445
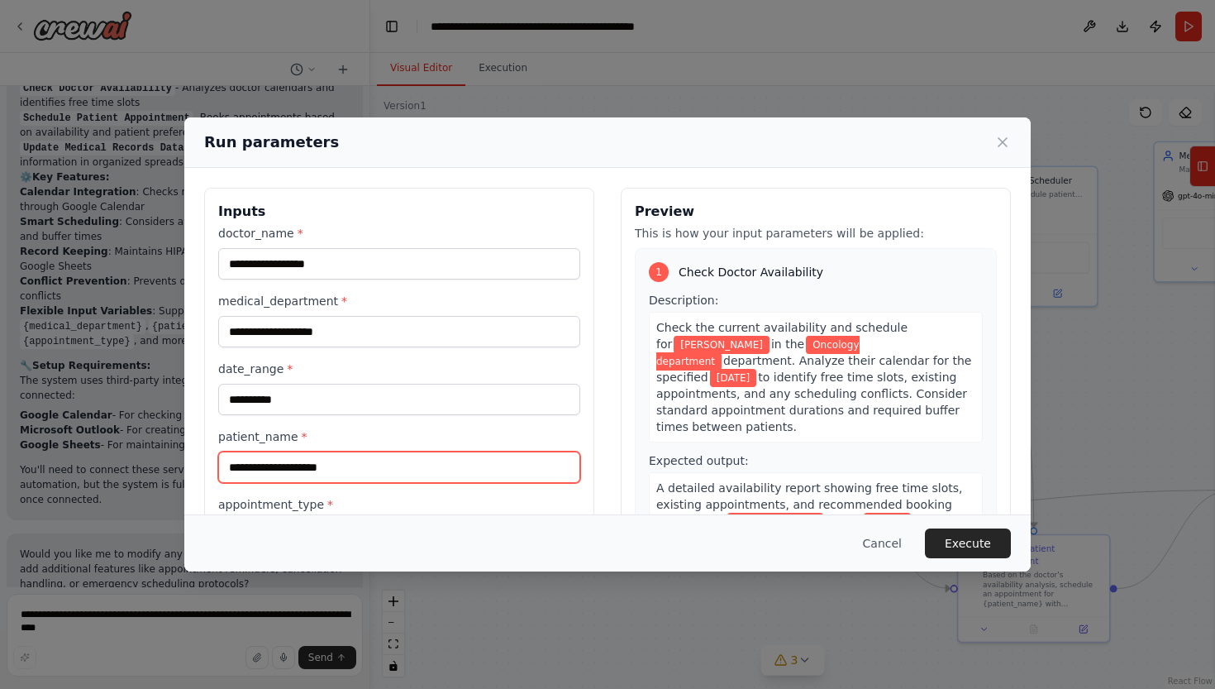
click at [282, 468] on input "patient_name *" at bounding box center [399, 466] width 362 height 31
type input "**********"
click at [390, 504] on label "appointment_type *" at bounding box center [399, 504] width 362 height 17
click at [390, 519] on input "appointment_type *" at bounding box center [399, 534] width 362 height 31
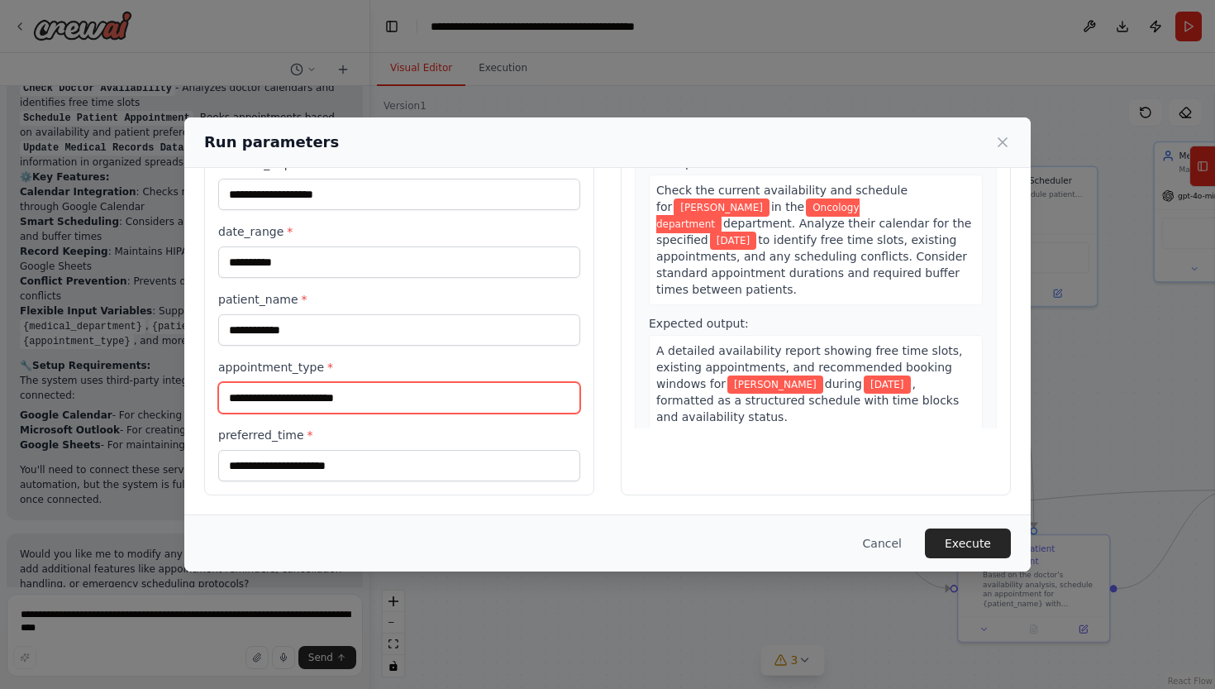
click at [311, 400] on input "appointment_type *" at bounding box center [399, 397] width 362 height 31
click at [241, 397] on input "*****" at bounding box center [399, 397] width 362 height 31
click at [245, 397] on input "*****" at bounding box center [399, 397] width 362 height 31
click at [283, 402] on input "******" at bounding box center [399, 397] width 362 height 31
drag, startPoint x: 292, startPoint y: 396, endPoint x: 315, endPoint y: 394, distance: 23.3
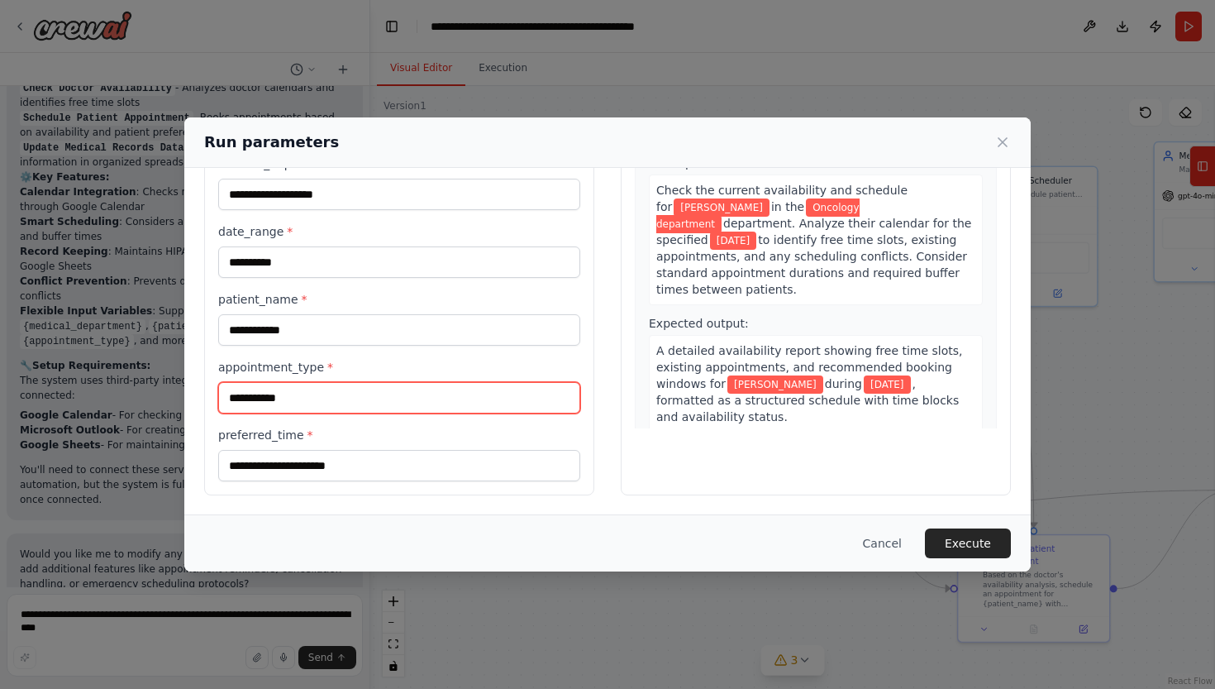
click at [315, 394] on input "**********" at bounding box center [399, 397] width 362 height 31
type input "**********"
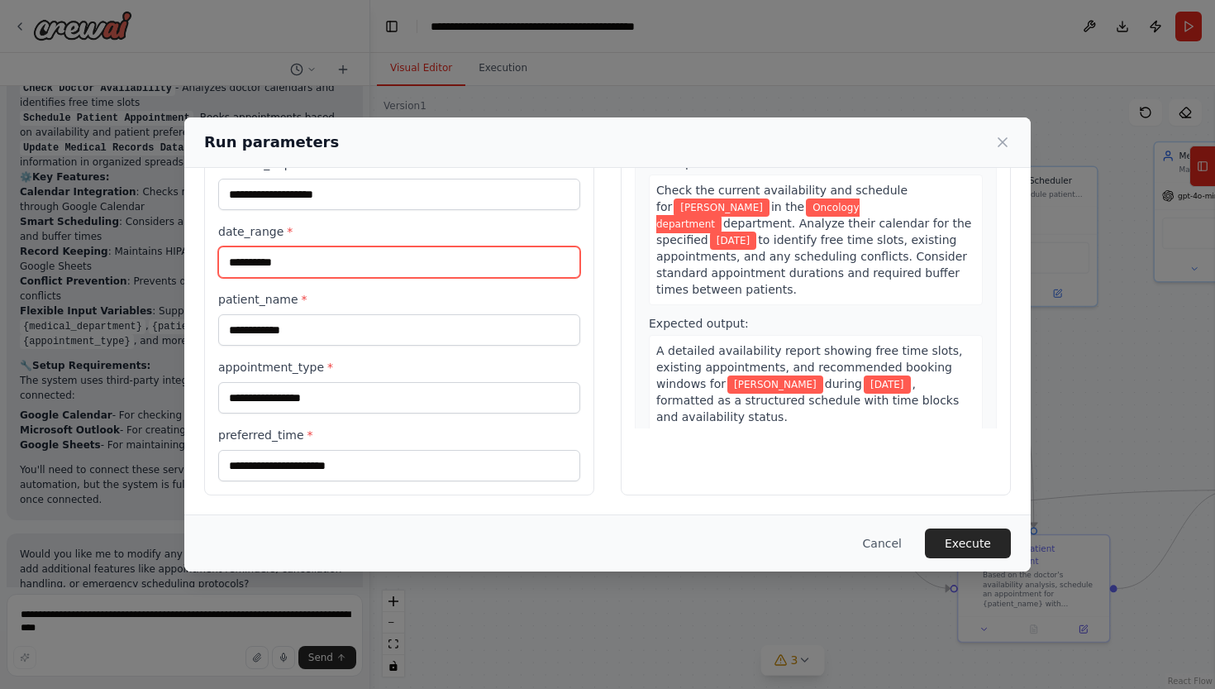
drag, startPoint x: 296, startPoint y: 265, endPoint x: 198, endPoint y: 241, distance: 101.3
click at [197, 241] on div "**********" at bounding box center [607, 273] width 847 height 484
type input "**********"
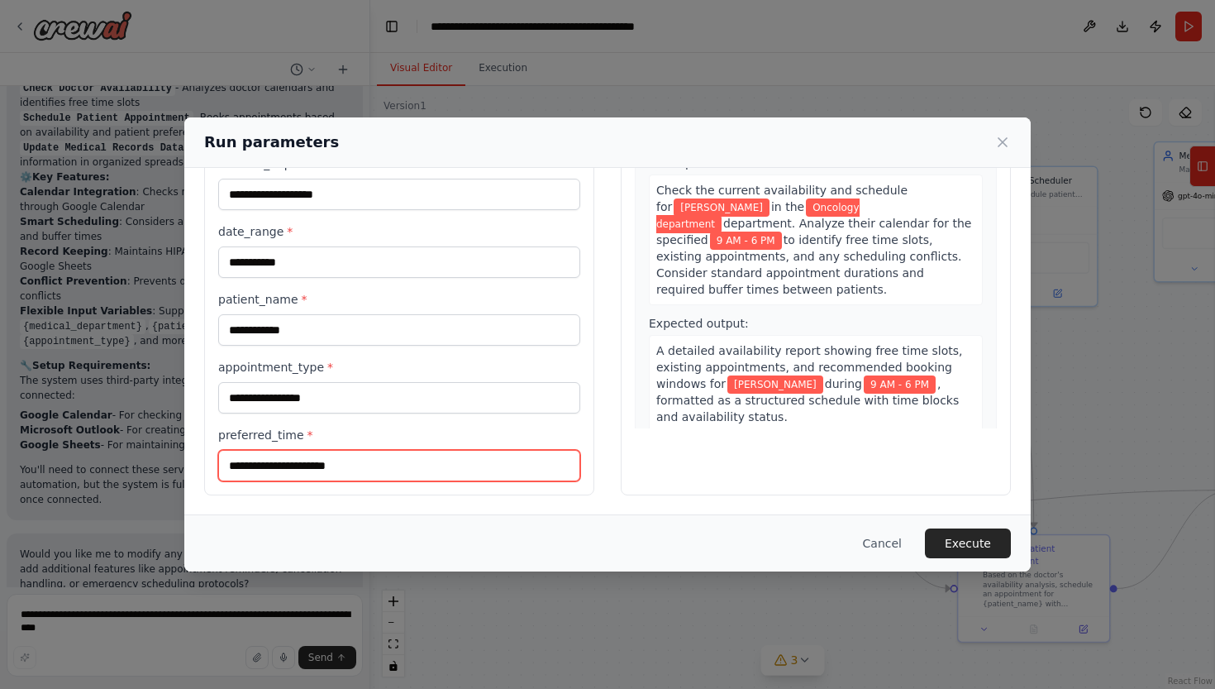
click at [332, 473] on input "preferred_time *" at bounding box center [399, 465] width 362 height 31
type input "*******"
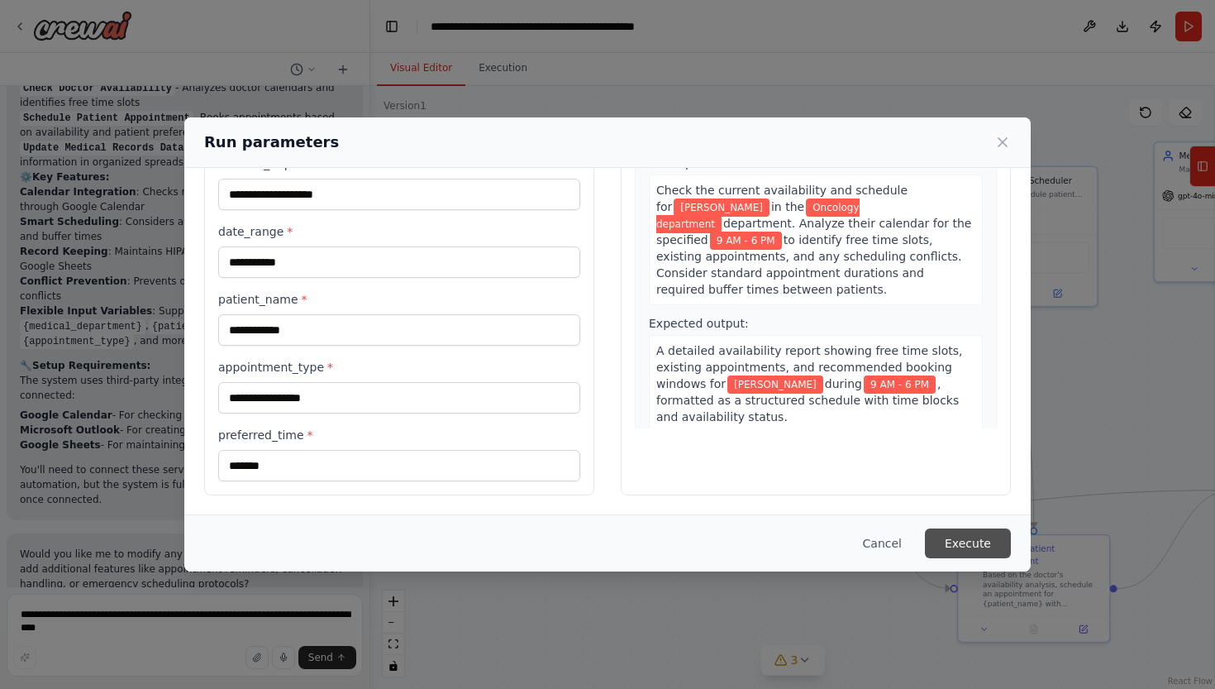
click at [949, 546] on button "Execute" at bounding box center [968, 543] width 86 height 30
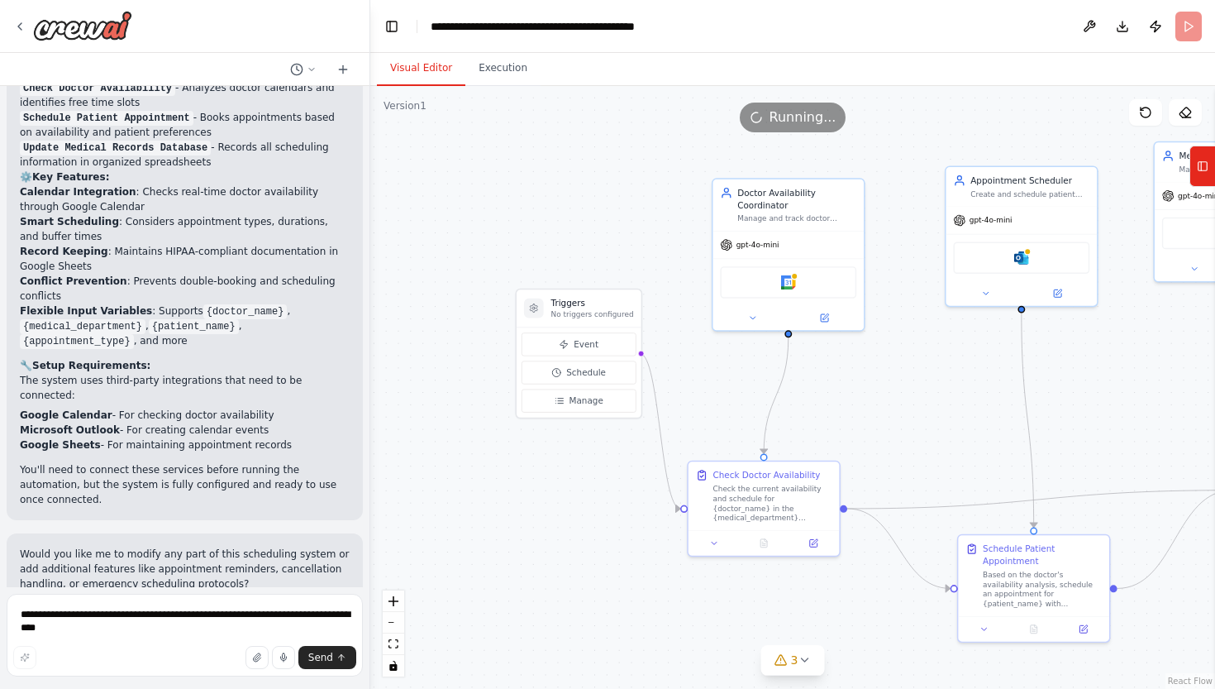
click at [403, 61] on button "Visual Editor" at bounding box center [421, 68] width 88 height 35
click at [497, 64] on button "Execution" at bounding box center [502, 68] width 75 height 35
click at [436, 65] on button "Visual Editor" at bounding box center [421, 68] width 88 height 35
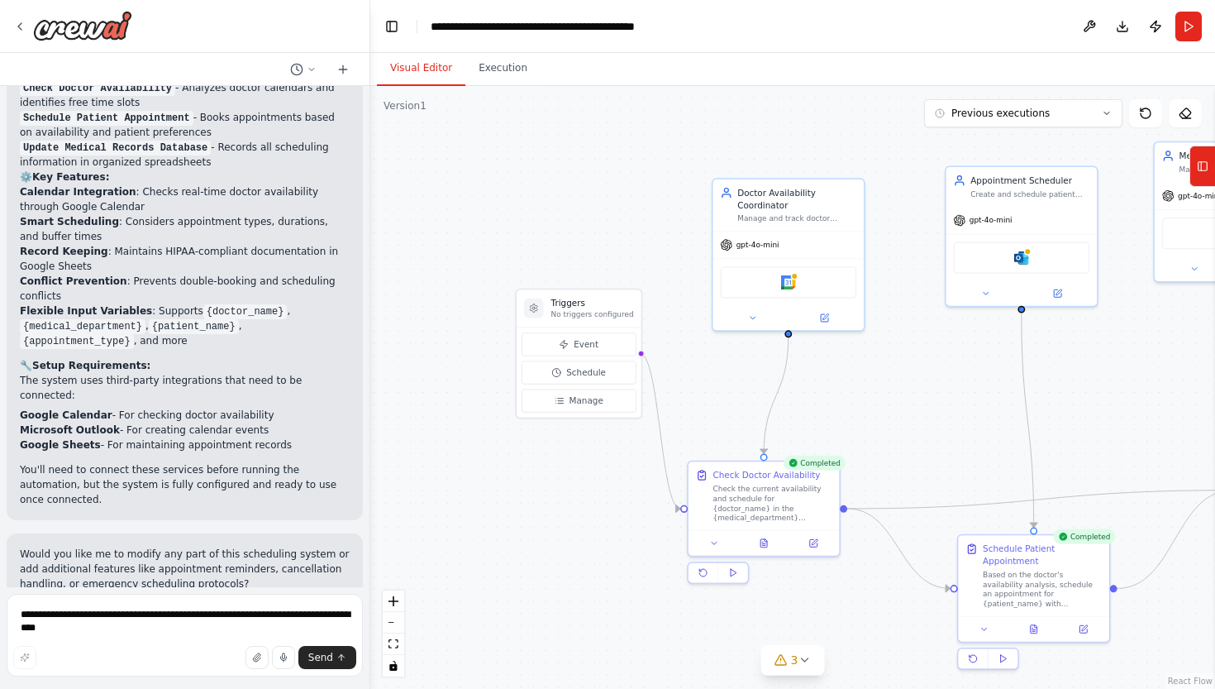
scroll to position [1934, 0]
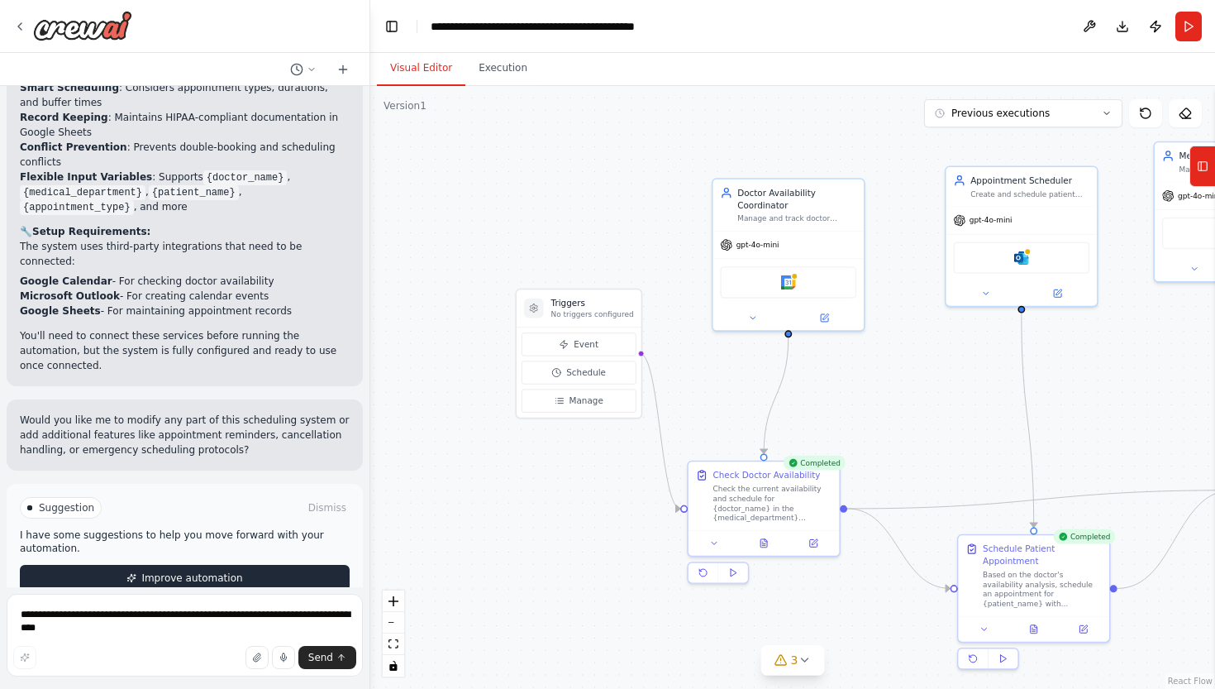
click at [224, 571] on span "Improve automation" at bounding box center [191, 577] width 101 height 13
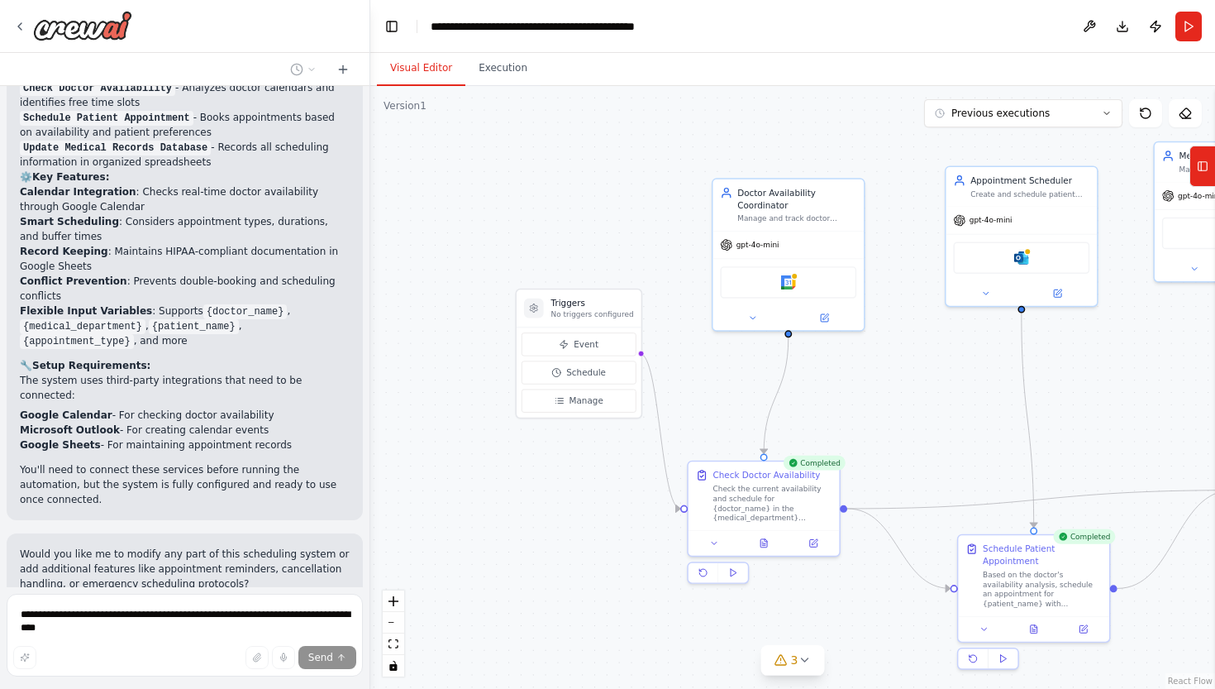
scroll to position [1864, 0]
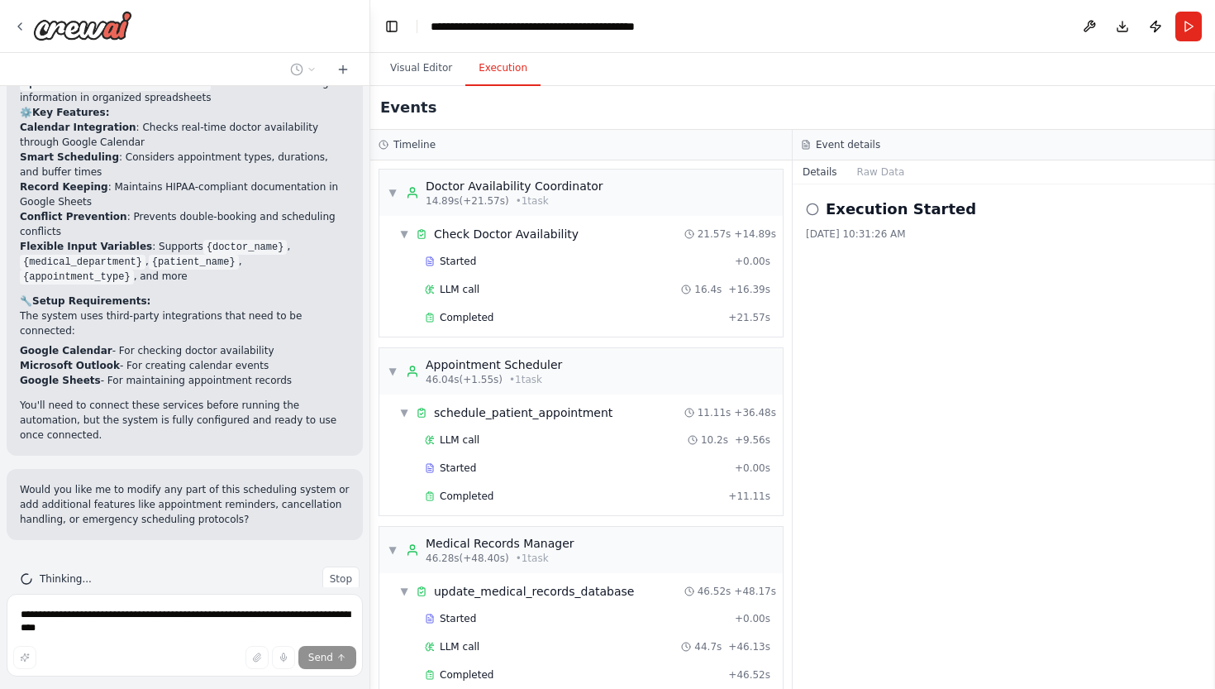
click at [512, 67] on button "Execution" at bounding box center [502, 68] width 75 height 35
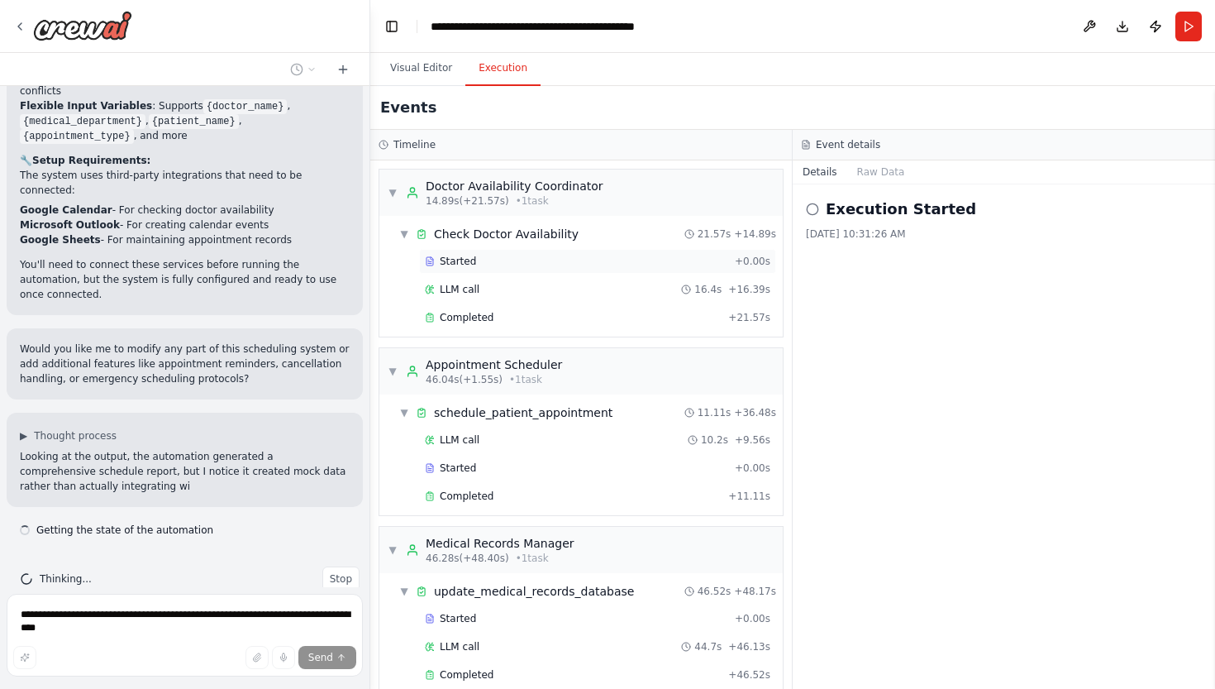
click at [470, 261] on span "Started" at bounding box center [458, 261] width 36 height 13
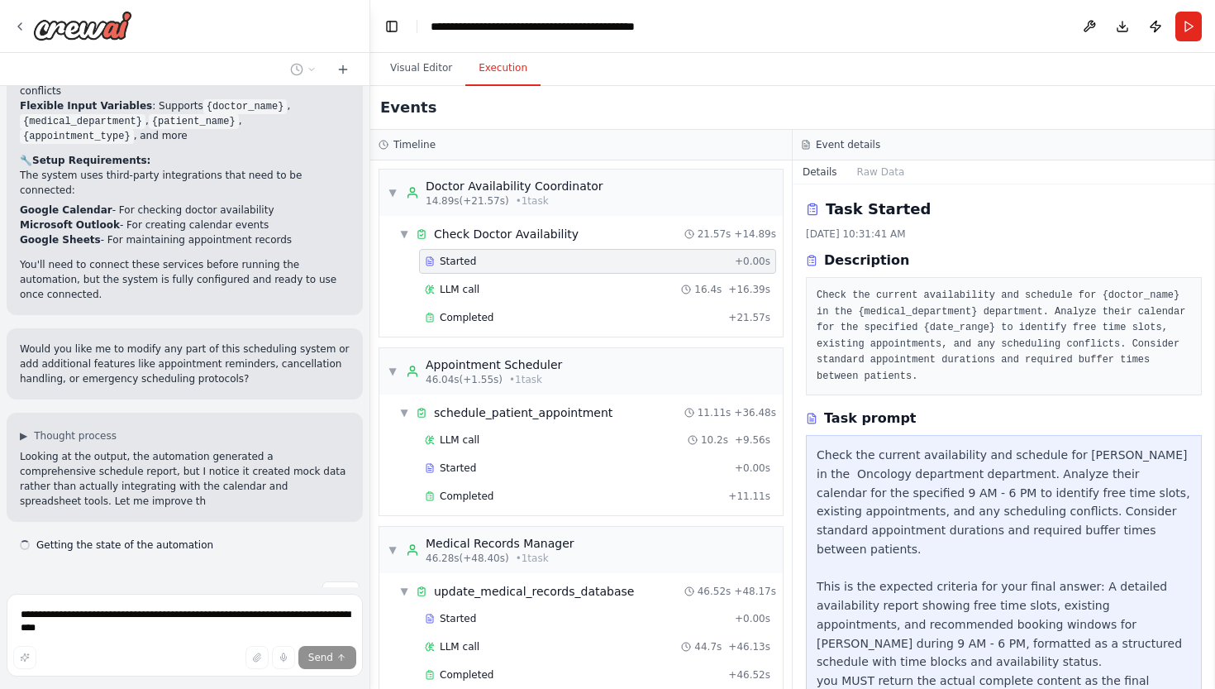
scroll to position [2020, 0]
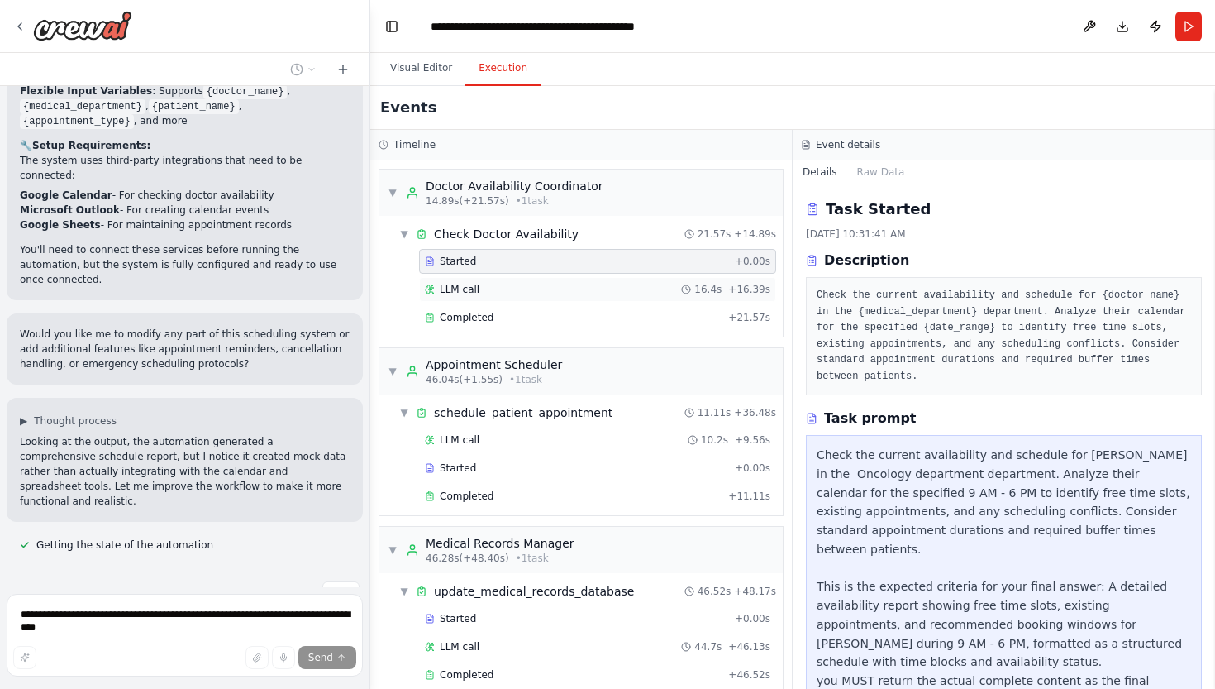
click at [459, 290] on span "LLM call" at bounding box center [460, 289] width 40 height 13
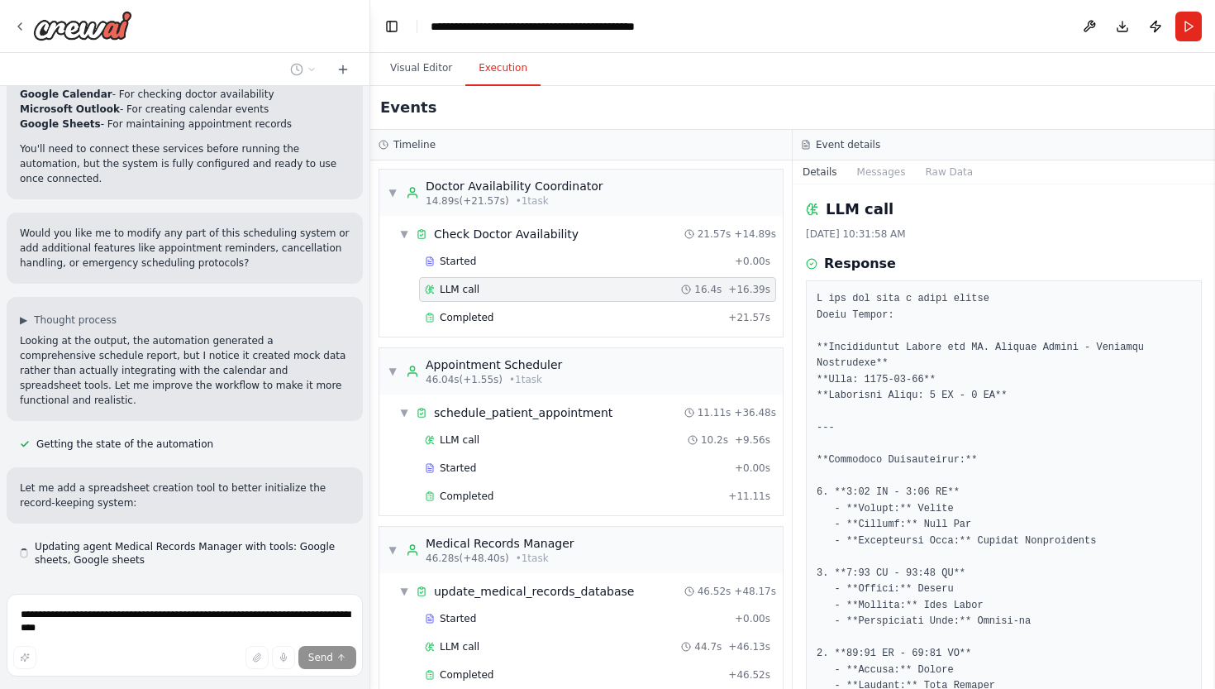
scroll to position [2136, 0]
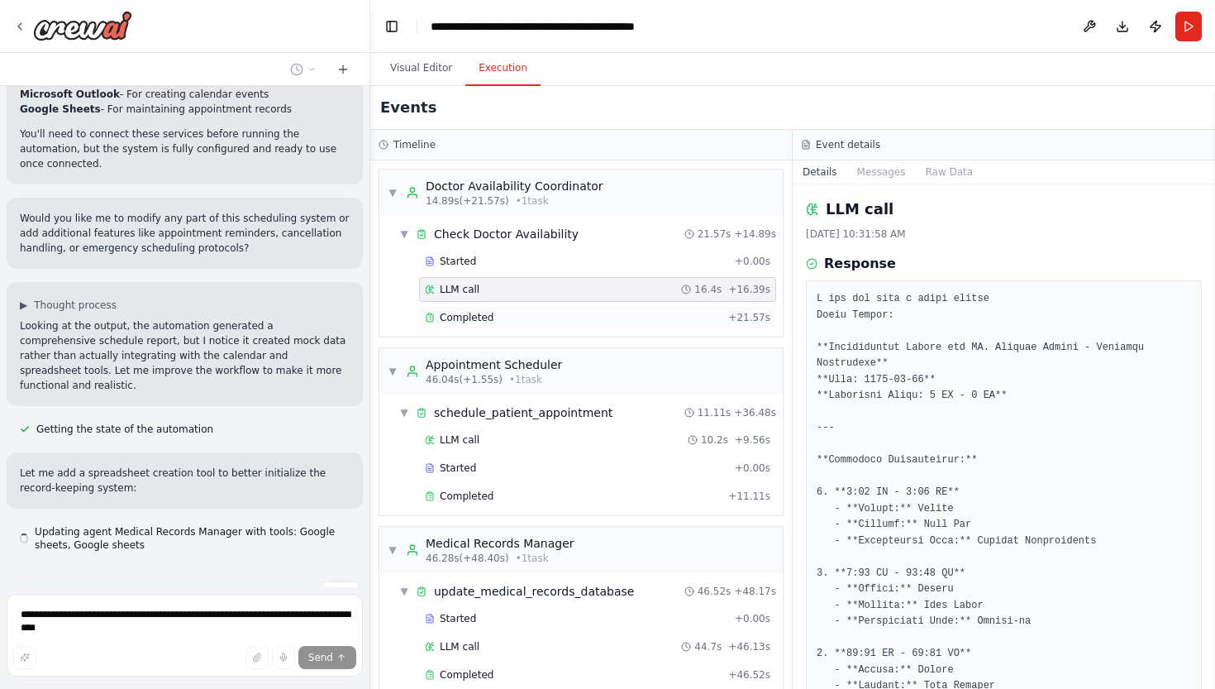
click at [463, 312] on span "Completed" at bounding box center [467, 317] width 54 height 13
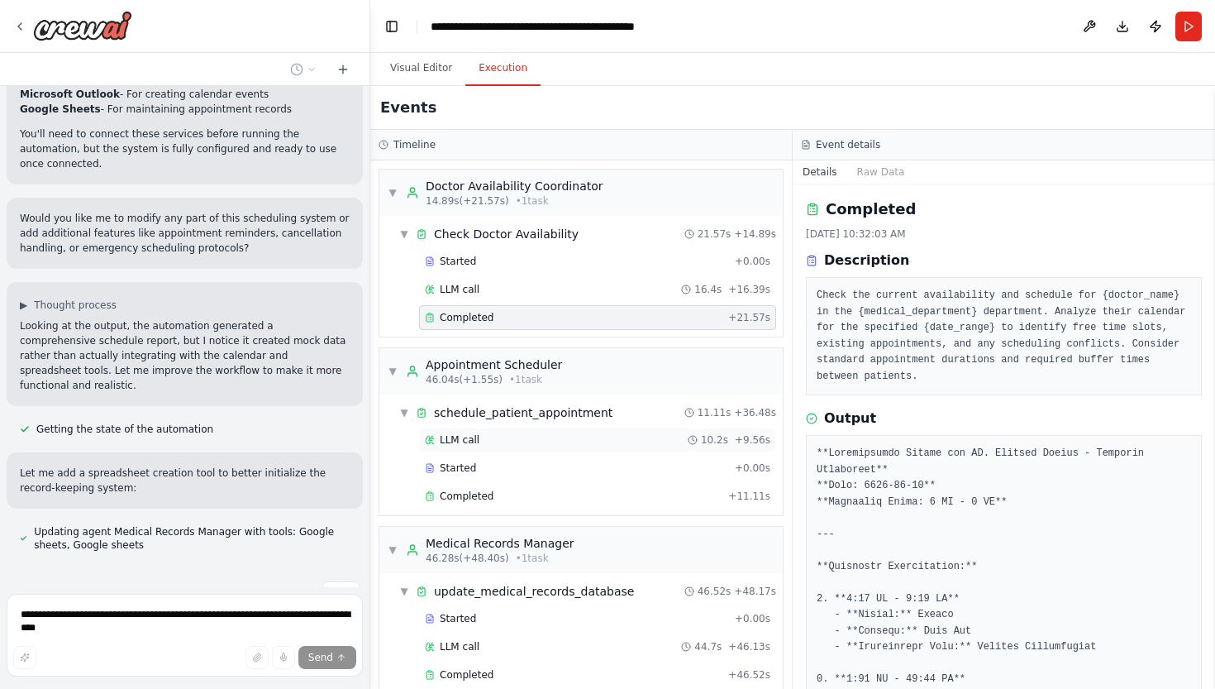
click at [457, 434] on span "LLM call" at bounding box center [460, 439] width 40 height 13
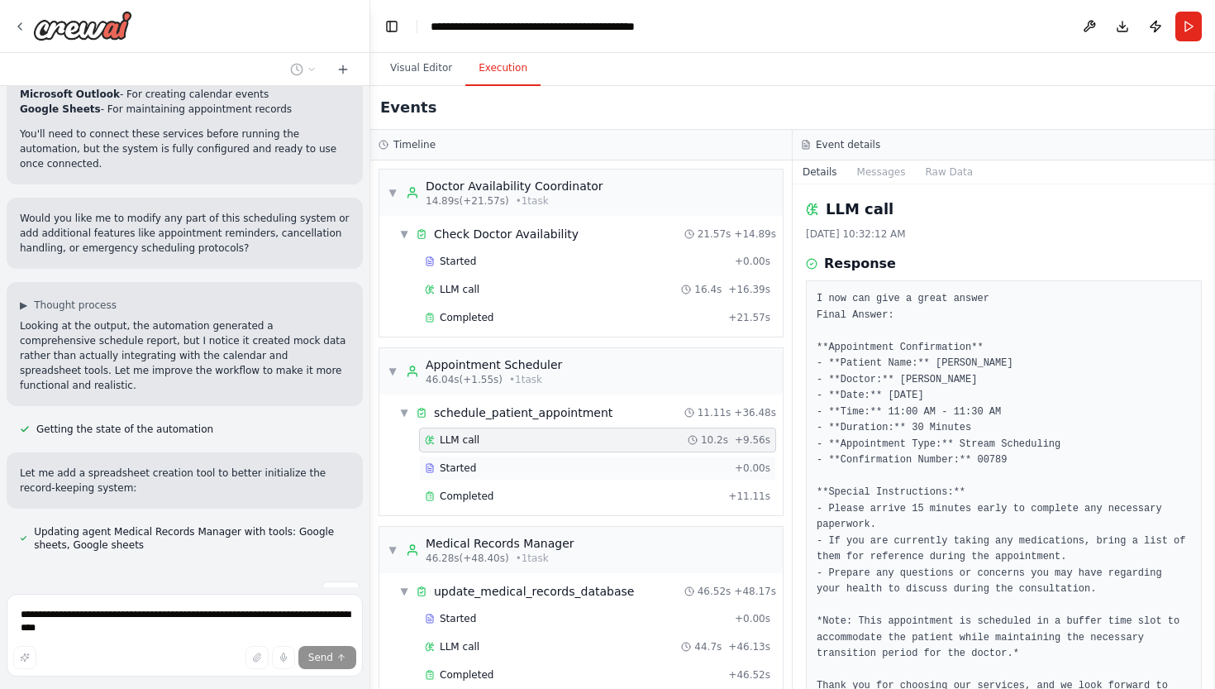
click at [457, 469] on span "Started" at bounding box center [458, 467] width 36 height 13
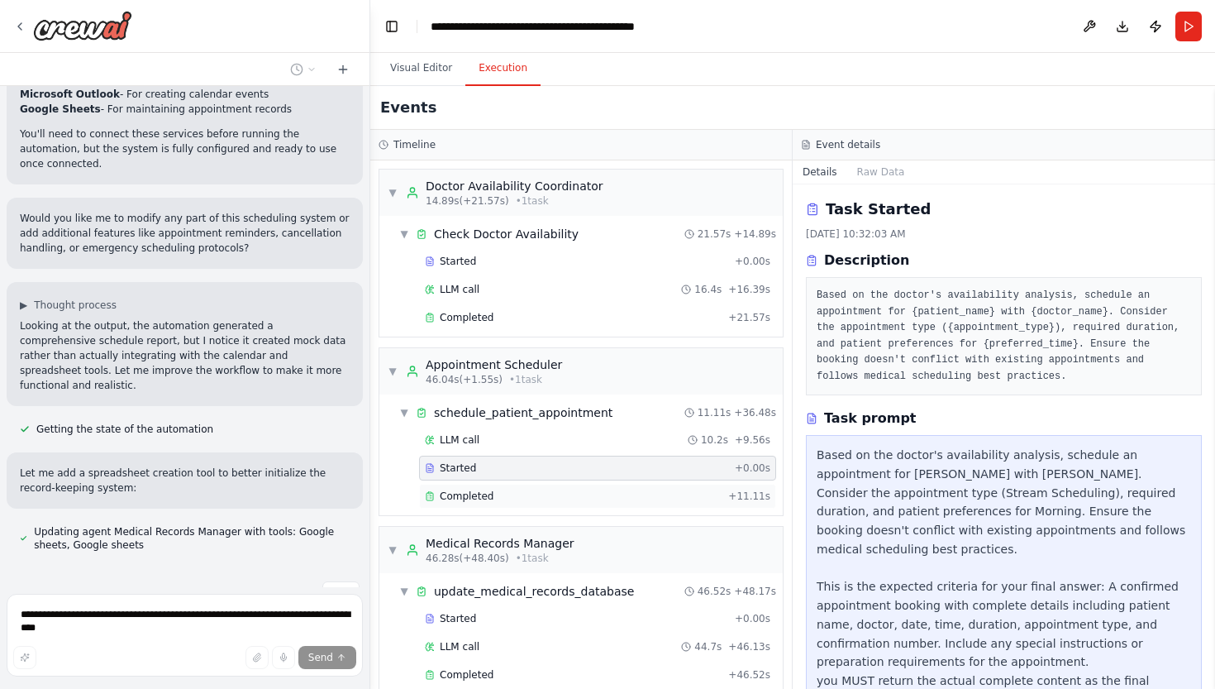
click at [464, 492] on span "Completed" at bounding box center [467, 495] width 54 height 13
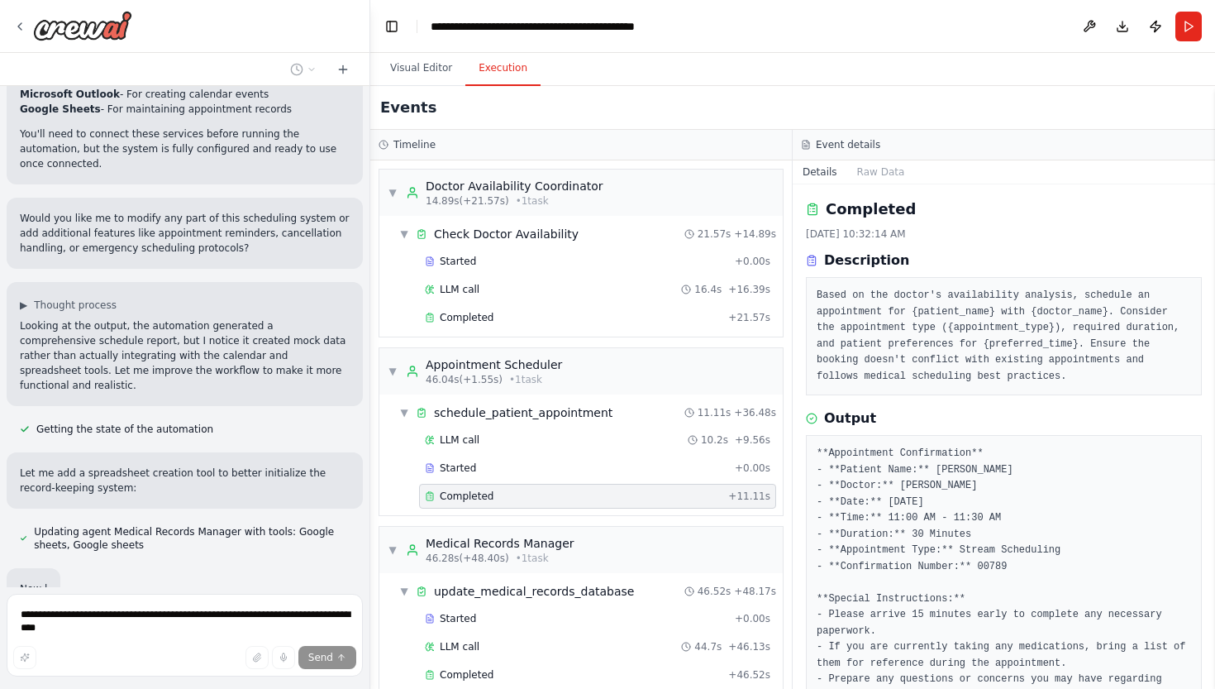
scroll to position [2223, 0]
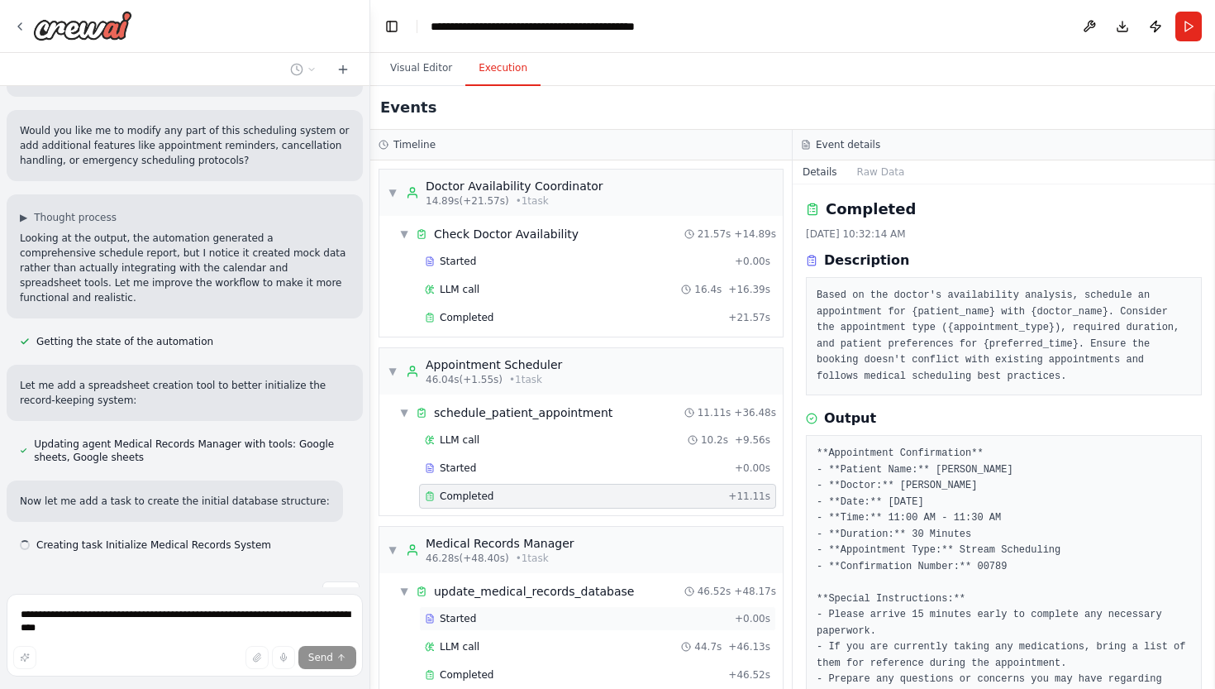
click at [454, 615] on span "Started" at bounding box center [458, 618] width 36 height 13
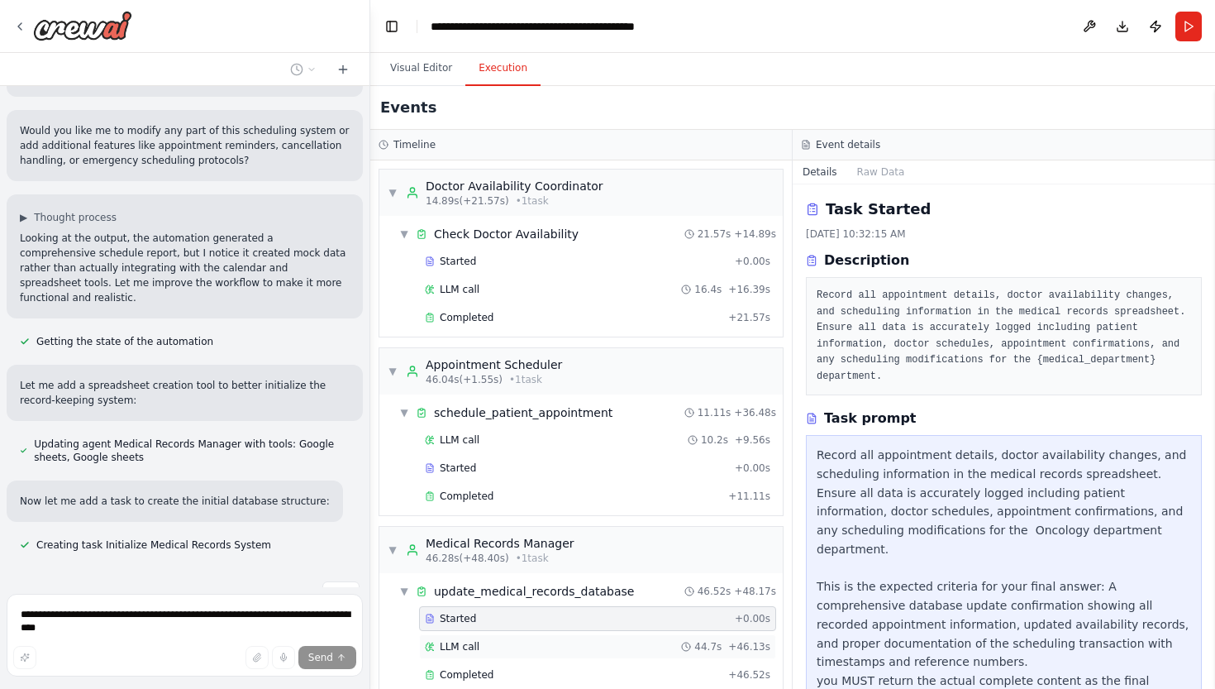
click at [459, 646] on span "LLM call" at bounding box center [460, 646] width 40 height 13
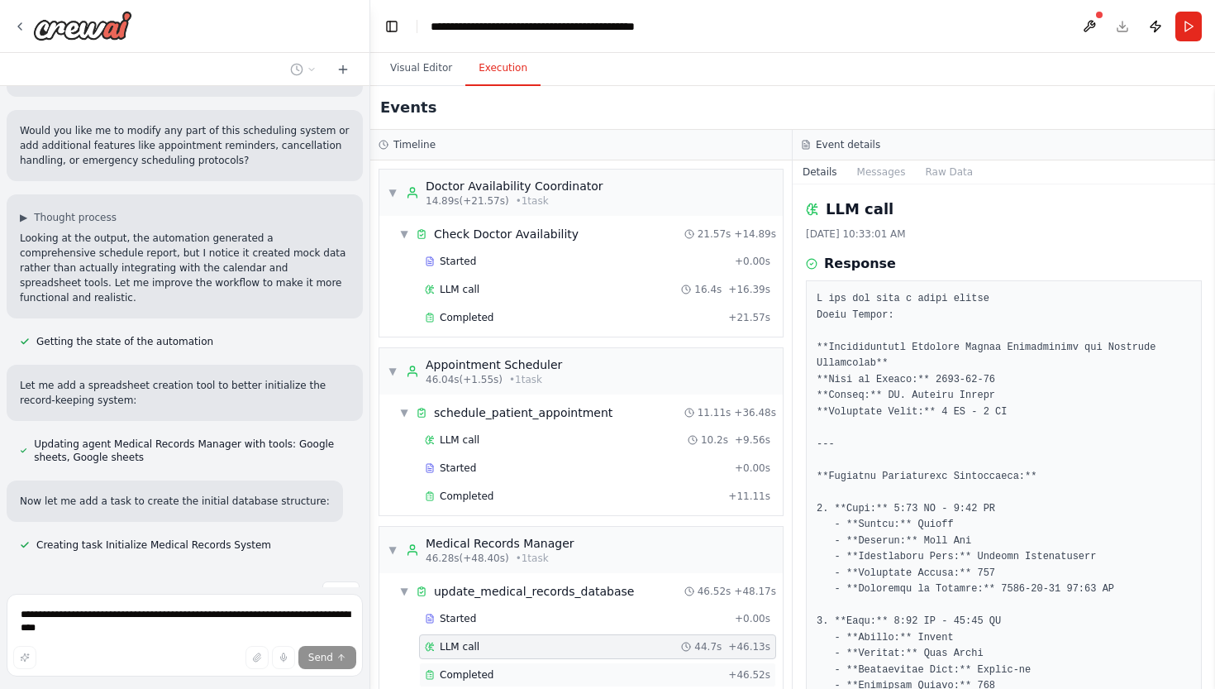
click at [470, 681] on div "Completed + 46.52s" at bounding box center [597, 674] width 357 height 25
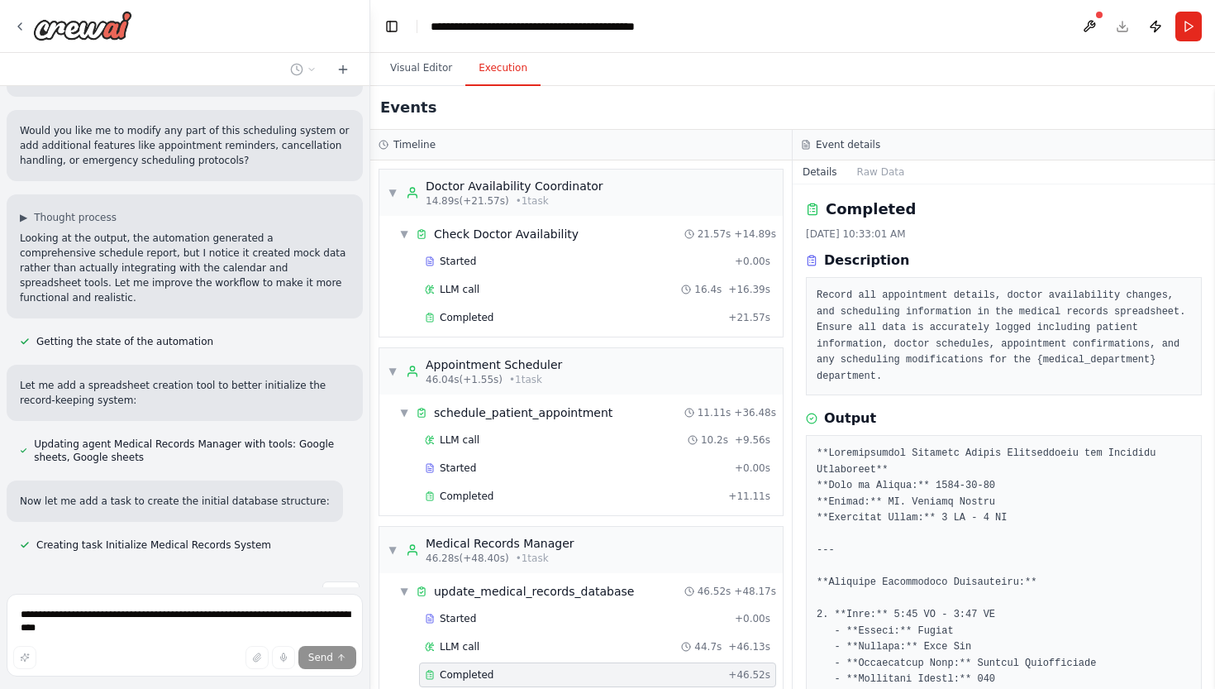
scroll to position [2256, 0]
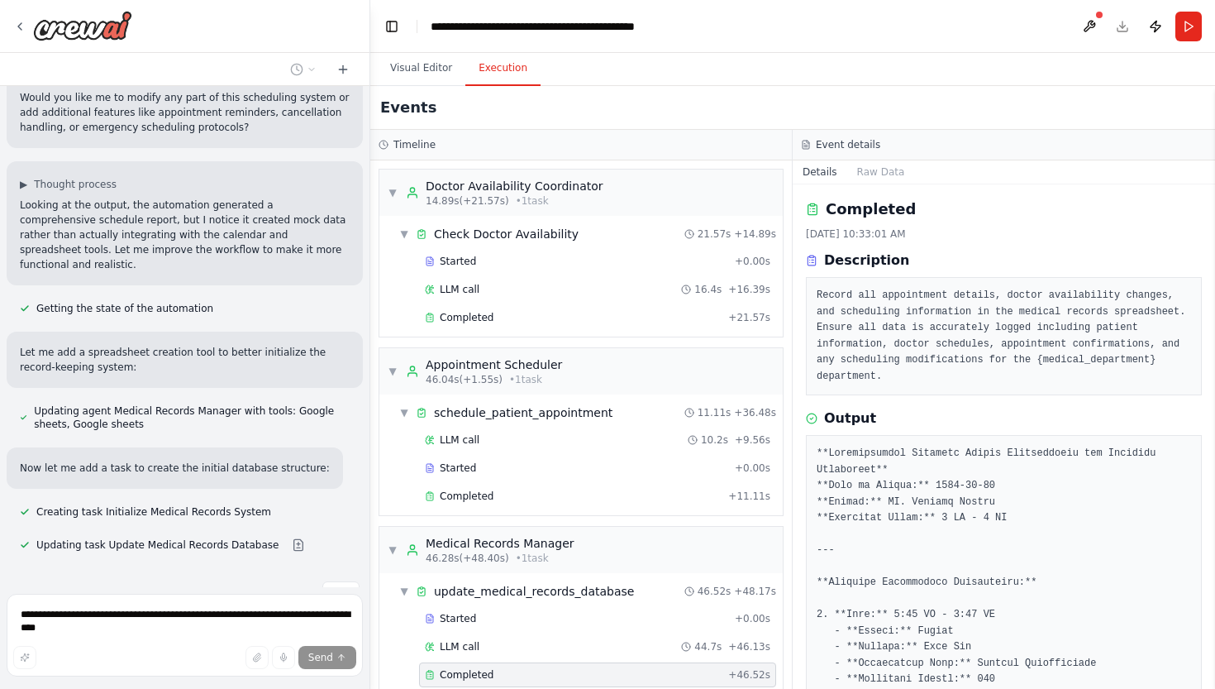
click at [1180, 203] on div "Completed" at bounding box center [1004, 209] width 396 height 23
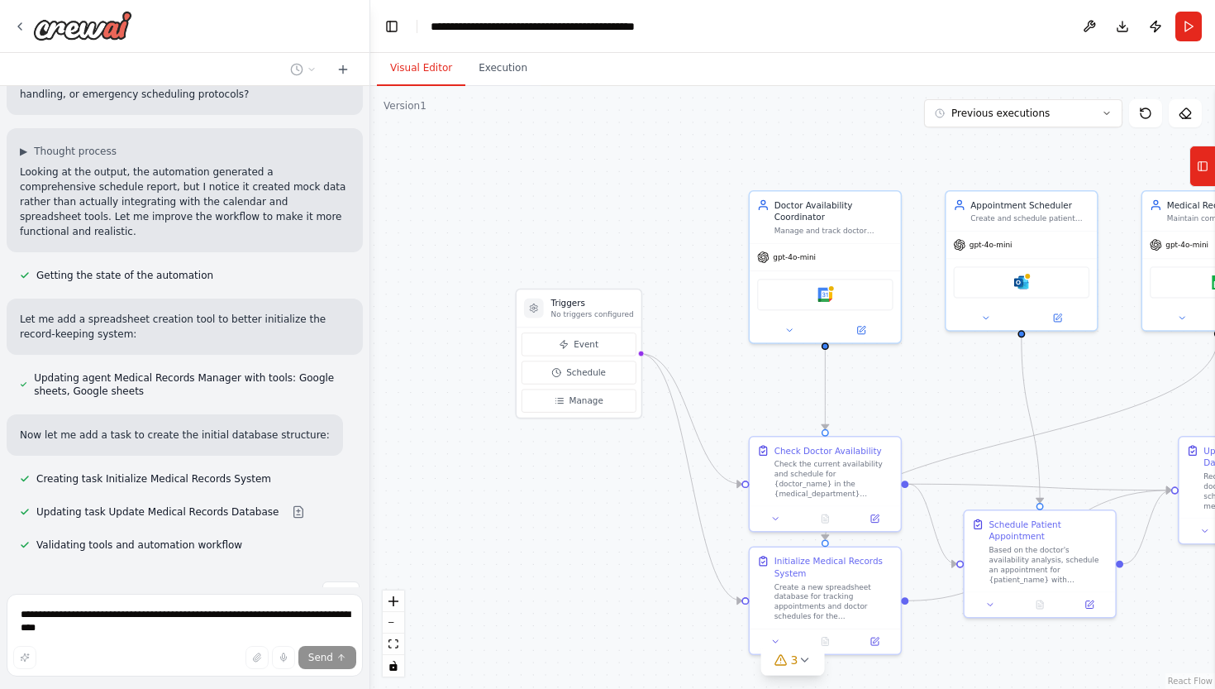
click at [440, 68] on button "Visual Editor" at bounding box center [421, 68] width 88 height 35
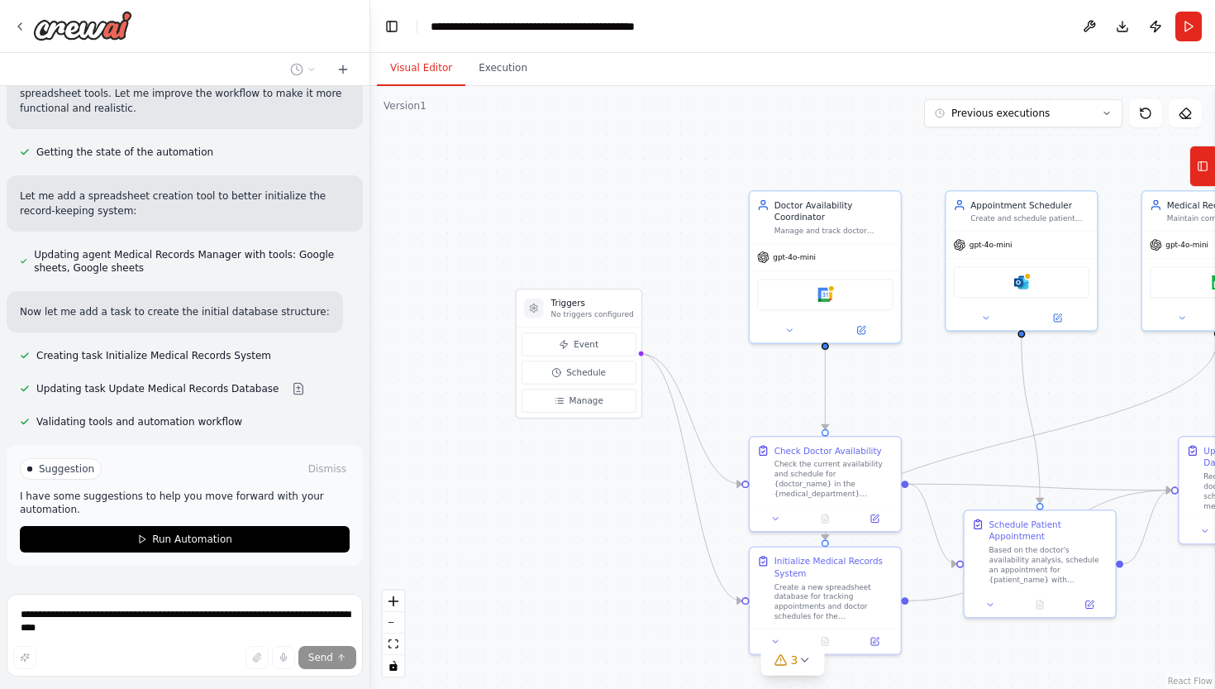
scroll to position [2423, 0]
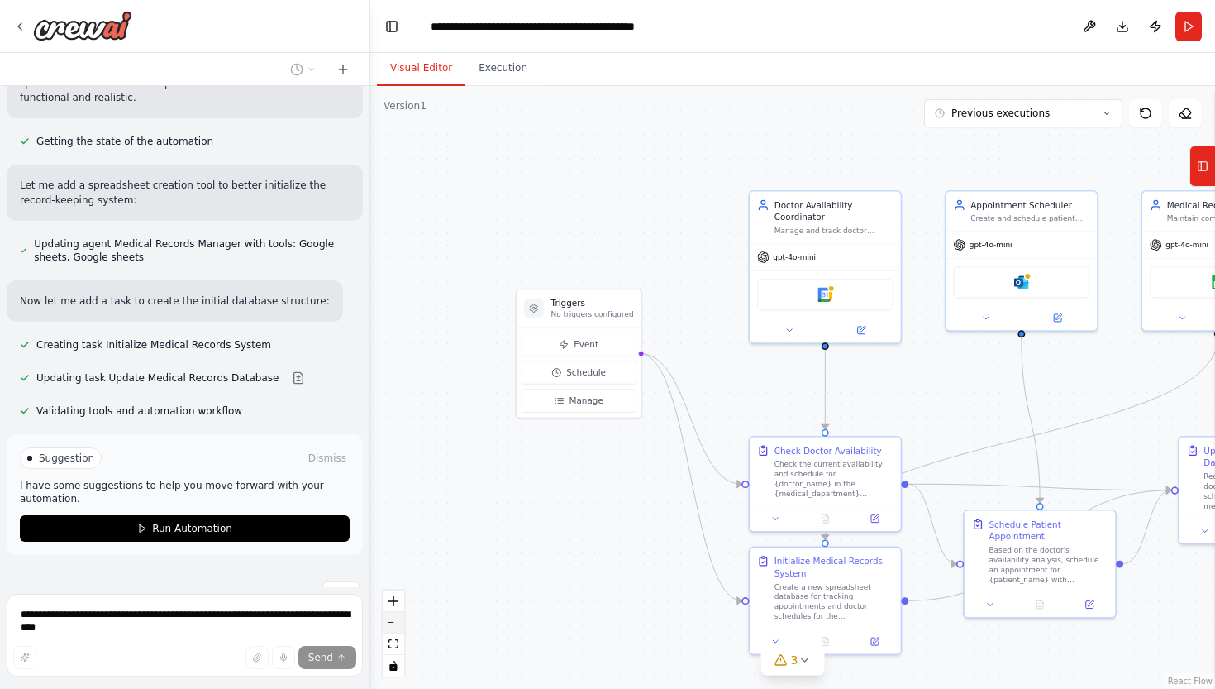
click at [394, 623] on icon "zoom out" at bounding box center [394, 623] width 10 height 2
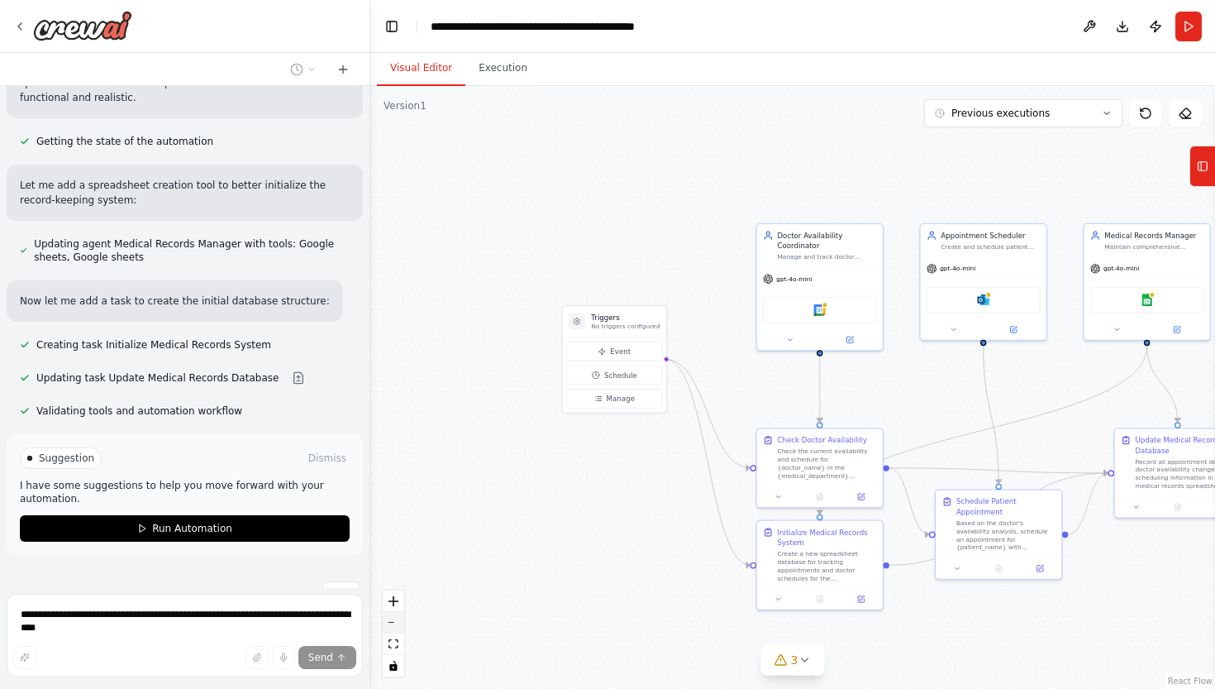
click at [394, 623] on icon "zoom out" at bounding box center [394, 623] width 10 height 2
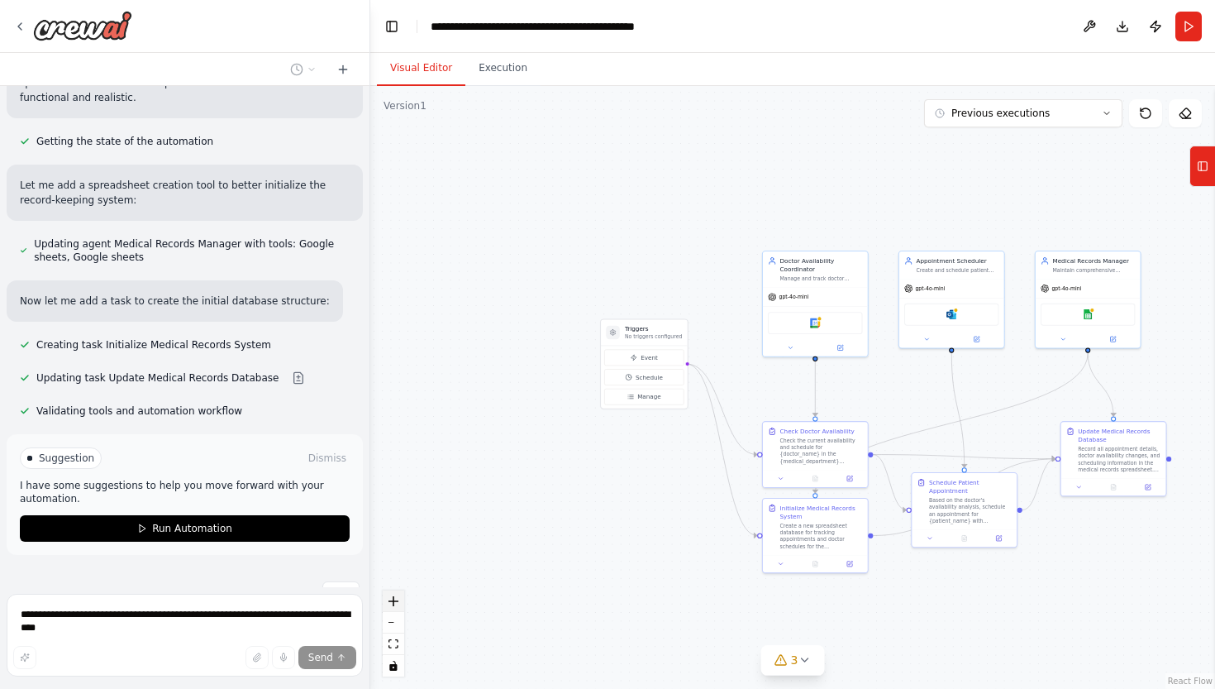
click at [394, 599] on icon "zoom in" at bounding box center [394, 601] width 10 height 10
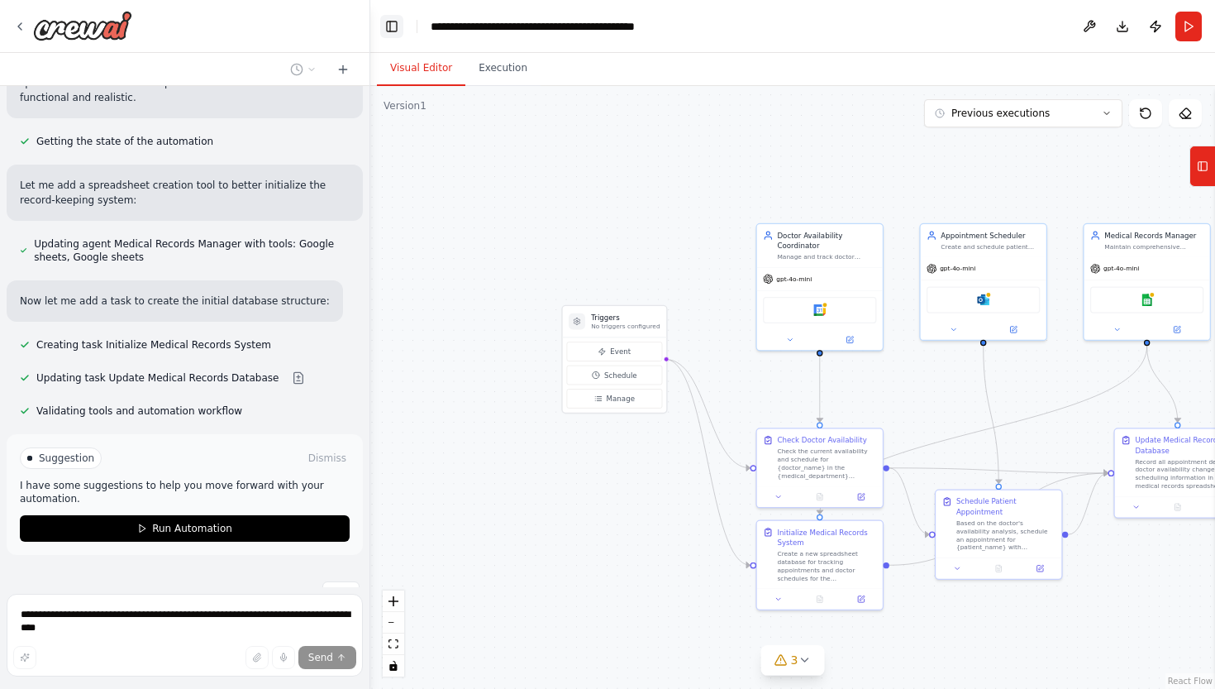
click at [395, 29] on button "Toggle Left Sidebar" at bounding box center [391, 26] width 23 height 23
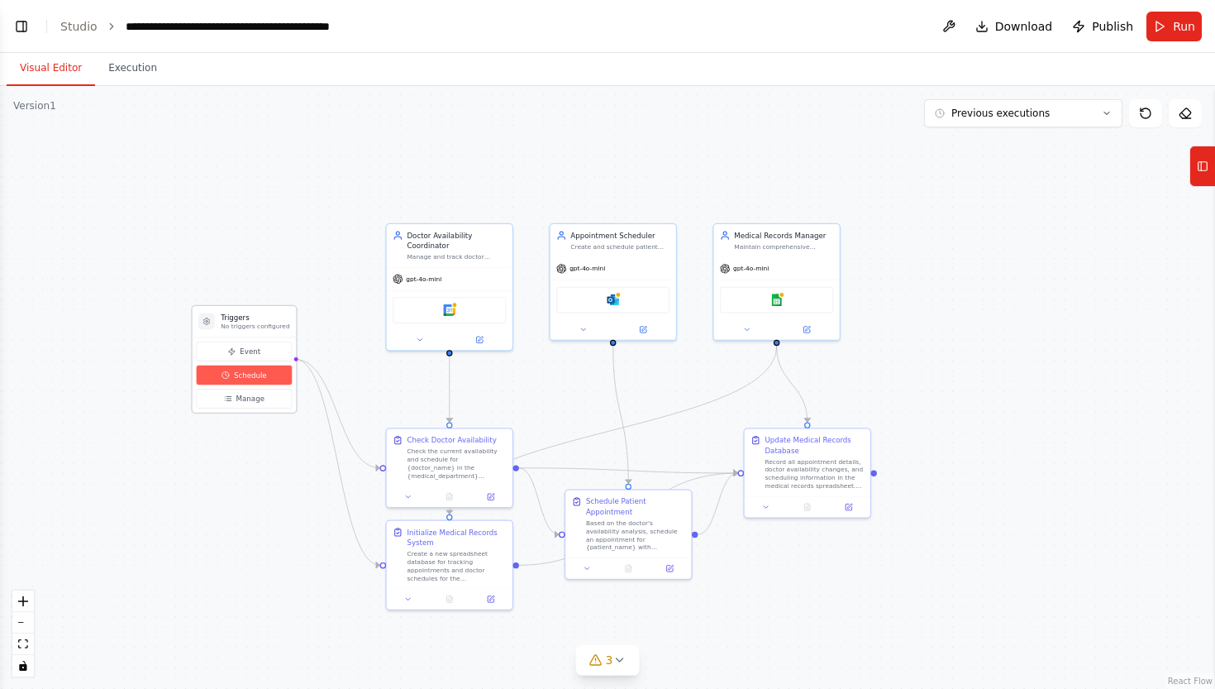
click at [264, 379] on span "Schedule" at bounding box center [250, 375] width 33 height 10
select select "******"
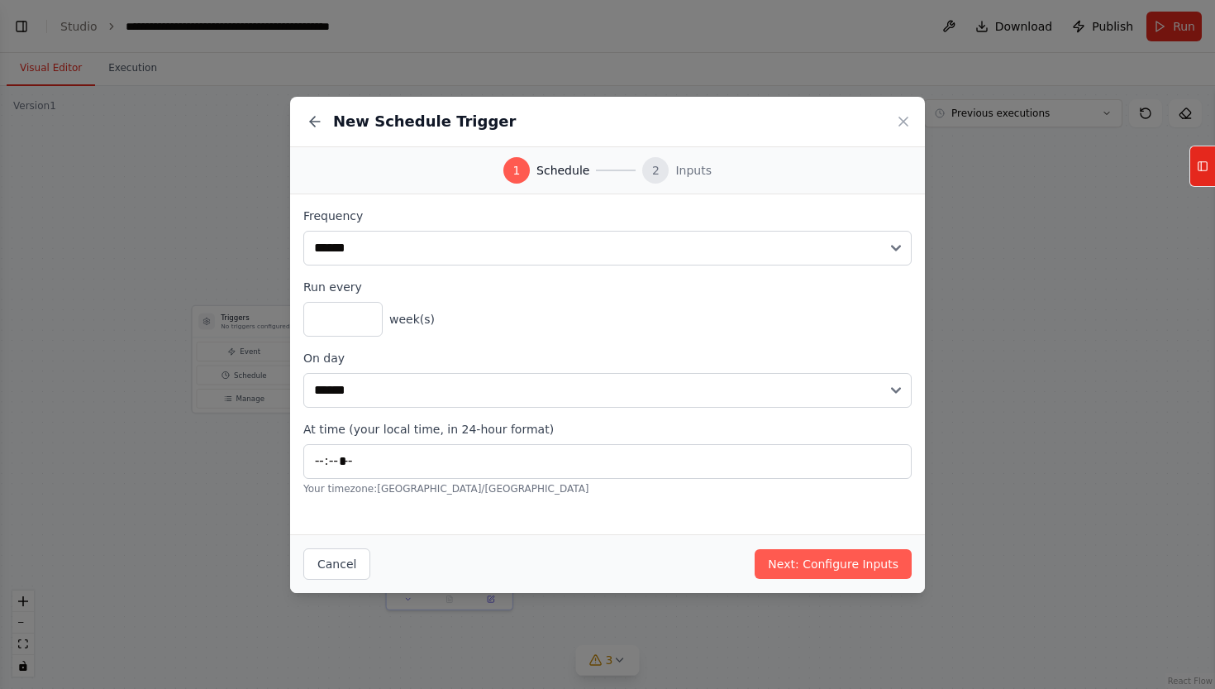
scroll to position [2721, 0]
click at [900, 122] on icon at bounding box center [903, 121] width 17 height 17
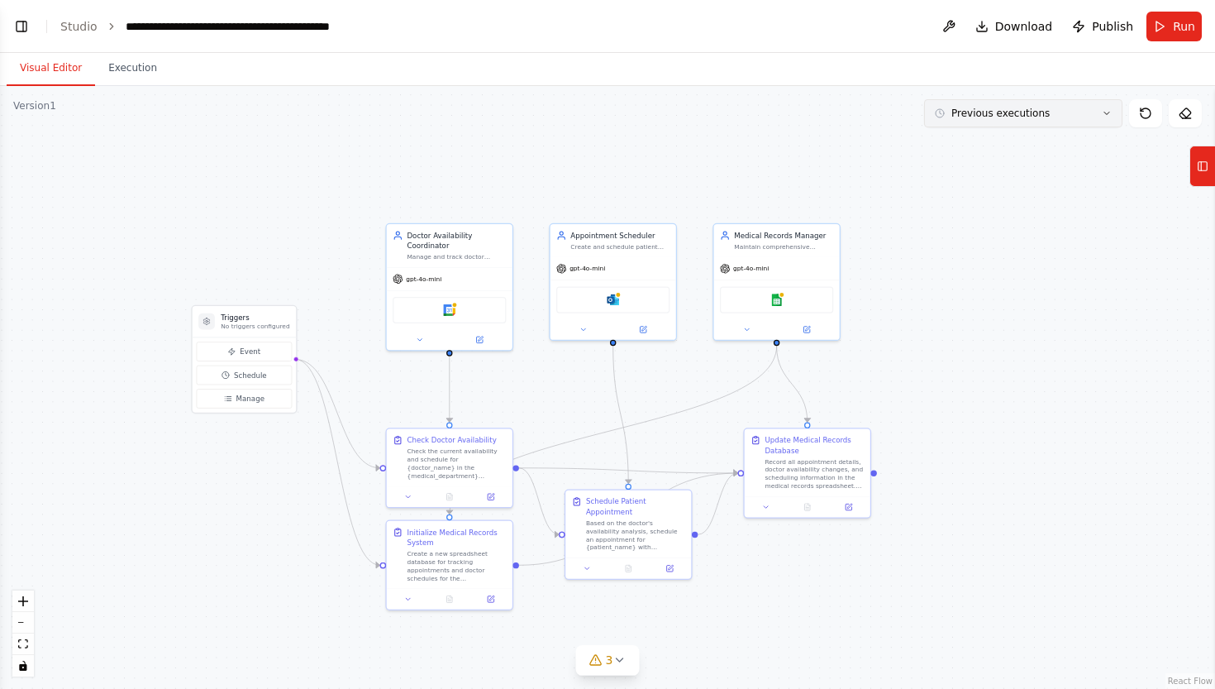
click at [1106, 111] on icon at bounding box center [1107, 113] width 10 height 10
click at [1005, 141] on div "6m ago" at bounding box center [1033, 143] width 165 height 13
click at [1107, 112] on icon at bounding box center [1107, 113] width 10 height 10
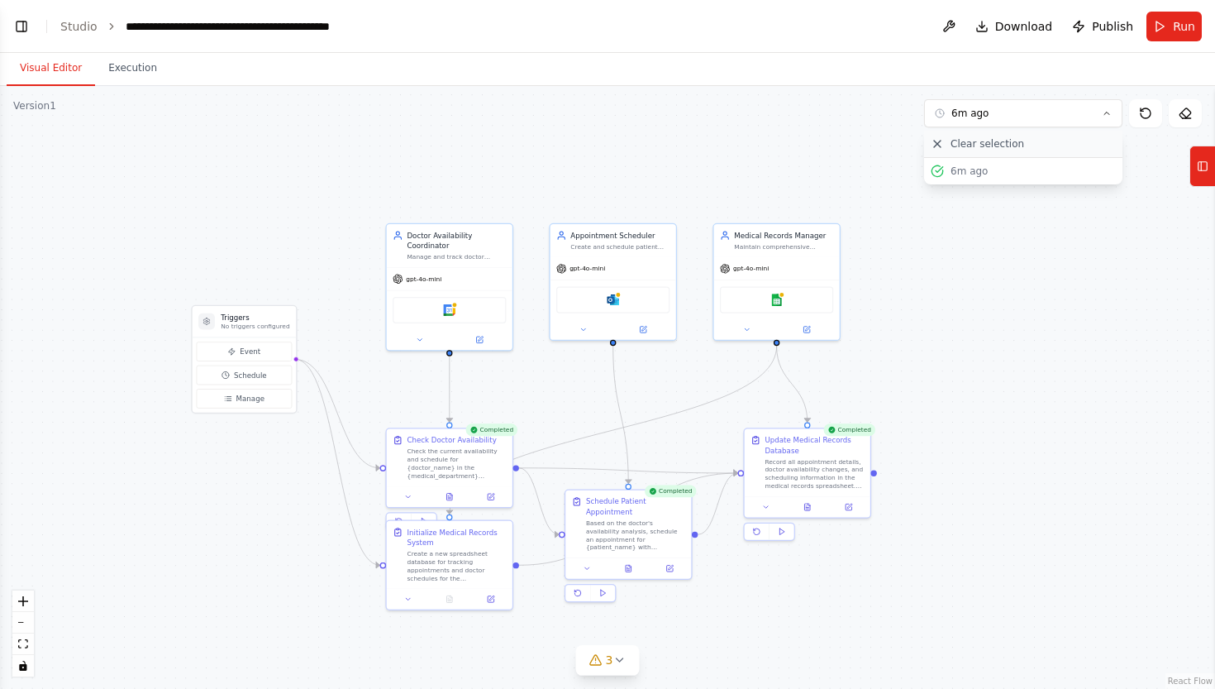
click at [936, 143] on icon at bounding box center [937, 143] width 13 height 13
click at [22, 26] on button "Toggle Left Sidebar" at bounding box center [21, 26] width 23 height 23
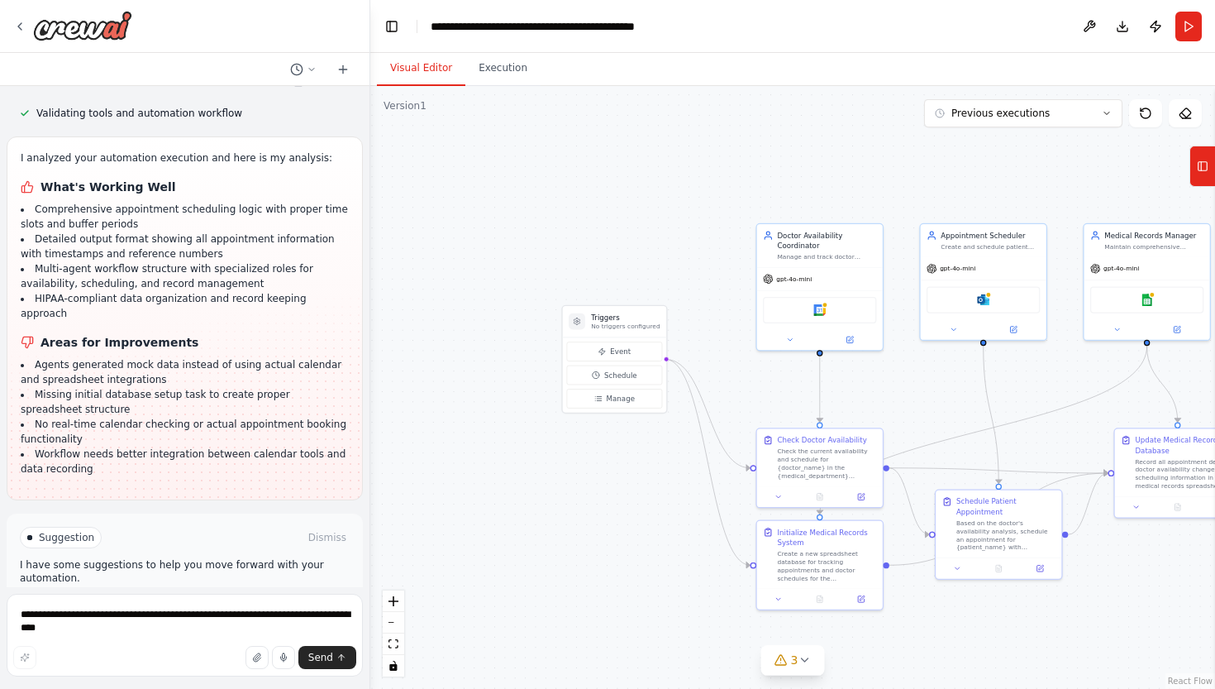
click at [255, 446] on div "Create an app for health care sector using swift tutorial where we can know doc…" at bounding box center [185, 336] width 370 height 501
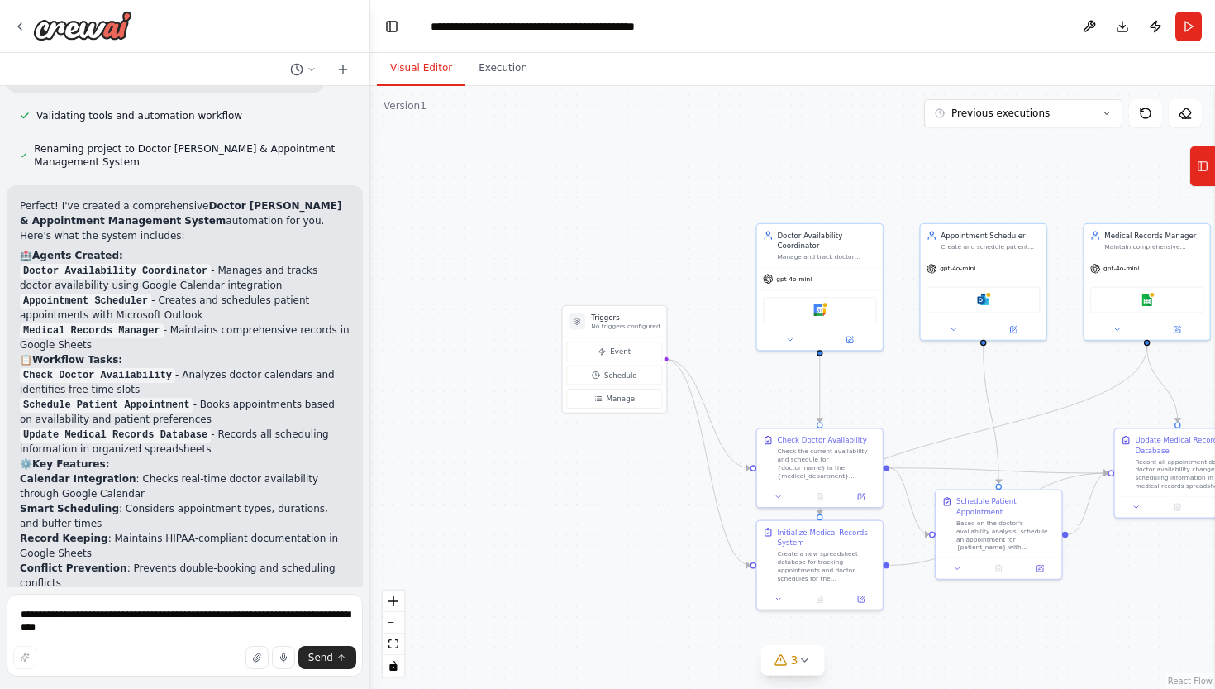
scroll to position [1569, 0]
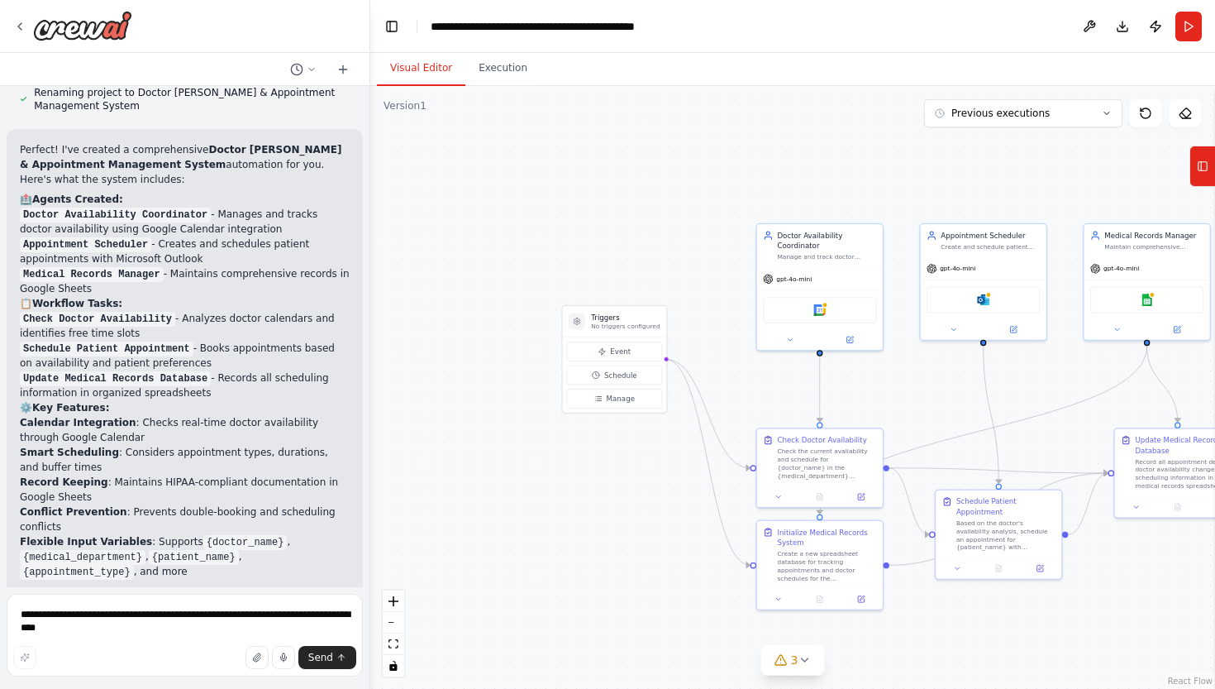
click at [179, 570] on li "Flexible Input Variables : Supports {doctor_name} , {medical_department} , {pat…" at bounding box center [185, 556] width 330 height 45
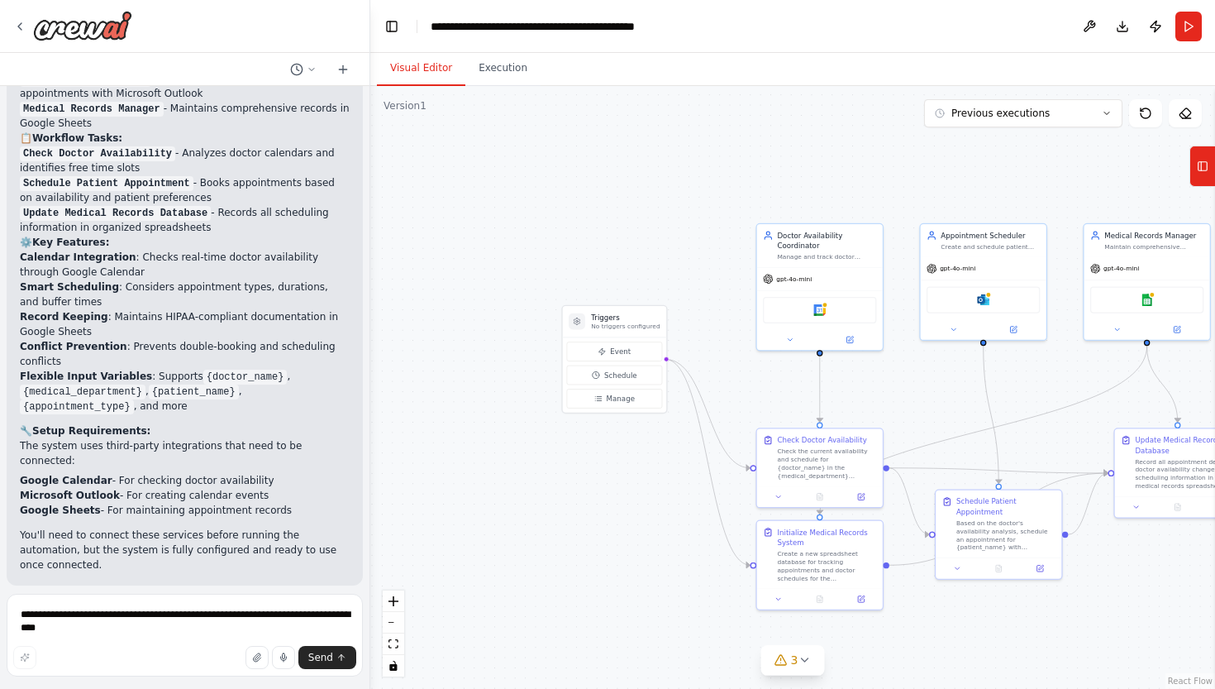
scroll to position [1711, 0]
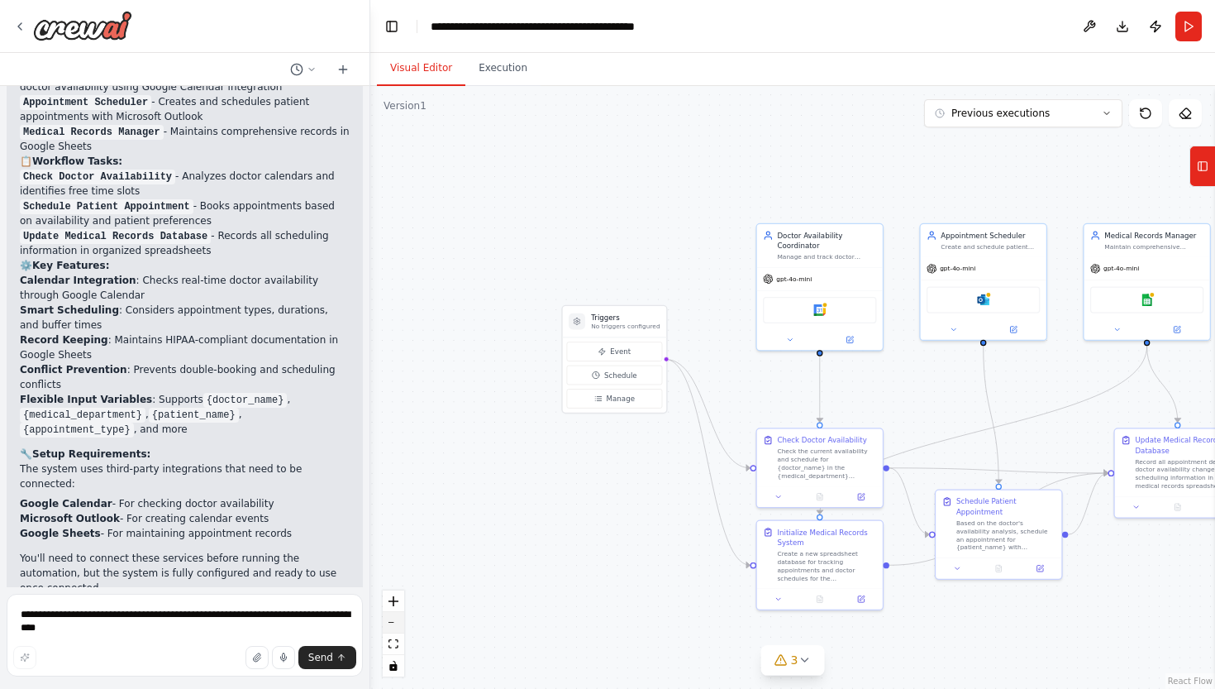
click at [394, 623] on icon "zoom out" at bounding box center [394, 623] width 10 height 2
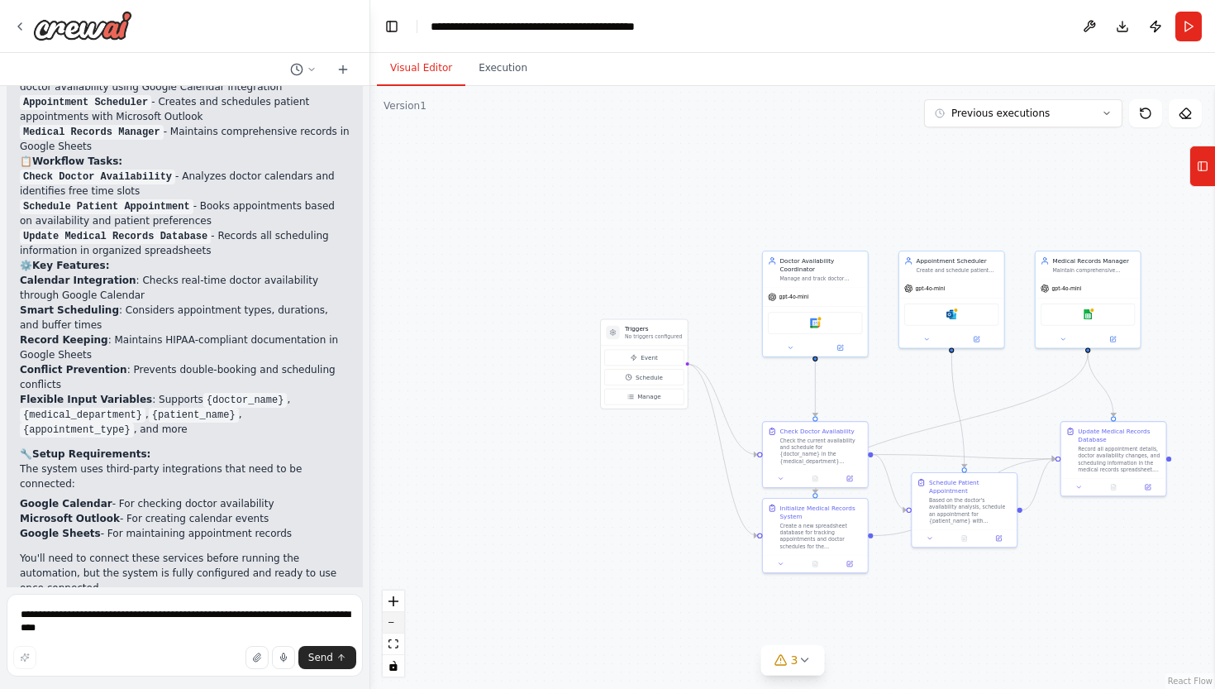
click at [394, 623] on icon "zoom out" at bounding box center [394, 623] width 10 height 2
click at [508, 67] on button "Execution" at bounding box center [502, 68] width 75 height 35
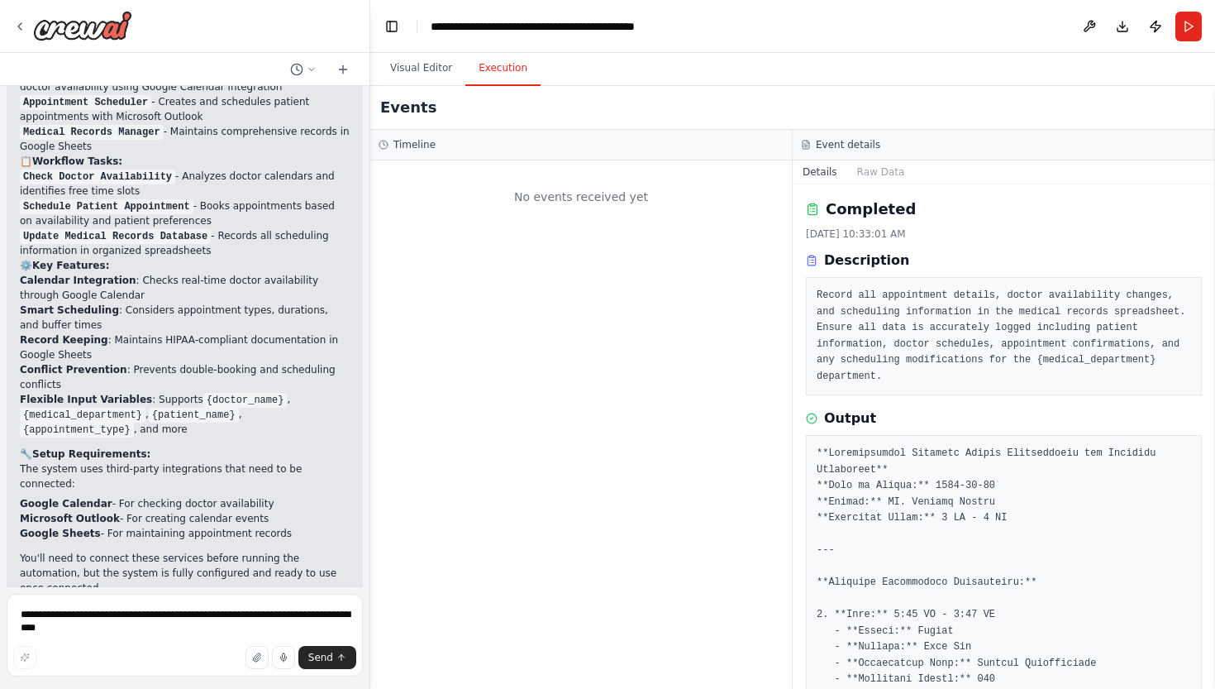
click at [851, 298] on pre "Record all appointment details, doctor availability changes, and scheduling inf…" at bounding box center [1004, 336] width 375 height 97
click at [855, 199] on h2 "Completed" at bounding box center [871, 209] width 90 height 23
click at [574, 204] on div "No events received yet" at bounding box center [581, 197] width 405 height 56
click at [860, 216] on h2 "Completed" at bounding box center [871, 209] width 90 height 23
click at [428, 65] on button "Visual Editor" at bounding box center [421, 68] width 88 height 35
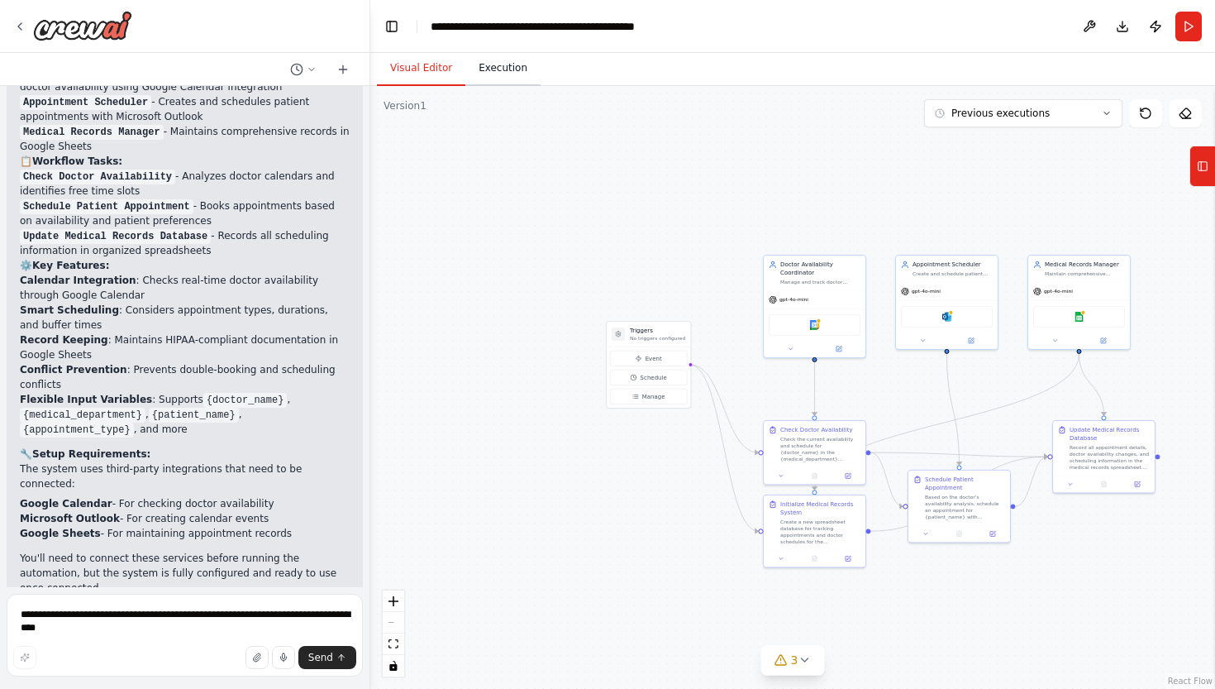
click at [498, 67] on button "Execution" at bounding box center [502, 68] width 75 height 35
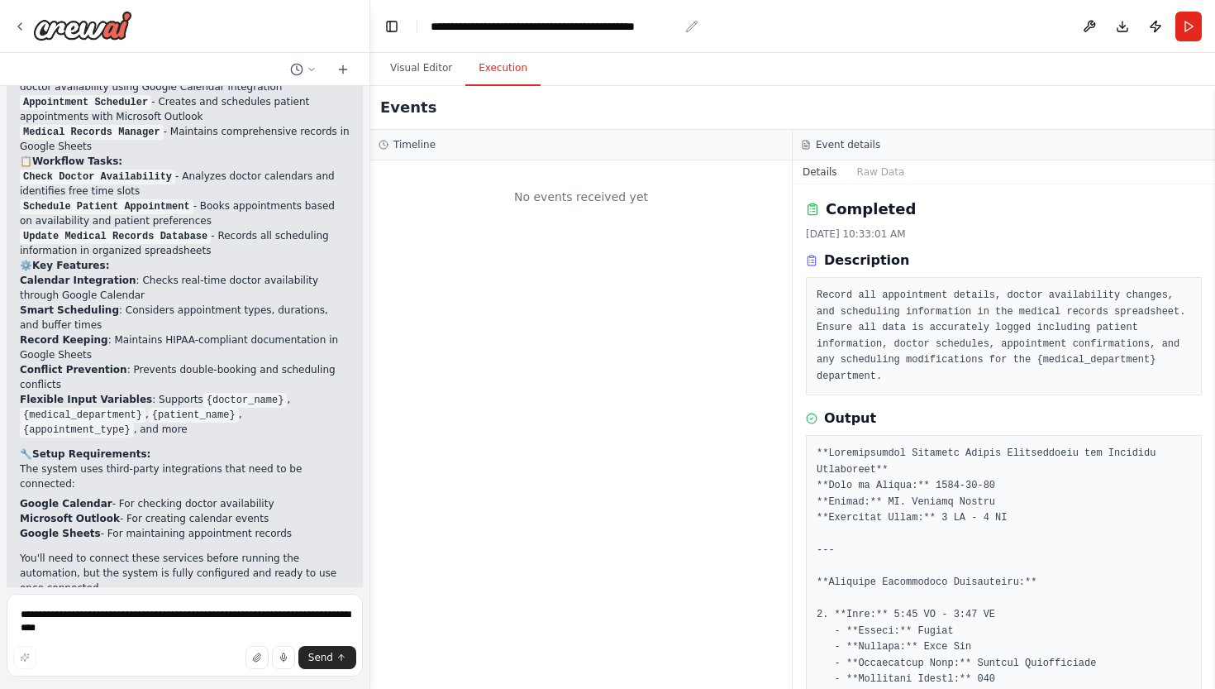
click at [518, 25] on div "**********" at bounding box center [555, 26] width 248 height 17
click at [742, 21] on header "**********" at bounding box center [792, 26] width 845 height 53
click at [1192, 26] on button "Run" at bounding box center [1189, 27] width 26 height 30
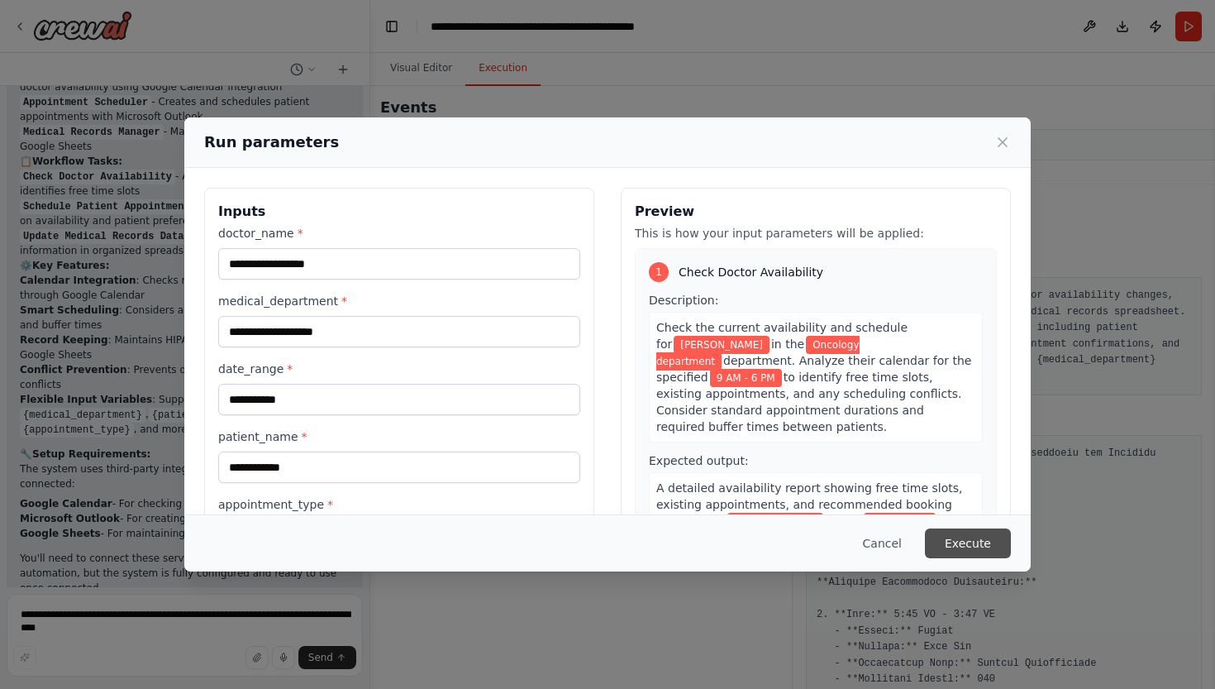
click at [945, 537] on button "Execute" at bounding box center [968, 543] width 86 height 30
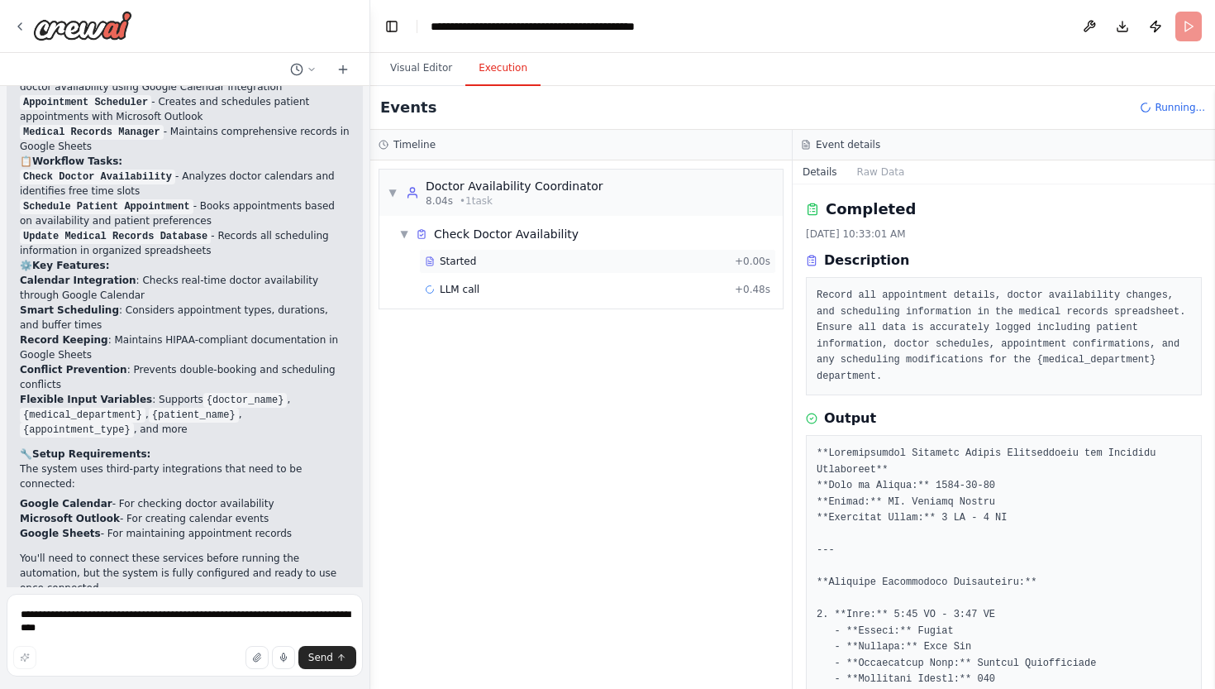
click at [470, 259] on span "Started" at bounding box center [458, 261] width 36 height 13
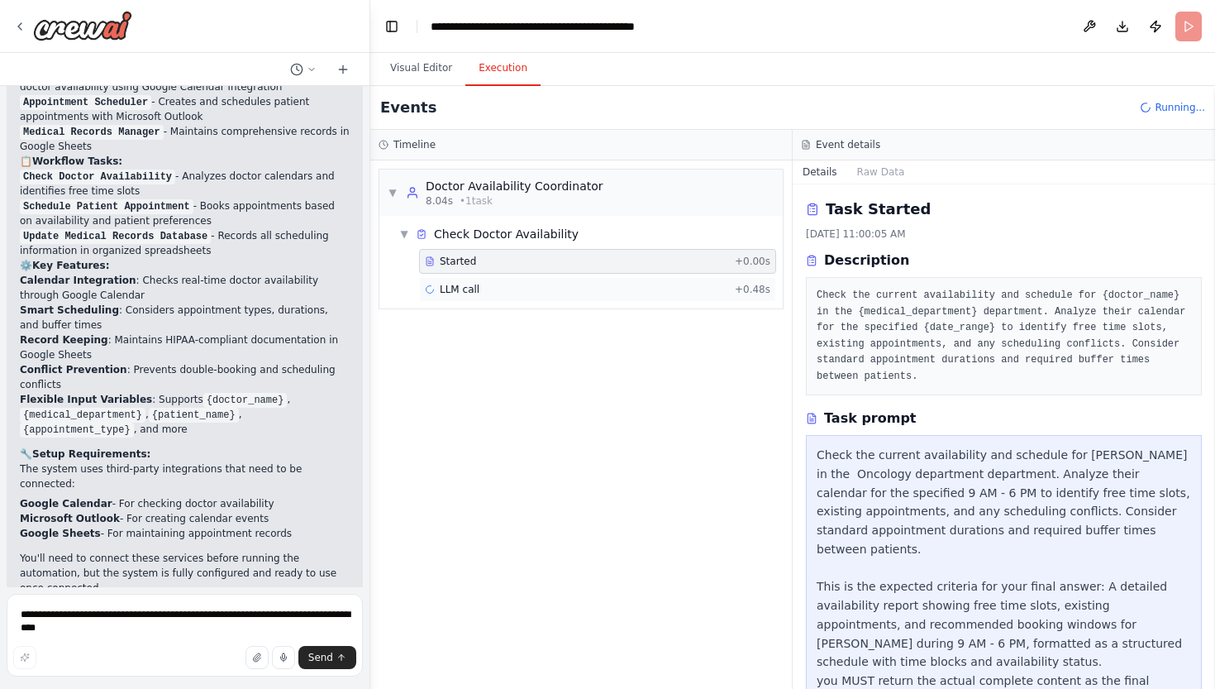
click at [465, 287] on span "LLM call" at bounding box center [460, 289] width 40 height 13
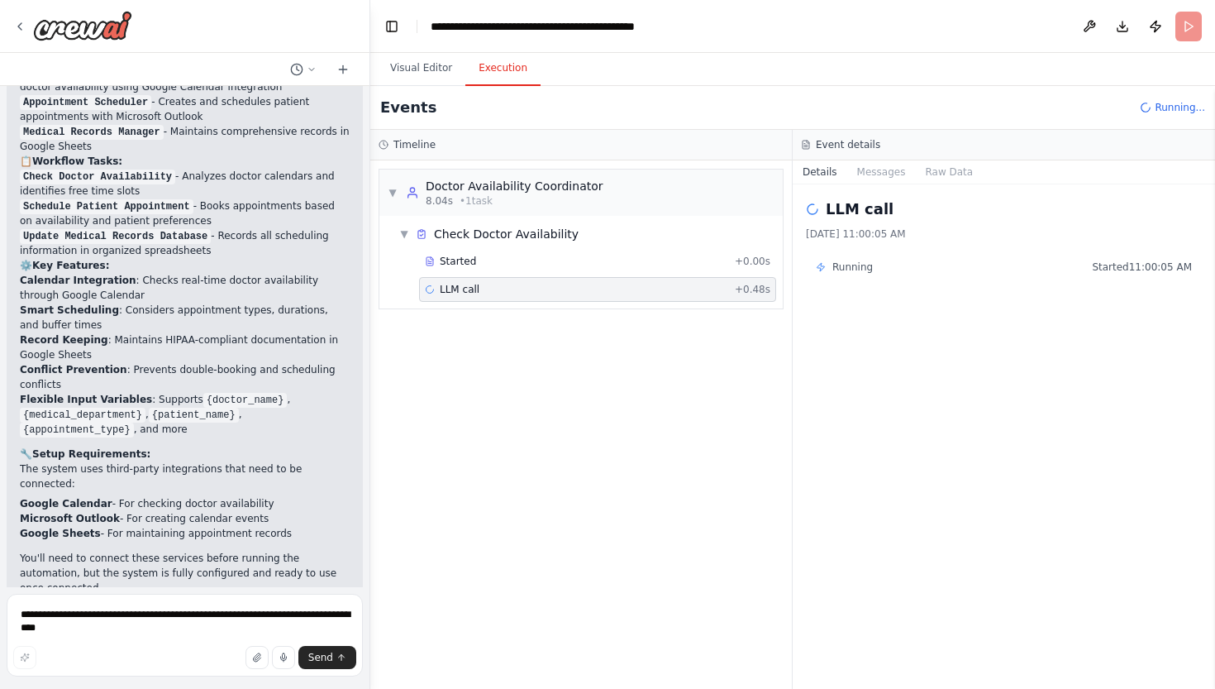
click at [323, 377] on li "Conflict Prevention : Prevents double-booking and scheduling conflicts" at bounding box center [185, 377] width 330 height 30
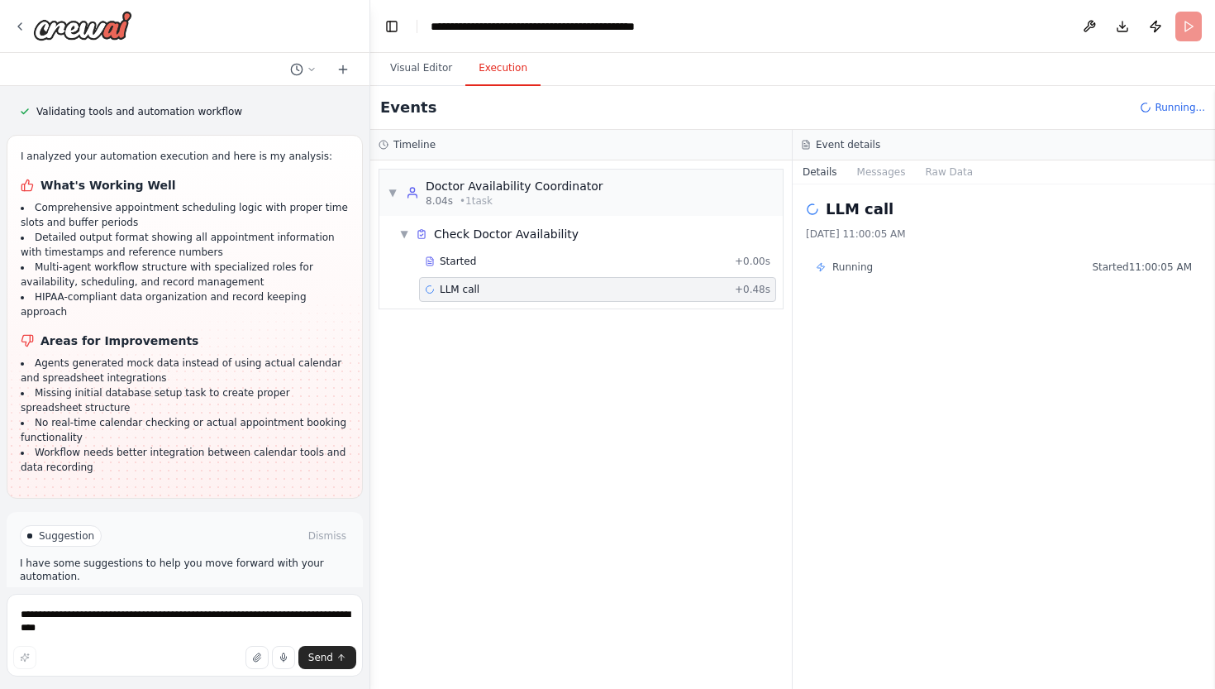
scroll to position [2721, 0]
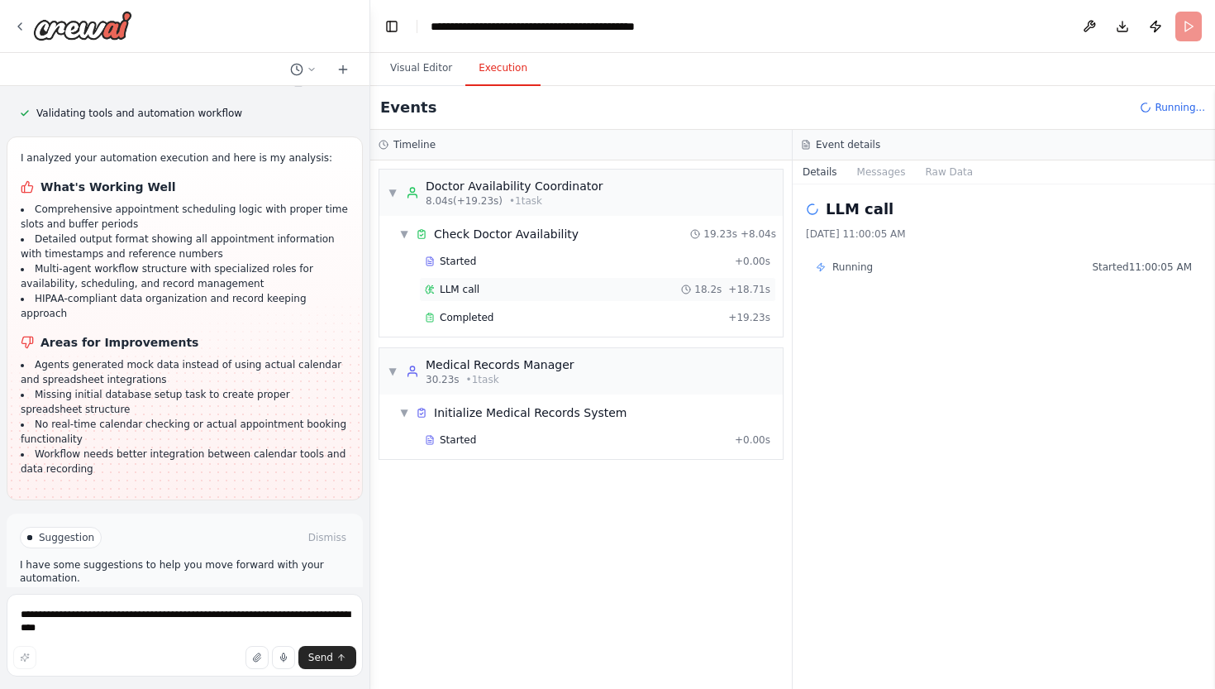
click at [458, 281] on div "LLM call 18.2s + 18.71s" at bounding box center [597, 289] width 357 height 25
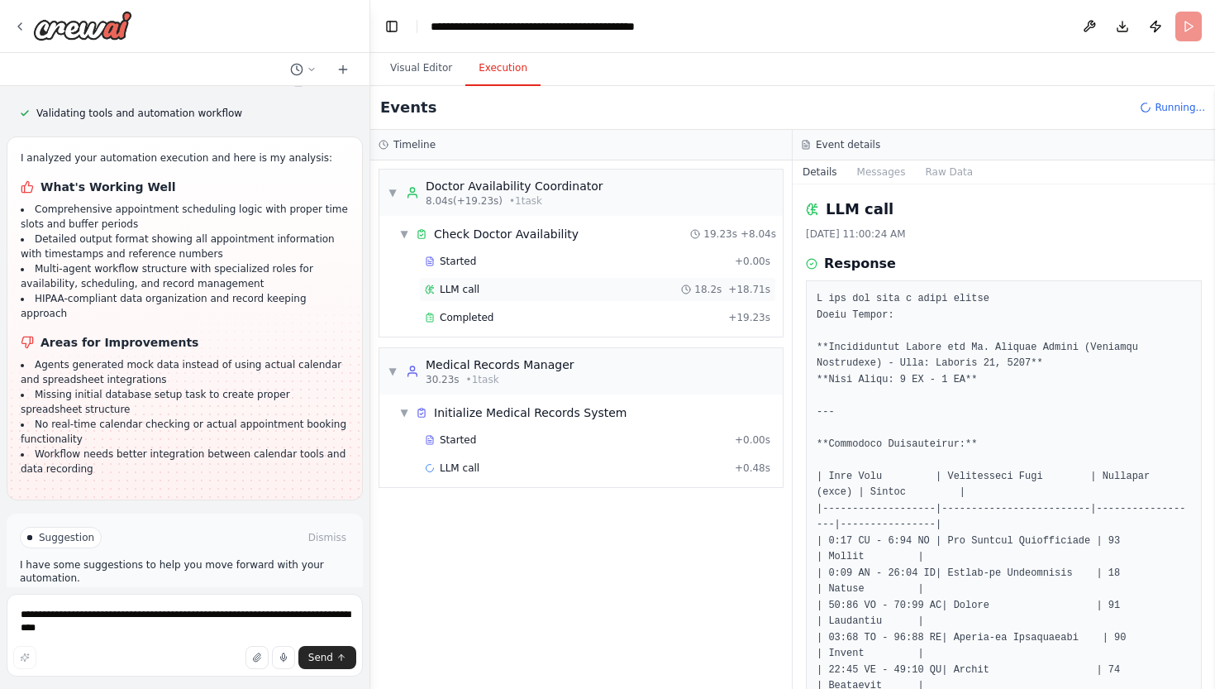
click at [458, 281] on div "LLM call 18.2s + 18.71s" at bounding box center [597, 289] width 357 height 25
click at [467, 320] on span "Completed" at bounding box center [467, 317] width 54 height 13
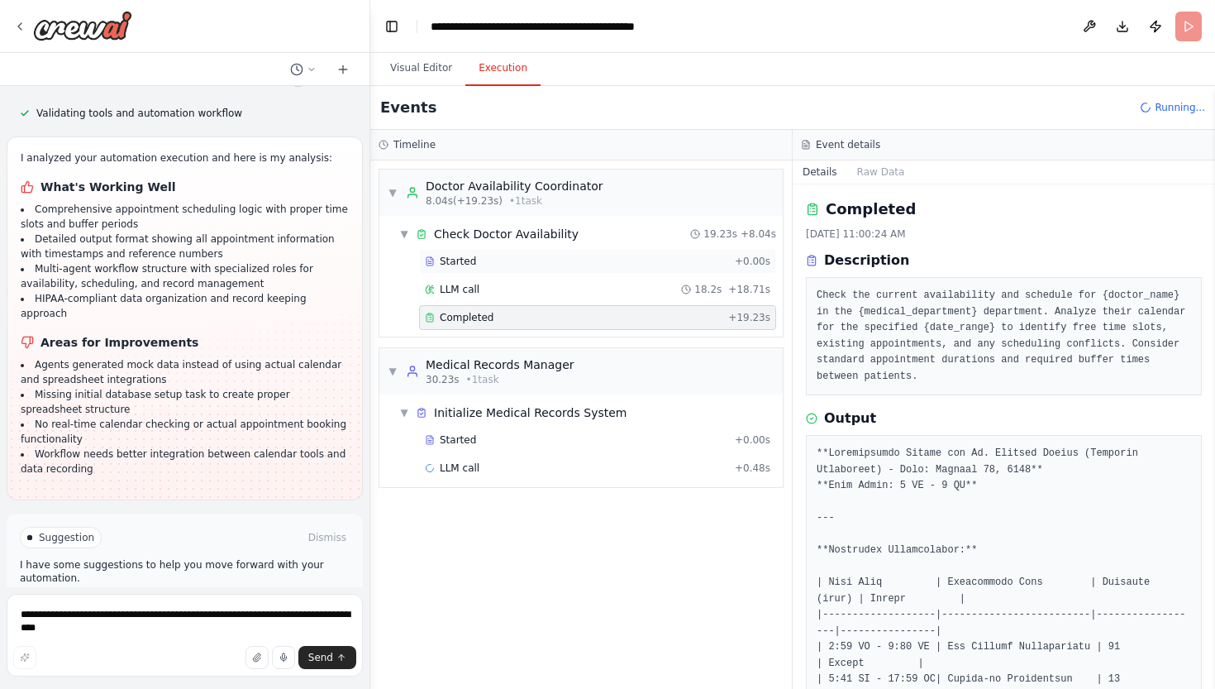
click at [462, 263] on span "Started" at bounding box center [458, 261] width 36 height 13
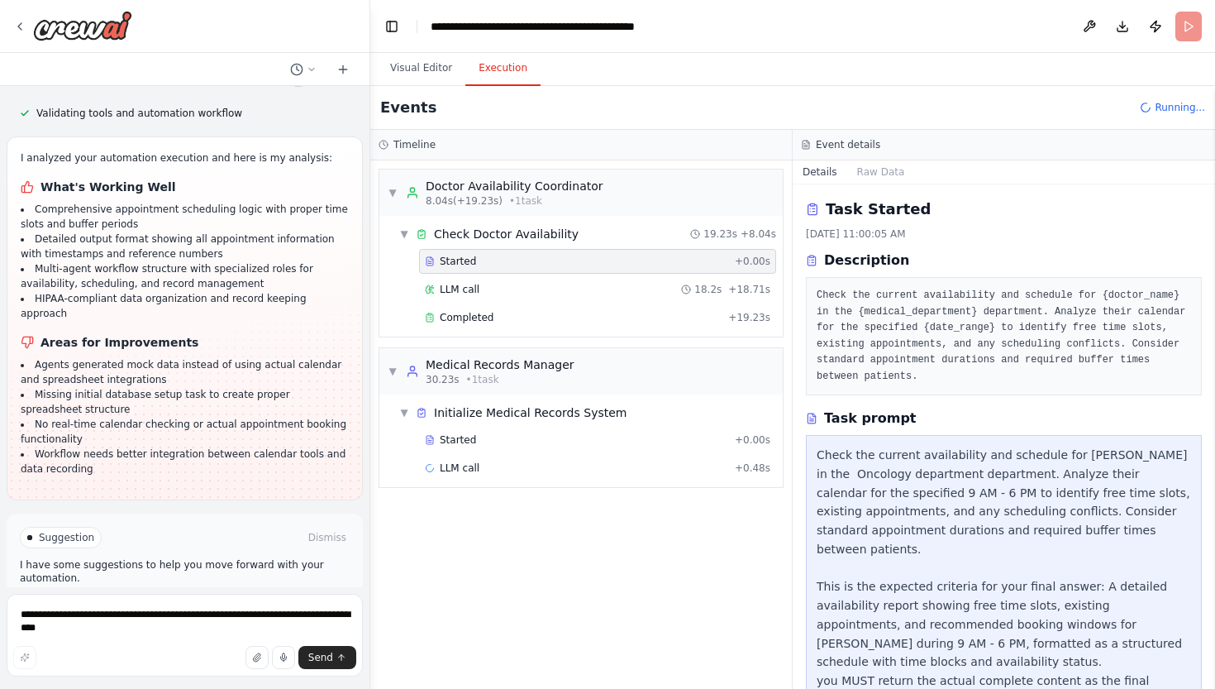
click at [462, 263] on span "Started" at bounding box center [458, 261] width 36 height 13
click at [465, 228] on span "Check Doctor Availability" at bounding box center [506, 234] width 145 height 17
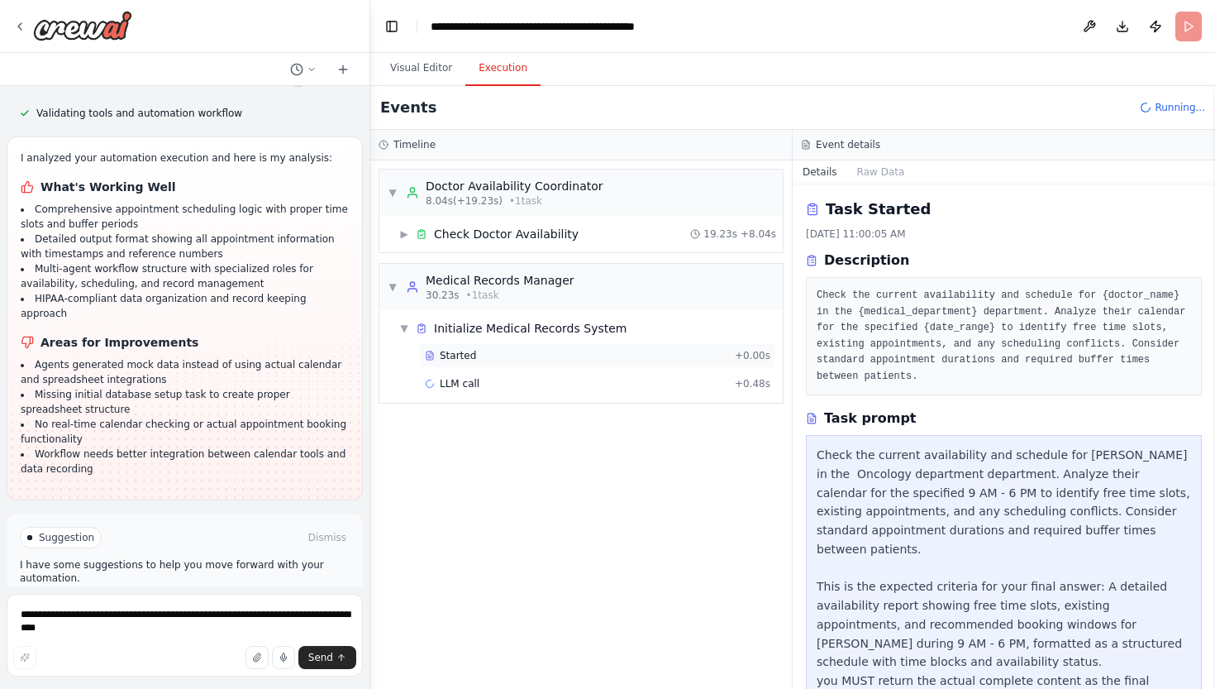
click at [465, 352] on span "Started" at bounding box center [458, 355] width 36 height 13
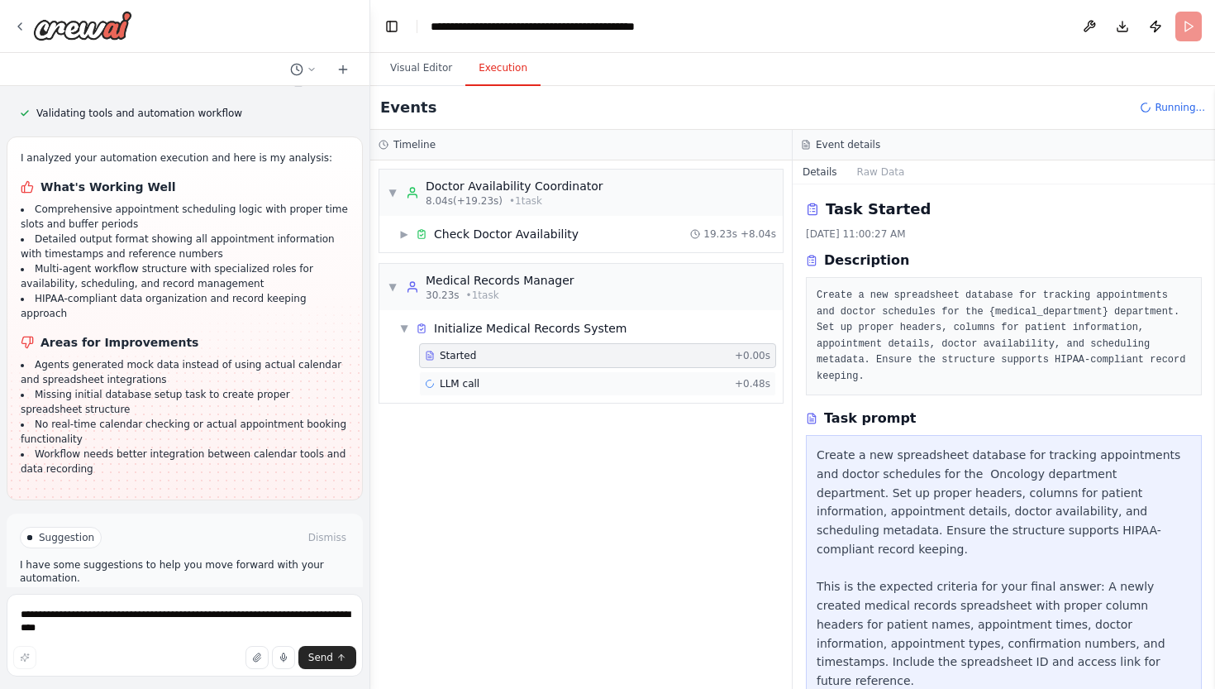
click at [465, 379] on span "LLM call" at bounding box center [460, 383] width 40 height 13
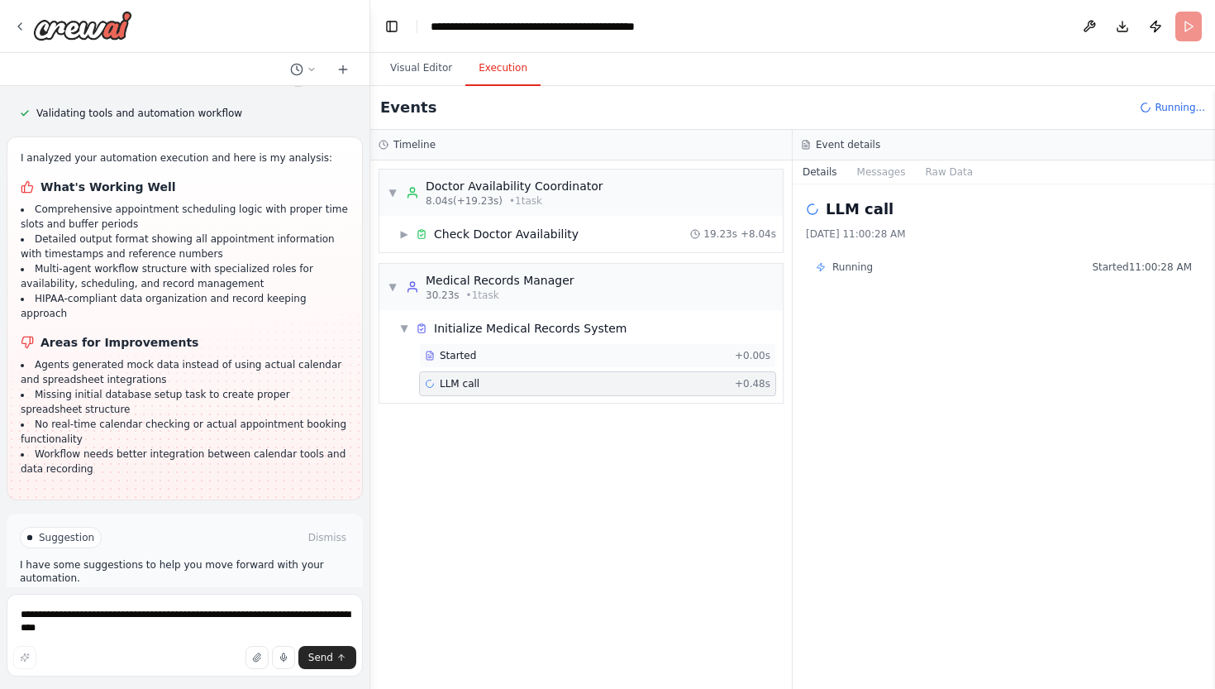
click at [467, 353] on span "Started" at bounding box center [458, 355] width 36 height 13
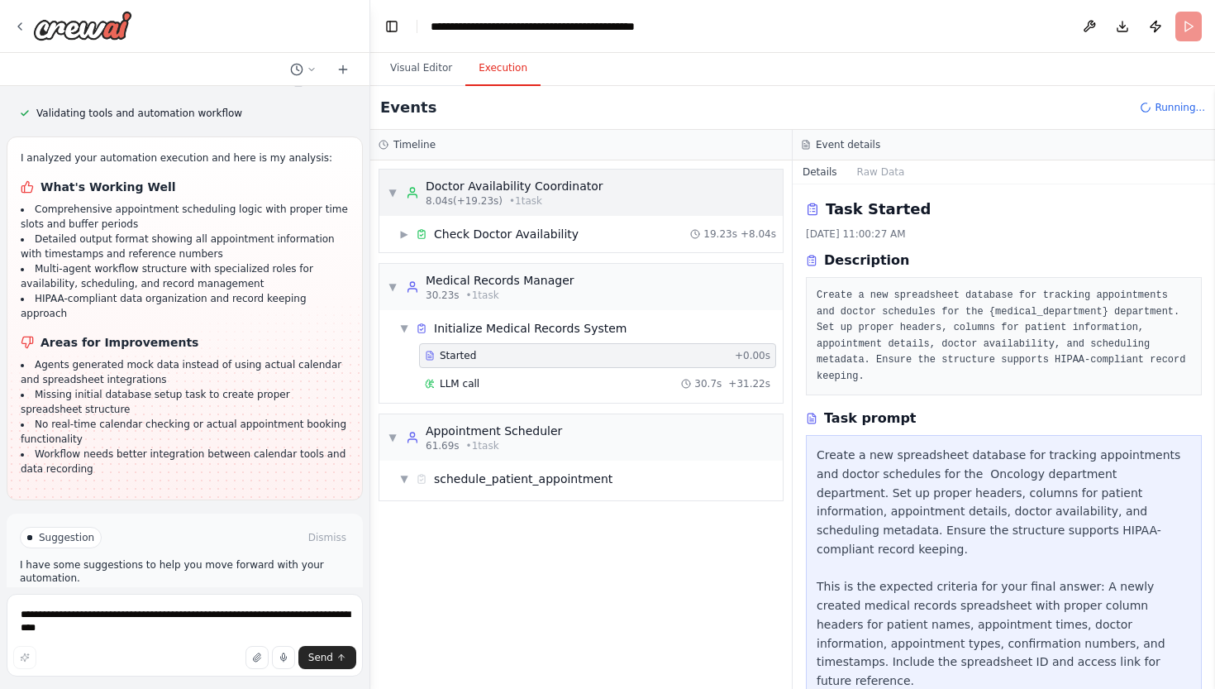
click at [394, 192] on span "▼" at bounding box center [393, 192] width 10 height 13
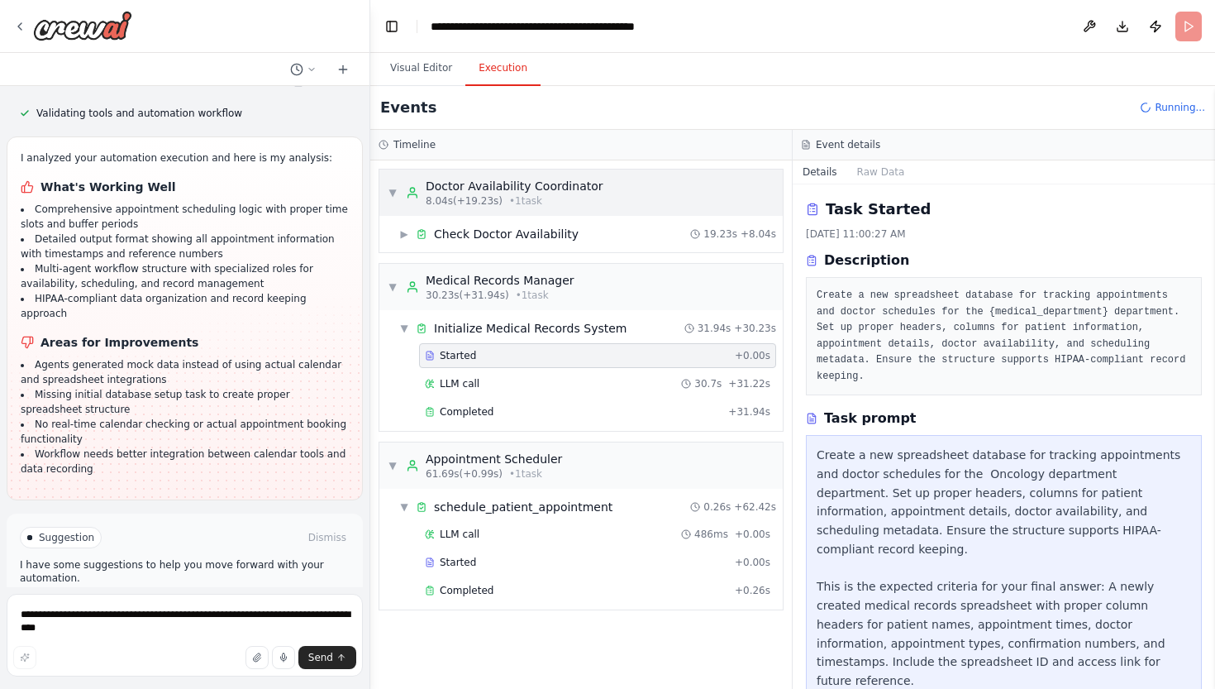
click at [394, 192] on span "▼" at bounding box center [393, 192] width 10 height 13
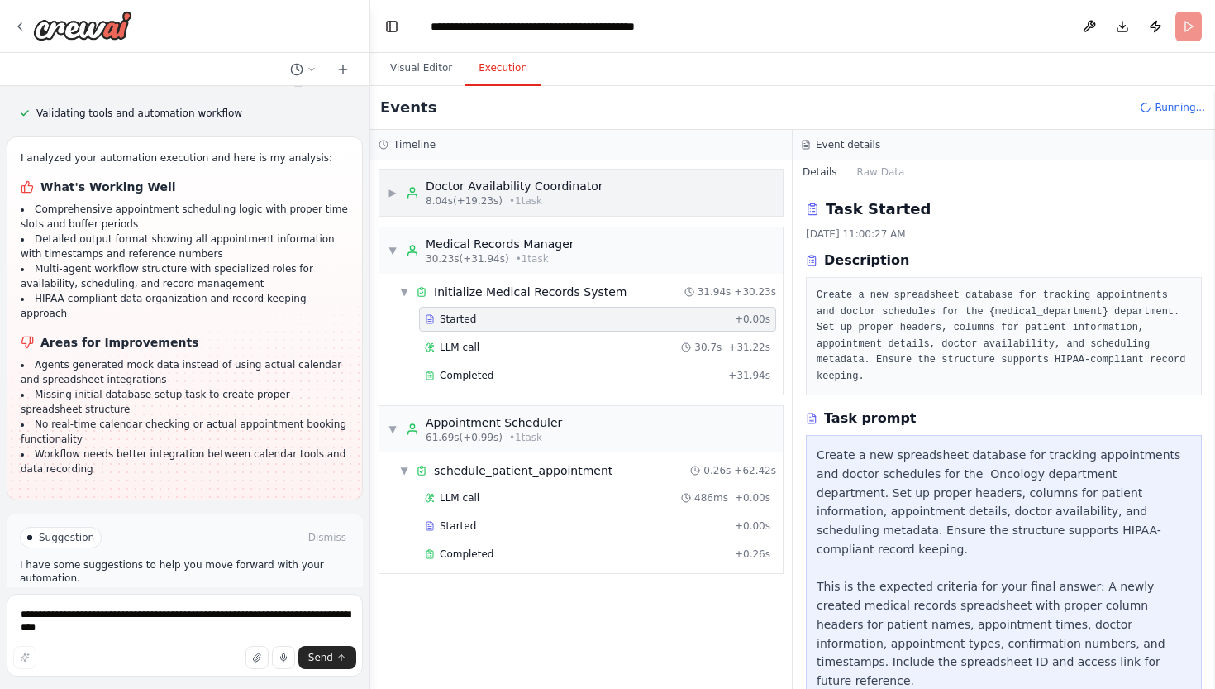
click at [394, 190] on span "▶" at bounding box center [393, 192] width 10 height 13
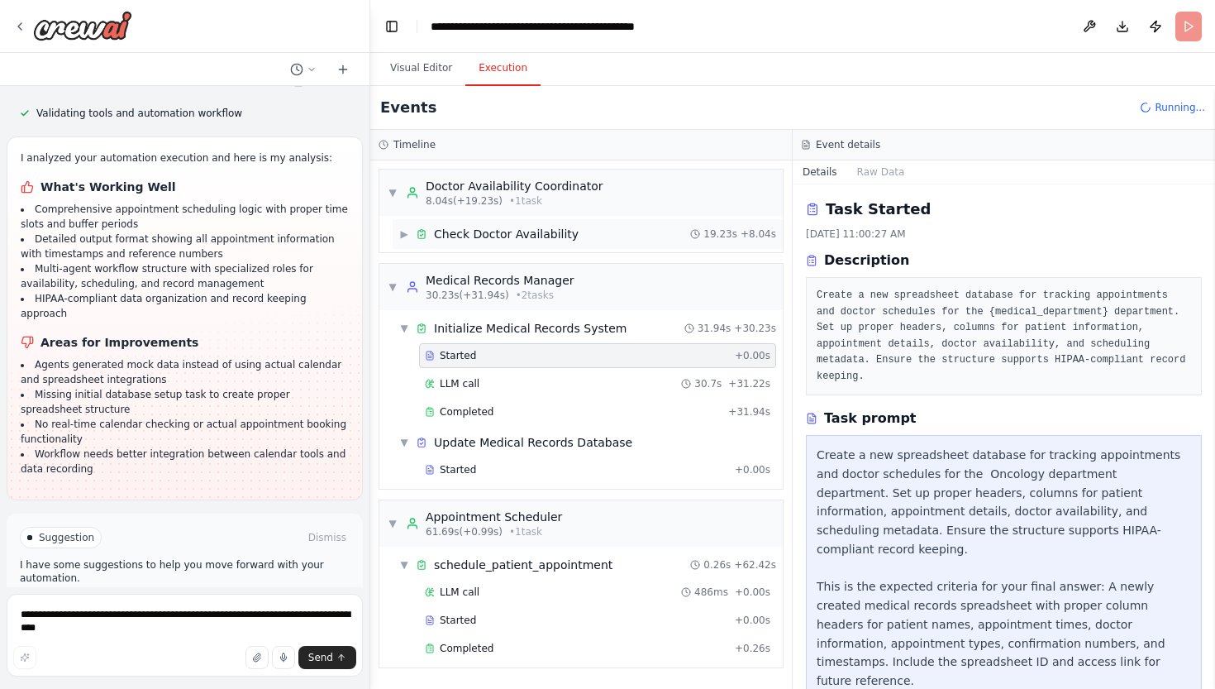
click at [474, 236] on span "Check Doctor Availability" at bounding box center [506, 234] width 145 height 17
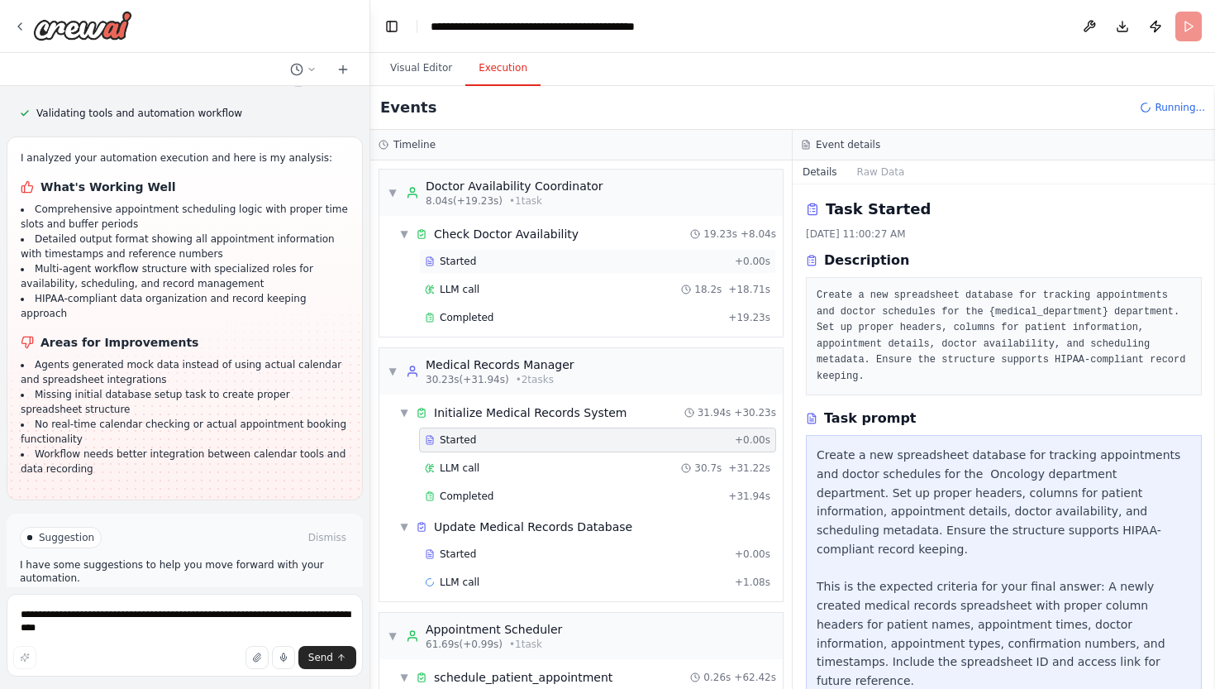
click at [465, 260] on span "Started" at bounding box center [458, 261] width 36 height 13
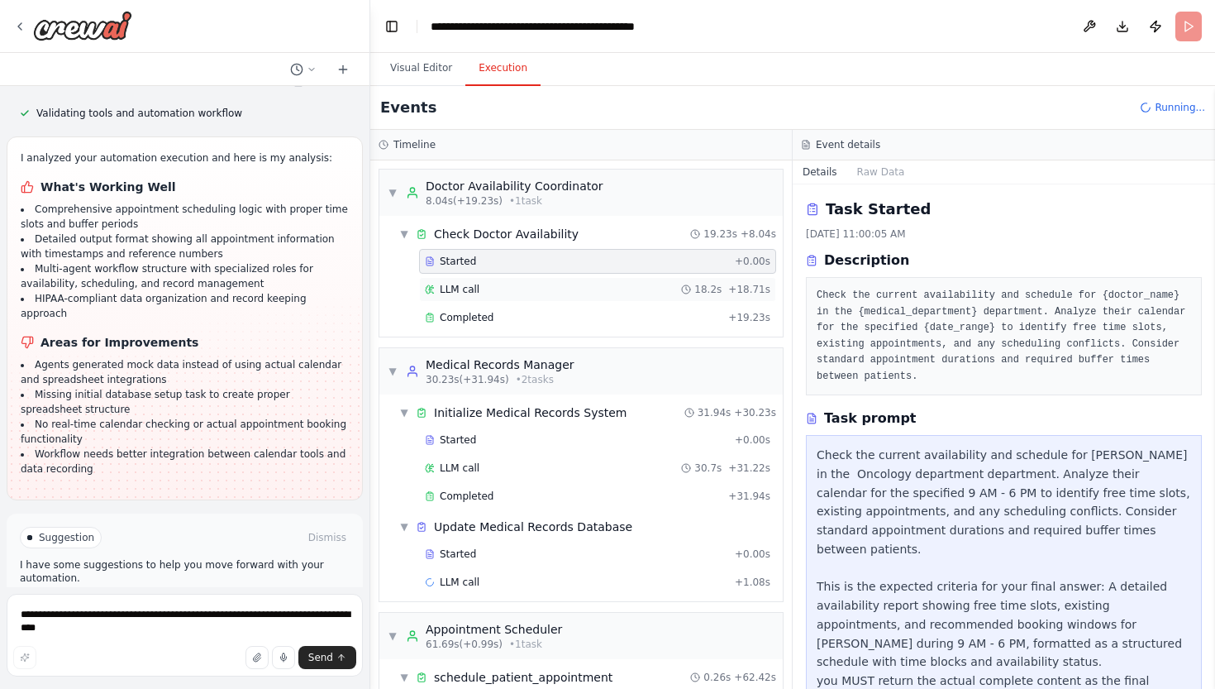
click at [457, 289] on span "LLM call" at bounding box center [460, 289] width 40 height 13
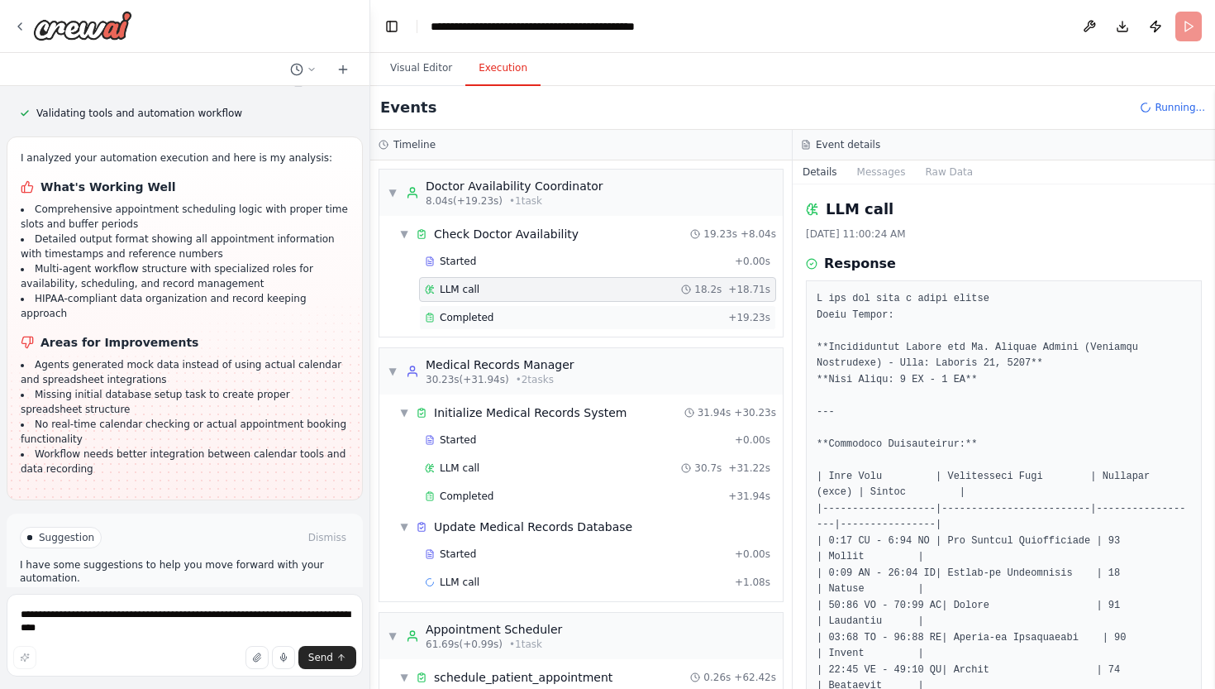
click at [466, 311] on span "Completed" at bounding box center [467, 317] width 54 height 13
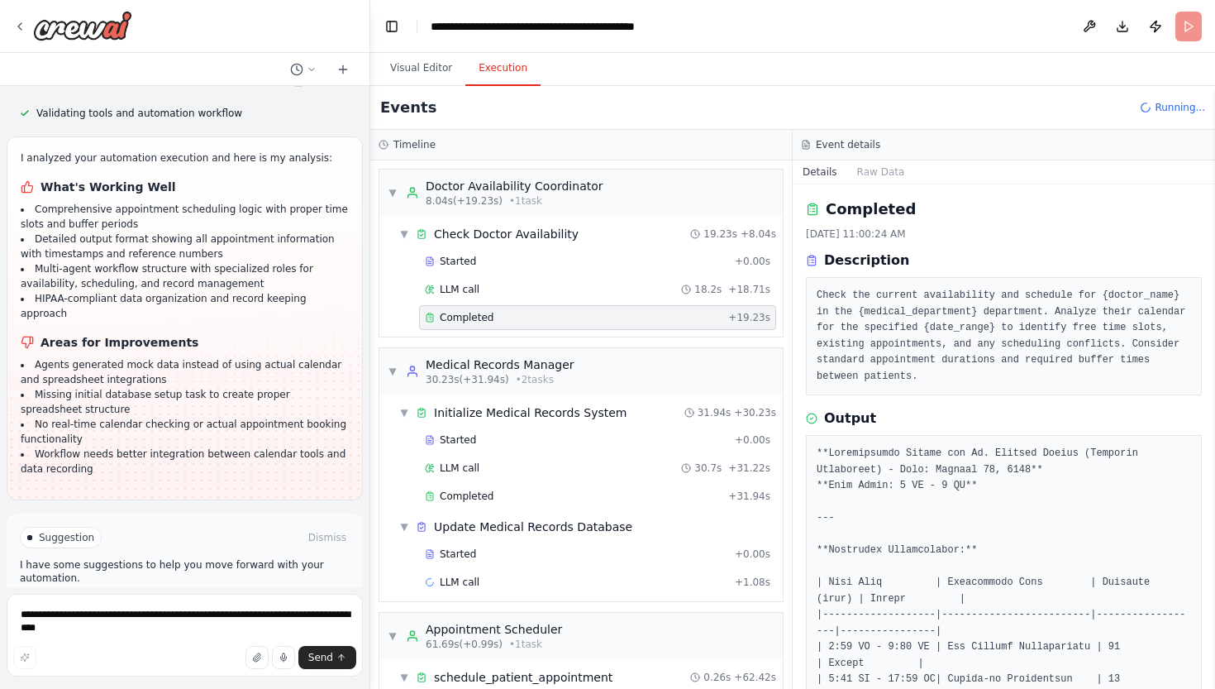
click at [505, 366] on div "Medical Records Manager" at bounding box center [500, 364] width 149 height 17
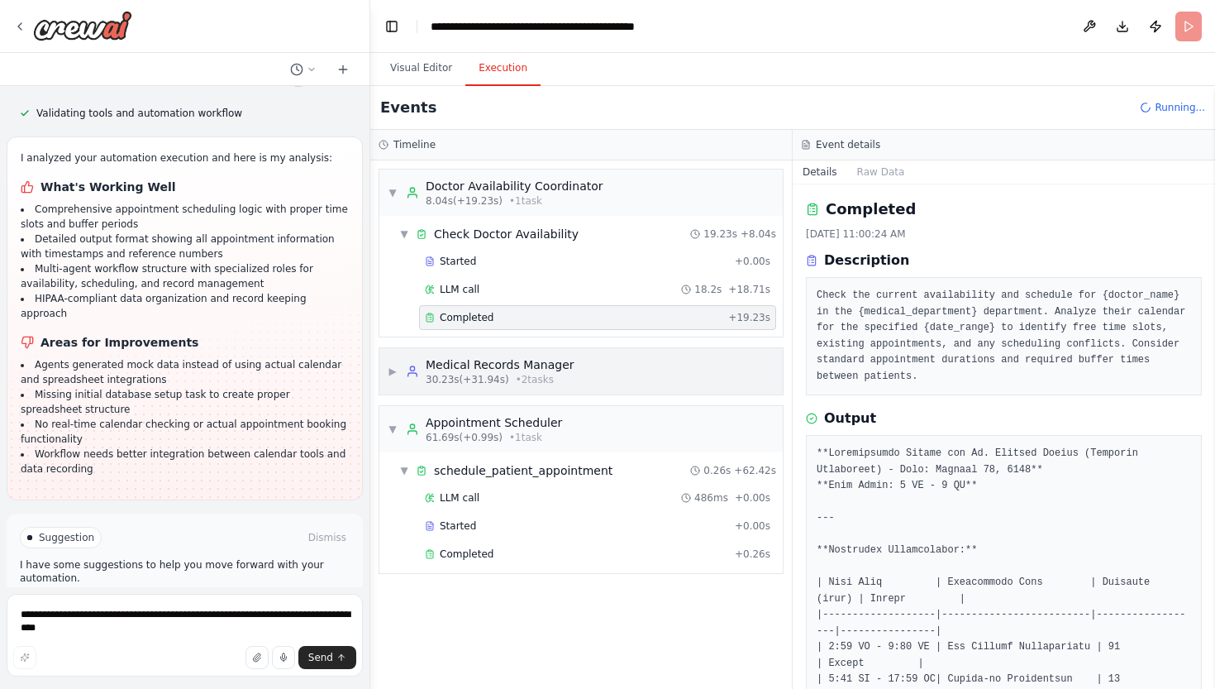
click at [392, 370] on span "▶" at bounding box center [393, 371] width 10 height 13
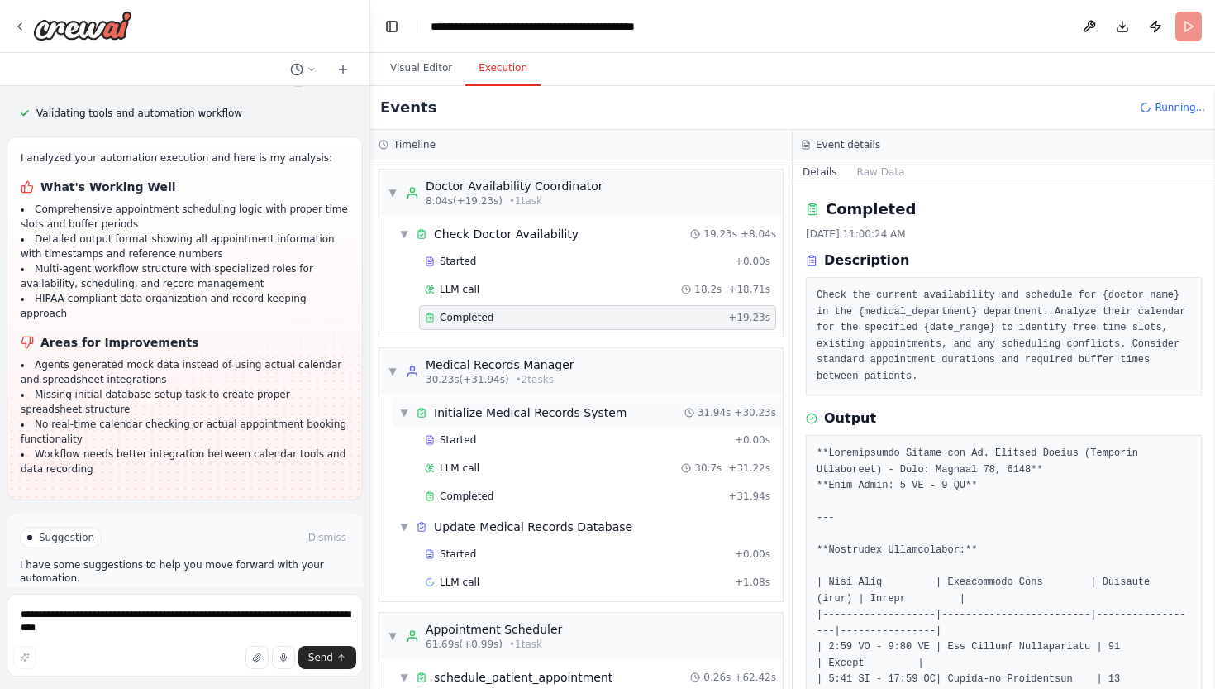
click at [493, 413] on span "Initialize Medical Records System" at bounding box center [530, 412] width 193 height 17
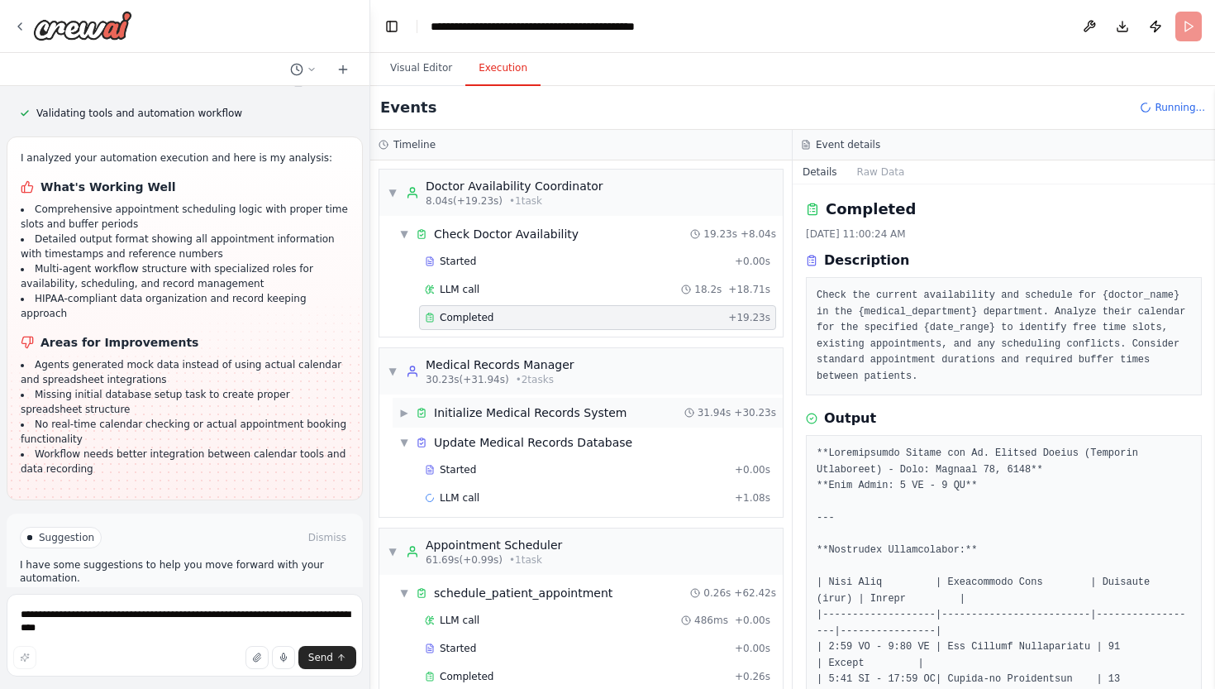
click at [408, 410] on span "▶" at bounding box center [404, 412] width 10 height 13
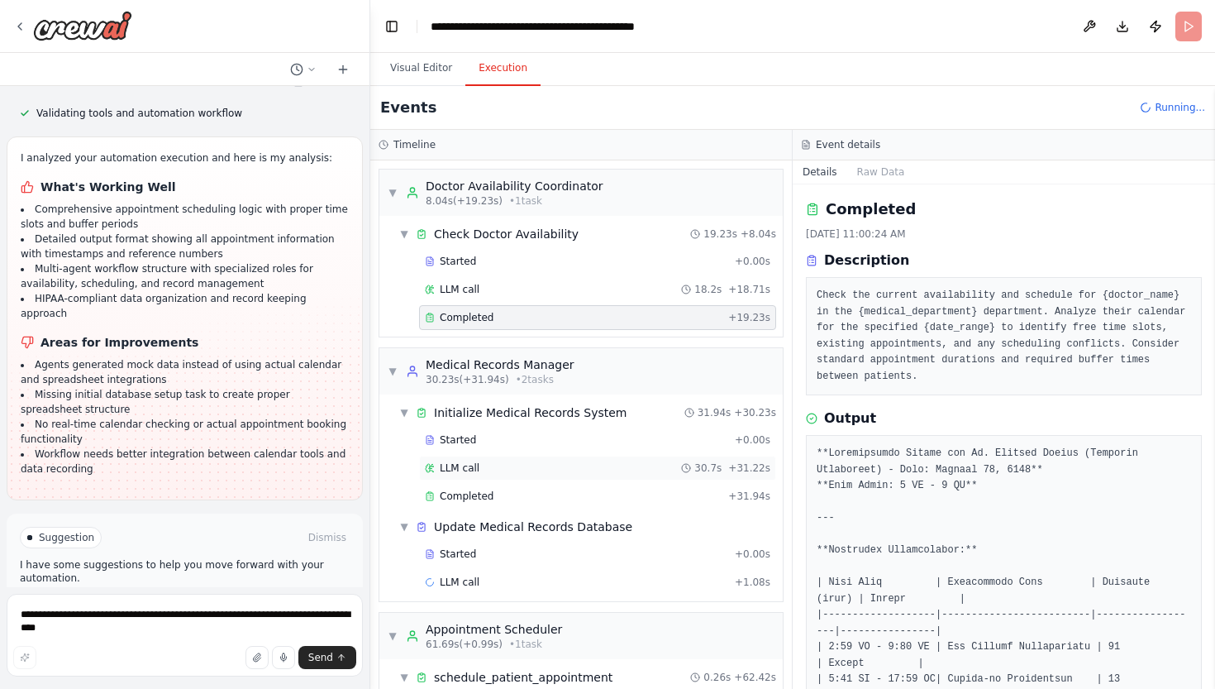
click at [460, 461] on span "LLM call" at bounding box center [460, 467] width 40 height 13
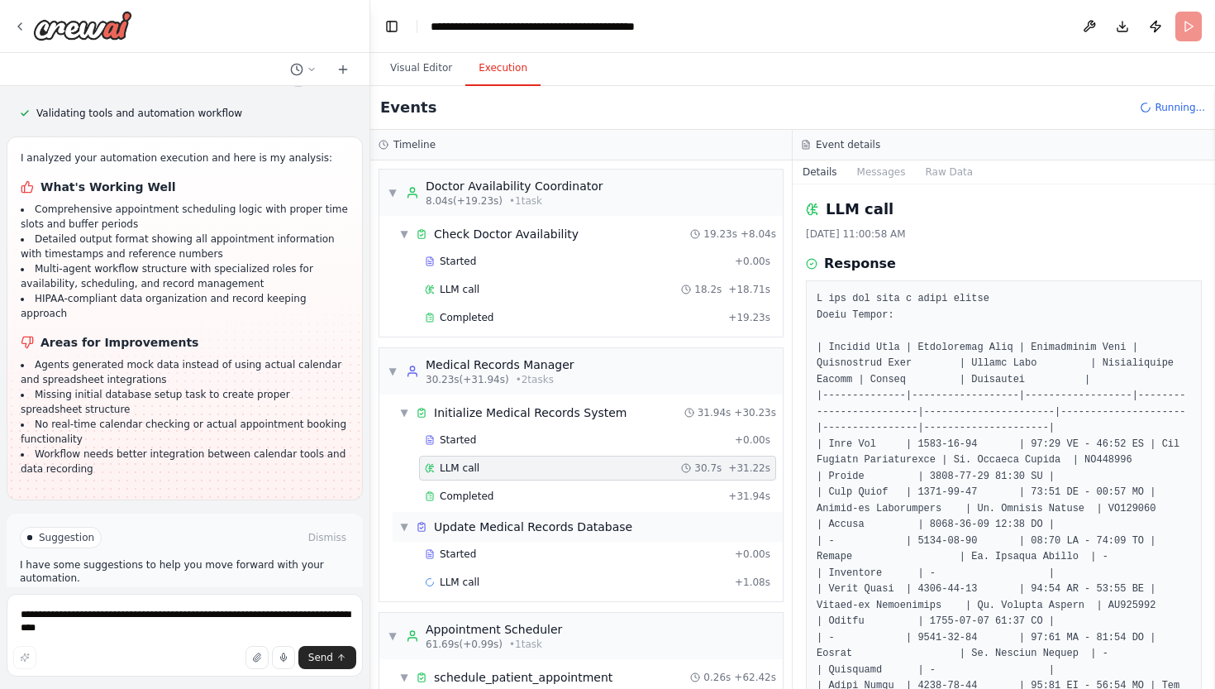
click at [466, 524] on span "Update Medical Records Database" at bounding box center [533, 526] width 198 height 17
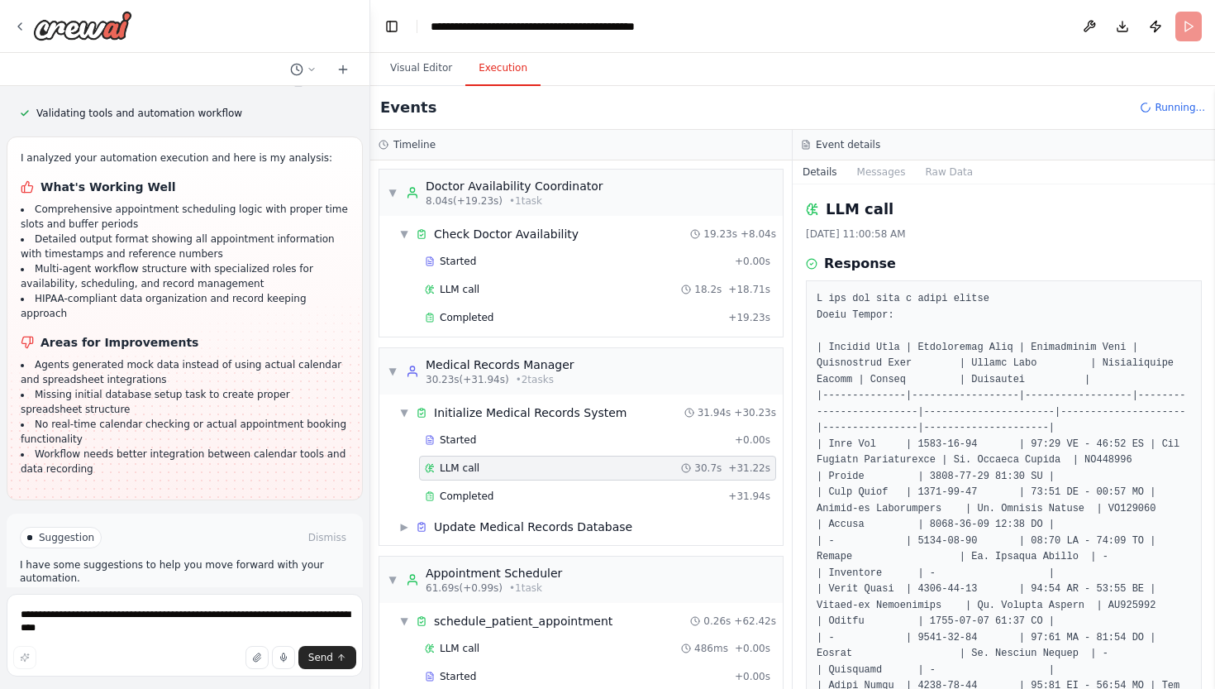
click at [432, 465] on icon at bounding box center [432, 466] width 1 height 2
click at [402, 529] on span "▶" at bounding box center [404, 526] width 10 height 13
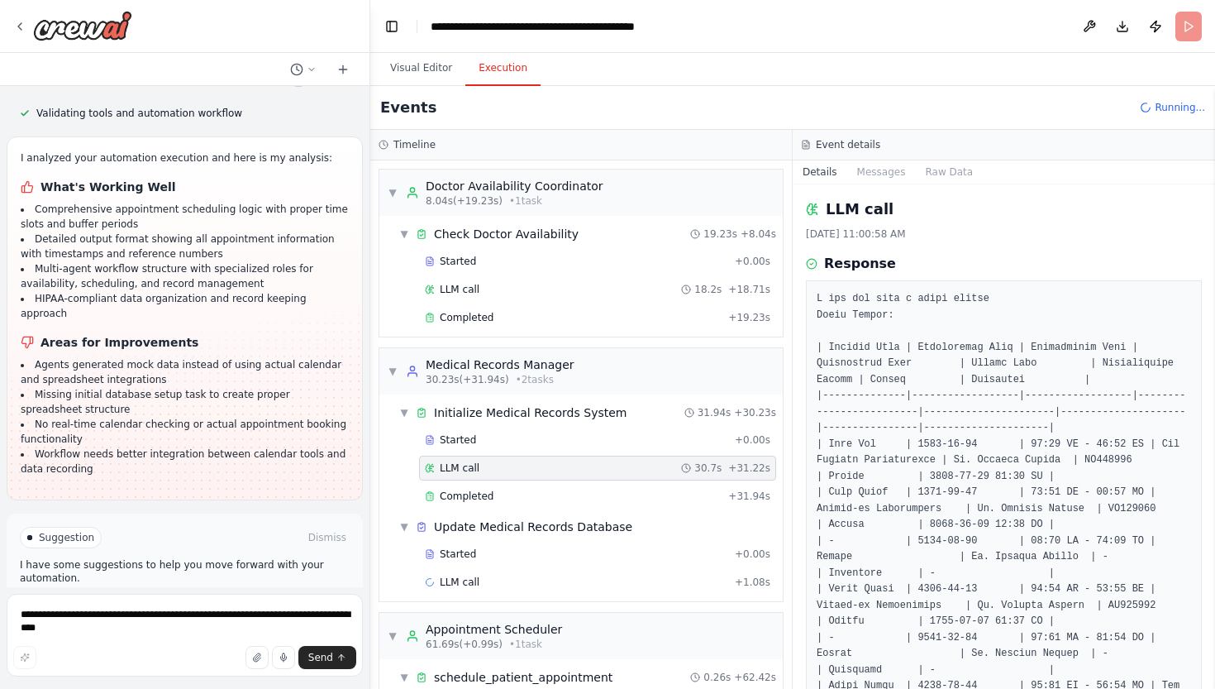
click at [222, 601] on span "Run Automation" at bounding box center [192, 607] width 80 height 13
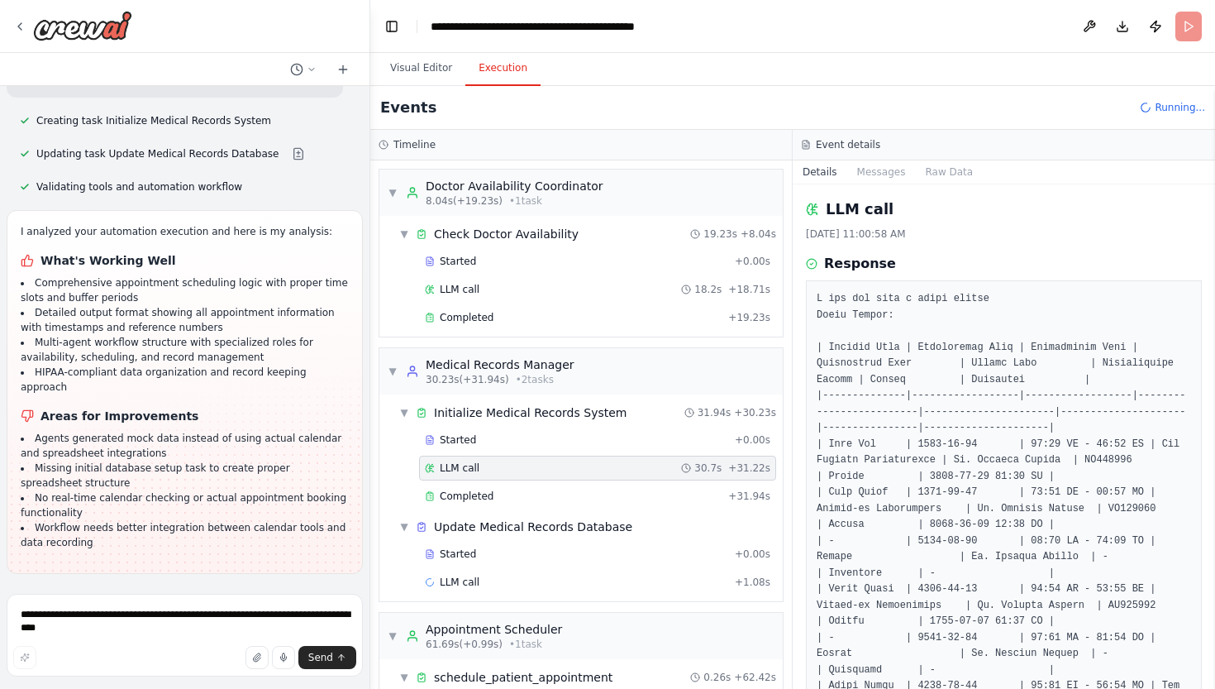
scroll to position [2587, 0]
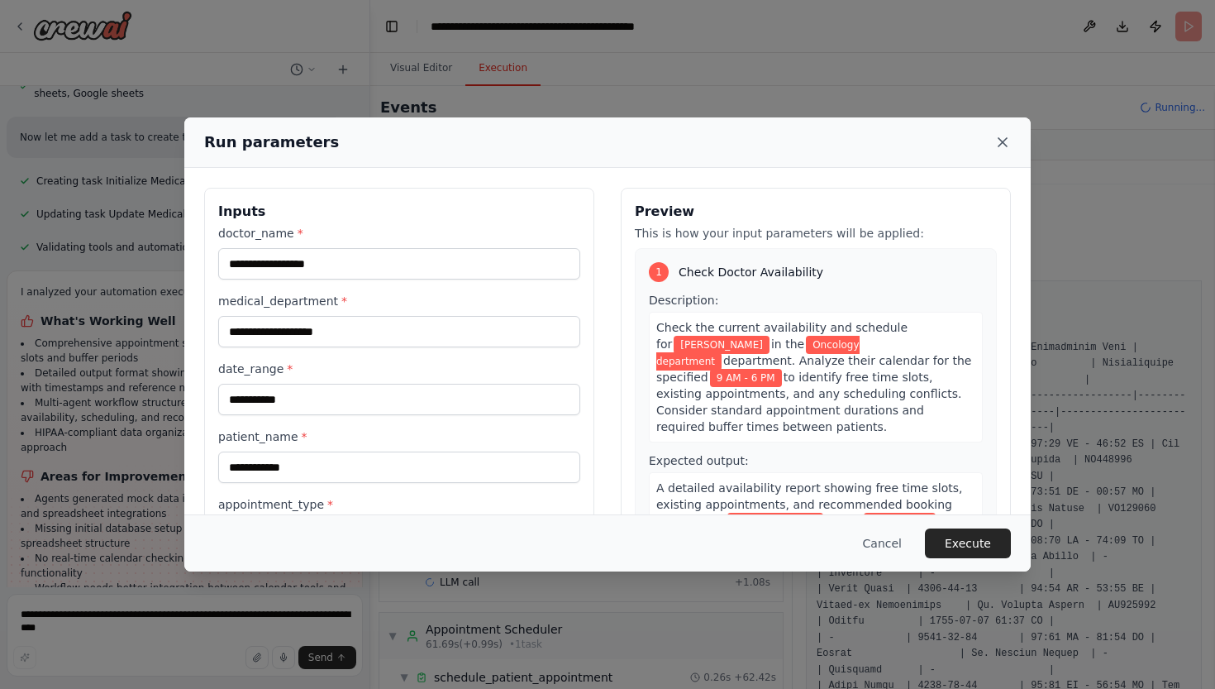
click at [1001, 146] on icon at bounding box center [1003, 142] width 17 height 17
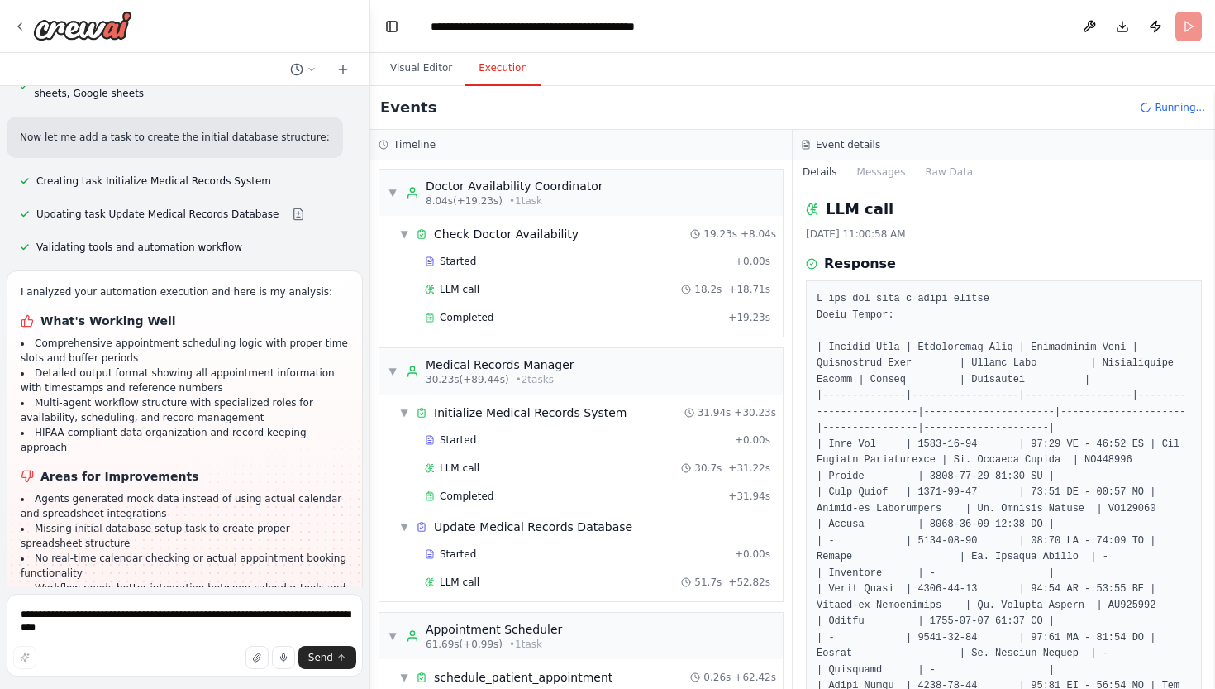
scroll to position [2721, 0]
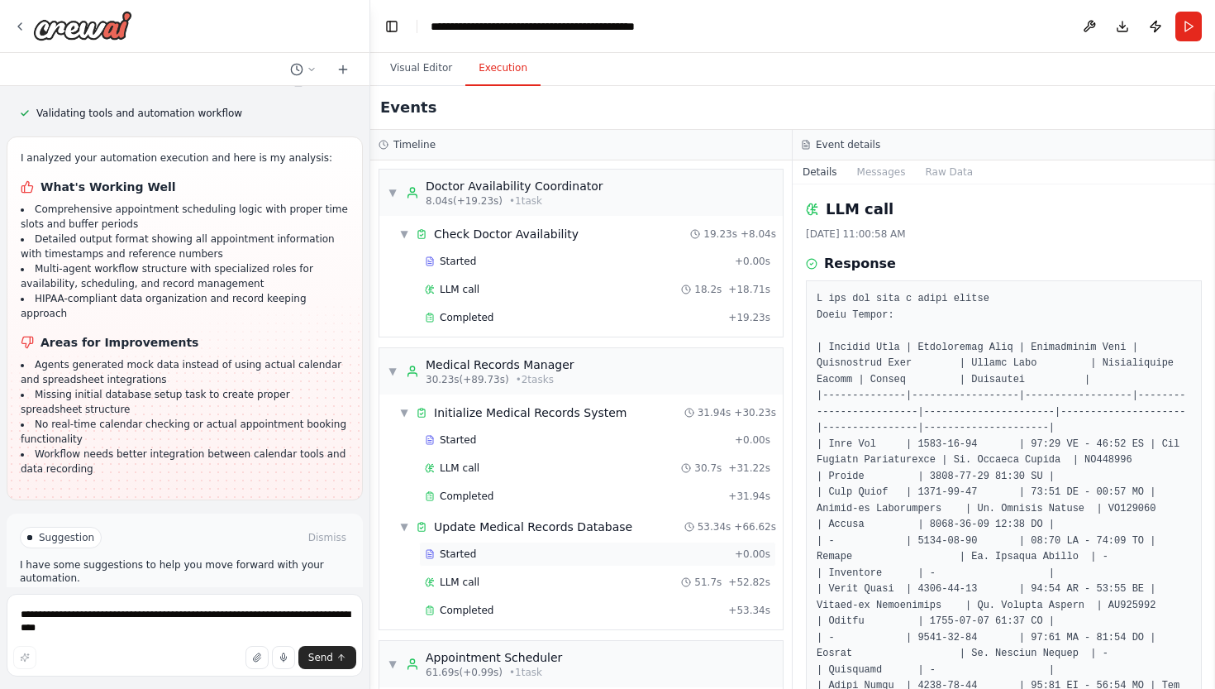
click at [468, 555] on span "Started" at bounding box center [458, 553] width 36 height 13
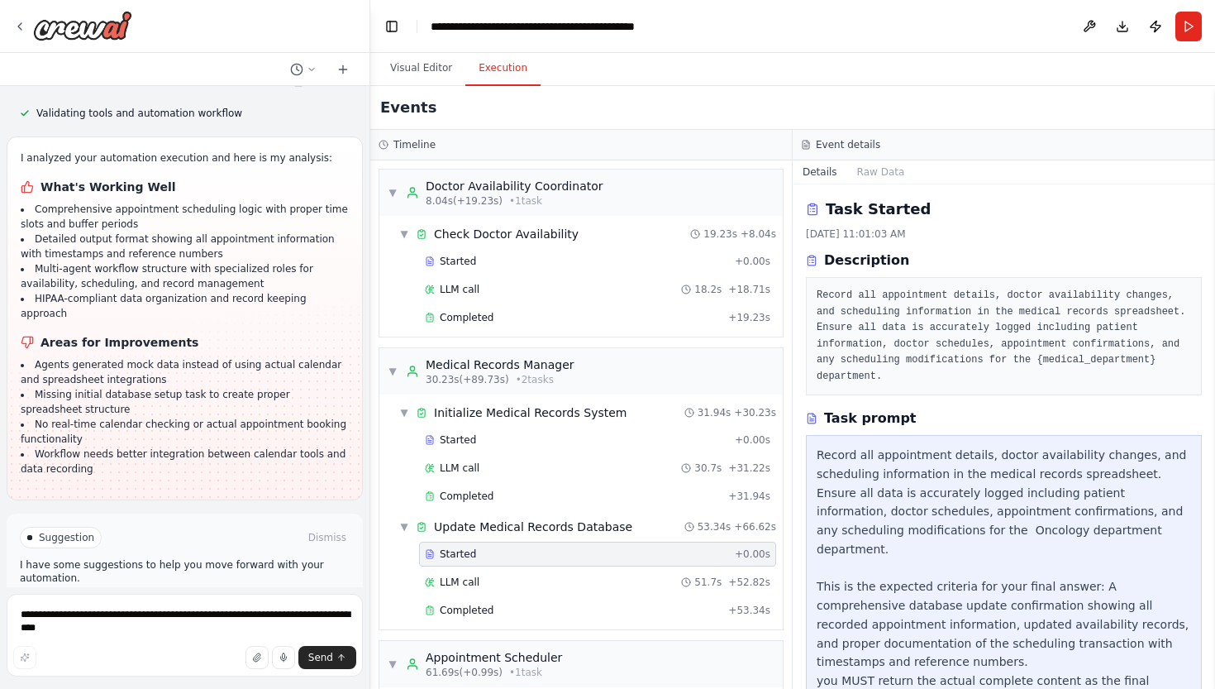
click at [468, 555] on span "Started" at bounding box center [458, 553] width 36 height 13
click at [461, 568] on div "Started + 0.00s LLM call 51.7s + 52.82s Completed + 53.34s" at bounding box center [588, 584] width 390 height 84
click at [458, 580] on span "LLM call" at bounding box center [460, 581] width 40 height 13
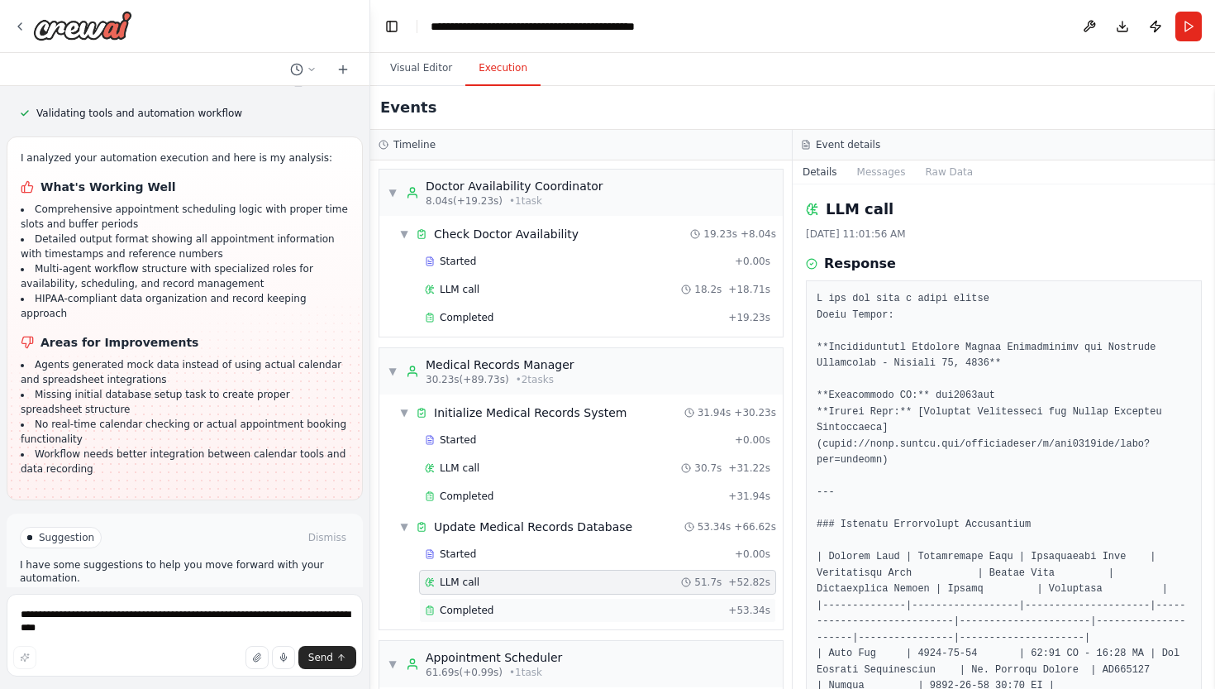
click at [463, 602] on div "Completed + 53.34s" at bounding box center [597, 610] width 357 height 25
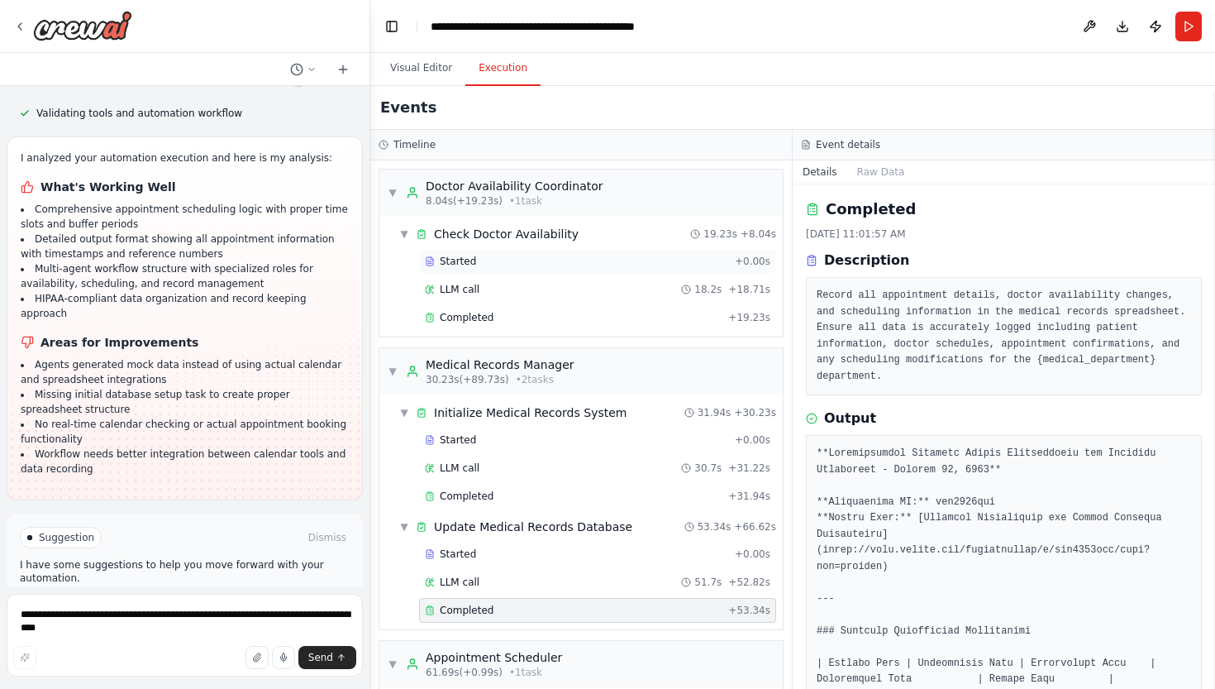
click at [456, 259] on span "Started" at bounding box center [458, 261] width 36 height 13
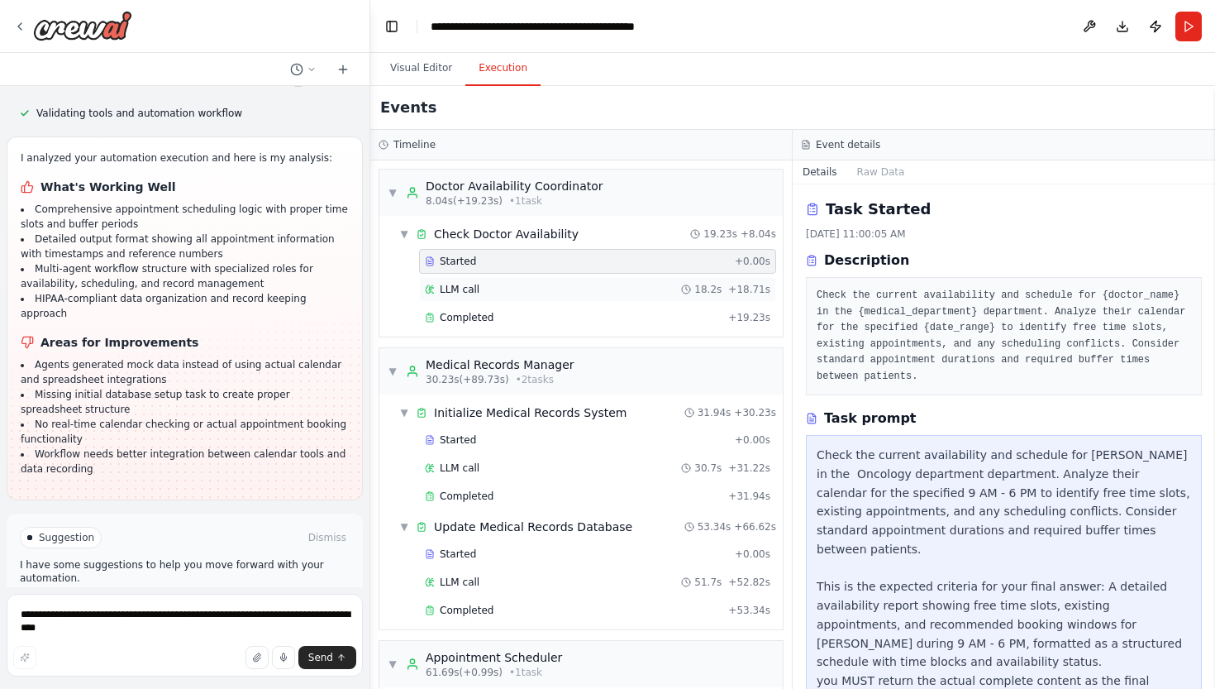
click at [456, 279] on div "LLM call 18.2s + 18.71s" at bounding box center [597, 289] width 357 height 25
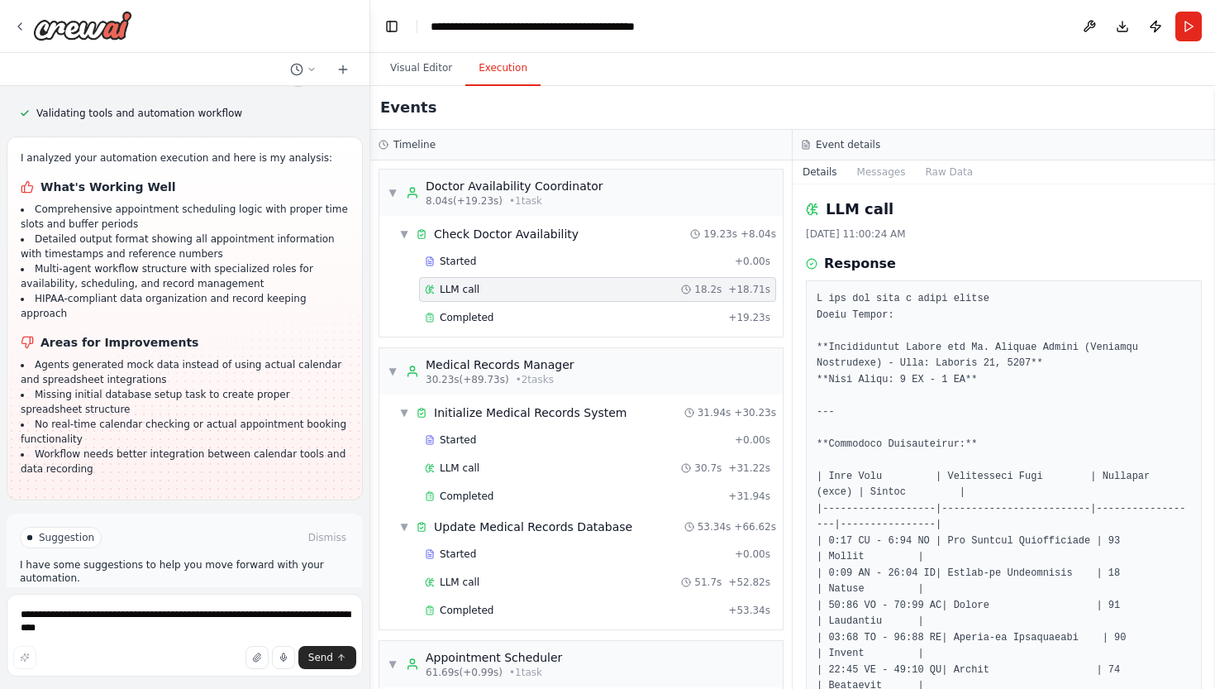
click at [795, 391] on div "LLM call 13/10/2025, 11:00:24 AM Response Completed Started 11:00:05 AM • Ended…" at bounding box center [1004, 436] width 422 height 504
click at [477, 312] on span "Completed" at bounding box center [467, 317] width 54 height 13
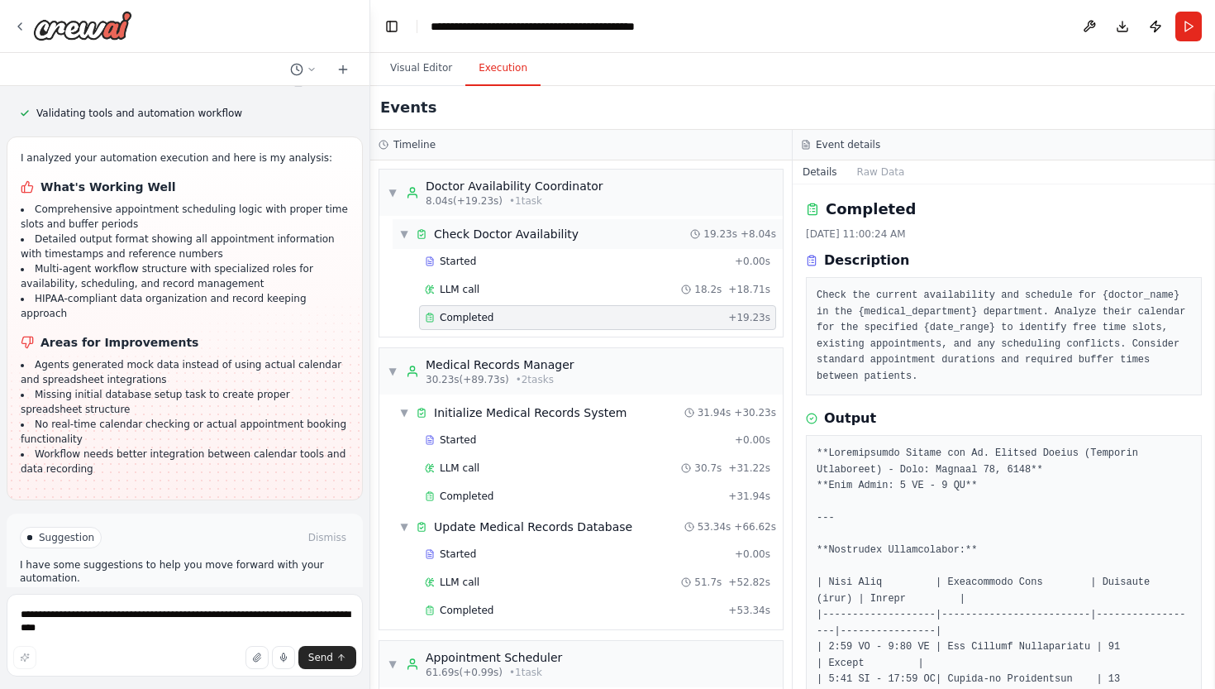
click at [456, 232] on span "Check Doctor Availability" at bounding box center [506, 234] width 145 height 17
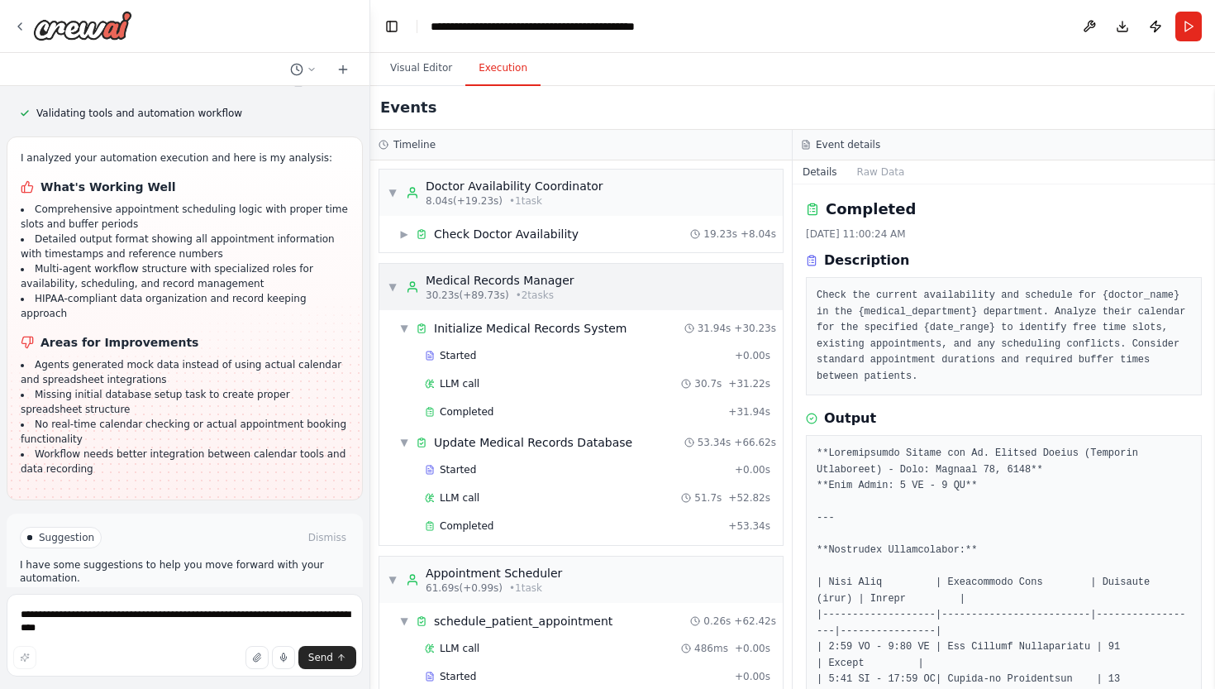
click at [455, 278] on div "Medical Records Manager" at bounding box center [500, 280] width 149 height 17
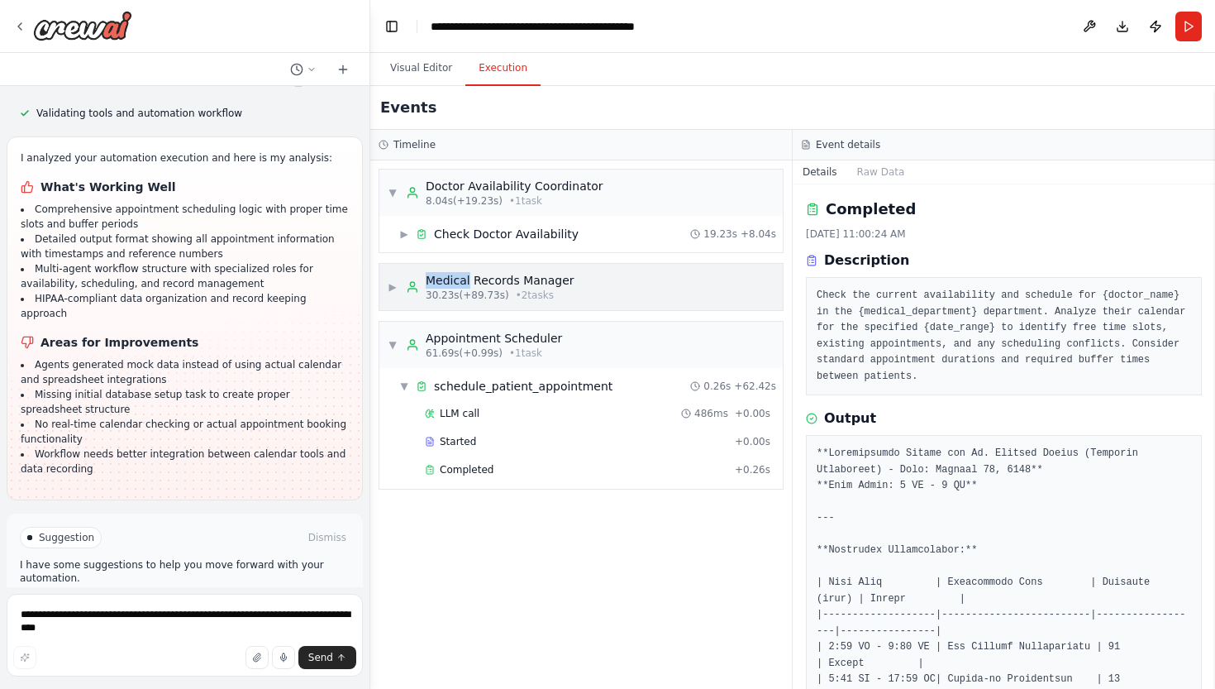
click at [455, 278] on div "Medical Records Manager" at bounding box center [500, 280] width 149 height 17
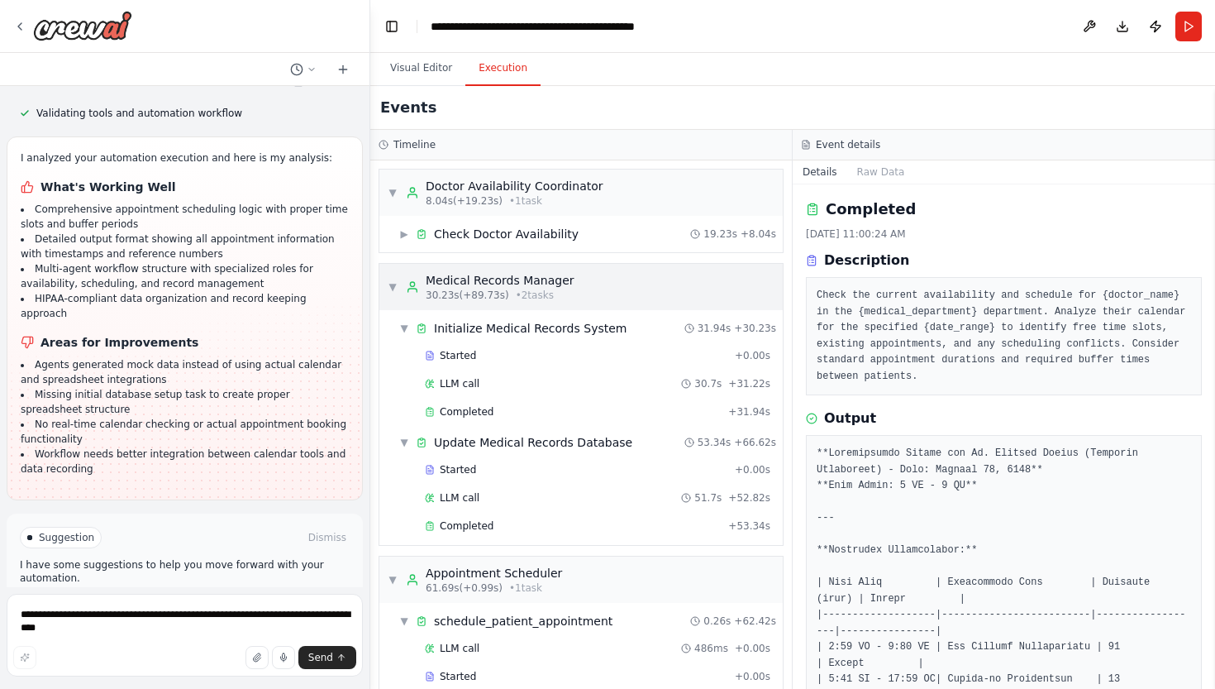
click at [394, 289] on span "▼" at bounding box center [393, 286] width 10 height 13
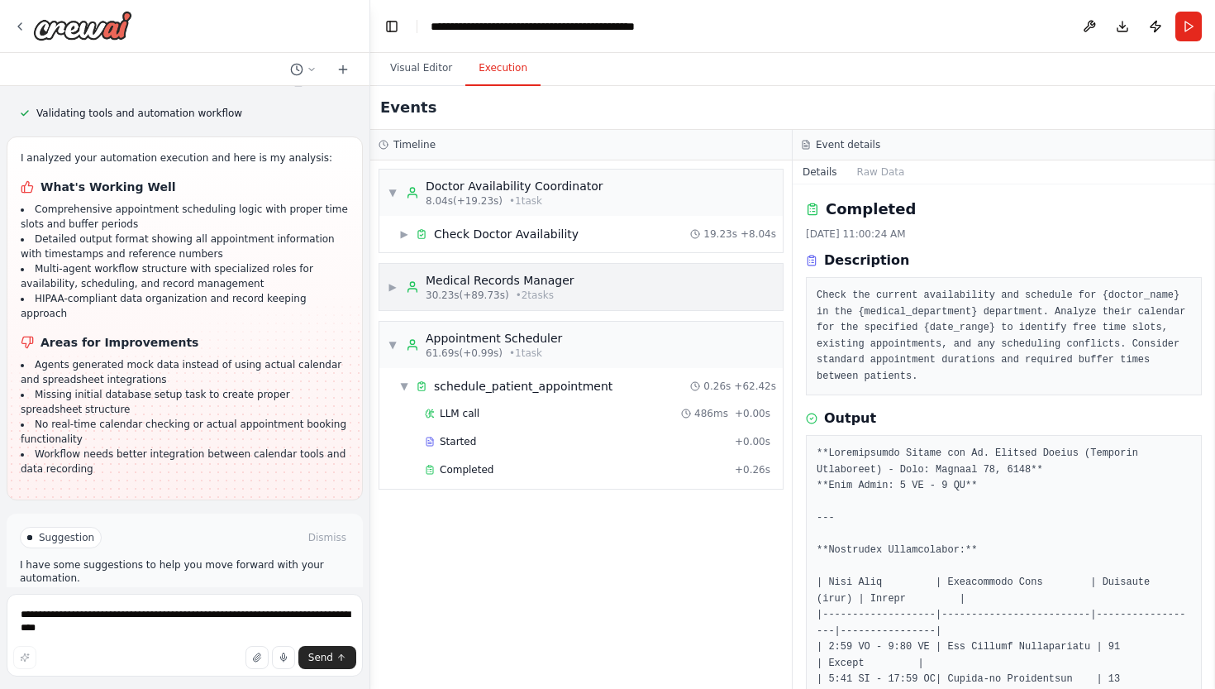
click at [394, 289] on span "▶" at bounding box center [393, 286] width 10 height 13
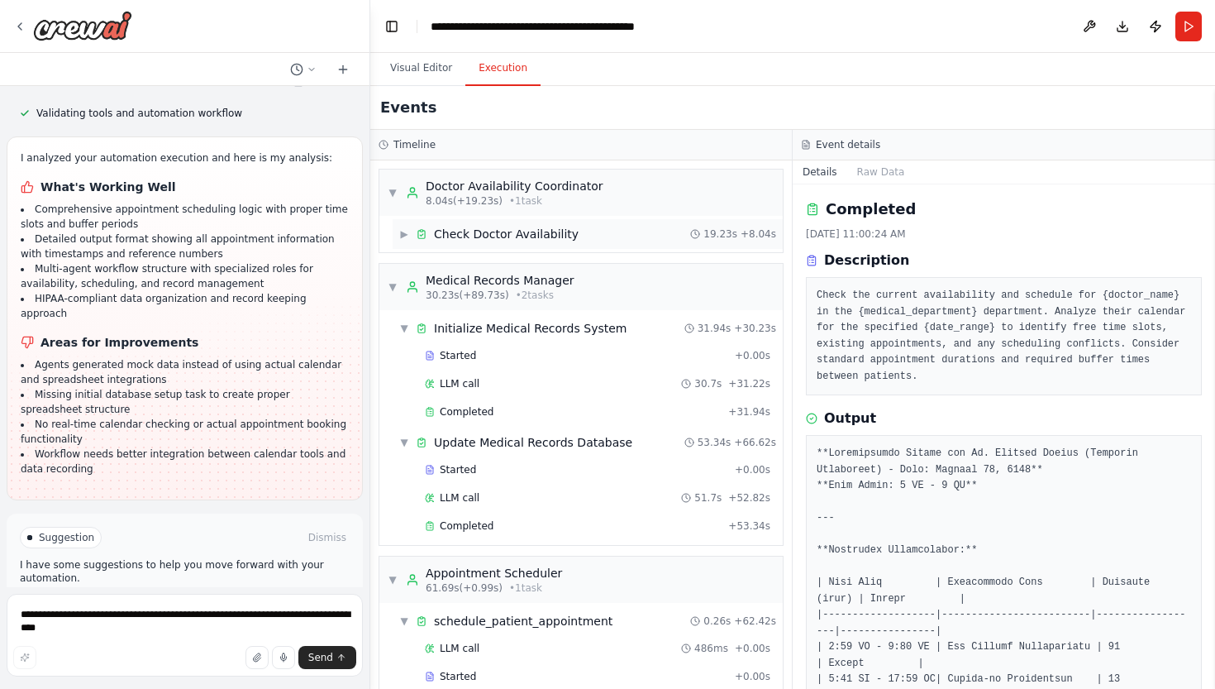
click at [403, 236] on span "▶" at bounding box center [404, 233] width 10 height 13
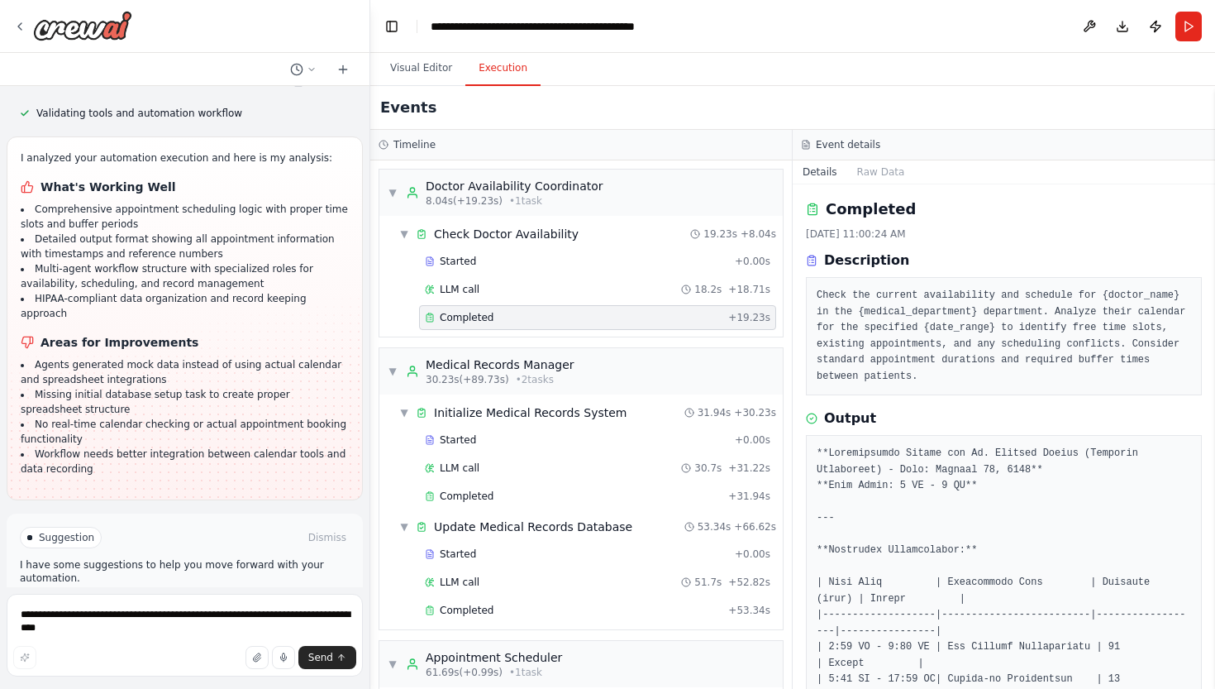
click at [1215, 210] on button "Toggle Sidebar" at bounding box center [1215, 387] width 13 height 603
click at [20, 26] on icon at bounding box center [19, 26] width 13 height 13
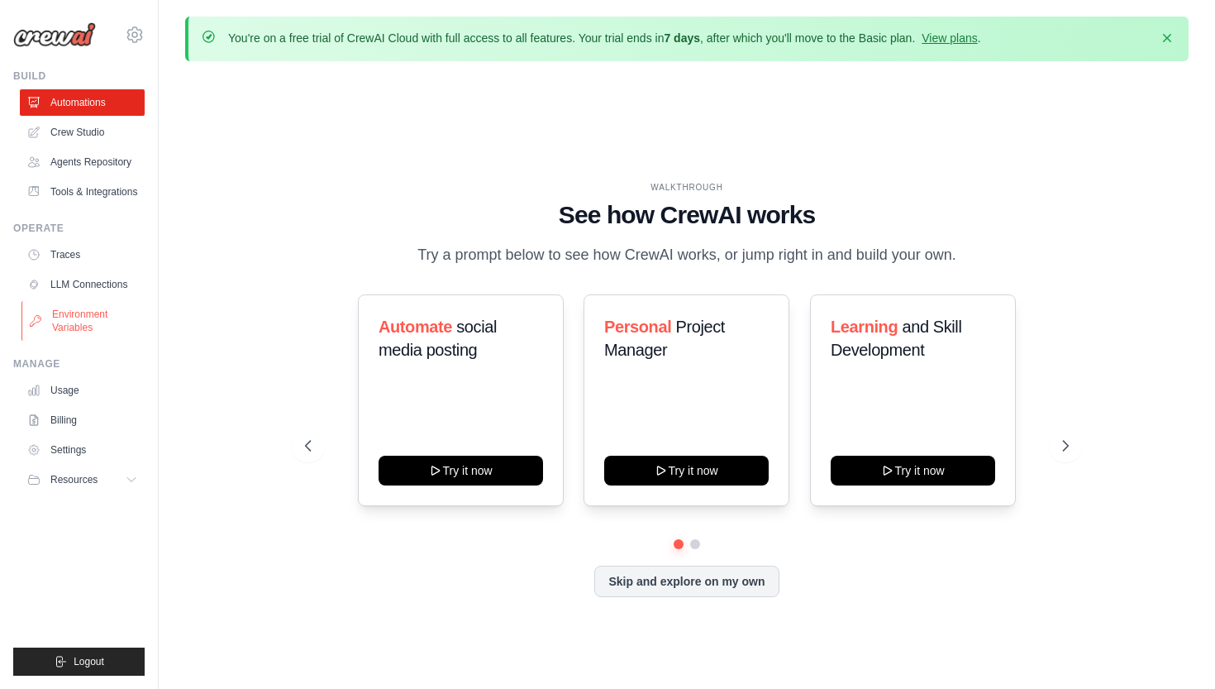
click at [68, 320] on link "Environment Variables" at bounding box center [83, 321] width 125 height 40
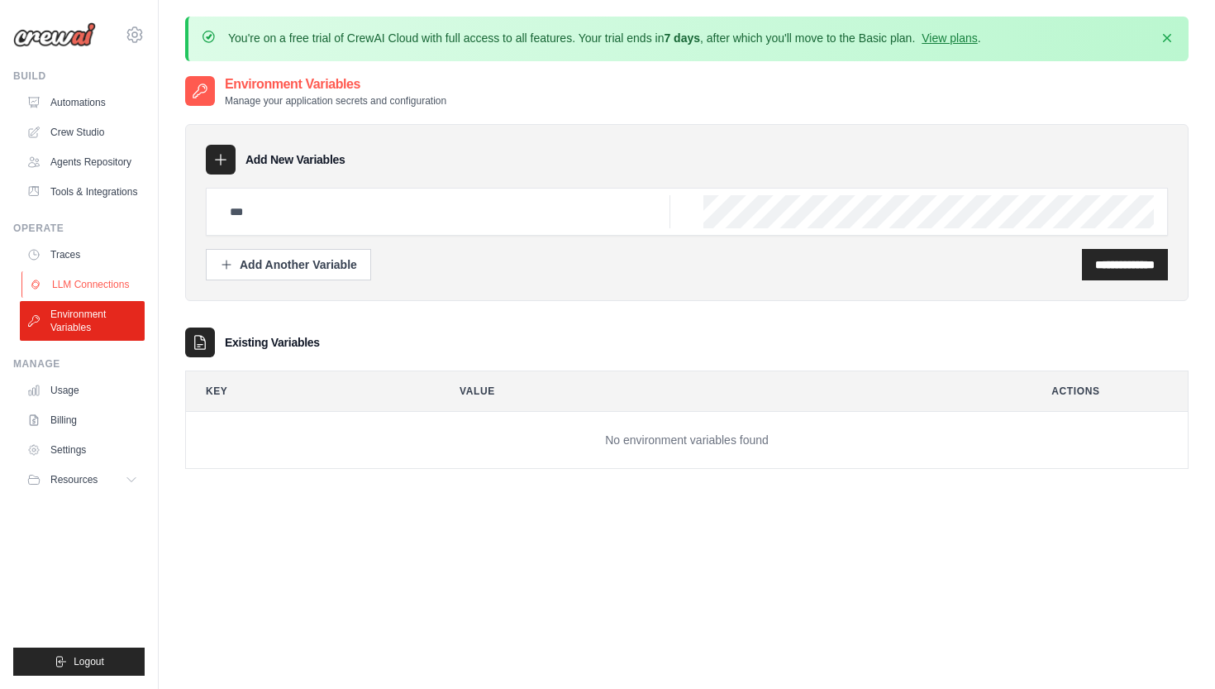
click at [79, 279] on link "LLM Connections" at bounding box center [83, 284] width 125 height 26
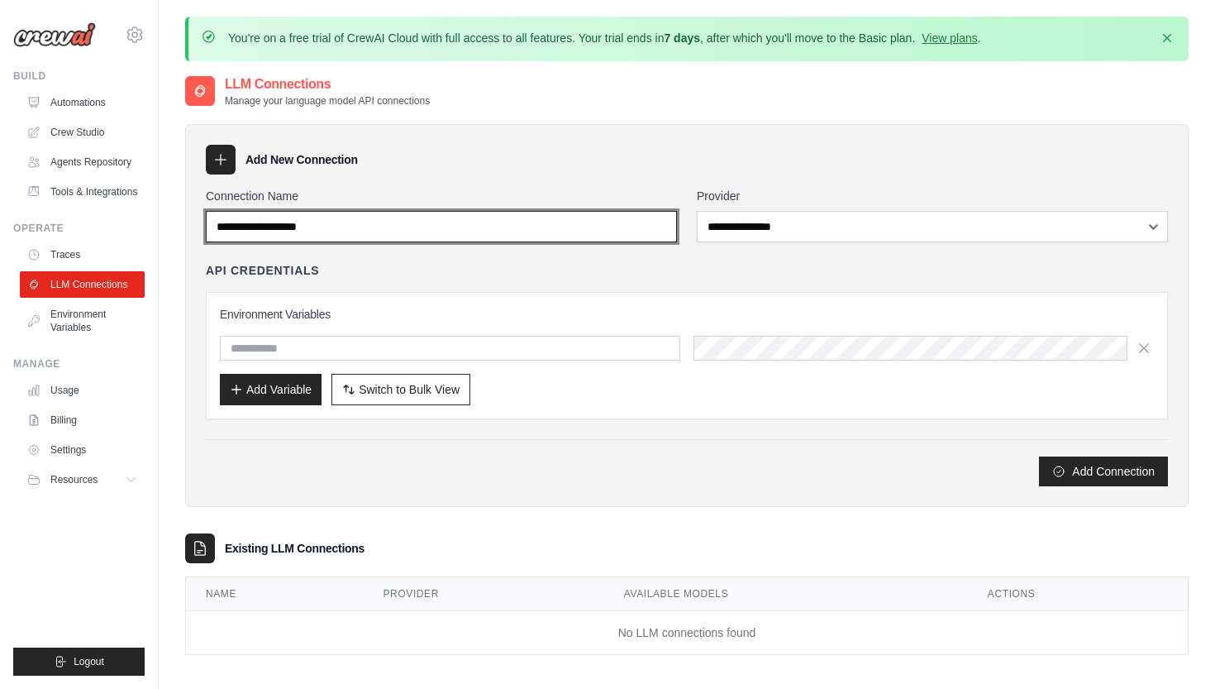
click at [510, 217] on input "Connection Name" at bounding box center [441, 226] width 471 height 31
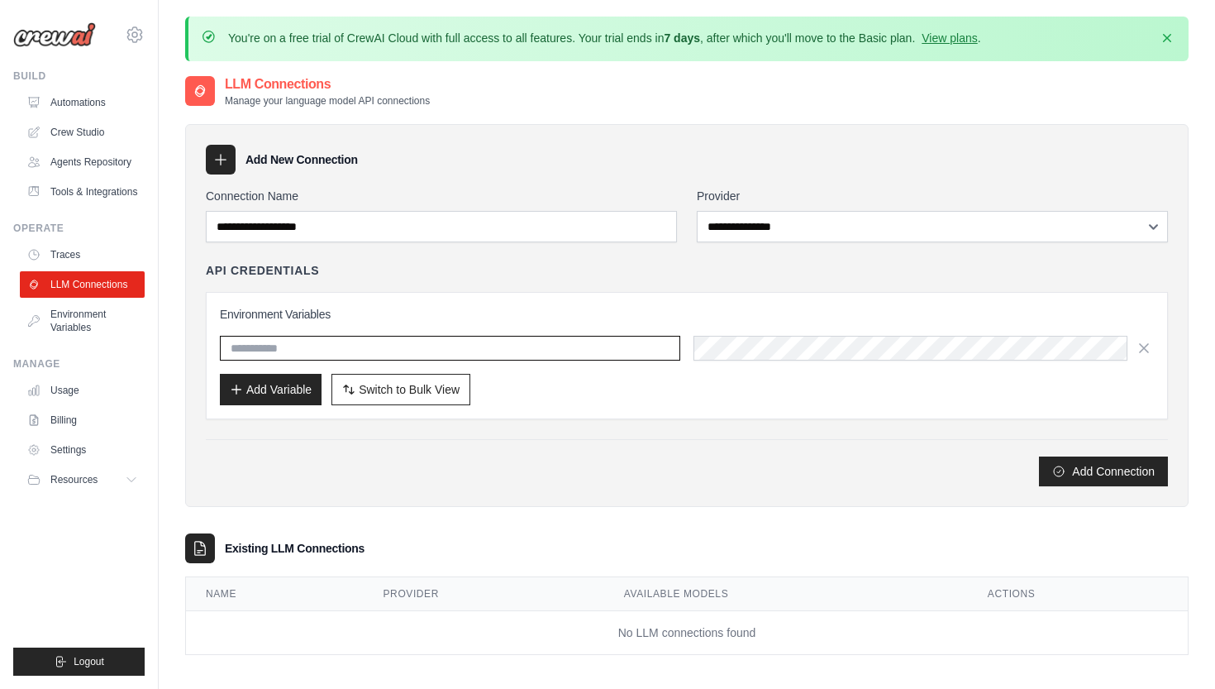
click at [291, 338] on input "text" at bounding box center [450, 348] width 461 height 25
click at [661, 350] on input "text" at bounding box center [450, 348] width 461 height 25
click at [388, 498] on div "**********" at bounding box center [687, 315] width 1004 height 383
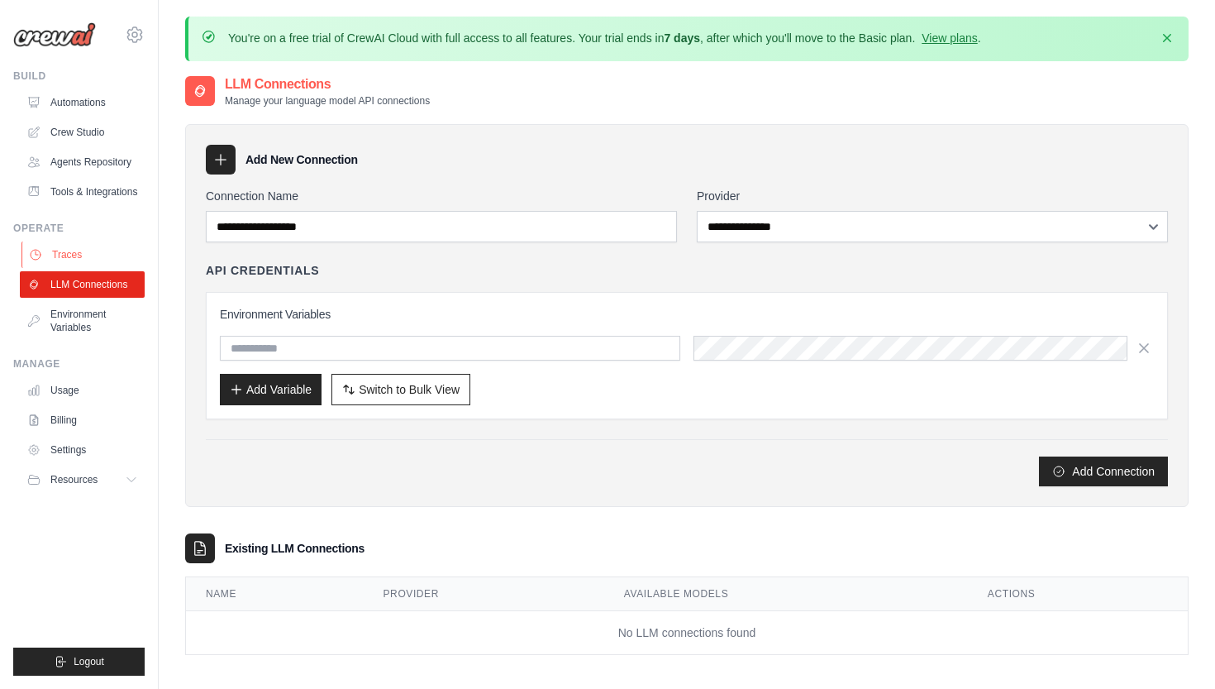
click at [83, 251] on link "Traces" at bounding box center [83, 254] width 125 height 26
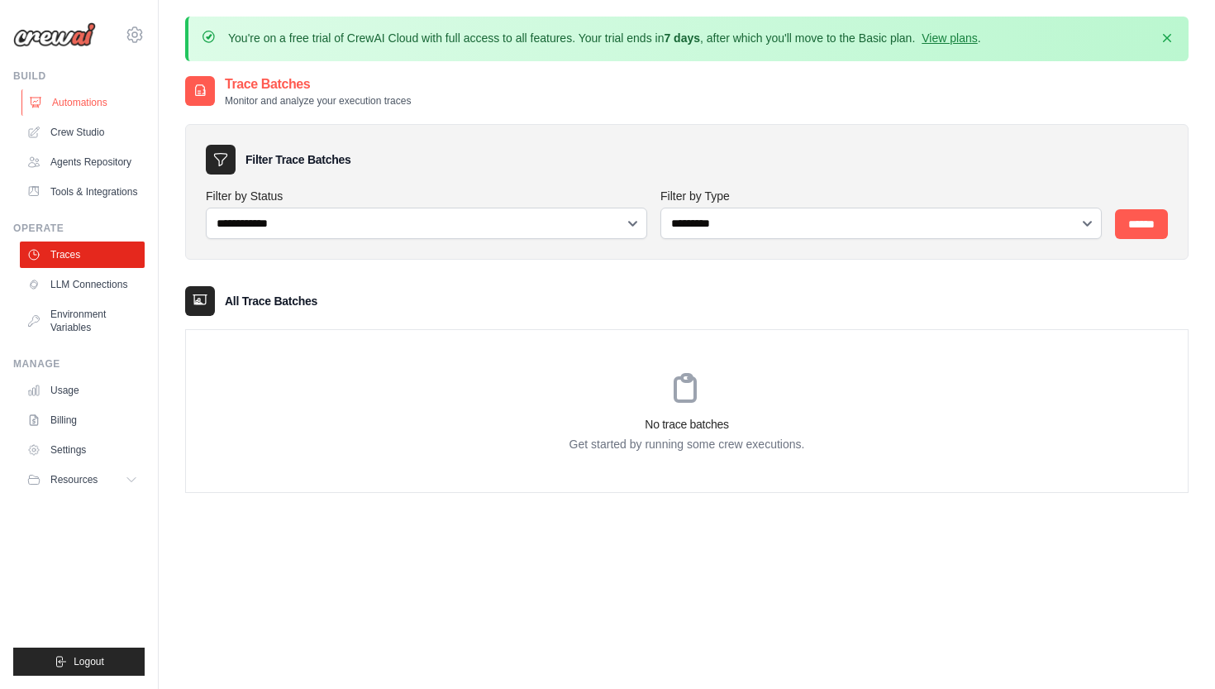
click at [77, 100] on link "Automations" at bounding box center [83, 102] width 125 height 26
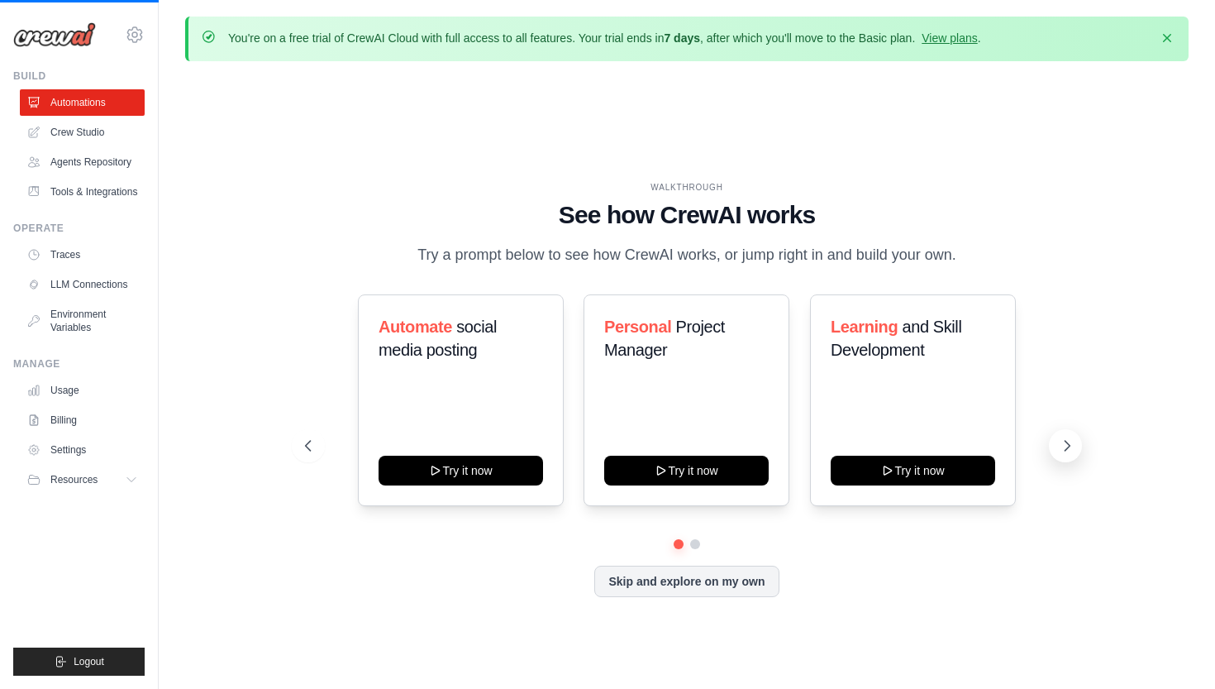
click at [1067, 437] on icon at bounding box center [1067, 445] width 17 height 17
click at [1067, 446] on icon at bounding box center [1067, 445] width 17 height 17
click at [88, 652] on button "Logout" at bounding box center [78, 661] width 131 height 28
